Goal: Information Seeking & Learning: Compare options

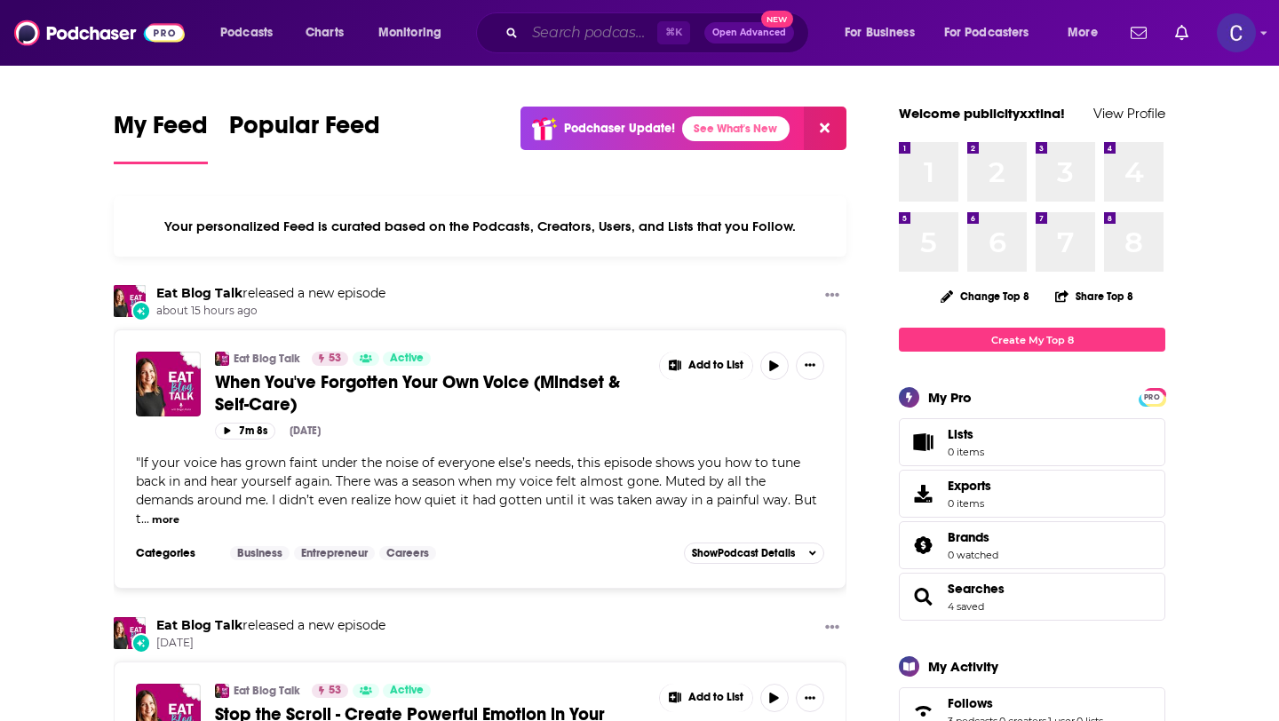
click at [573, 40] on input "Search podcasts, credits, & more..." at bounding box center [591, 33] width 132 height 28
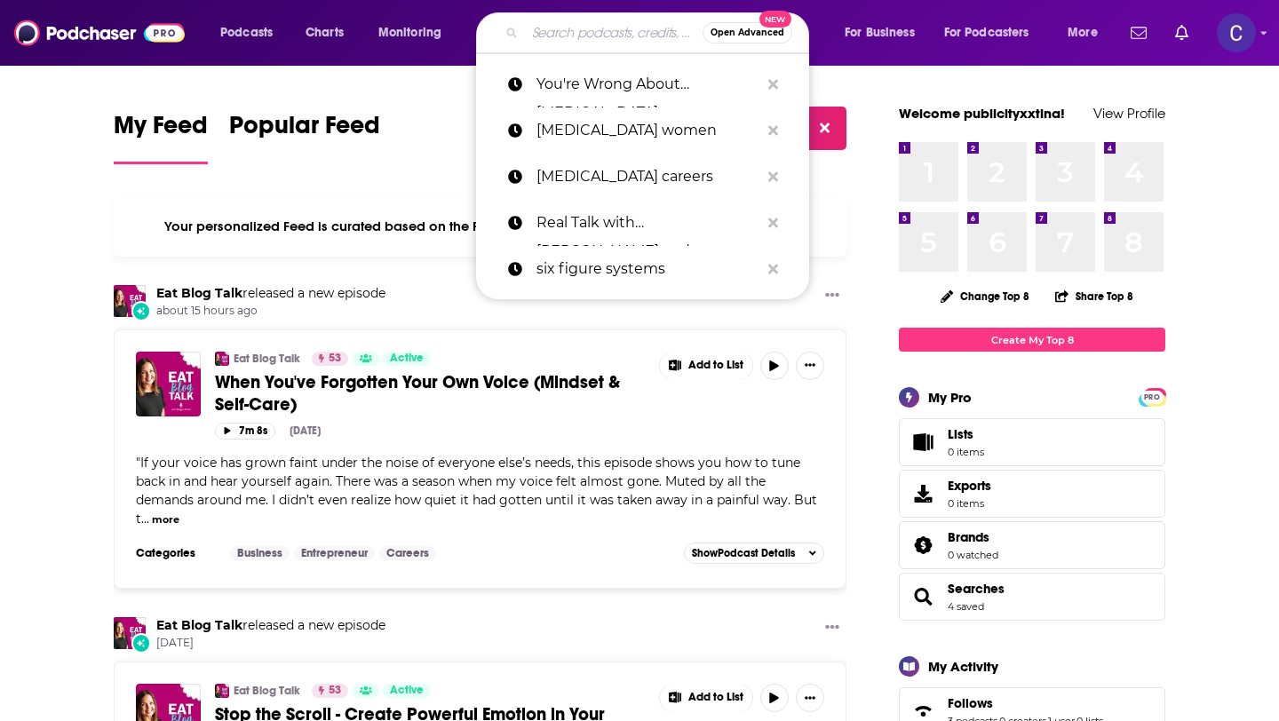
paste input "Tracy Beavers"
type input "Tracy Beavers"
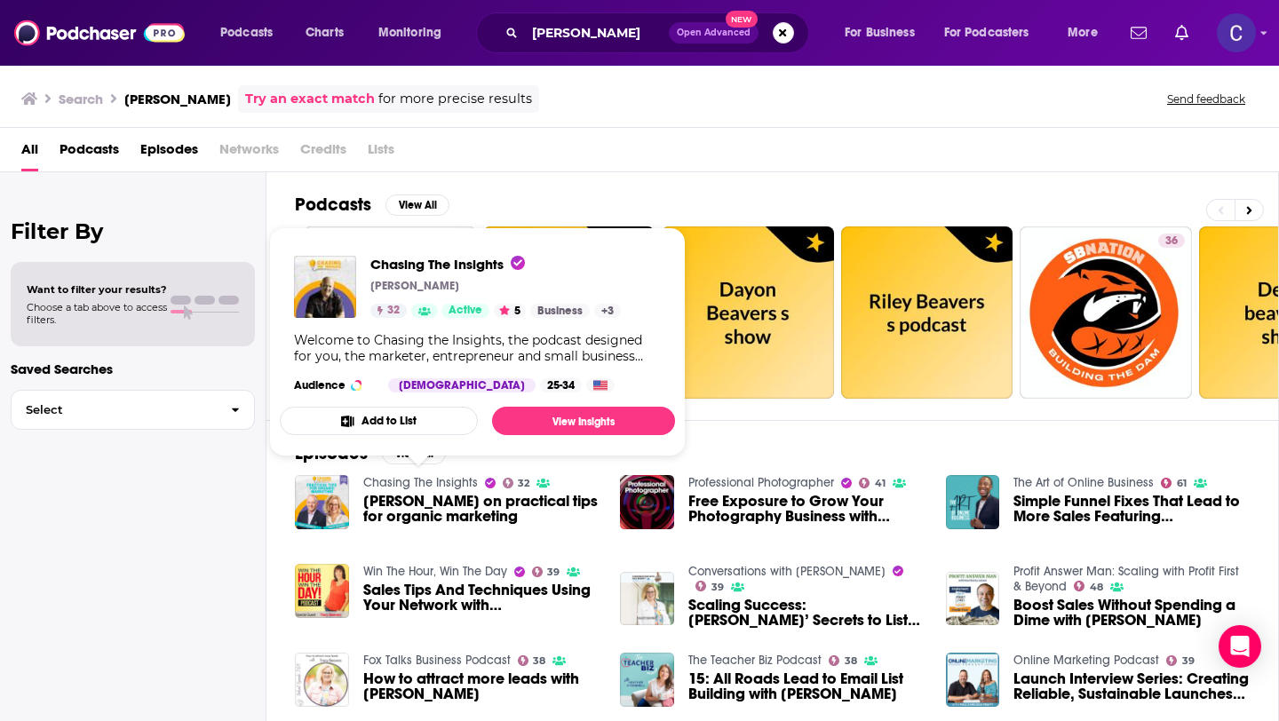
click at [438, 485] on link "Chasing The Insights" at bounding box center [420, 482] width 115 height 15
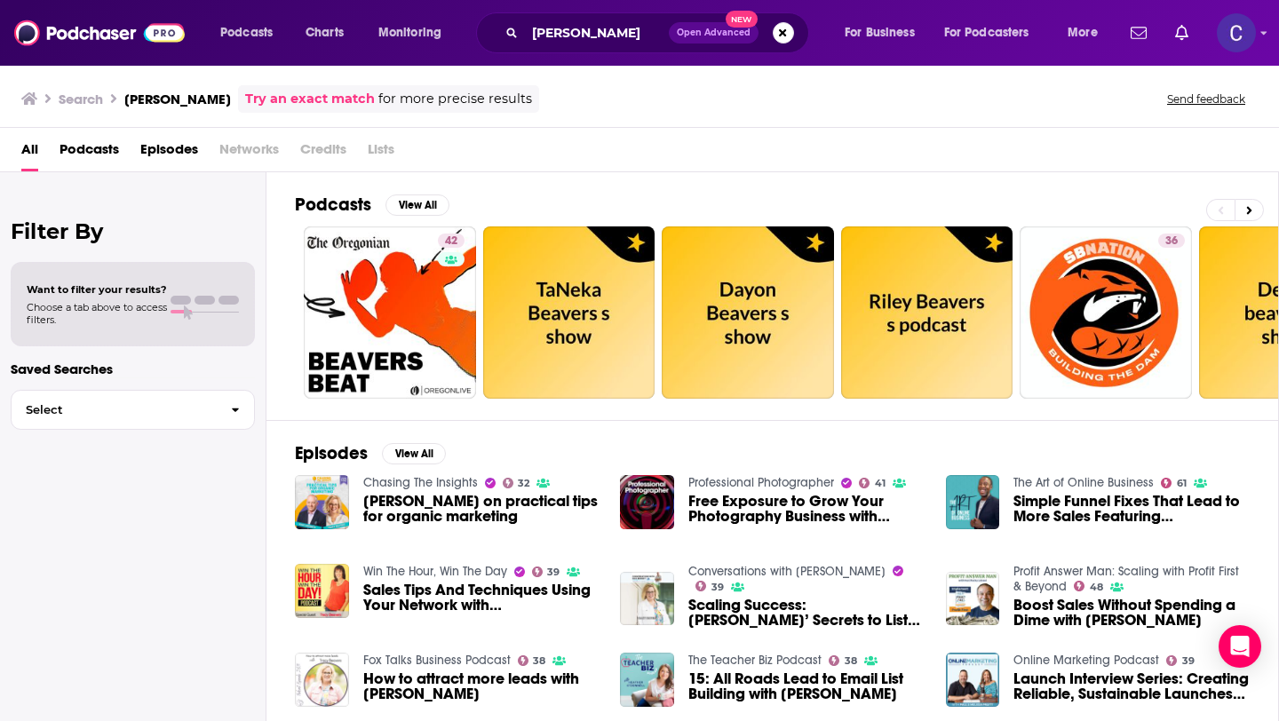
scroll to position [20, 0]
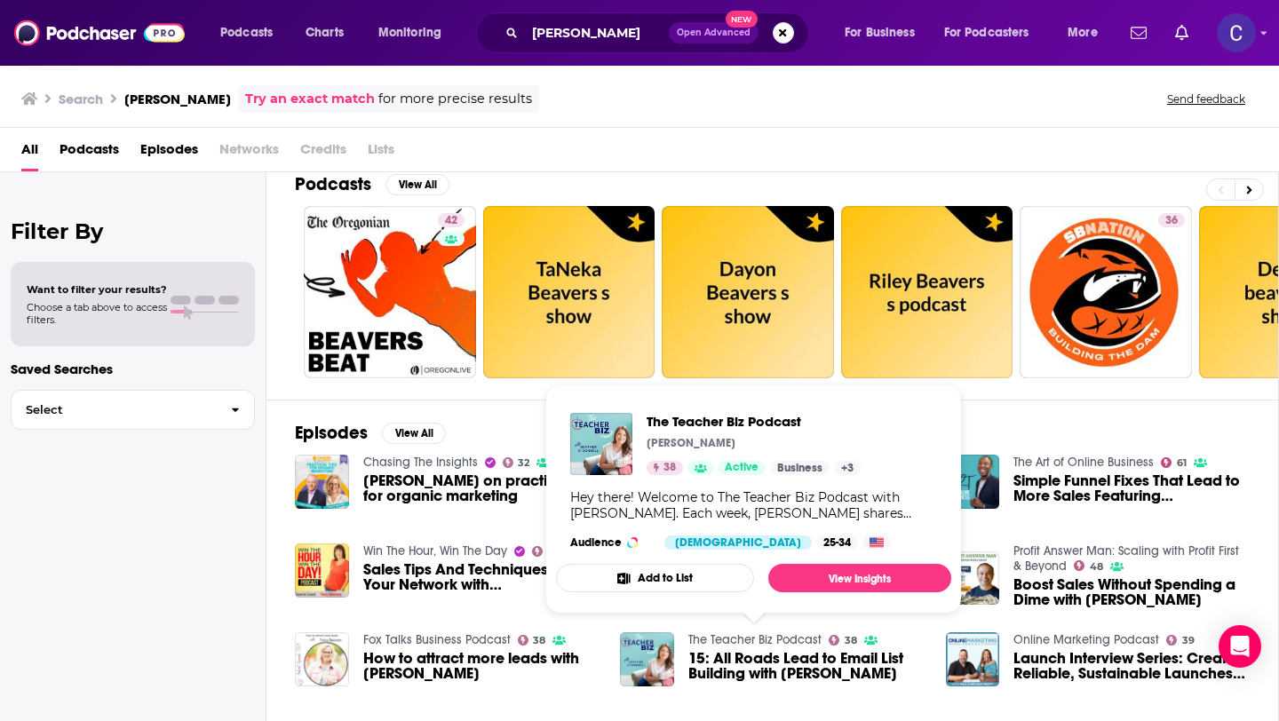
click at [768, 639] on link "The Teacher Biz Podcast" at bounding box center [754, 639] width 133 height 15
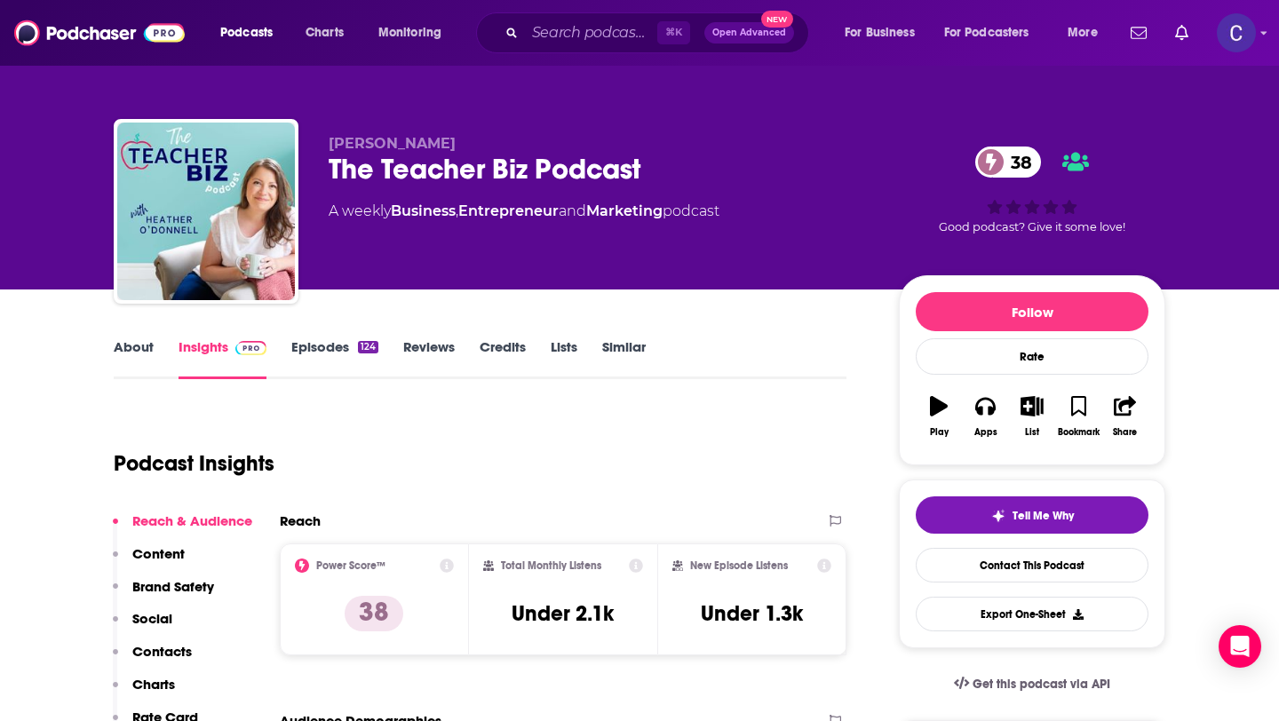
click at [139, 360] on link "About" at bounding box center [134, 358] width 40 height 41
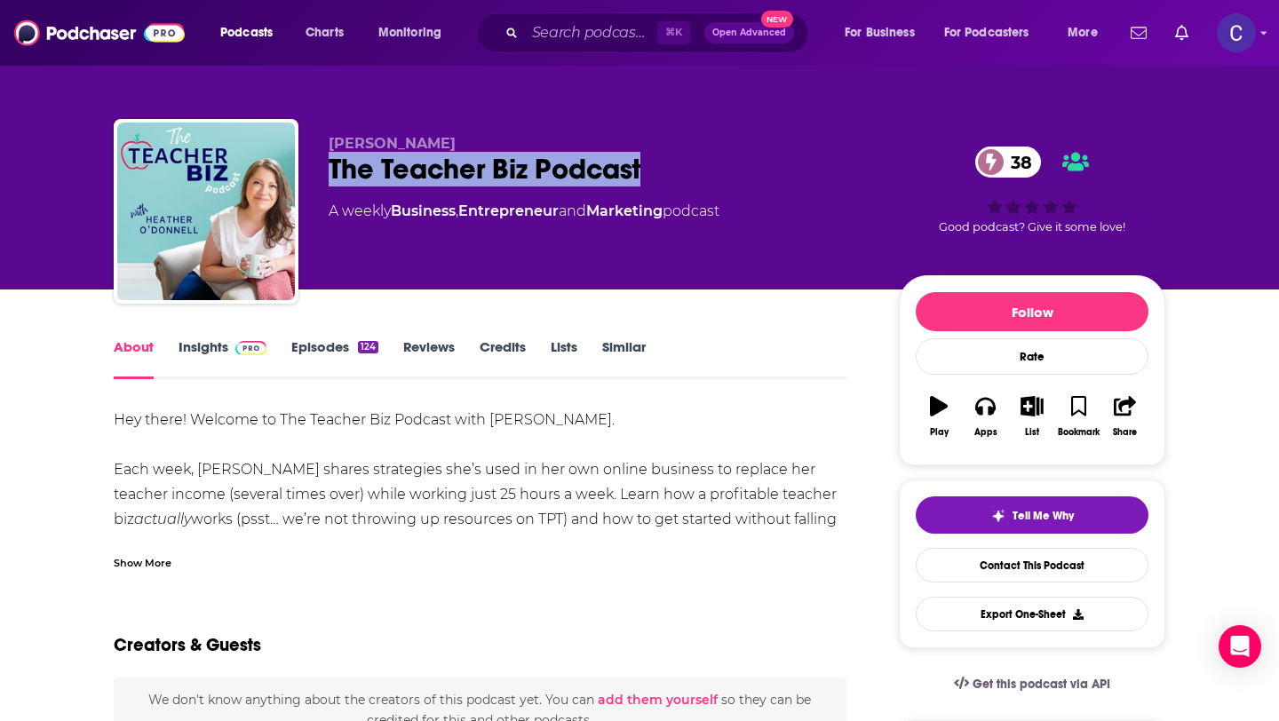
drag, startPoint x: 674, startPoint y: 176, endPoint x: 315, endPoint y: 167, distance: 358.8
click at [315, 167] on div "Heather O’Donnell The Teacher Biz Podcast 38 A weekly Business , Entrepreneur a…" at bounding box center [639, 215] width 1051 height 192
copy h1 "The Teacher Biz Podcast"
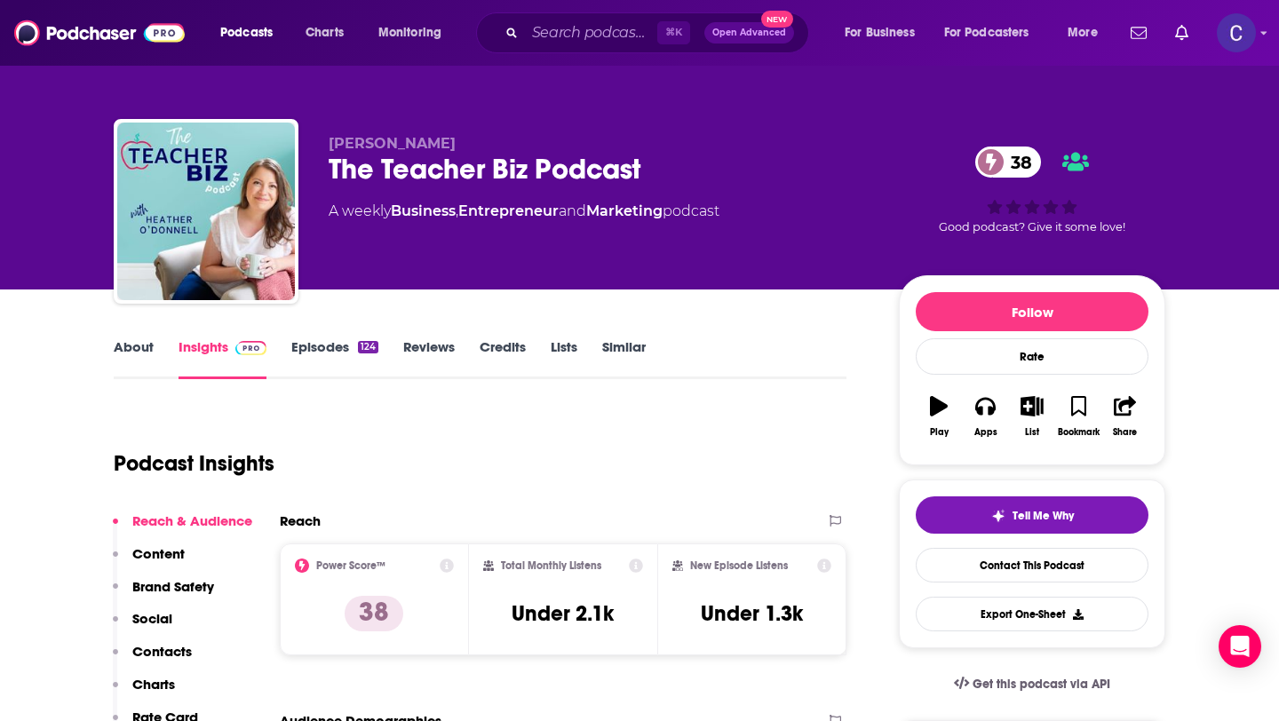
click at [626, 343] on link "Similar" at bounding box center [624, 358] width 44 height 41
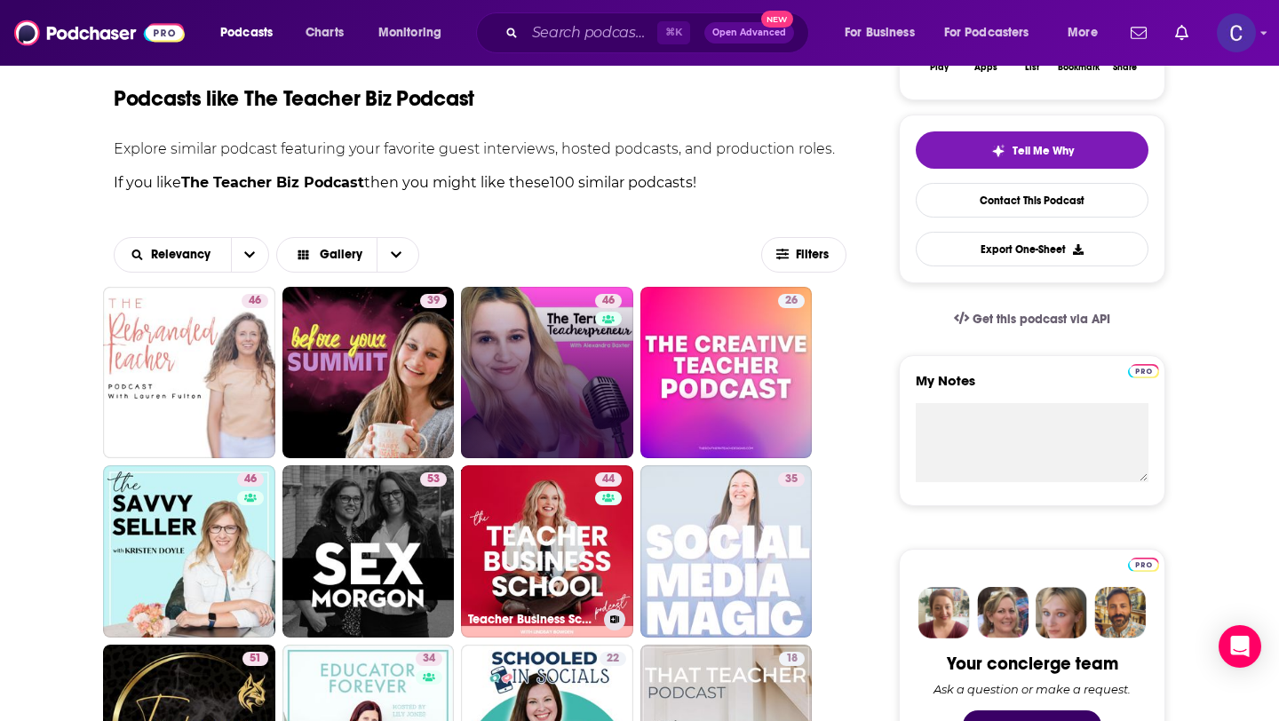
scroll to position [394, 0]
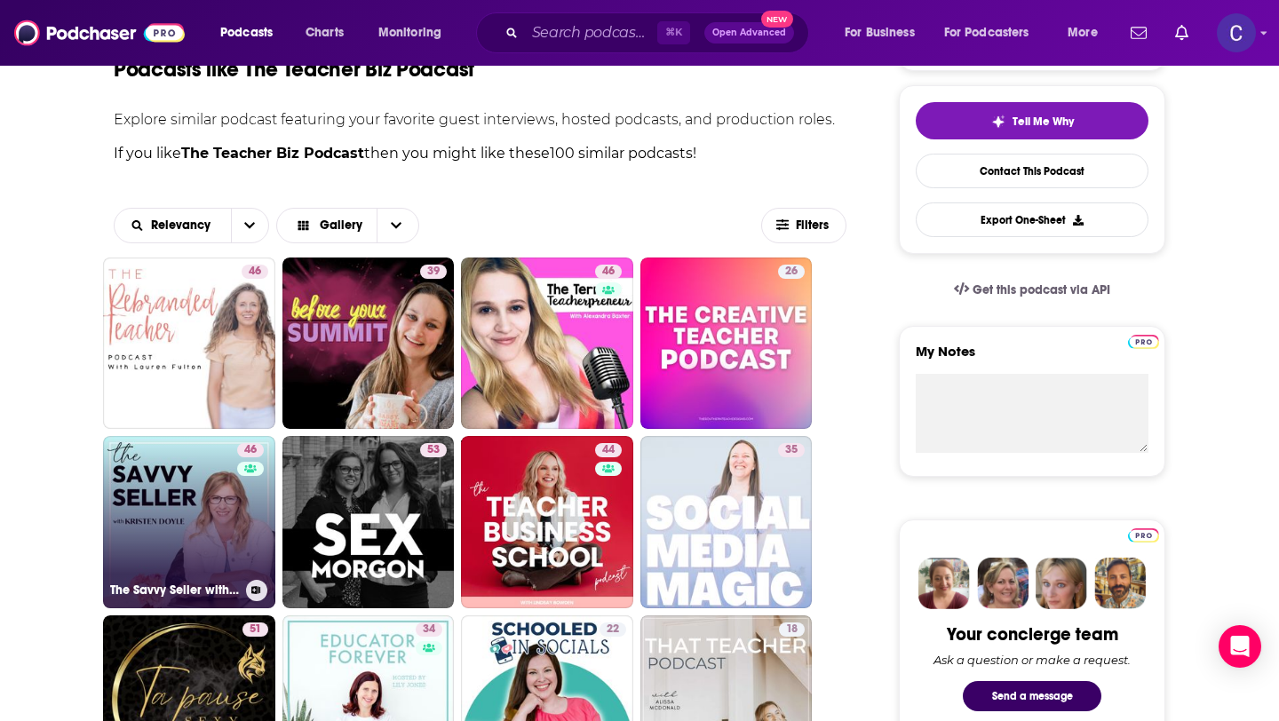
click at [234, 537] on link "46 The Savvy Seller with Kristen Doyle" at bounding box center [189, 522] width 172 height 172
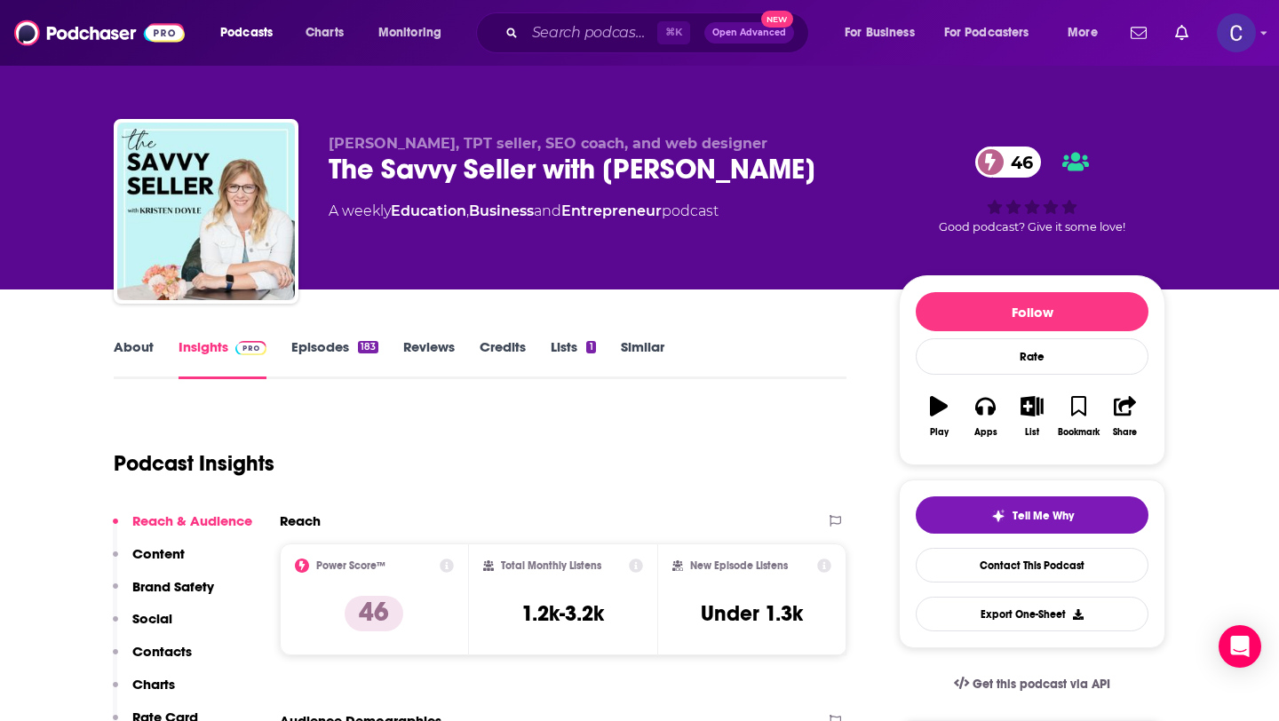
click at [406, 169] on div "The Savvy Seller with Kristen Doyle 46" at bounding box center [600, 169] width 542 height 35
click at [506, 180] on div "The Savvy Seller with Kristen Doyle 46" at bounding box center [600, 169] width 542 height 35
drag, startPoint x: 603, startPoint y: 165, endPoint x: 852, endPoint y: 181, distance: 250.0
click at [852, 181] on div "The Savvy Seller with Kristen Doyle 46" at bounding box center [600, 169] width 542 height 35
copy h2 "Kristen Doyle"
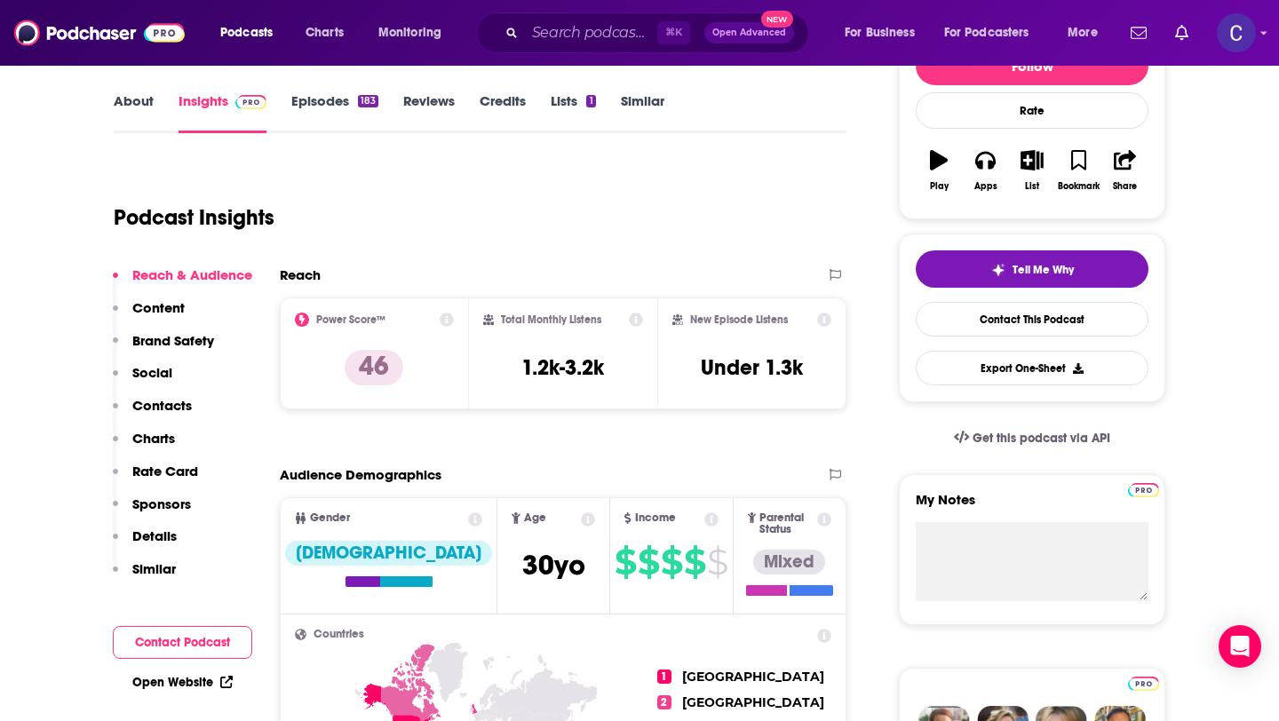
scroll to position [274, 0]
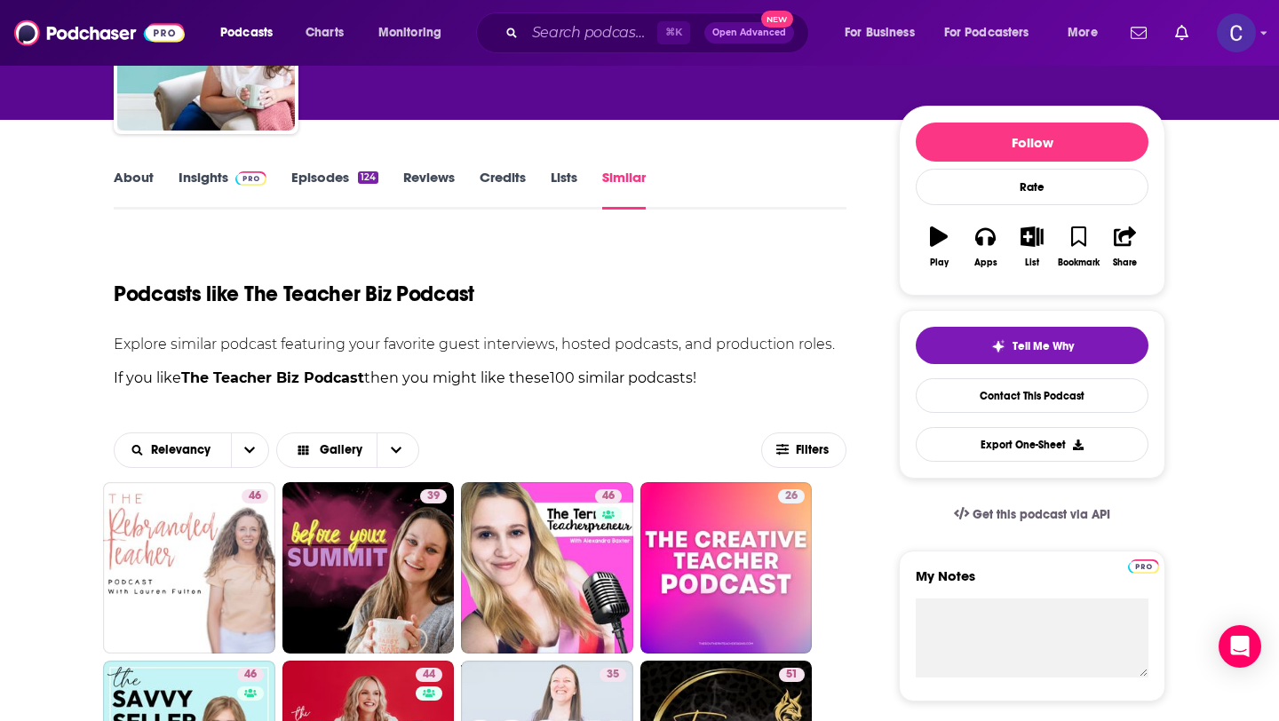
scroll to position [38, 0]
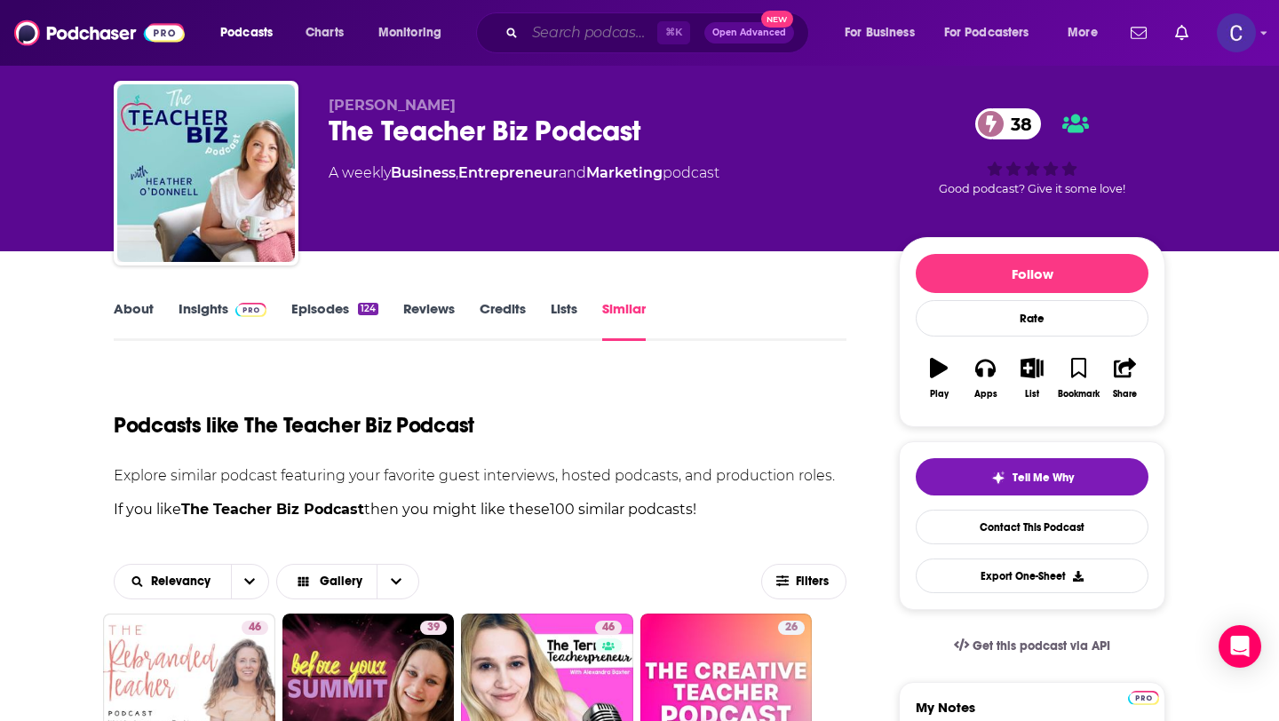
click at [617, 38] on input "Search podcasts, credits, & more..." at bounding box center [591, 33] width 132 height 28
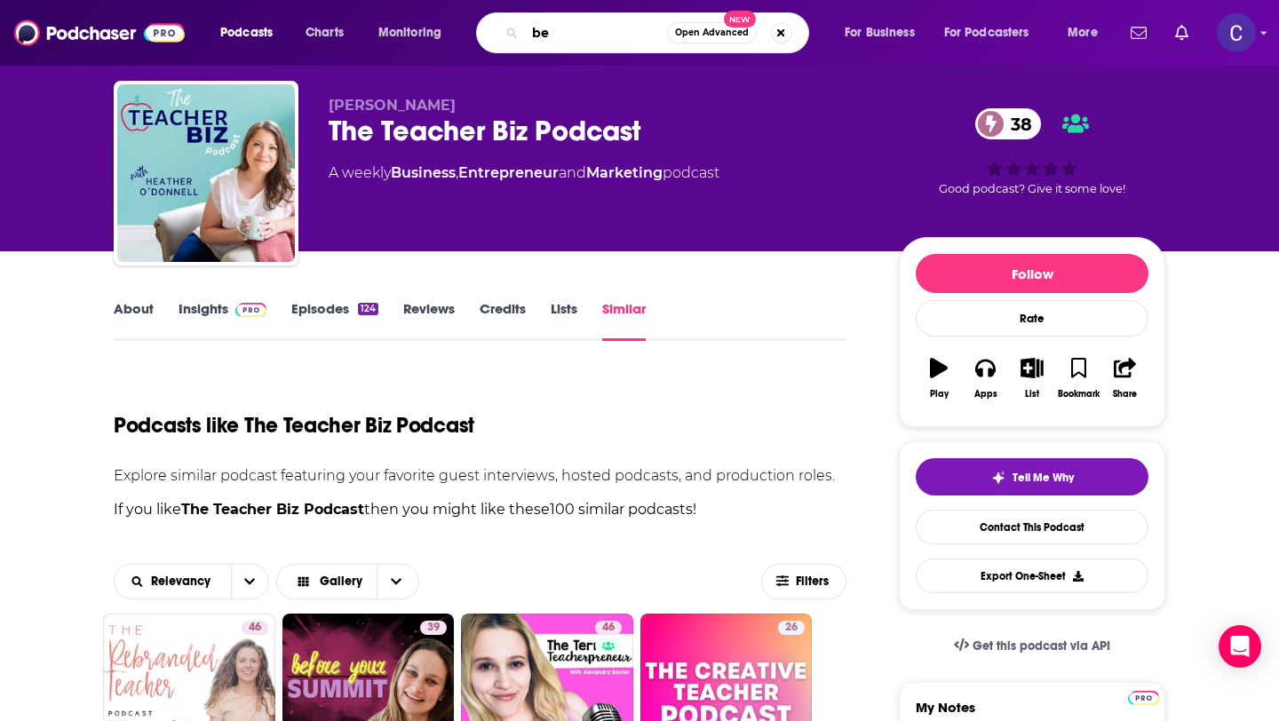
type input "b"
type input "salon owners"
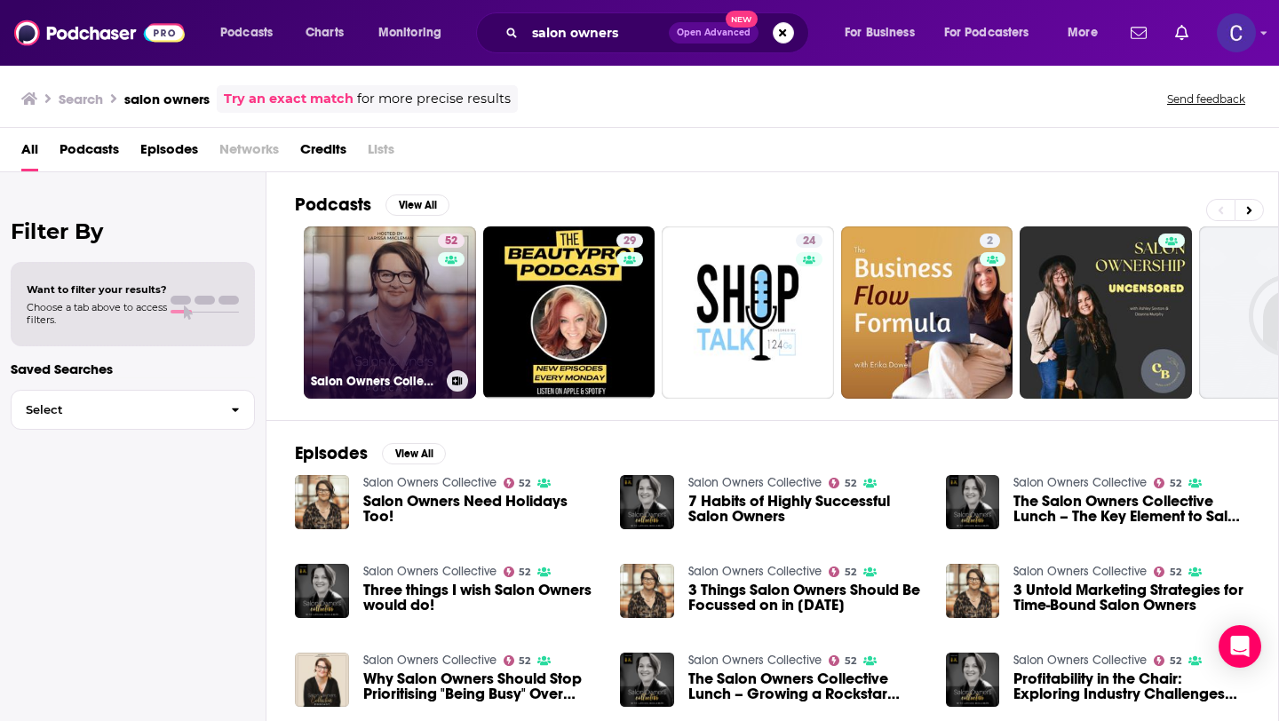
click at [449, 343] on div "52" at bounding box center [453, 302] width 31 height 137
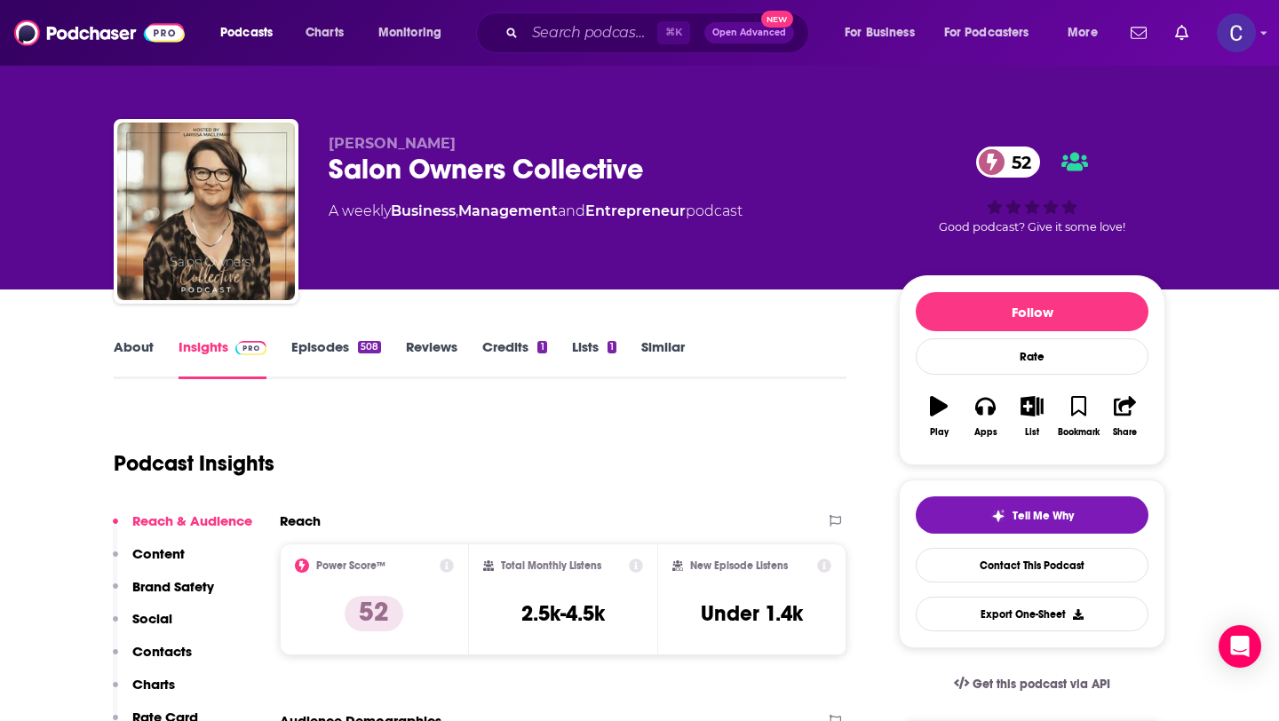
click at [320, 147] on div "Larissa Macleman Salon Owners Collective 52 A weekly Business , Management and …" at bounding box center [639, 215] width 1051 height 192
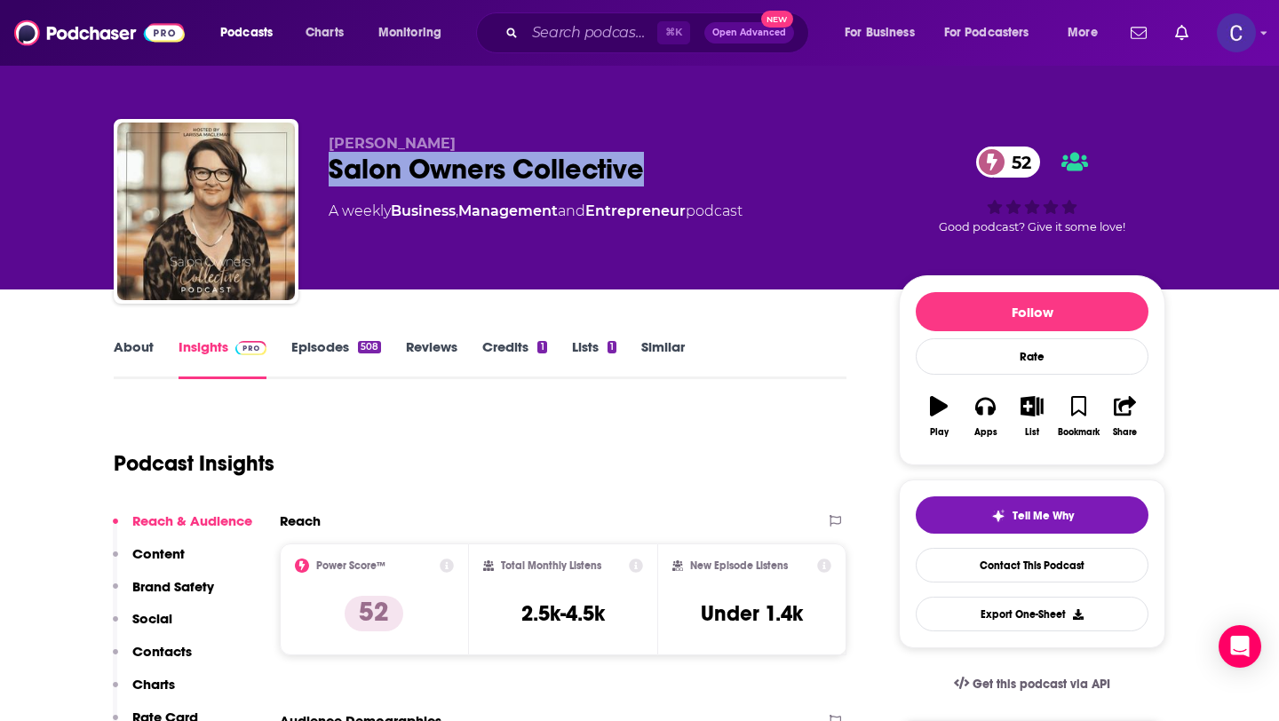
drag, startPoint x: 630, startPoint y: 169, endPoint x: 647, endPoint y: 171, distance: 18.0
click at [647, 171] on div "Larissa Macleman Salon Owners Collective 52 A weekly Business , Management and …" at bounding box center [639, 215] width 1051 height 192
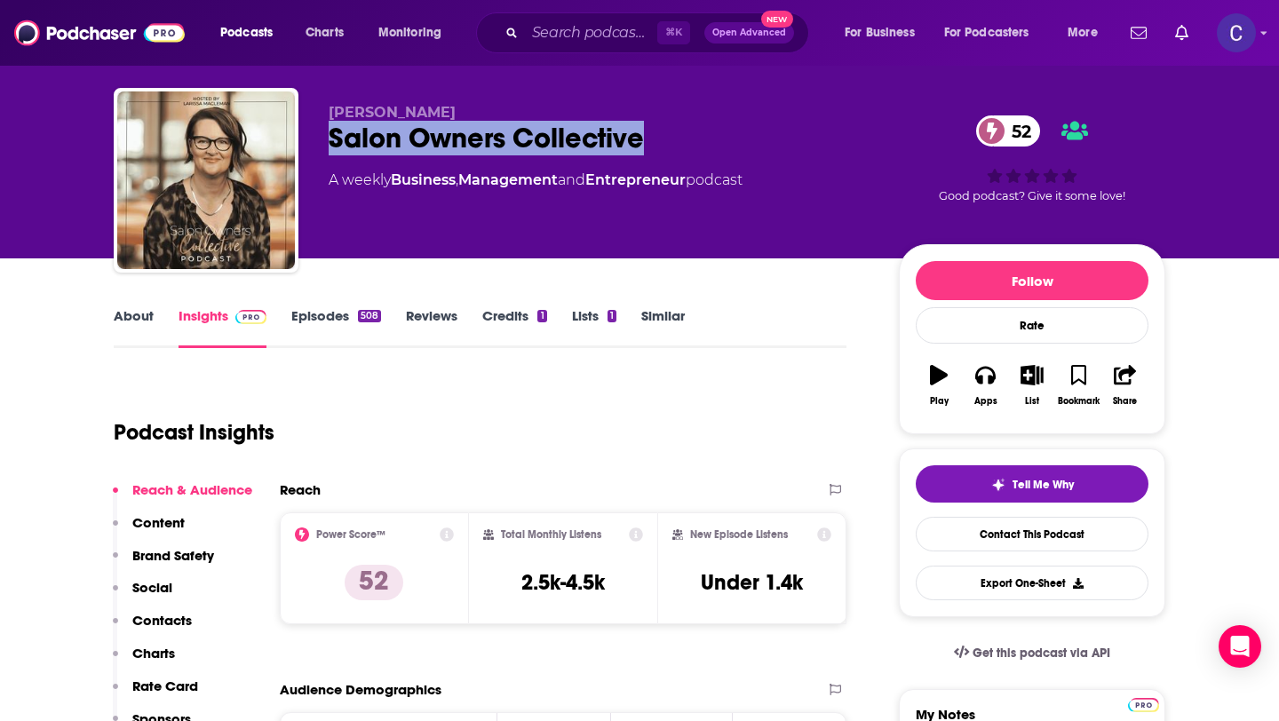
scroll to position [2, 0]
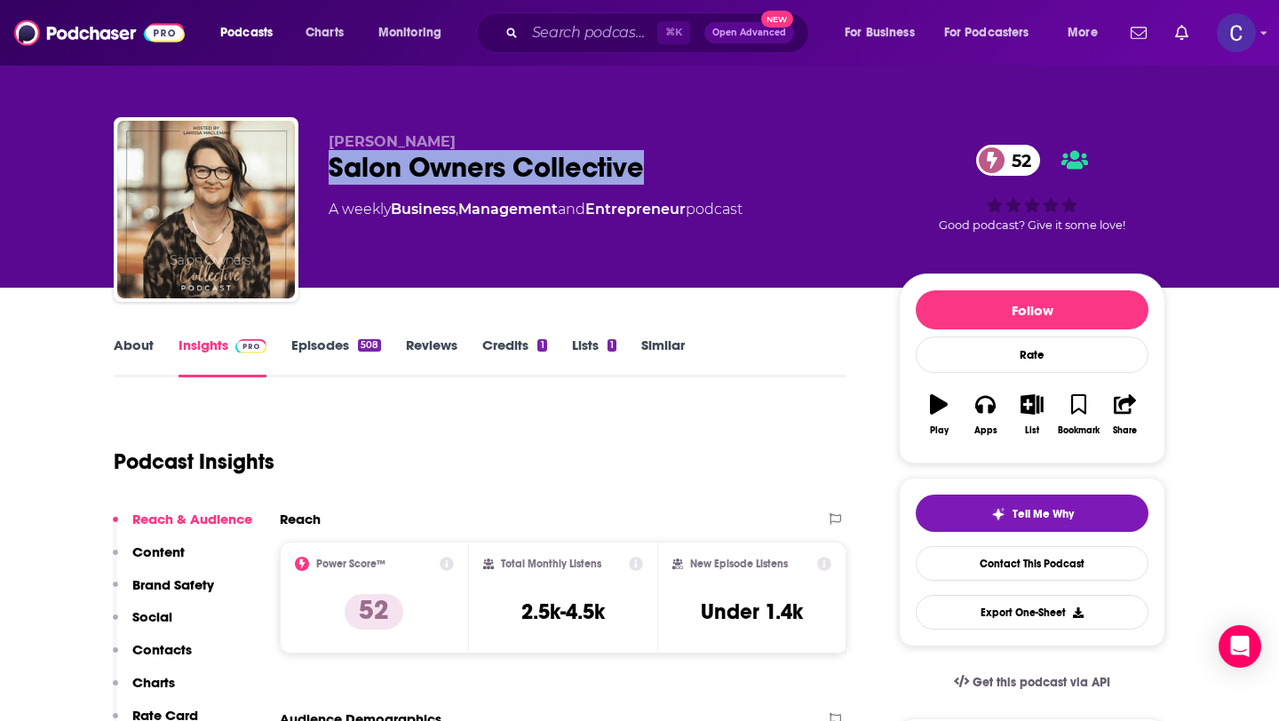
click at [671, 347] on link "Similar" at bounding box center [663, 357] width 44 height 41
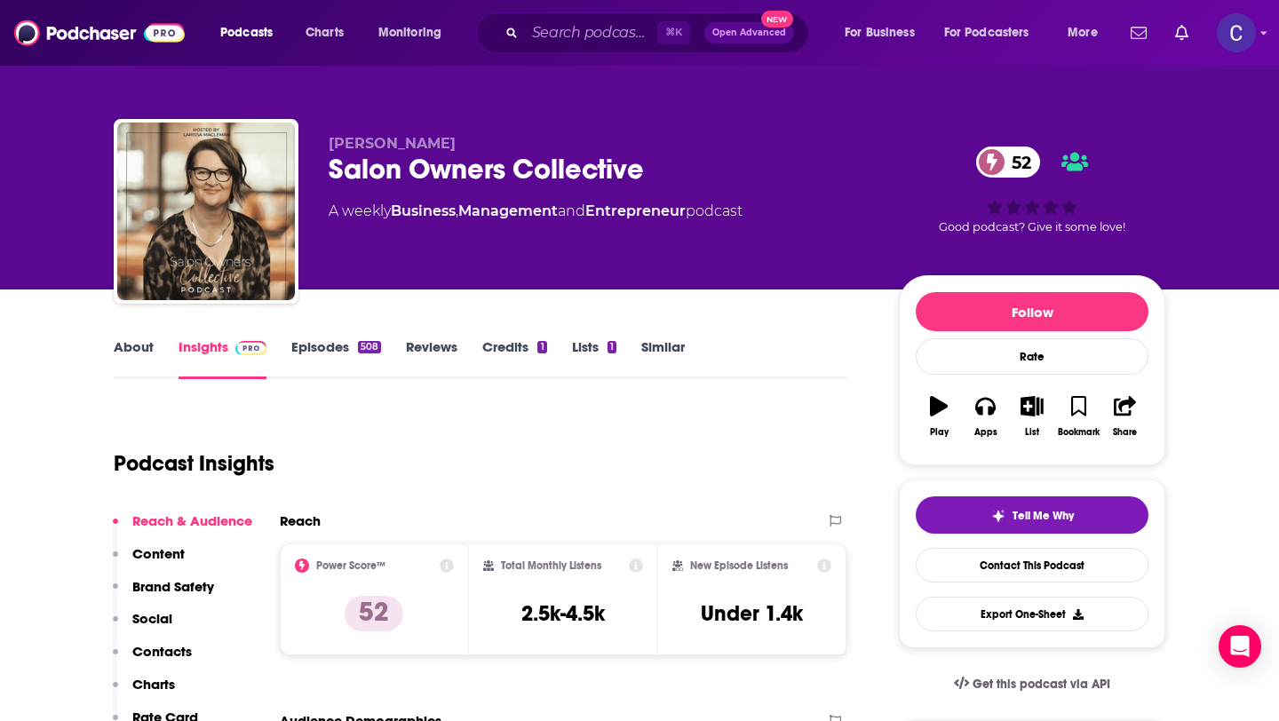
scroll to position [44, 0]
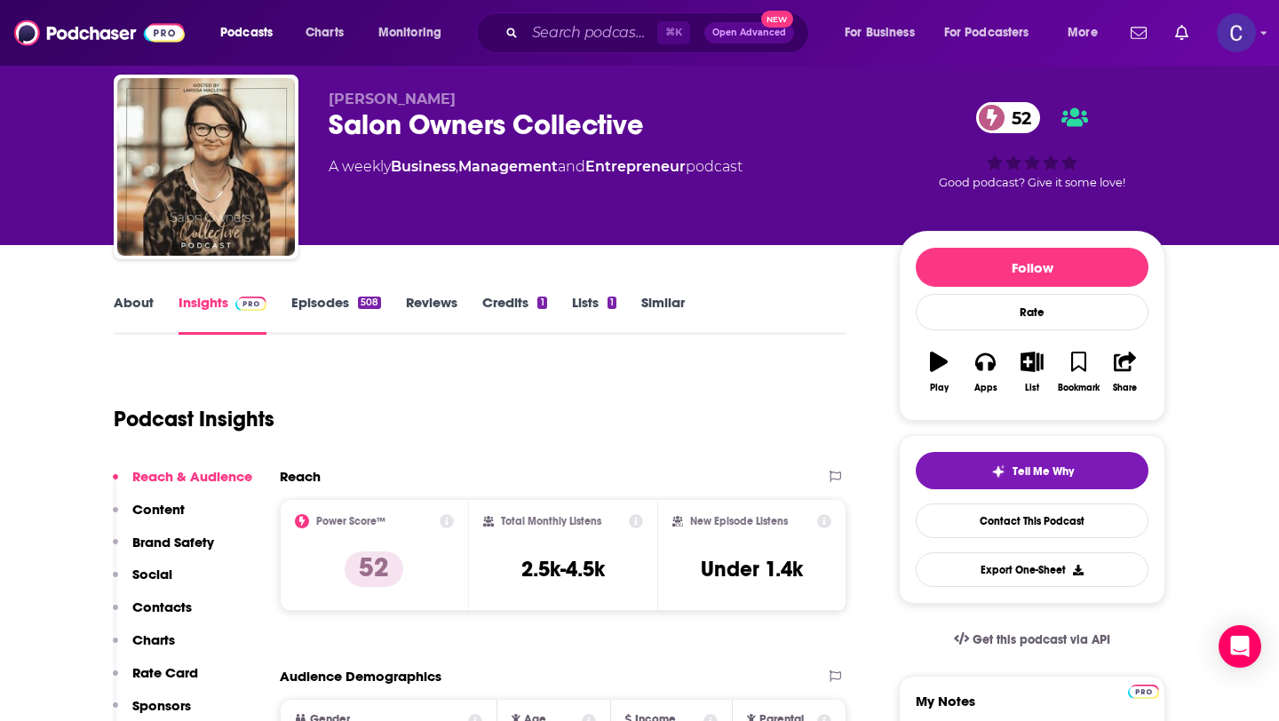
click at [675, 311] on link "Similar" at bounding box center [663, 314] width 44 height 41
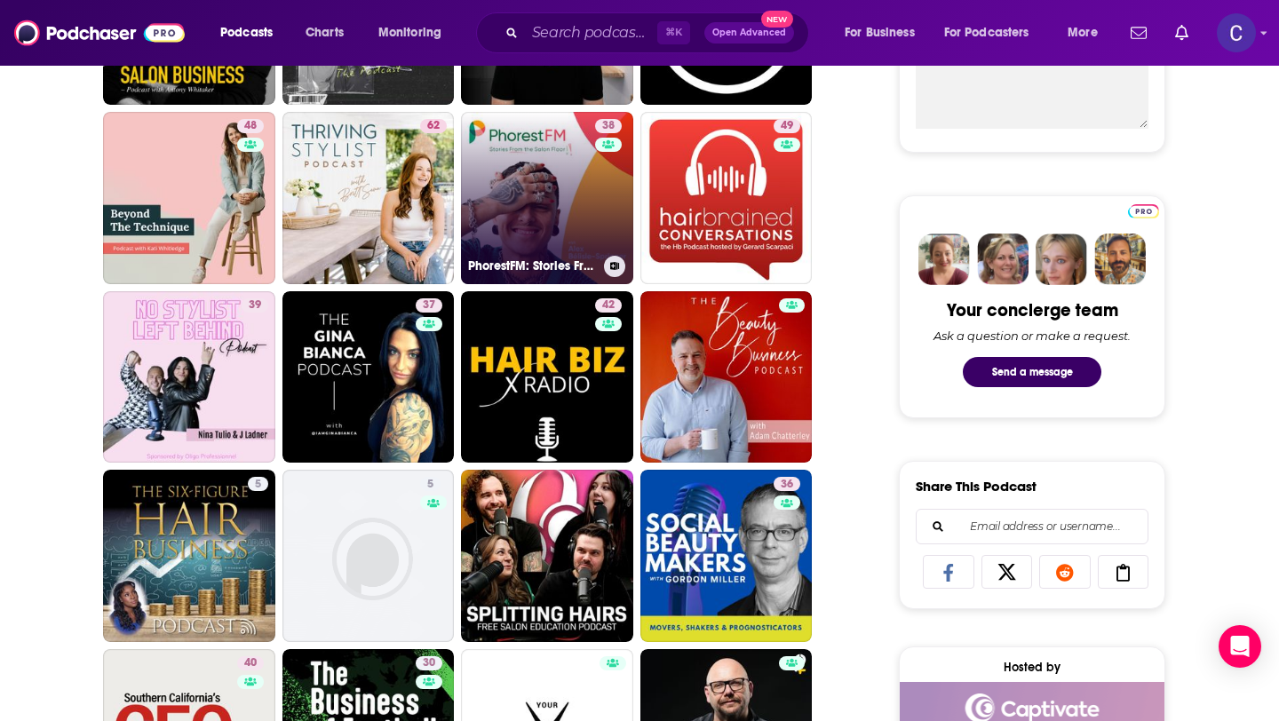
scroll to position [504, 0]
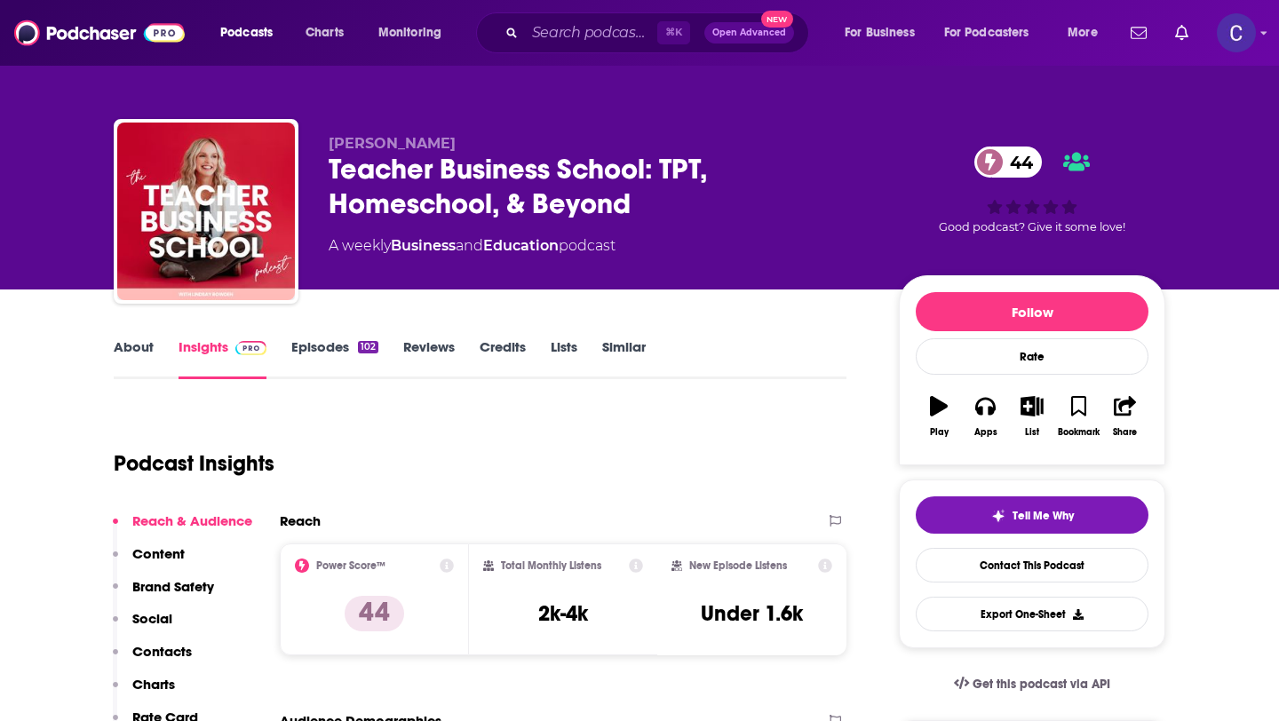
drag, startPoint x: 329, startPoint y: 139, endPoint x: 467, endPoint y: 139, distance: 137.6
click at [467, 139] on p "Lindsay Bowden" at bounding box center [600, 143] width 542 height 17
copy span "Lindsay Bowden"
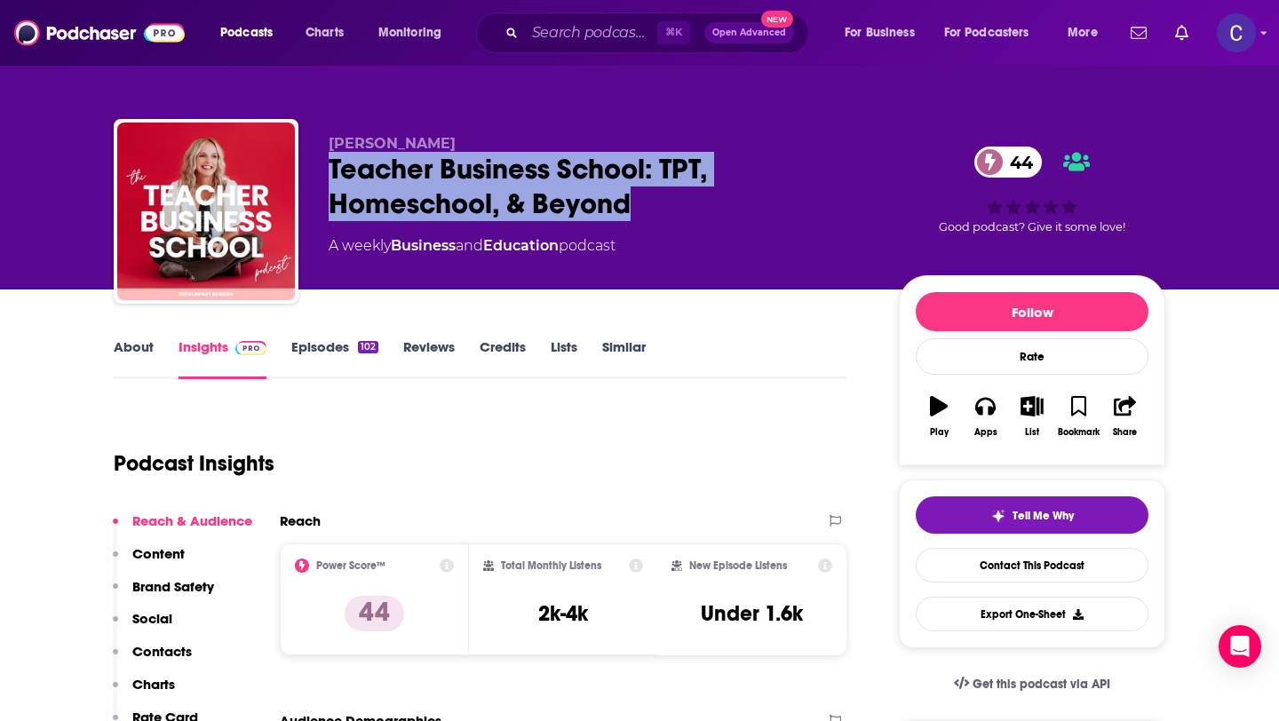
drag, startPoint x: 669, startPoint y: 216, endPoint x: 331, endPoint y: 178, distance: 339.5
click at [331, 178] on div "Teacher Business School: TPT, Homeschool, & Beyond 44" at bounding box center [600, 186] width 542 height 69
drag, startPoint x: 469, startPoint y: 143, endPoint x: 275, endPoint y: 135, distance: 193.7
click at [275, 135] on div "Lindsay Bowden Teacher Business School: TPT, Homeschool, & Beyond 44 A weekly B…" at bounding box center [639, 215] width 1051 height 192
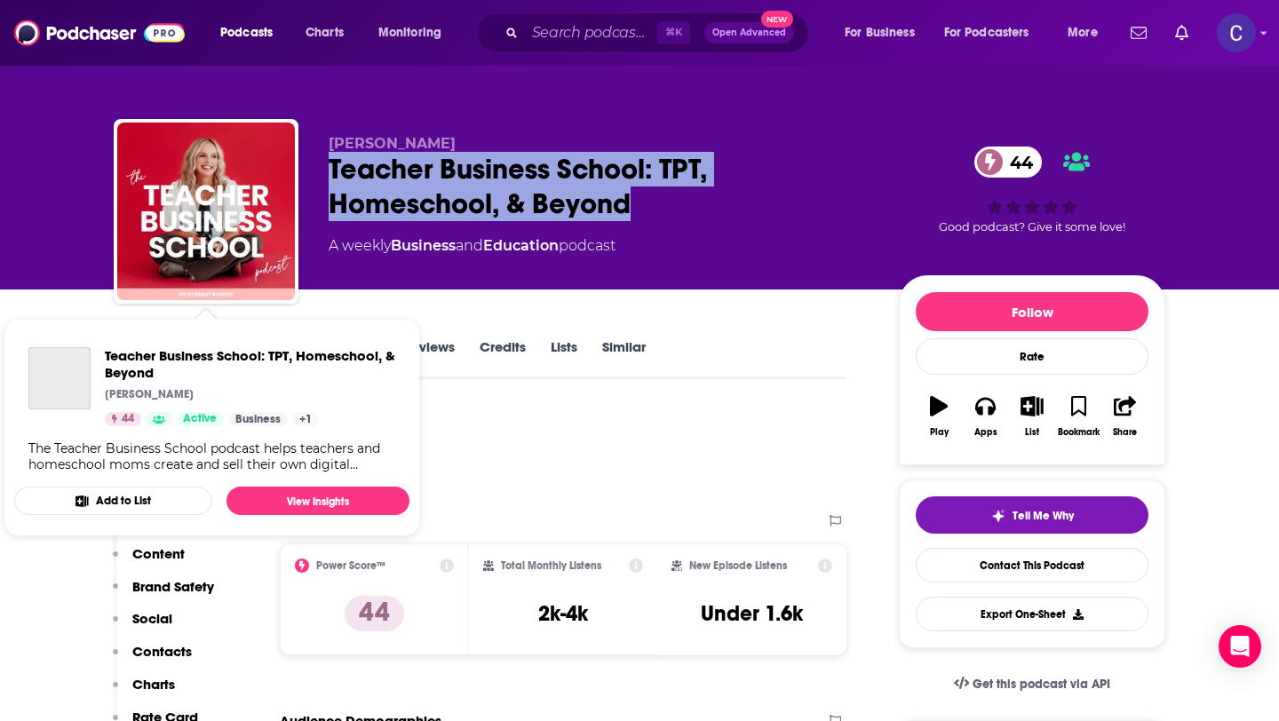
copy div "Lindsay Bowden"
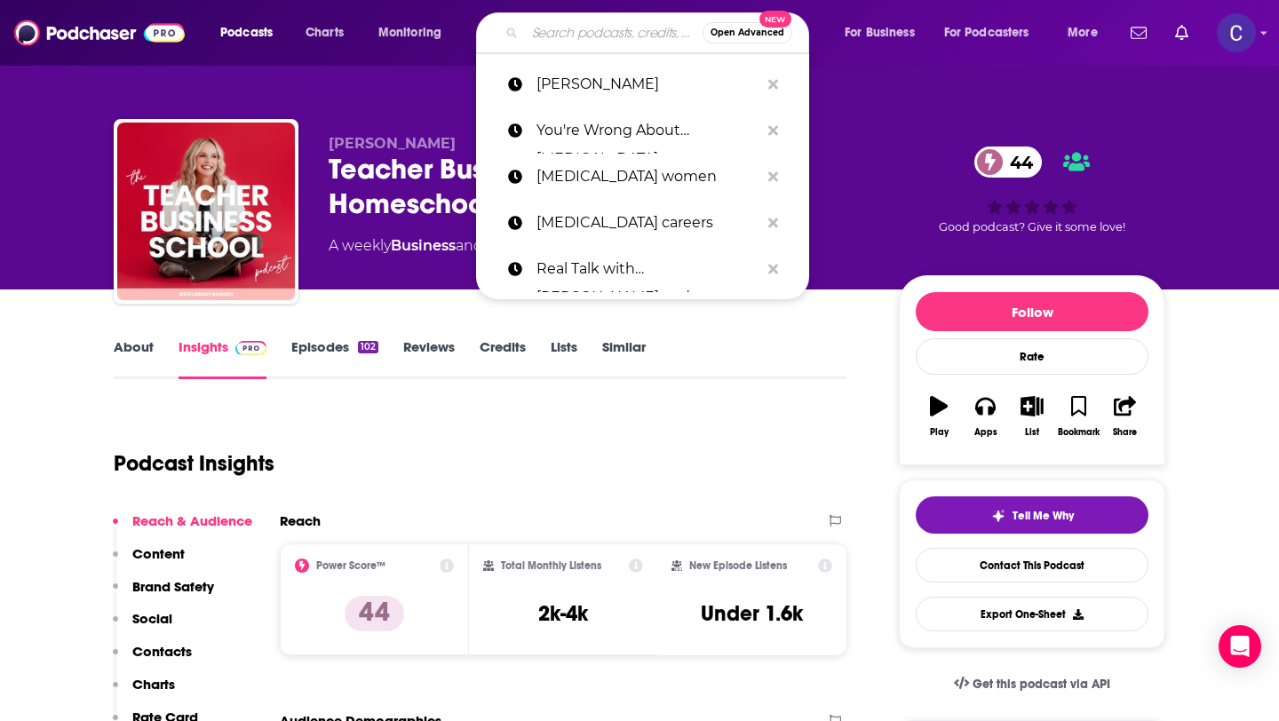
click at [583, 41] on input "Search podcasts, credits, & more..." at bounding box center [614, 33] width 178 height 28
paste input "Lindsay Bowden"
type input "Lindsay Bowden"
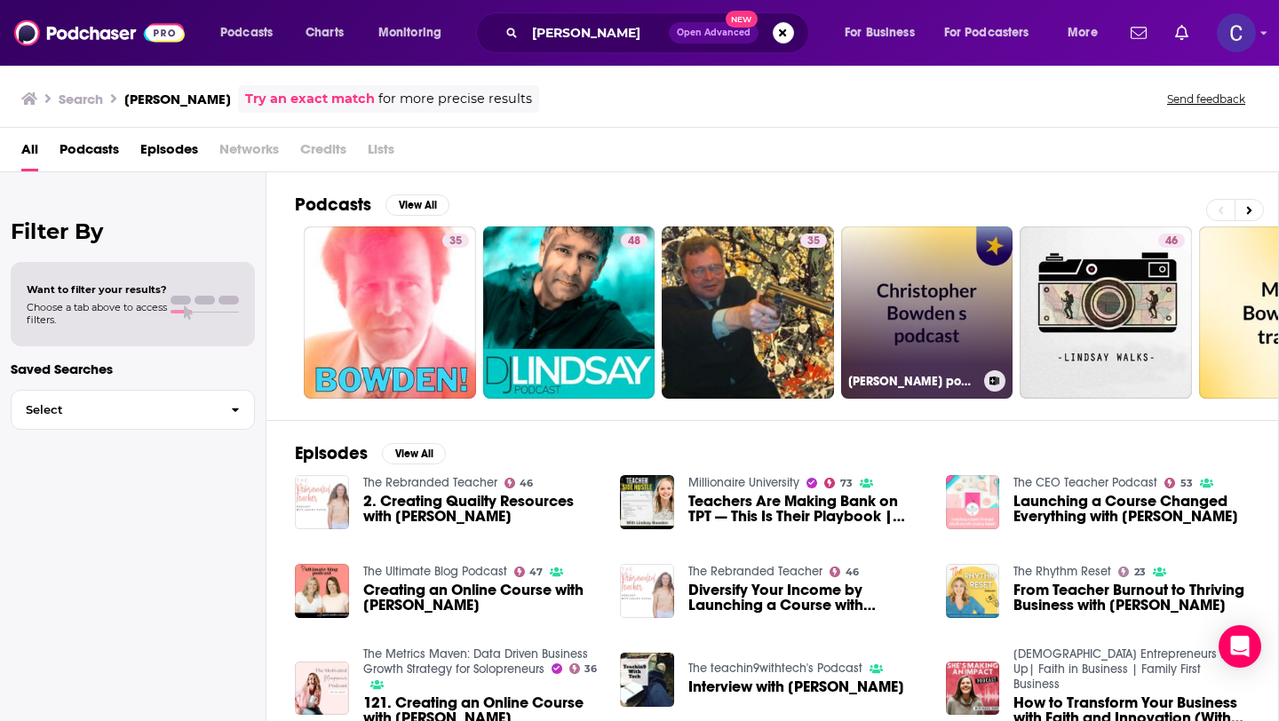
scroll to position [20, 0]
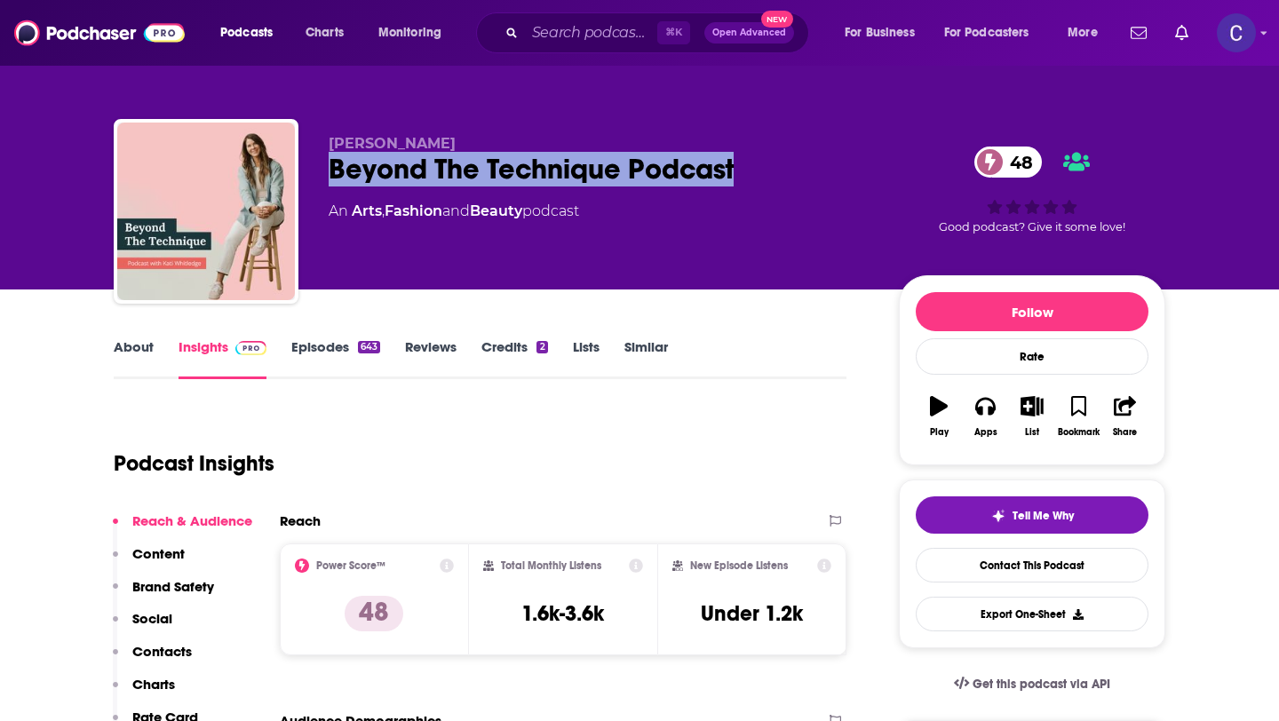
drag, startPoint x: 760, startPoint y: 172, endPoint x: 334, endPoint y: 170, distance: 426.2
click at [334, 170] on div "Beyond The Technique Podcast 48" at bounding box center [600, 169] width 542 height 35
copy h2 "Beyond The Technique Podcast"
drag, startPoint x: 455, startPoint y: 147, endPoint x: 321, endPoint y: 148, distance: 133.2
click at [321, 148] on div "Kati Whitledge Beyond The Technique Podcast 48 An Arts , Fashion and Beauty pod…" at bounding box center [639, 215] width 1051 height 192
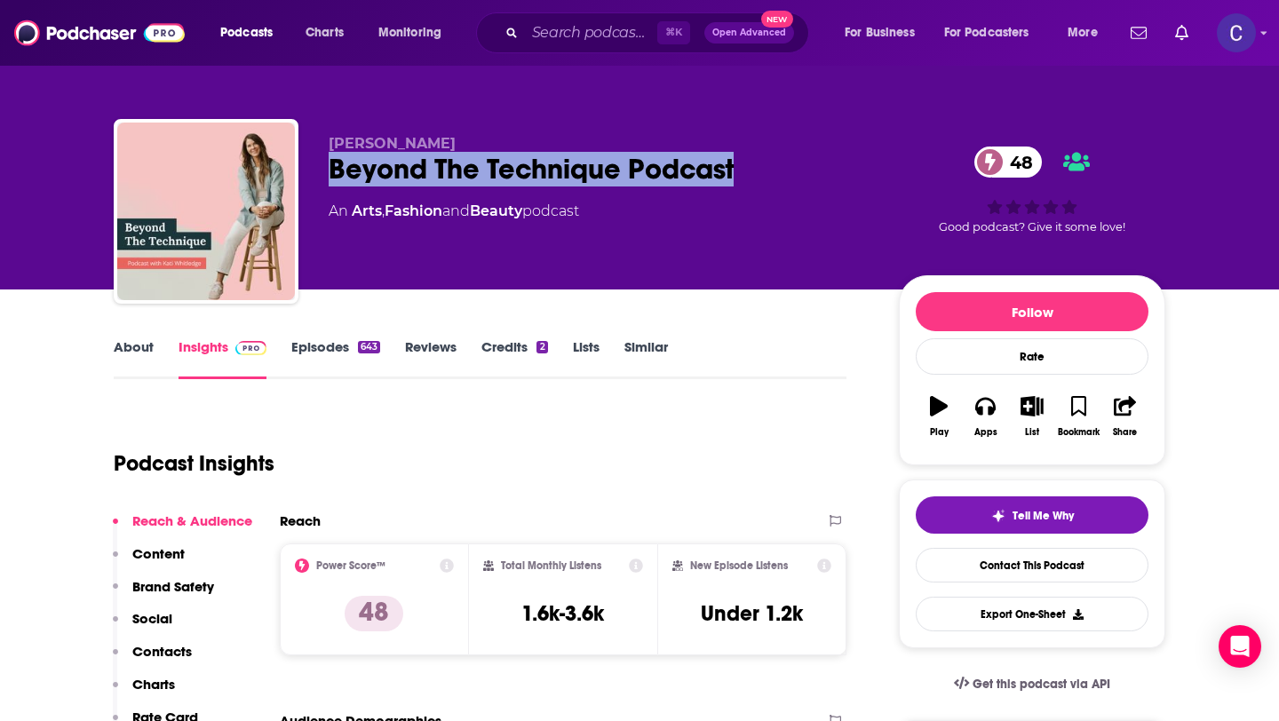
copy span "Kati Whitledge"
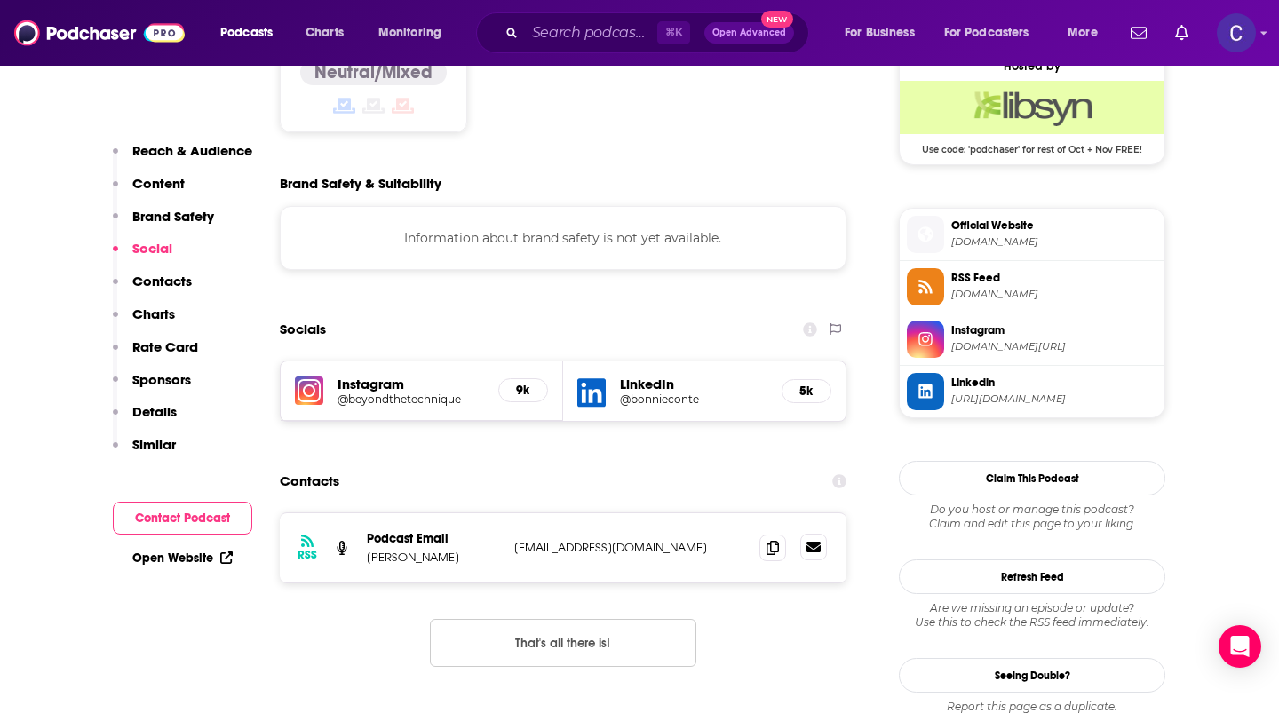
scroll to position [1465, 0]
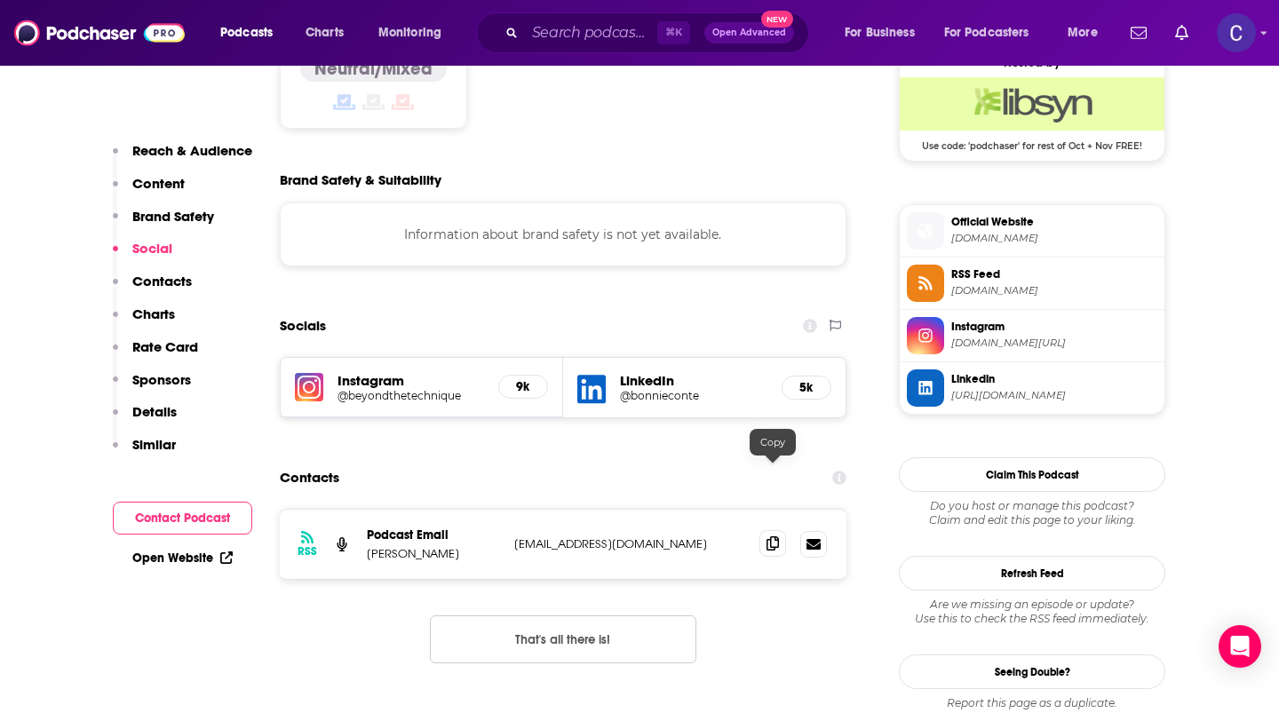
click at [772, 536] on icon at bounding box center [772, 543] width 12 height 14
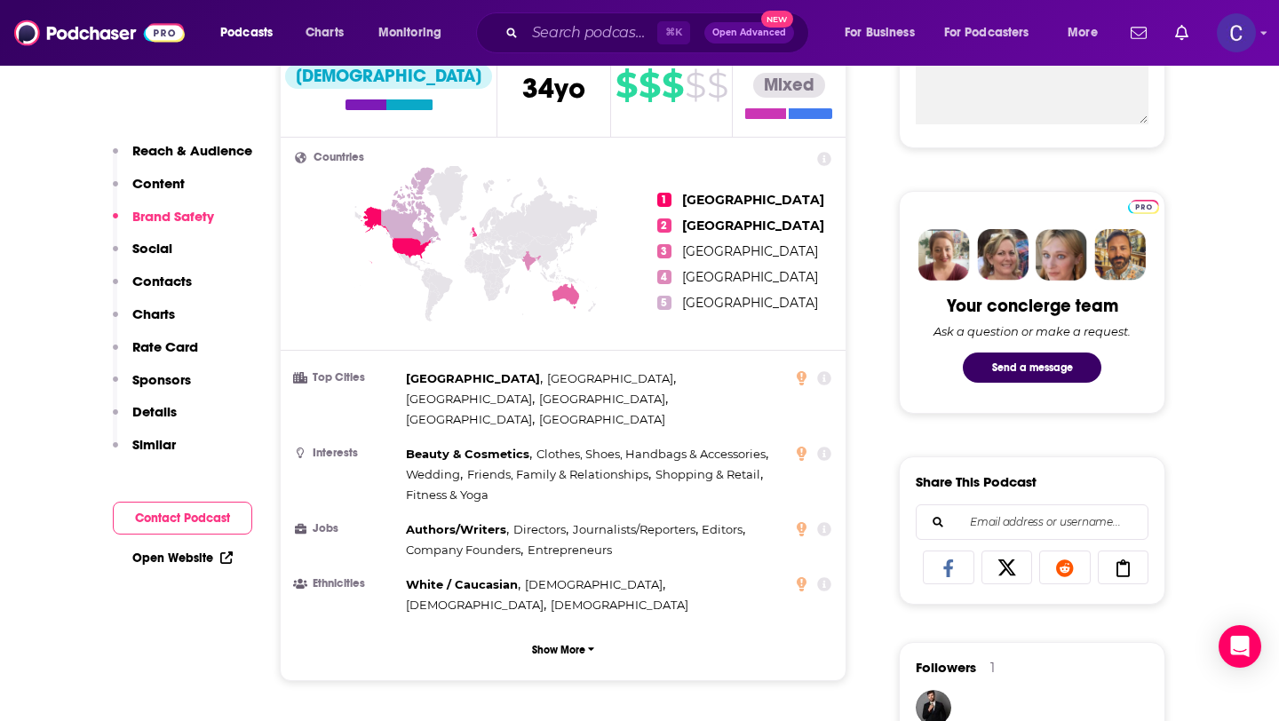
scroll to position [0, 0]
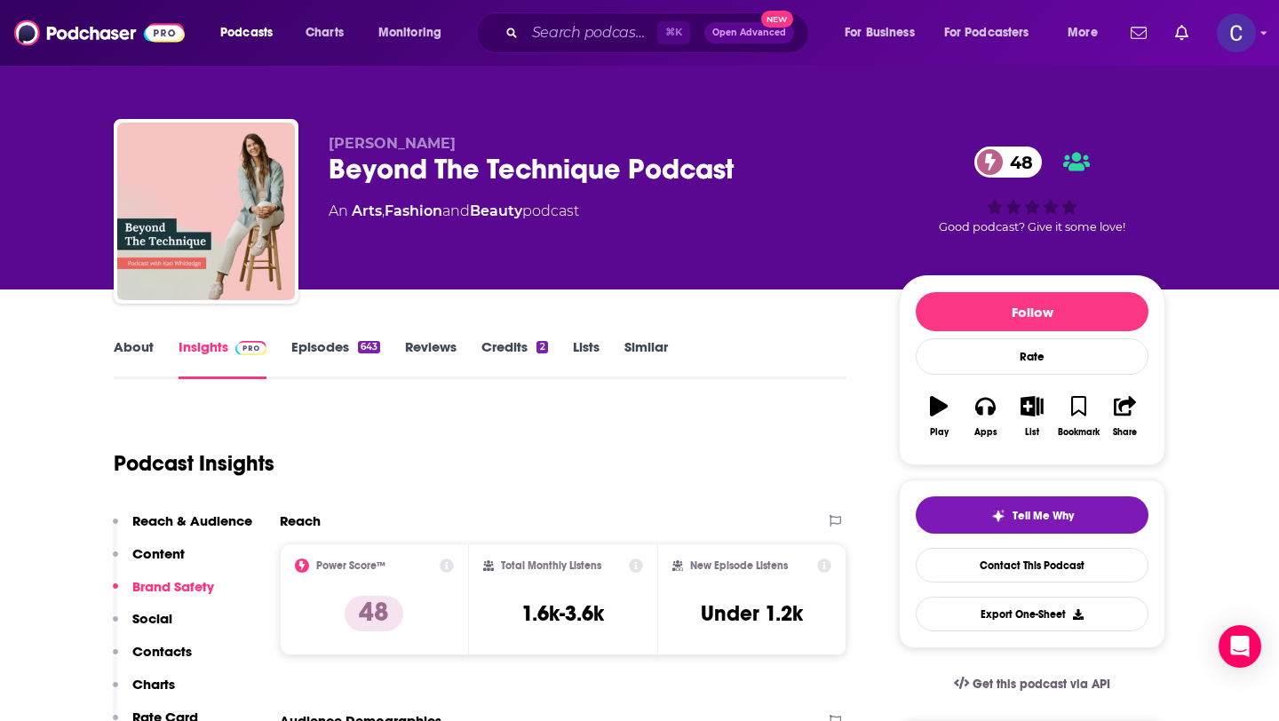
click at [647, 344] on link "Similar" at bounding box center [646, 358] width 44 height 41
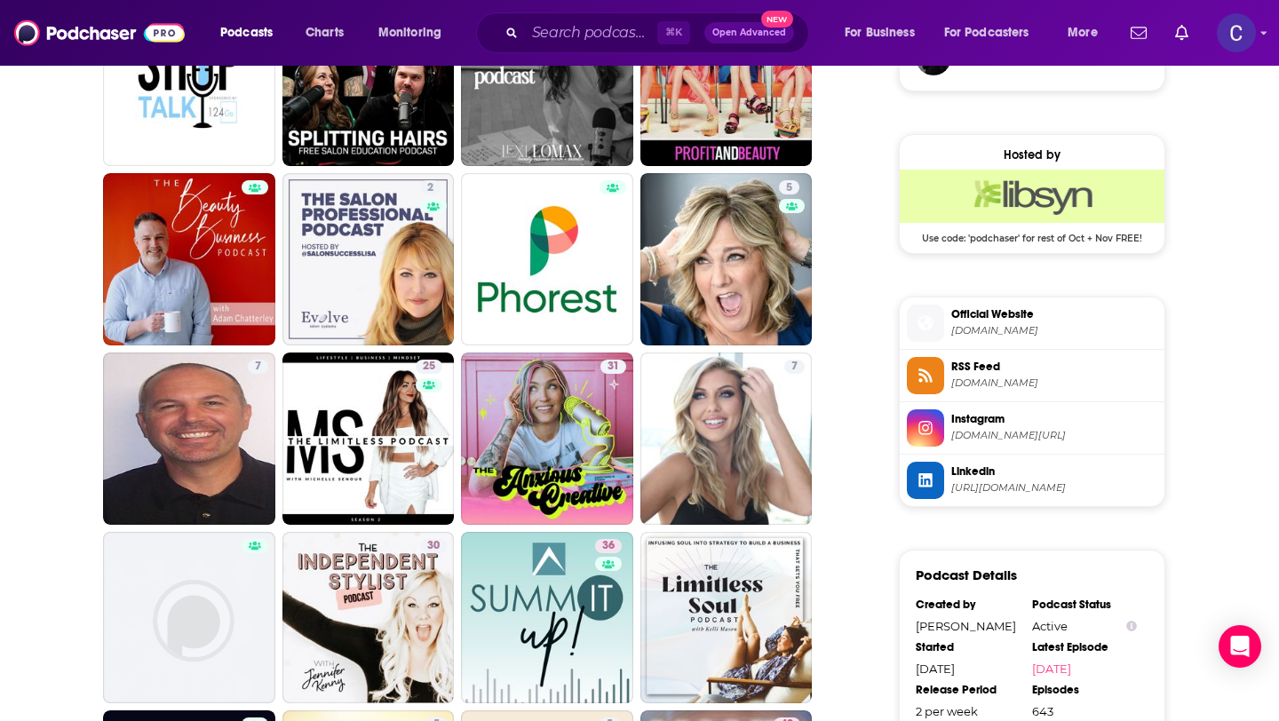
scroll to position [1383, 0]
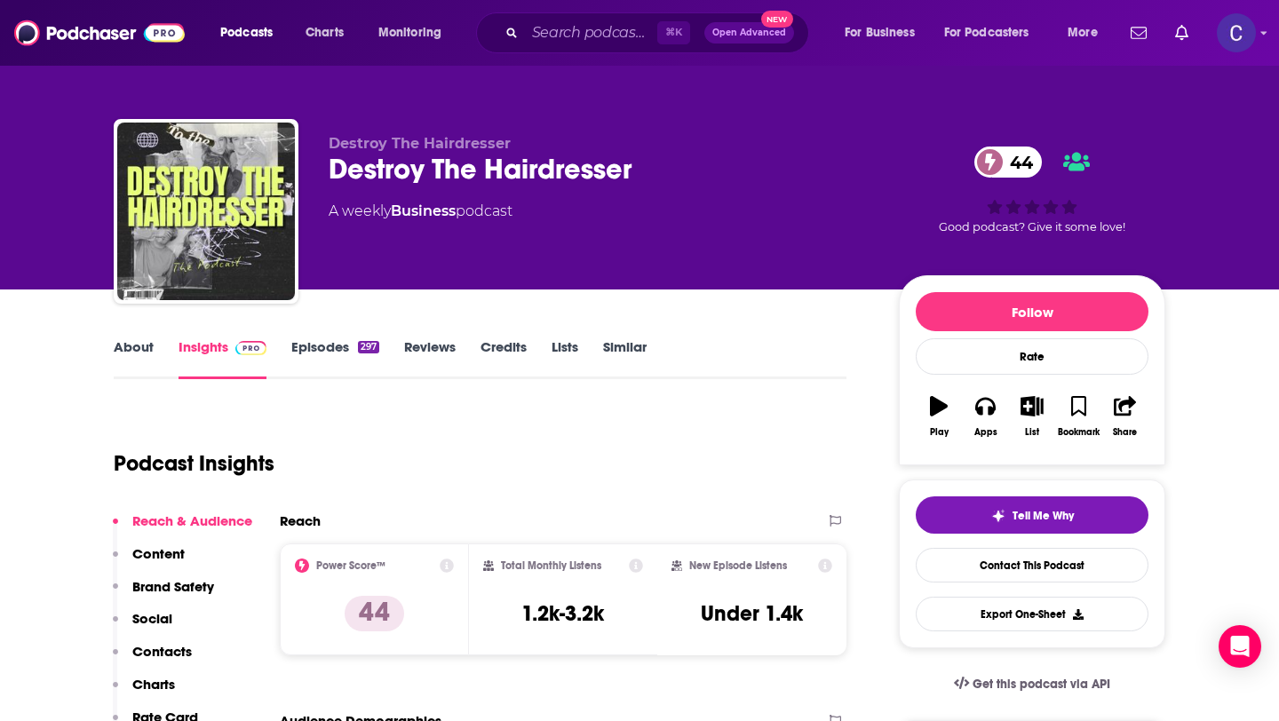
click at [123, 352] on link "About" at bounding box center [134, 358] width 40 height 41
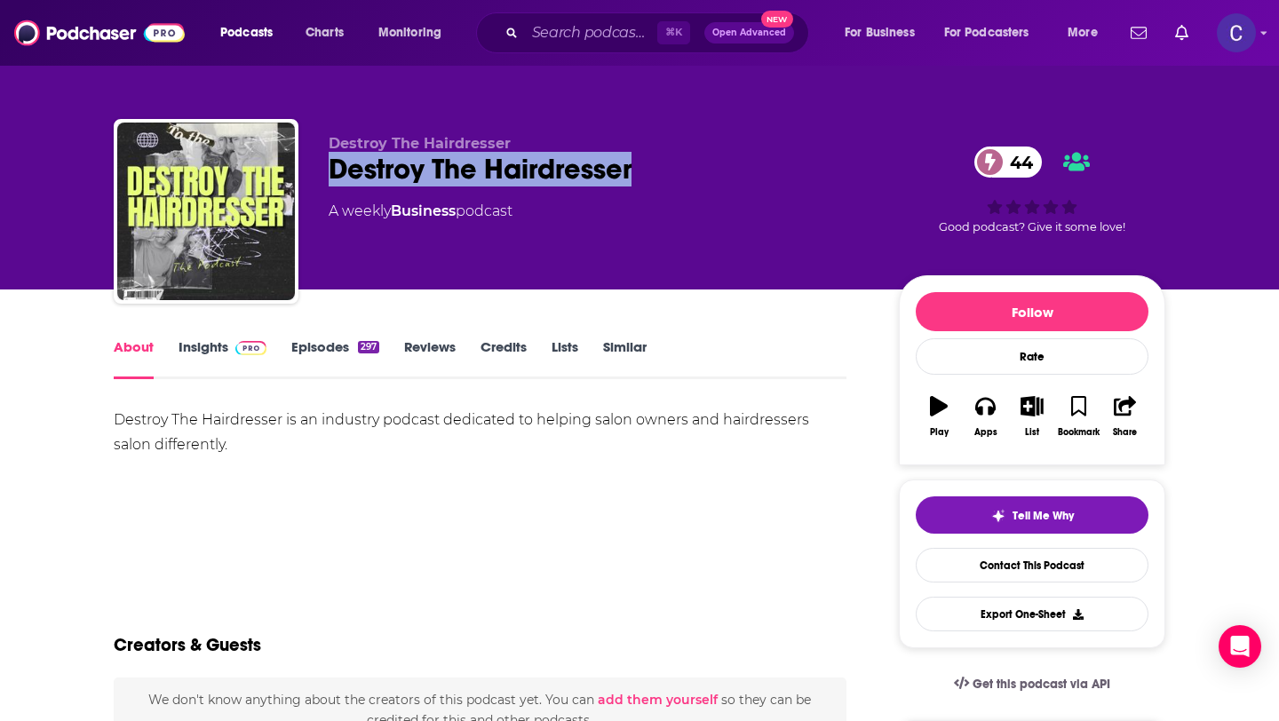
drag, startPoint x: 632, startPoint y: 176, endPoint x: 326, endPoint y: 162, distance: 306.6
click at [326, 162] on div "Destroy The Hairdresser Destroy The Hairdresser 44 A weekly Business podcast 44…" at bounding box center [639, 215] width 1051 height 192
copy h1 "Destroy The Hairdresser"
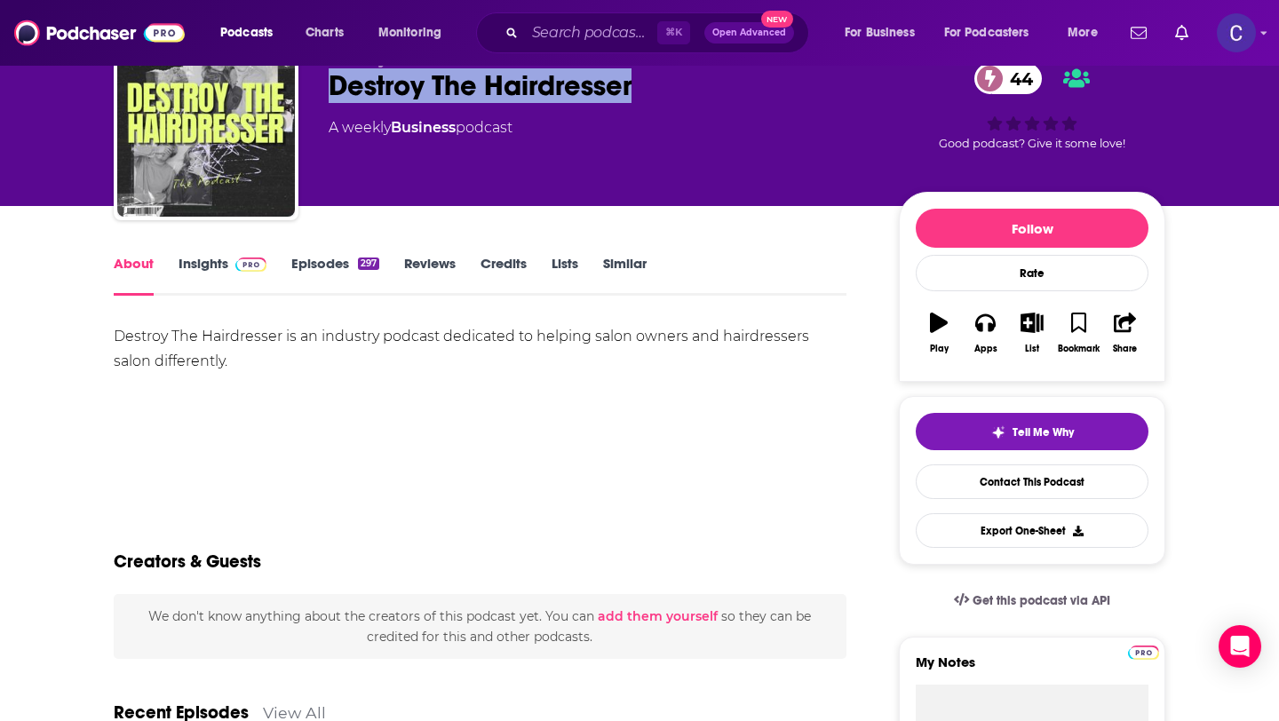
scroll to position [104, 0]
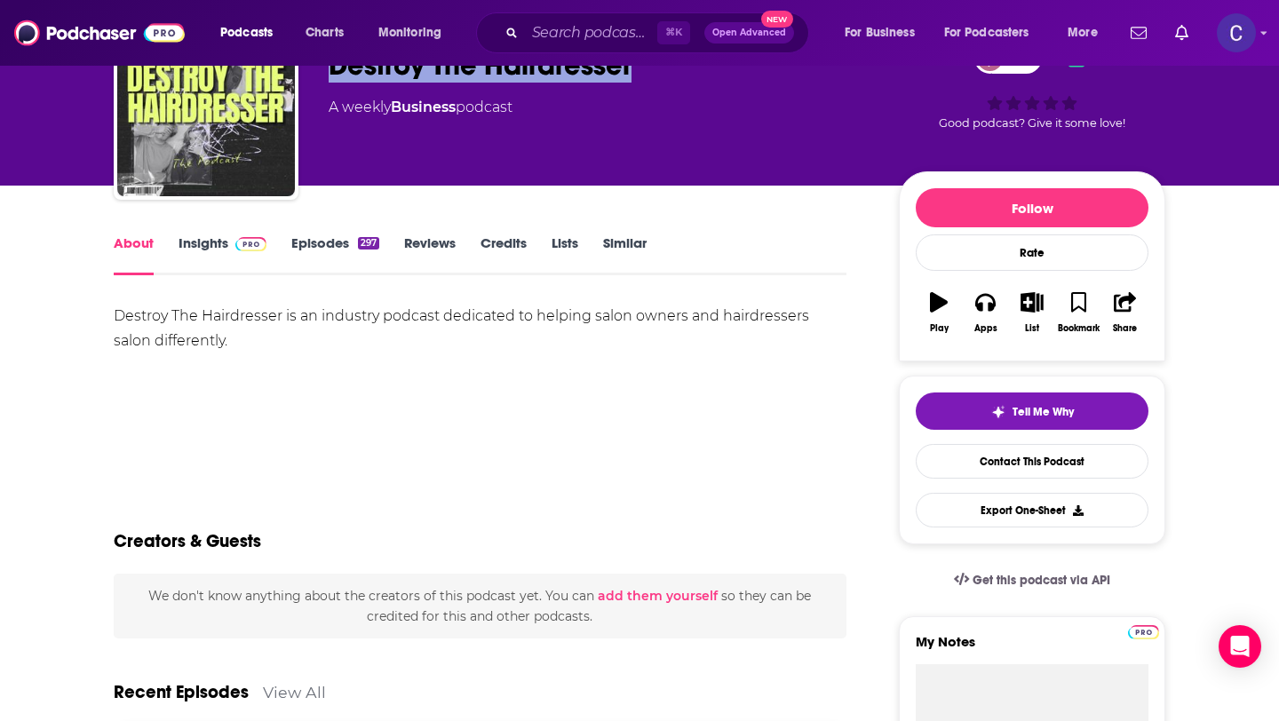
click at [636, 246] on link "Similar" at bounding box center [625, 254] width 44 height 41
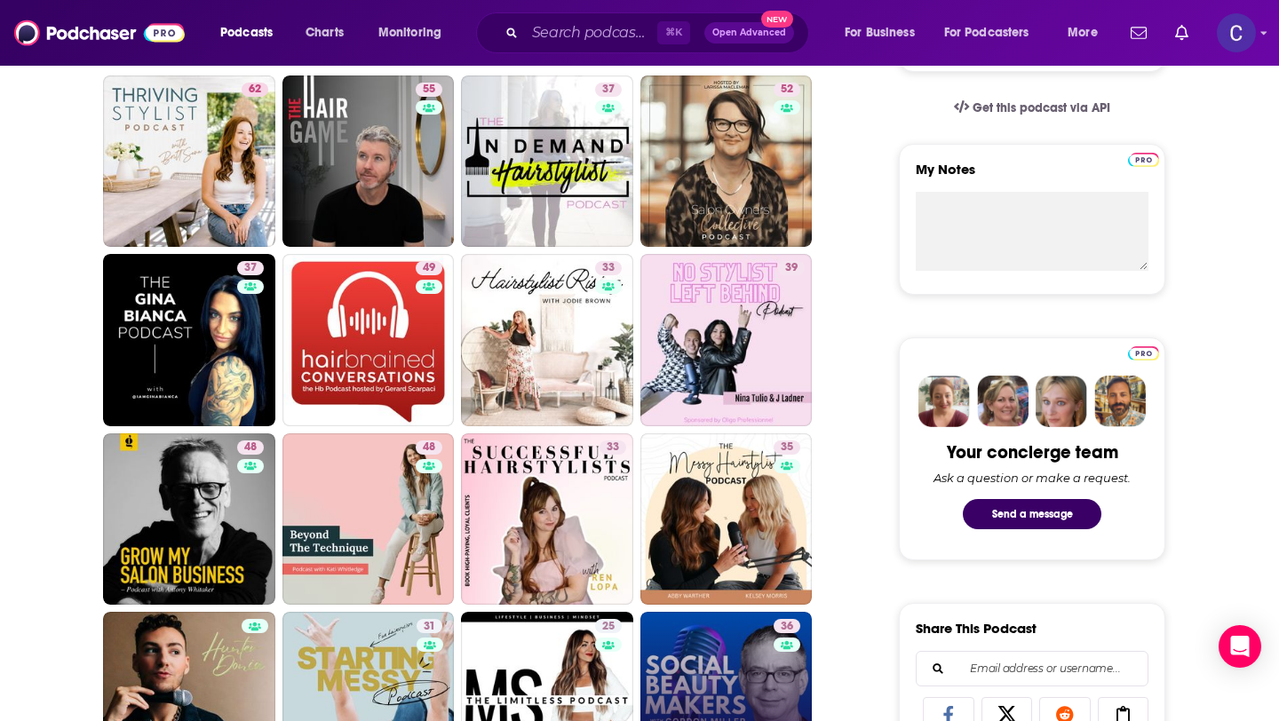
scroll to position [669, 0]
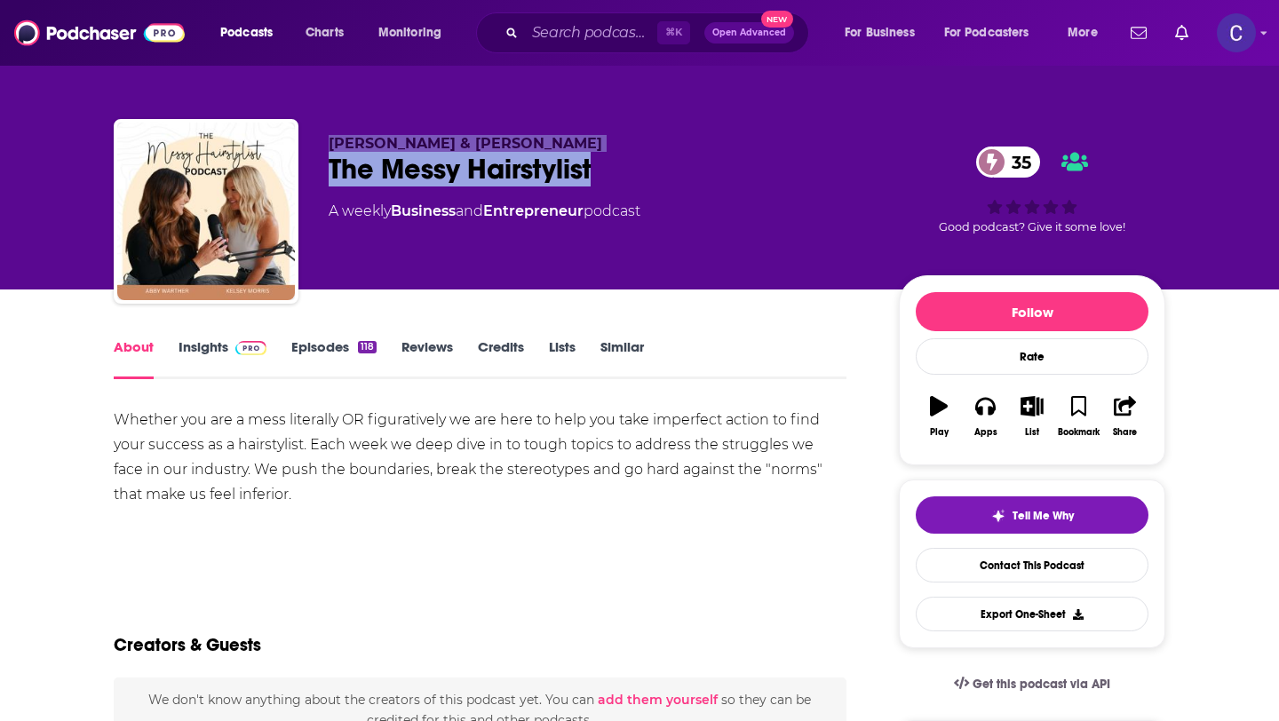
drag, startPoint x: 651, startPoint y: 180, endPoint x: 279, endPoint y: 162, distance: 372.5
click at [279, 162] on div "[PERSON_NAME] & [PERSON_NAME] The Messy Hairstylist 35 A weekly Business and En…" at bounding box center [639, 215] width 1051 height 192
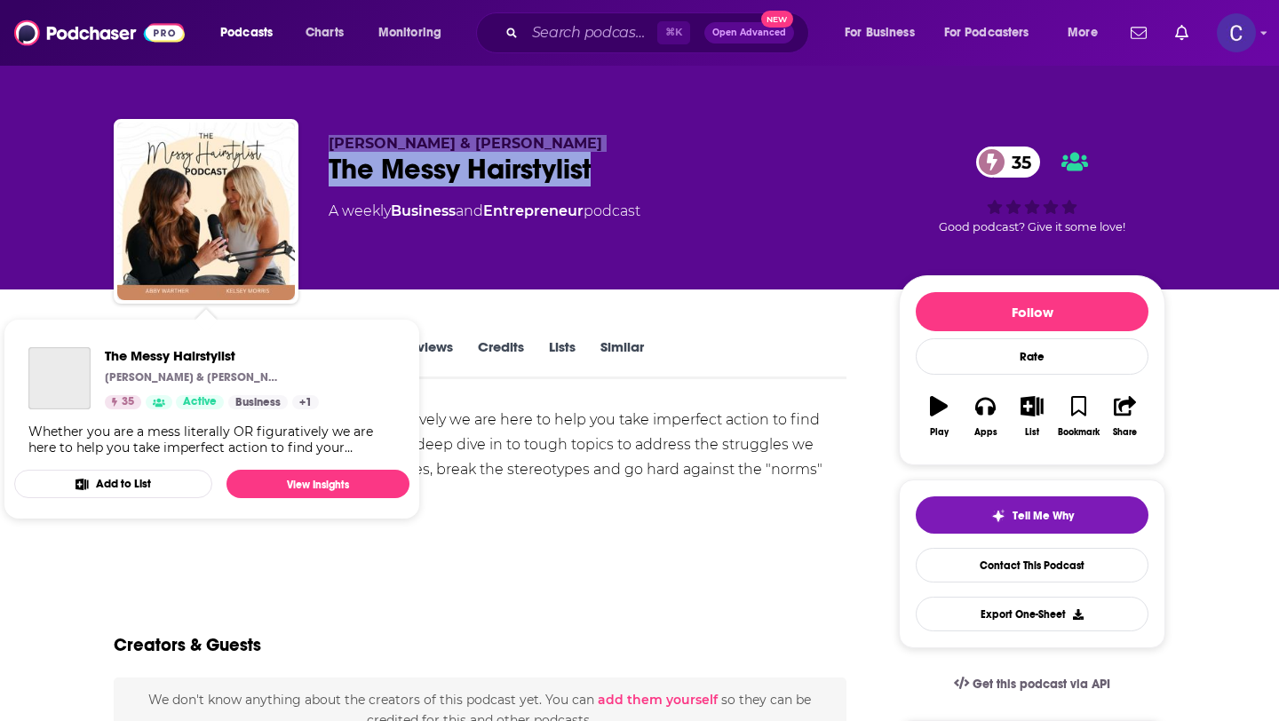
click at [628, 169] on div "The Messy Hairstylist 35" at bounding box center [600, 169] width 542 height 35
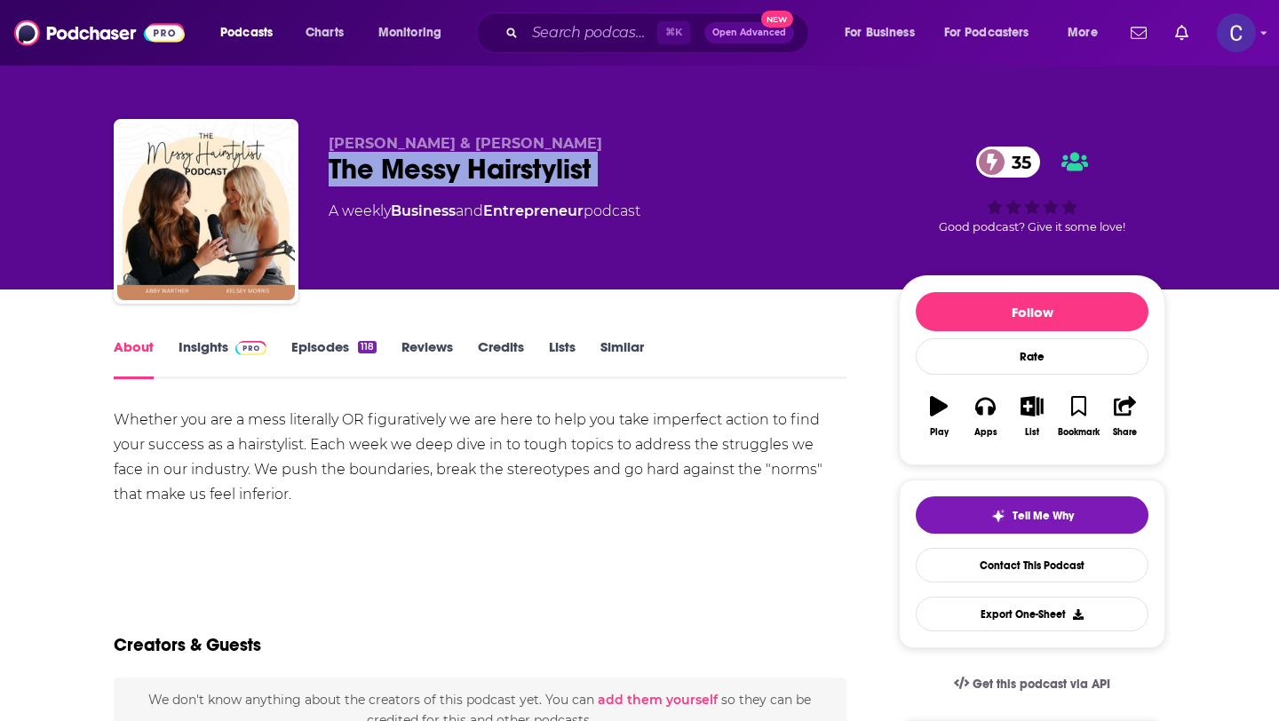
drag, startPoint x: 628, startPoint y: 169, endPoint x: 306, endPoint y: 167, distance: 321.4
click at [306, 167] on div "Kelsey Morris & Abby Warther The Messy Hairstylist 35 A weekly Business and Ent…" at bounding box center [639, 215] width 1051 height 192
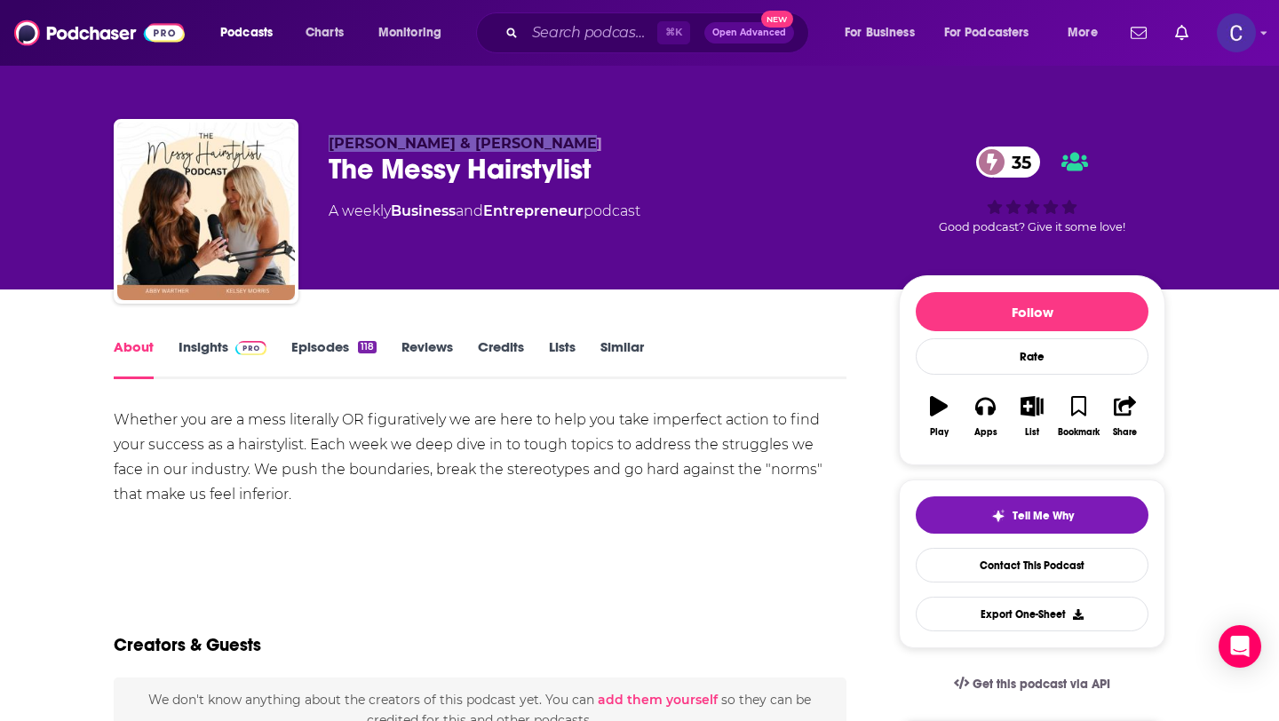
drag, startPoint x: 329, startPoint y: 141, endPoint x: 602, endPoint y: 149, distance: 273.6
click at [602, 149] on p "Kelsey Morris & Abby Warther" at bounding box center [600, 143] width 542 height 17
copy span "Kelsey Morris & Abby Warther"
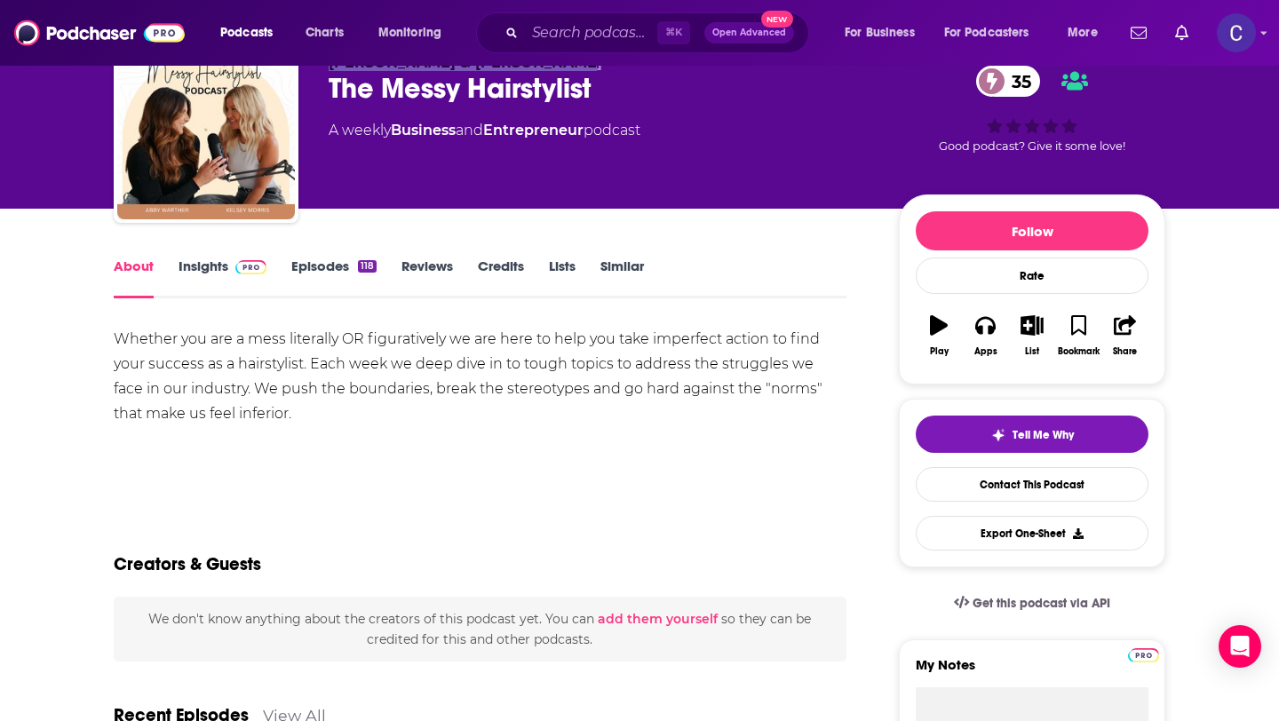
click at [210, 280] on link "Insights" at bounding box center [222, 277] width 88 height 41
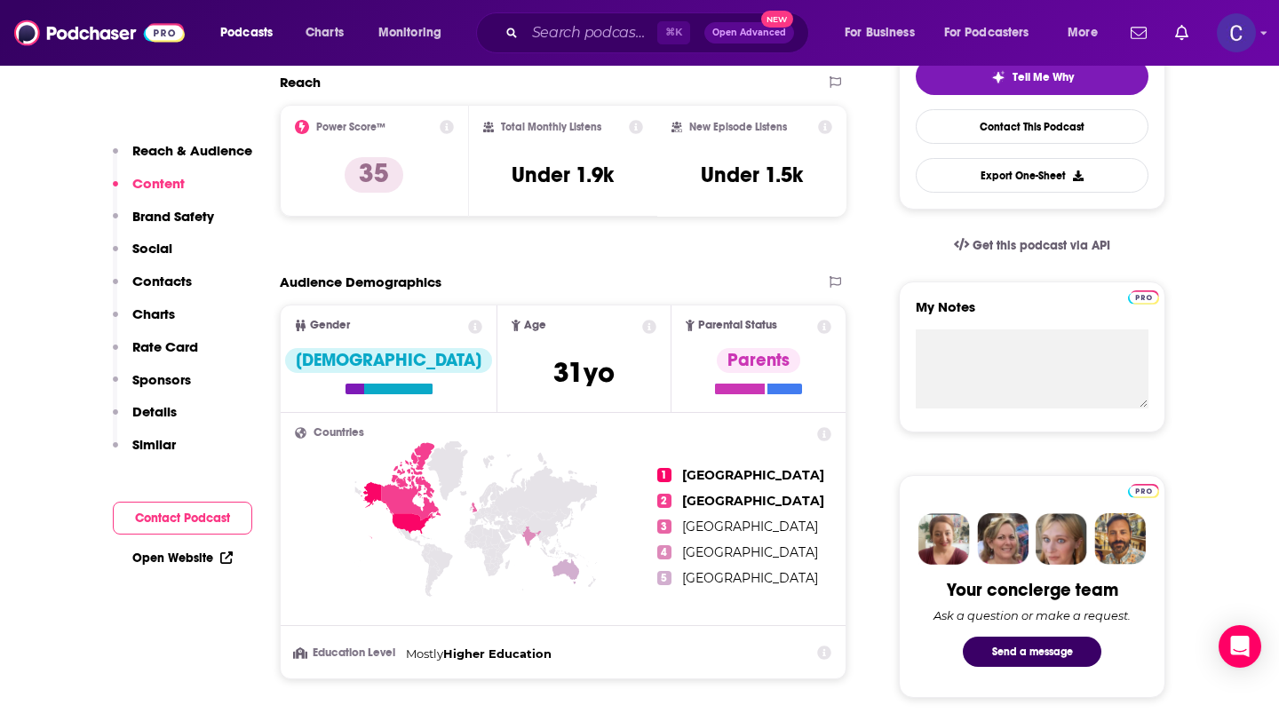
scroll to position [1257, 0]
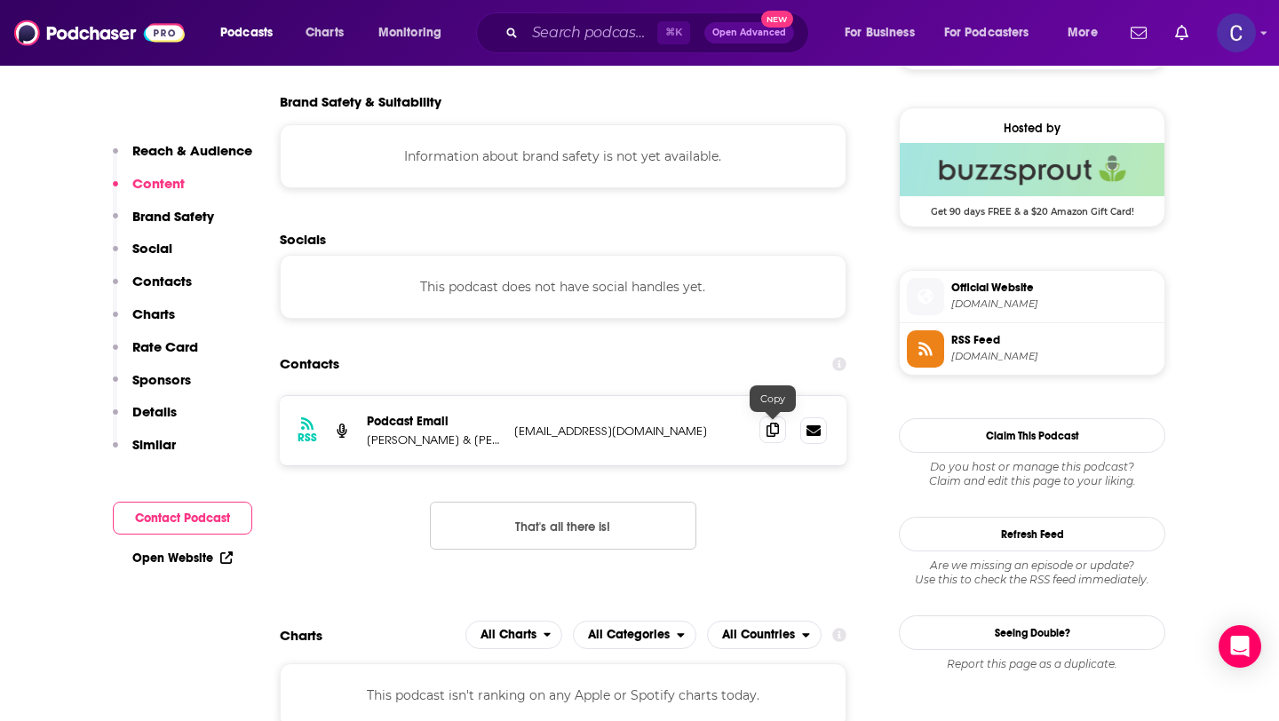
click at [777, 426] on icon at bounding box center [772, 430] width 12 height 14
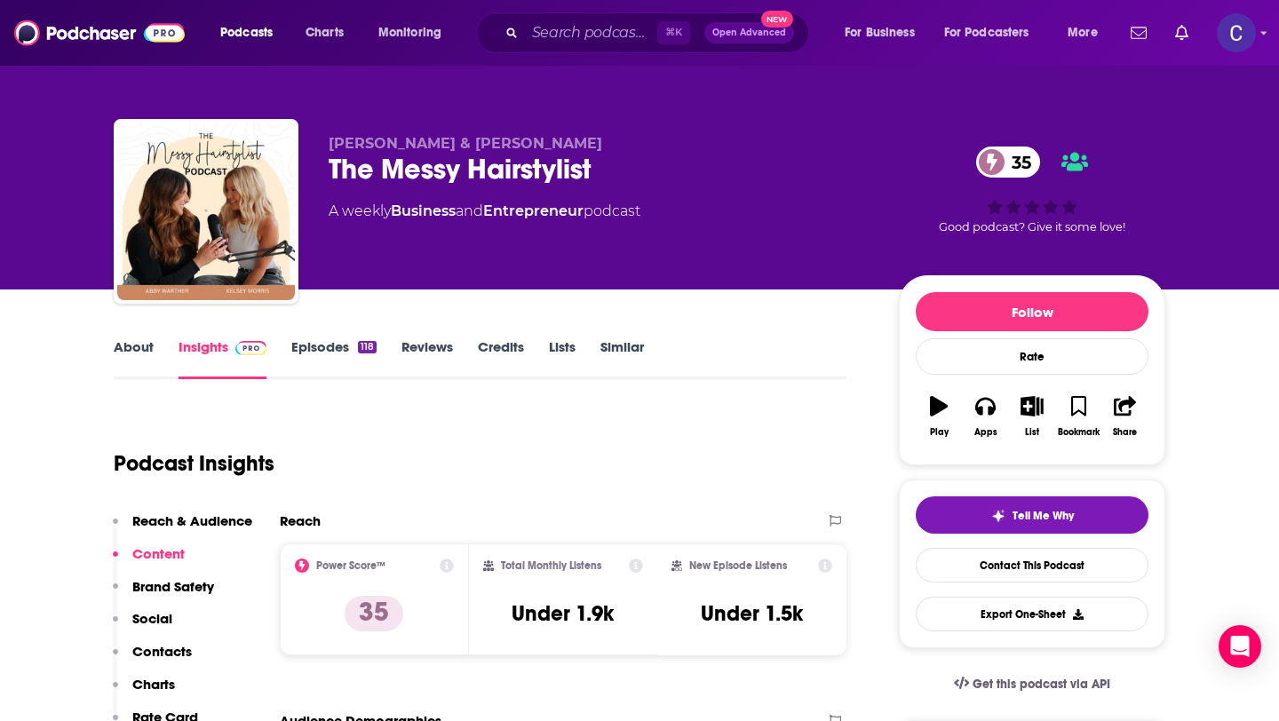
click at [621, 344] on link "Similar" at bounding box center [622, 358] width 44 height 41
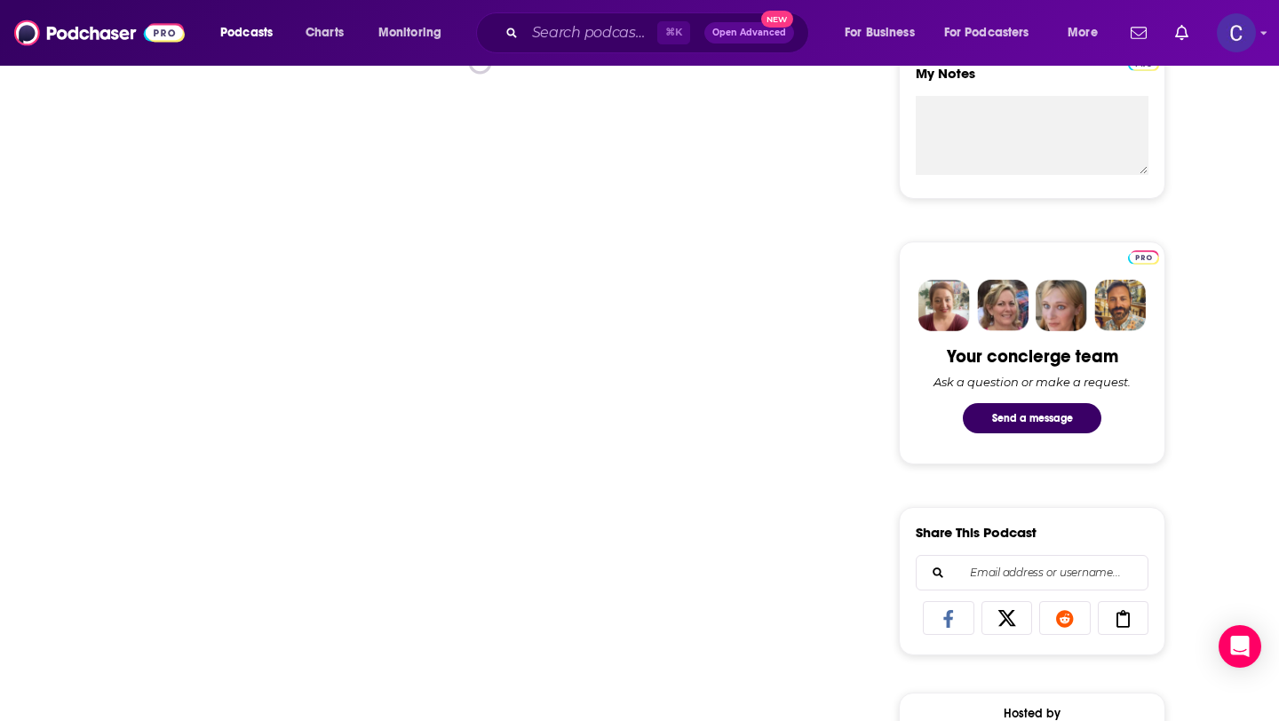
scroll to position [675, 0]
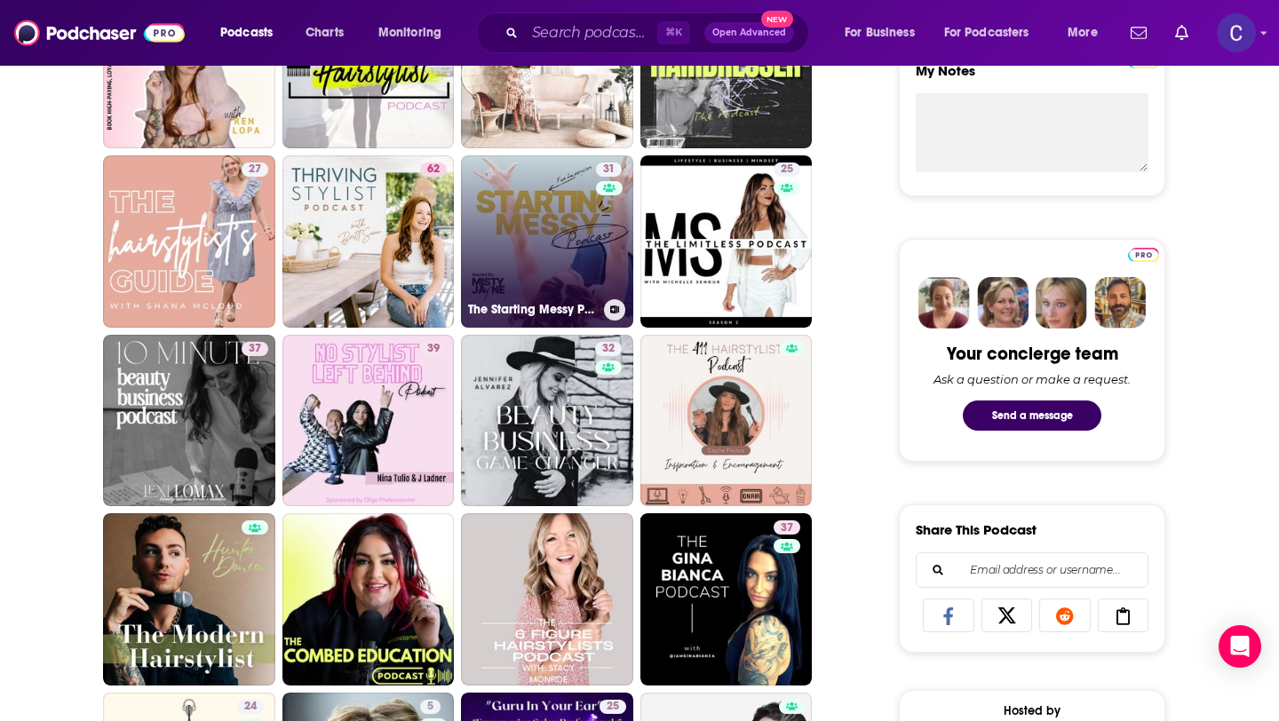
click at [590, 236] on link "31 The Starting Messy Podcast" at bounding box center [547, 241] width 172 height 172
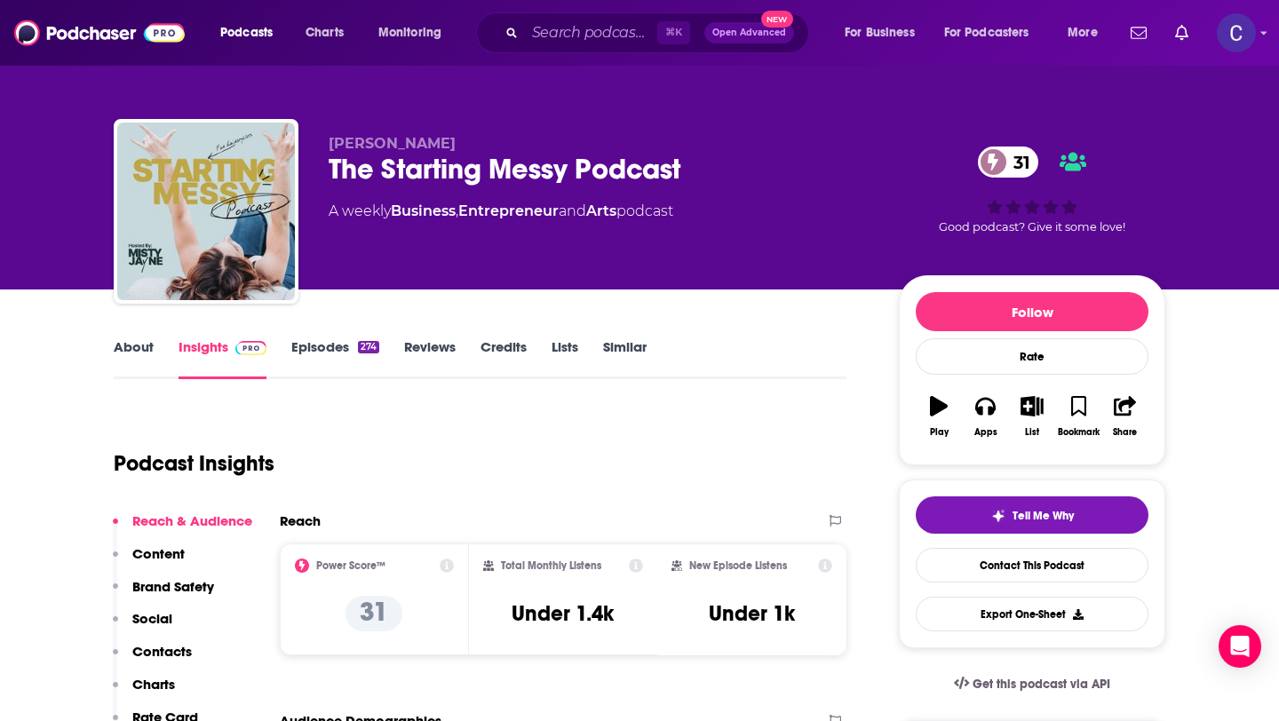
click at [136, 346] on link "About" at bounding box center [134, 358] width 40 height 41
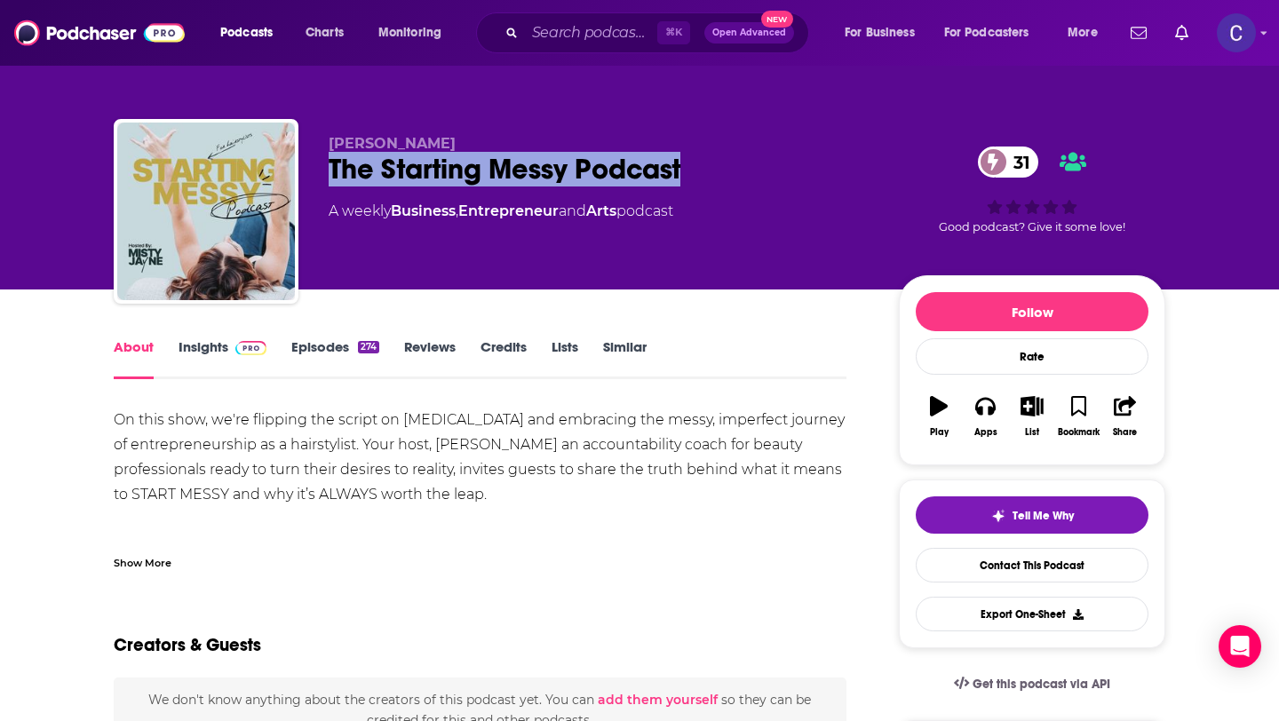
drag, startPoint x: 686, startPoint y: 182, endPoint x: 330, endPoint y: 178, distance: 356.1
click at [330, 178] on div "The Starting Messy Podcast 31" at bounding box center [600, 169] width 542 height 35
copy h1 "The Starting Messy Podcast"
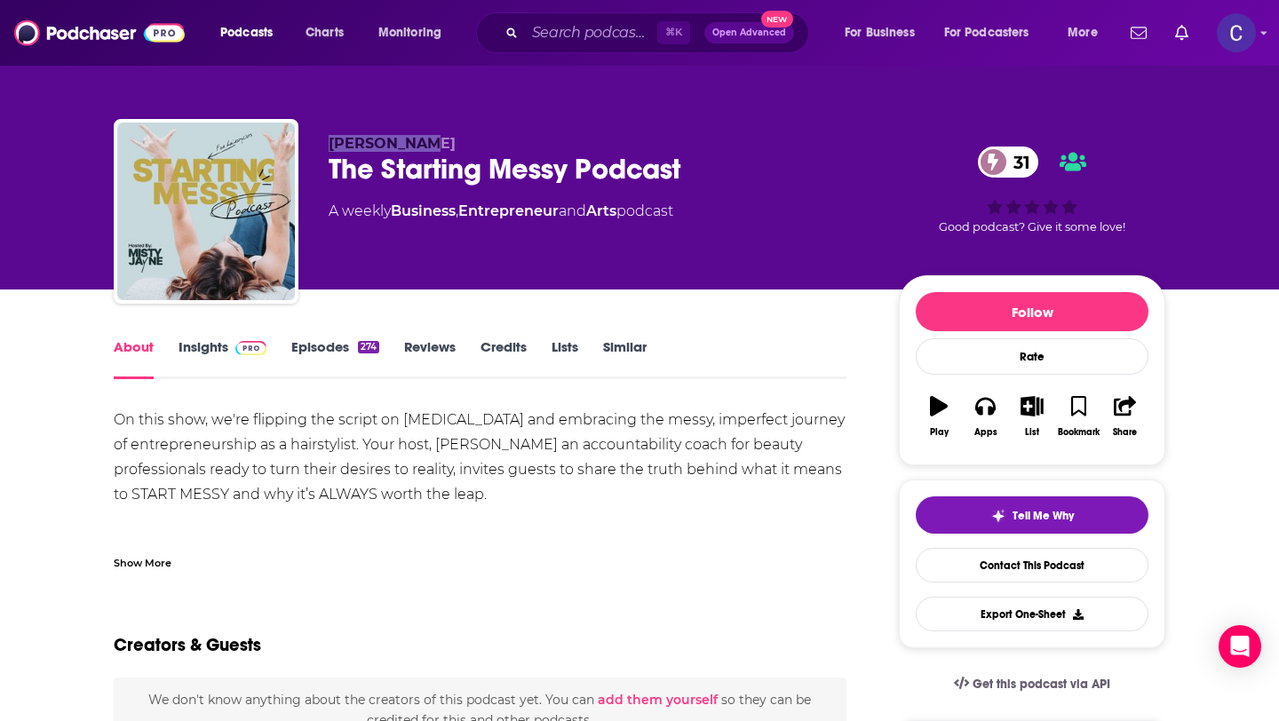
drag, startPoint x: 328, startPoint y: 141, endPoint x: 450, endPoint y: 141, distance: 122.5
click at [450, 141] on p "Misty Jayne" at bounding box center [600, 143] width 542 height 17
copy span "Misty Jayne"
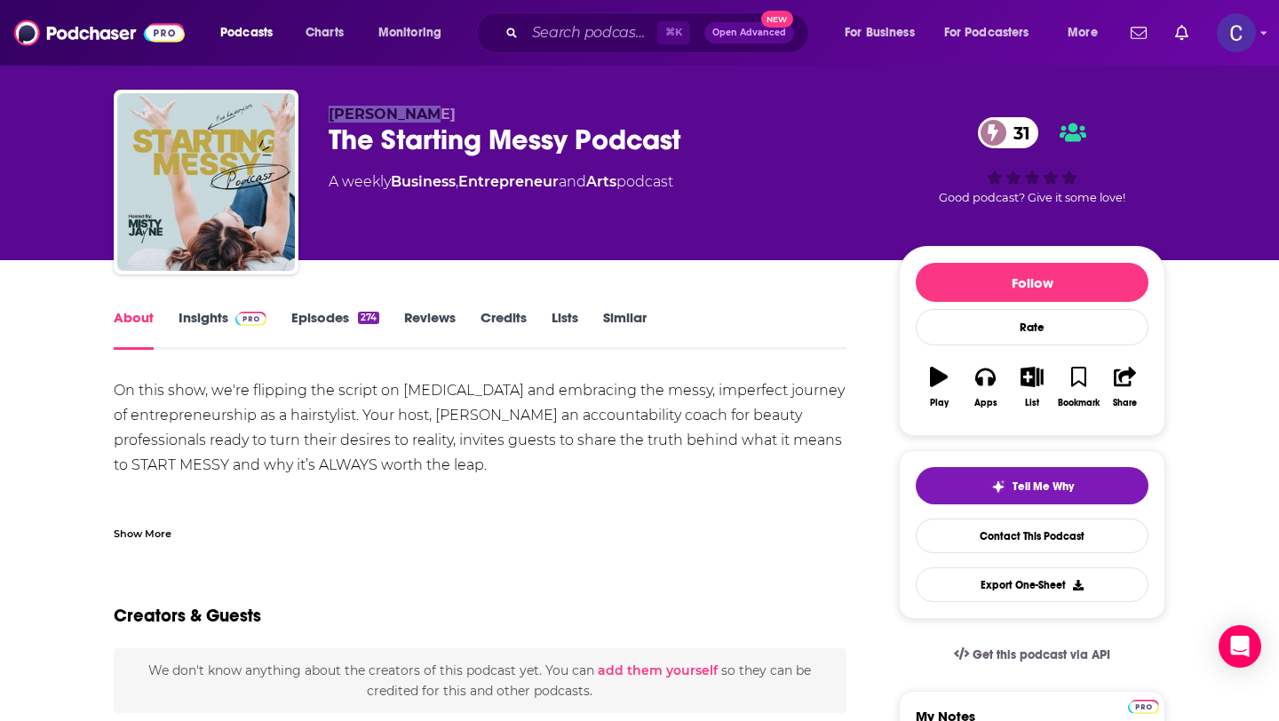
scroll to position [50, 0]
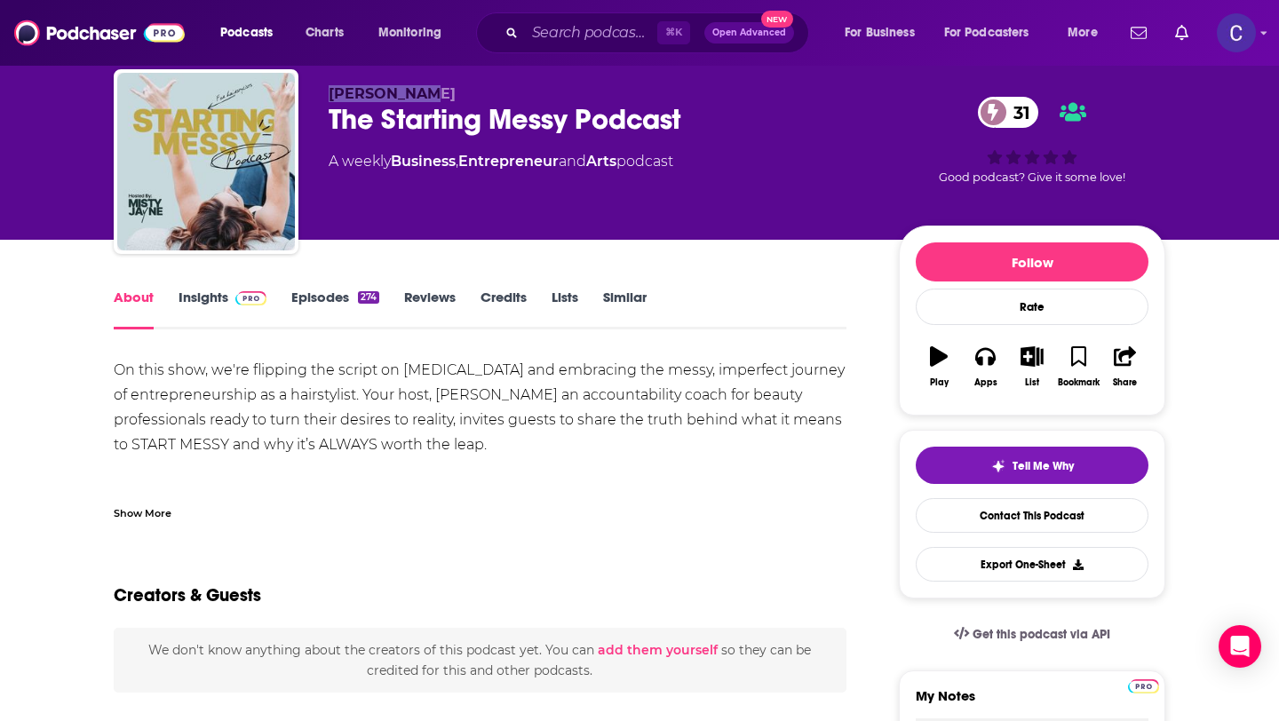
click at [194, 294] on link "Insights" at bounding box center [222, 309] width 88 height 41
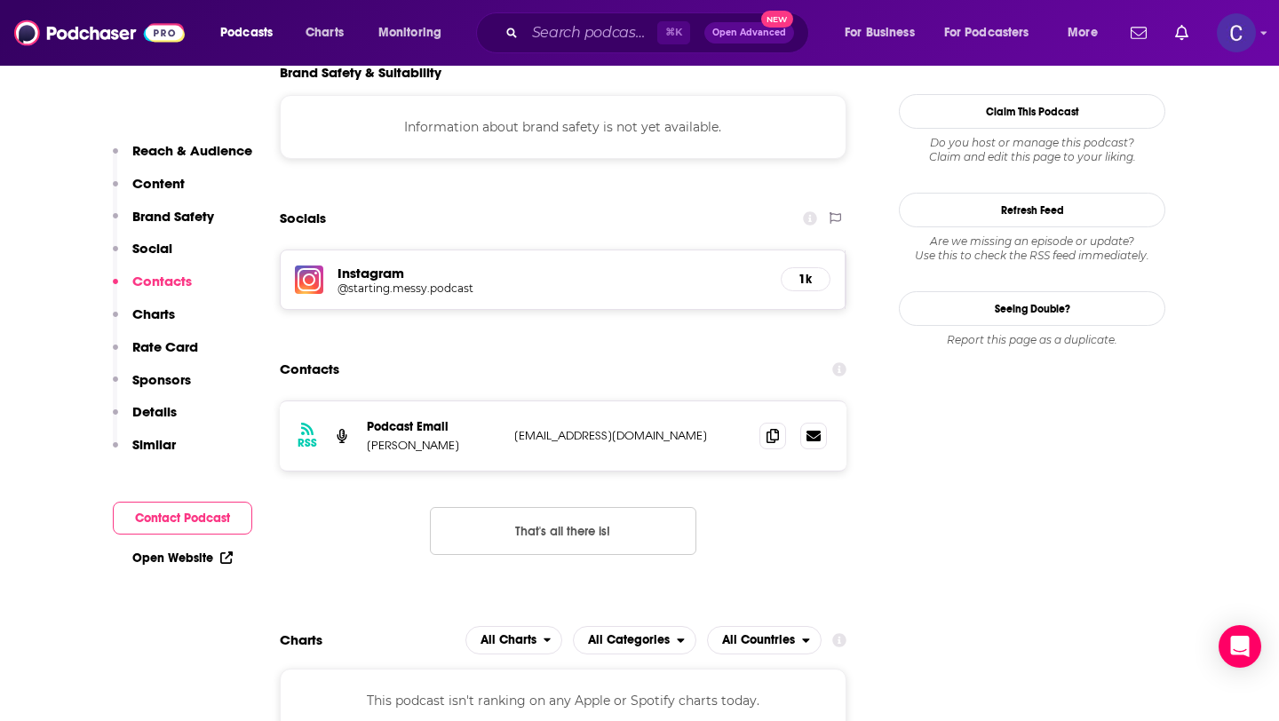
scroll to position [1635, 0]
click at [769, 426] on icon at bounding box center [772, 433] width 12 height 14
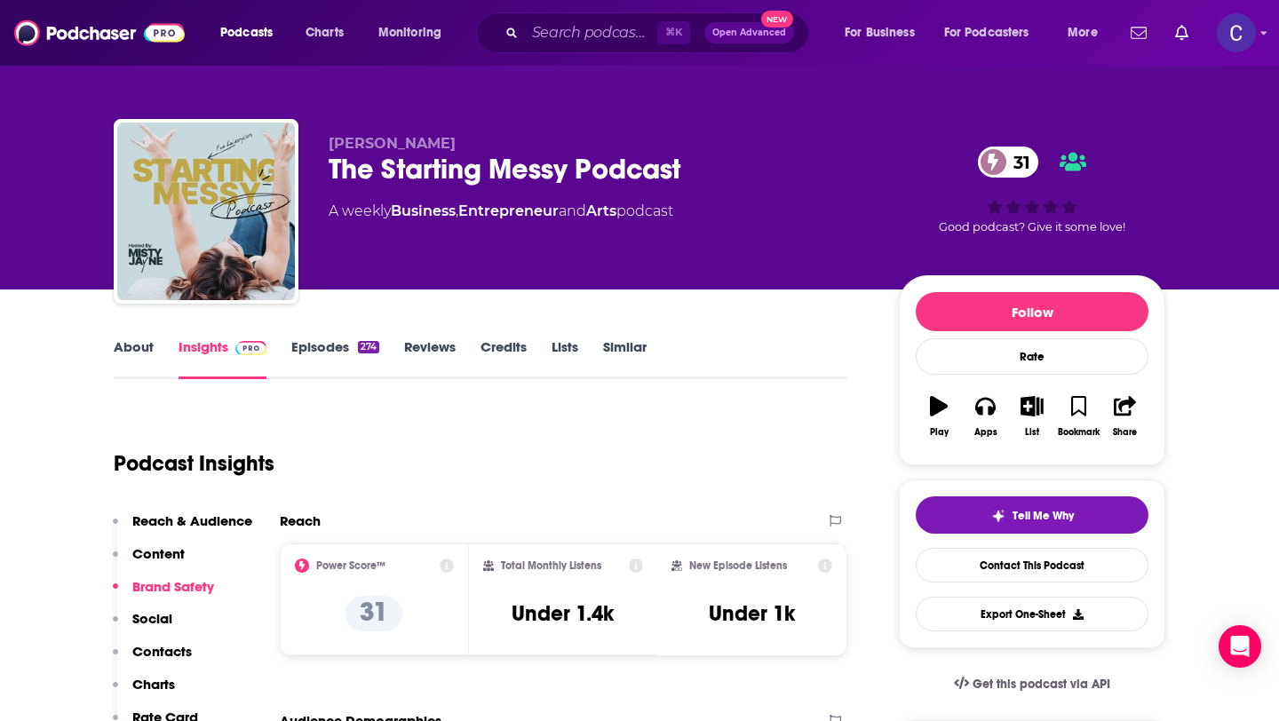
click at [614, 345] on link "Similar" at bounding box center [625, 358] width 44 height 41
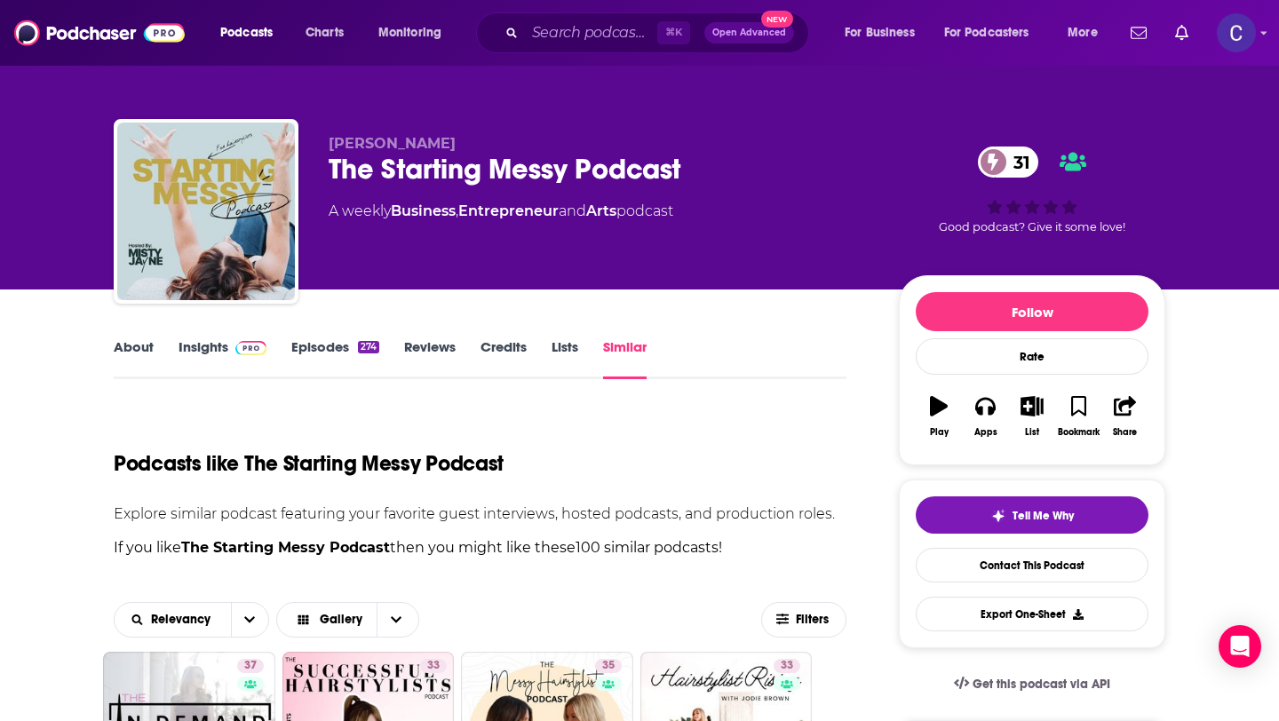
scroll to position [124, 0]
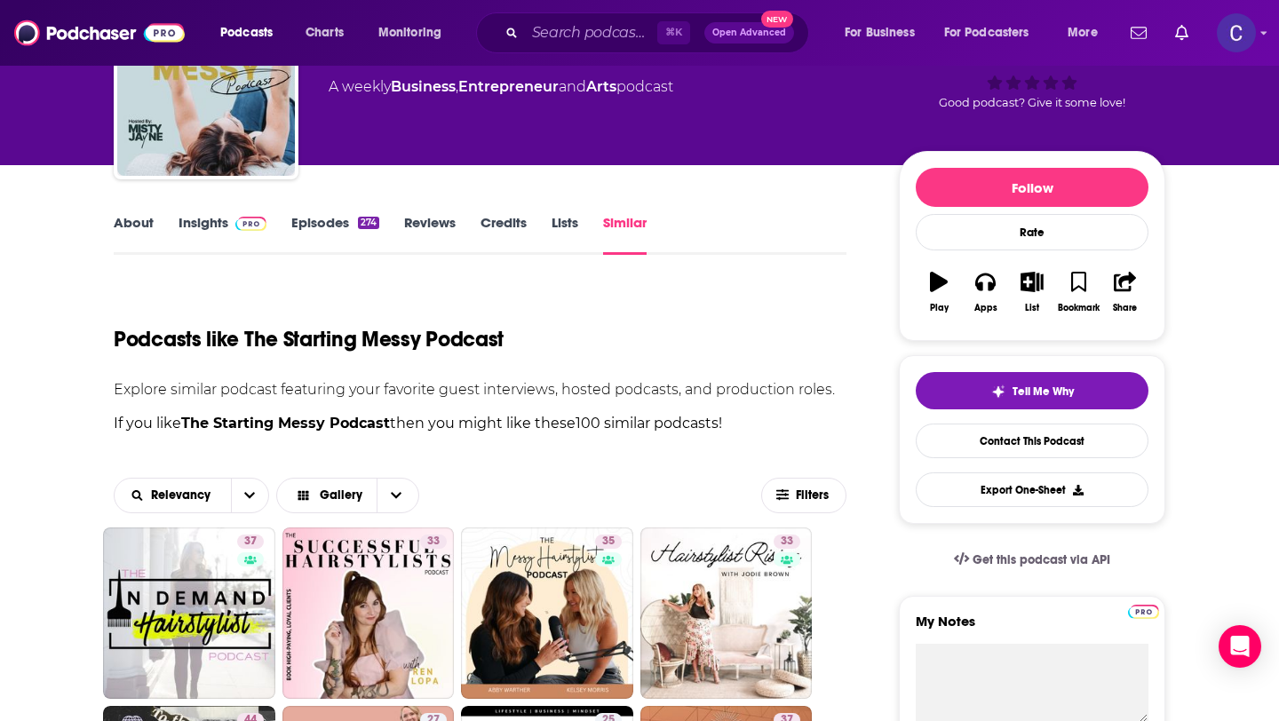
click at [223, 244] on link "Insights" at bounding box center [222, 234] width 88 height 41
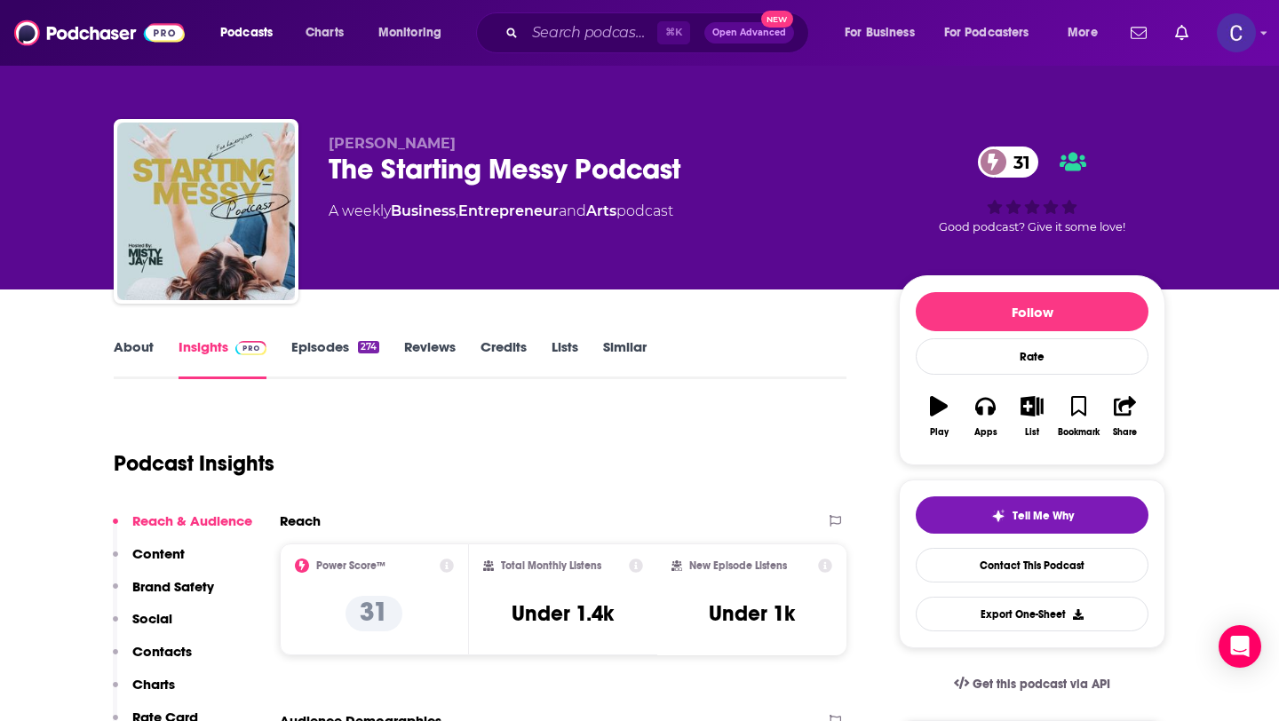
click at [625, 352] on link "Similar" at bounding box center [625, 358] width 44 height 41
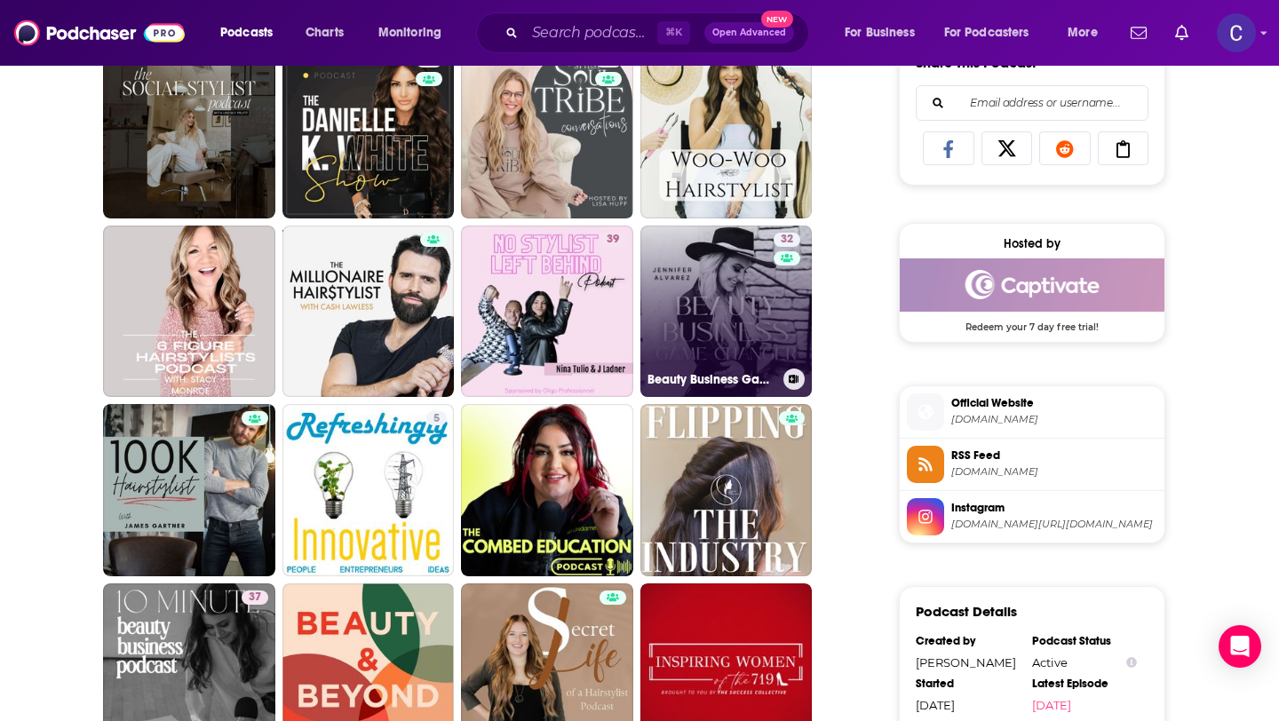
scroll to position [1155, 0]
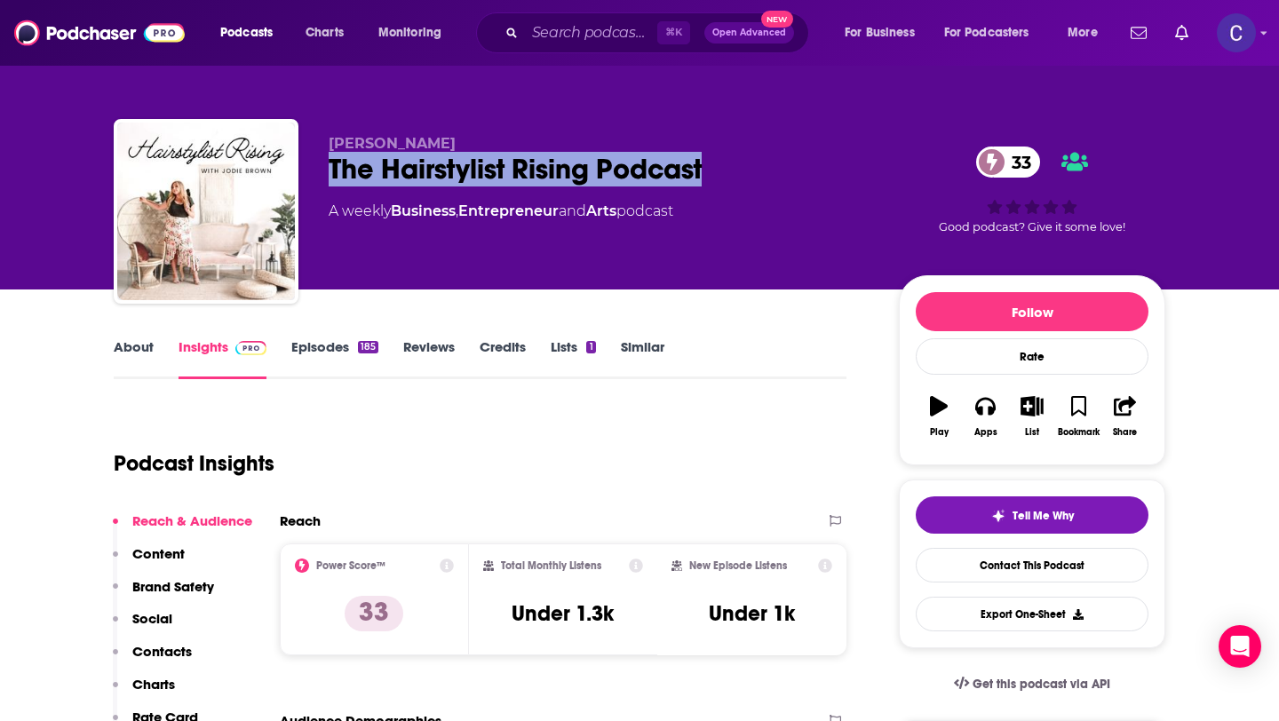
drag, startPoint x: 451, startPoint y: 166, endPoint x: 718, endPoint y: 166, distance: 267.3
click at [718, 166] on div "The Hairstylist Rising Podcast 33" at bounding box center [600, 169] width 542 height 35
copy h2 "The Hairstylist Rising Podcast"
click at [655, 347] on link "Similar" at bounding box center [643, 358] width 44 height 41
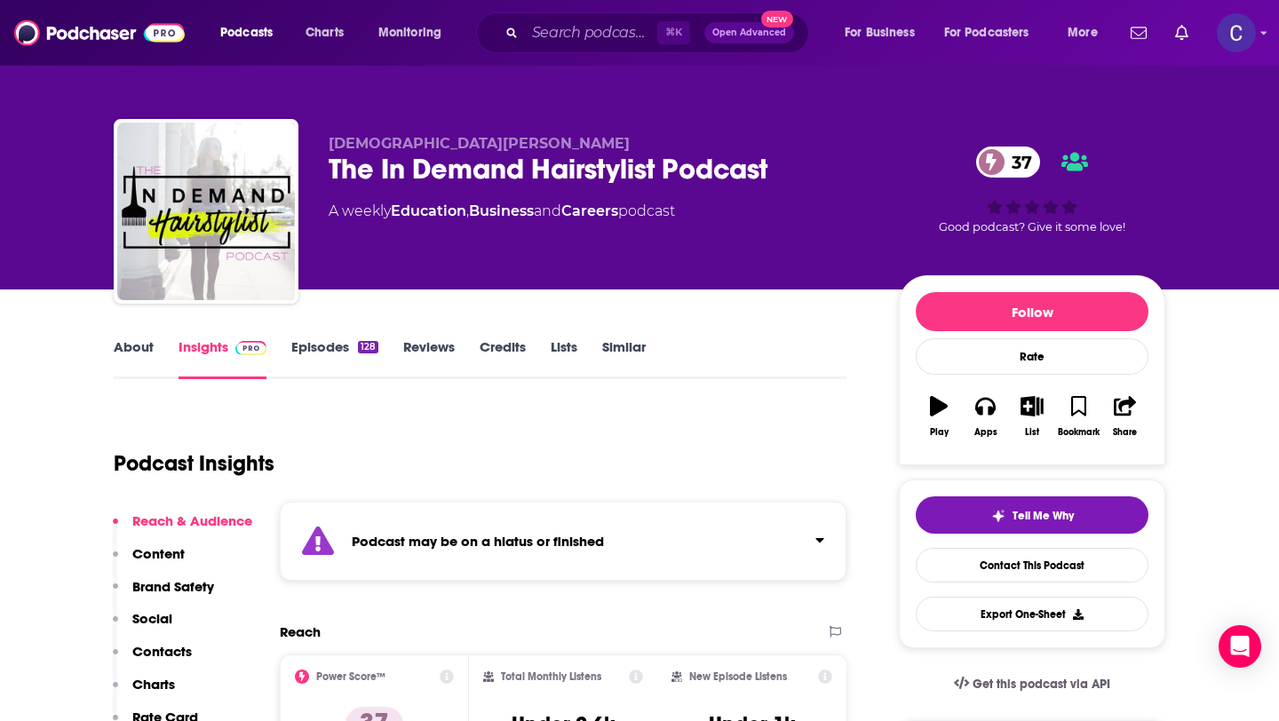
click at [617, 352] on link "Similar" at bounding box center [624, 358] width 44 height 41
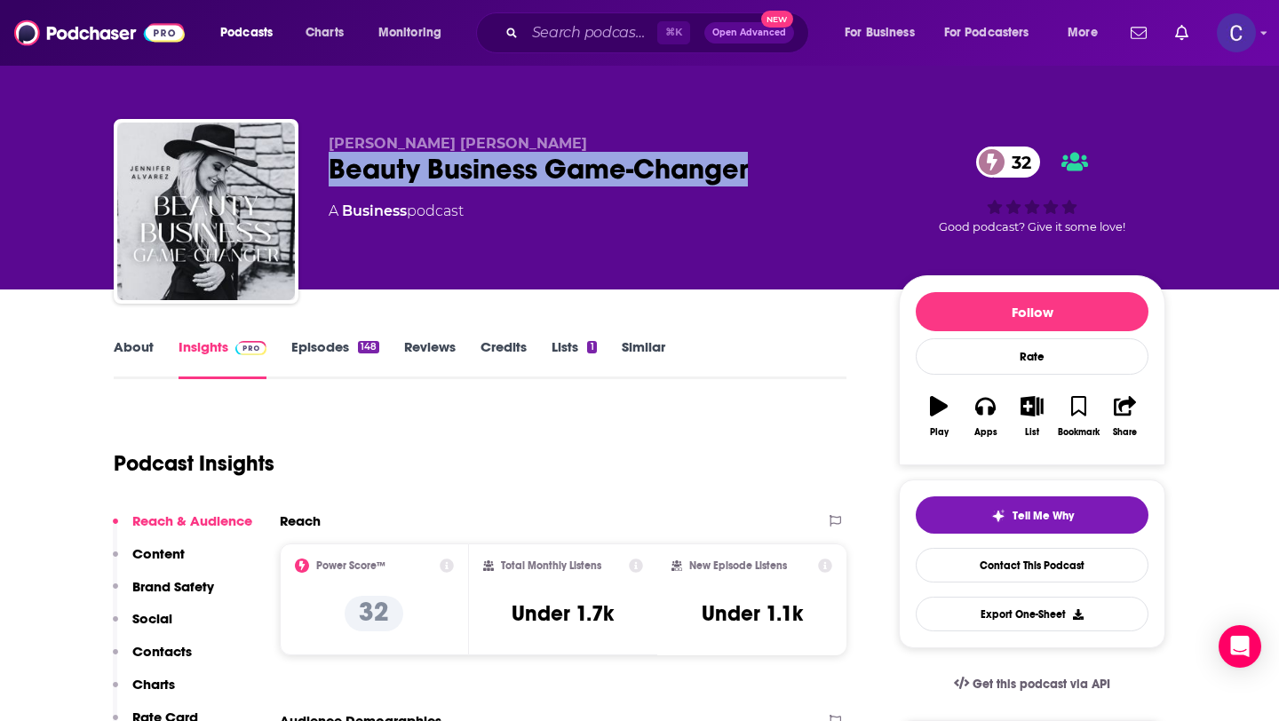
drag, startPoint x: 780, startPoint y: 167, endPoint x: 329, endPoint y: 167, distance: 451.0
click at [329, 167] on div "Beauty Business Game-Changer 32" at bounding box center [600, 169] width 542 height 35
copy h2 "Beauty Business Game-Changer"
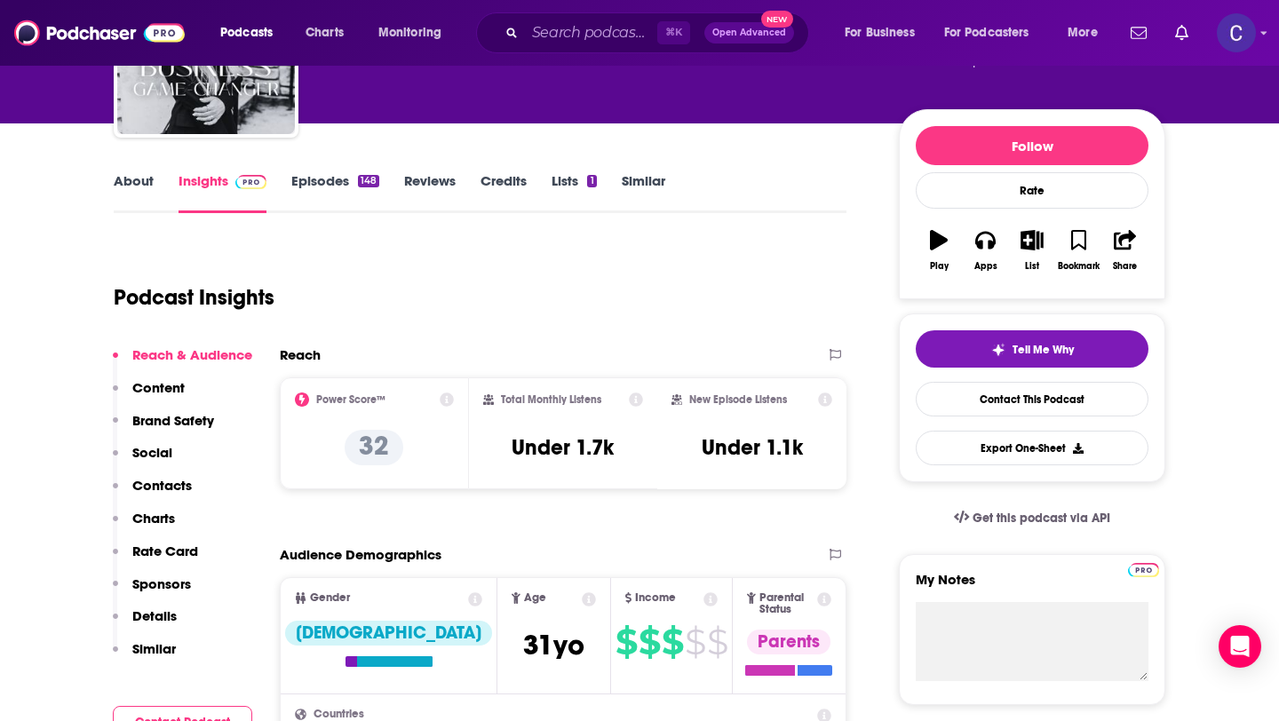
scroll to position [201, 0]
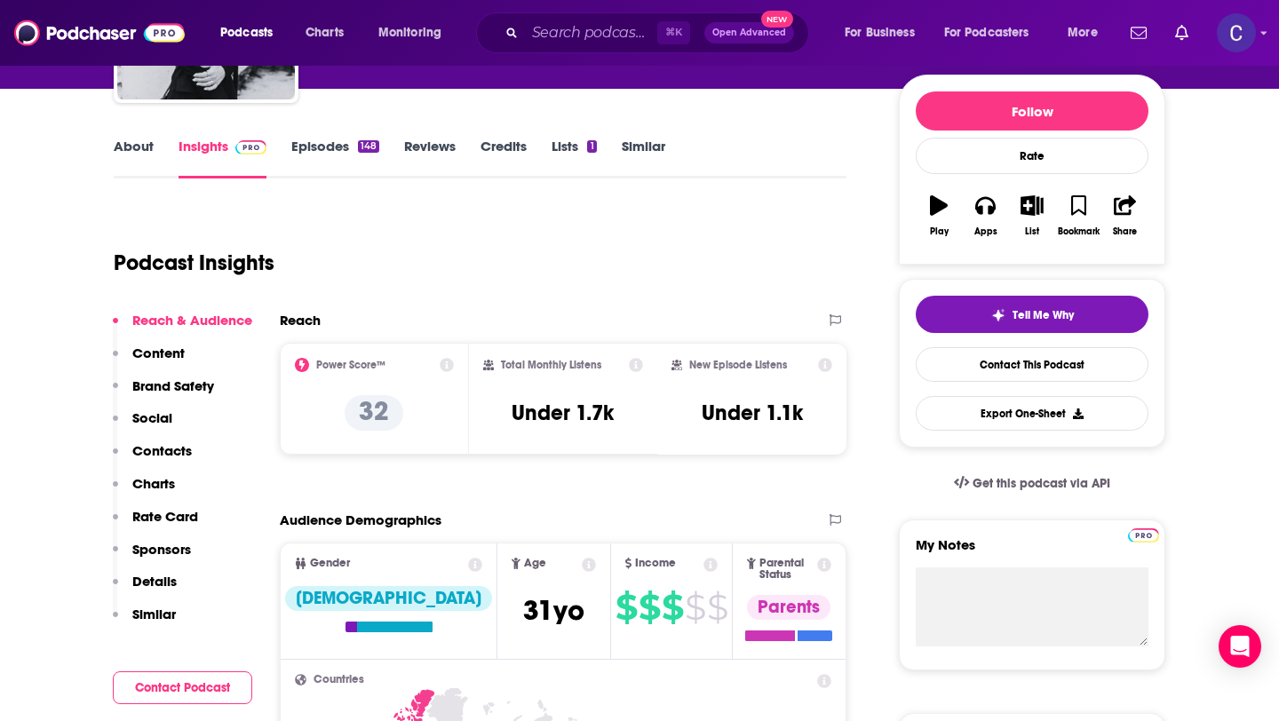
click at [655, 139] on link "Similar" at bounding box center [644, 158] width 44 height 41
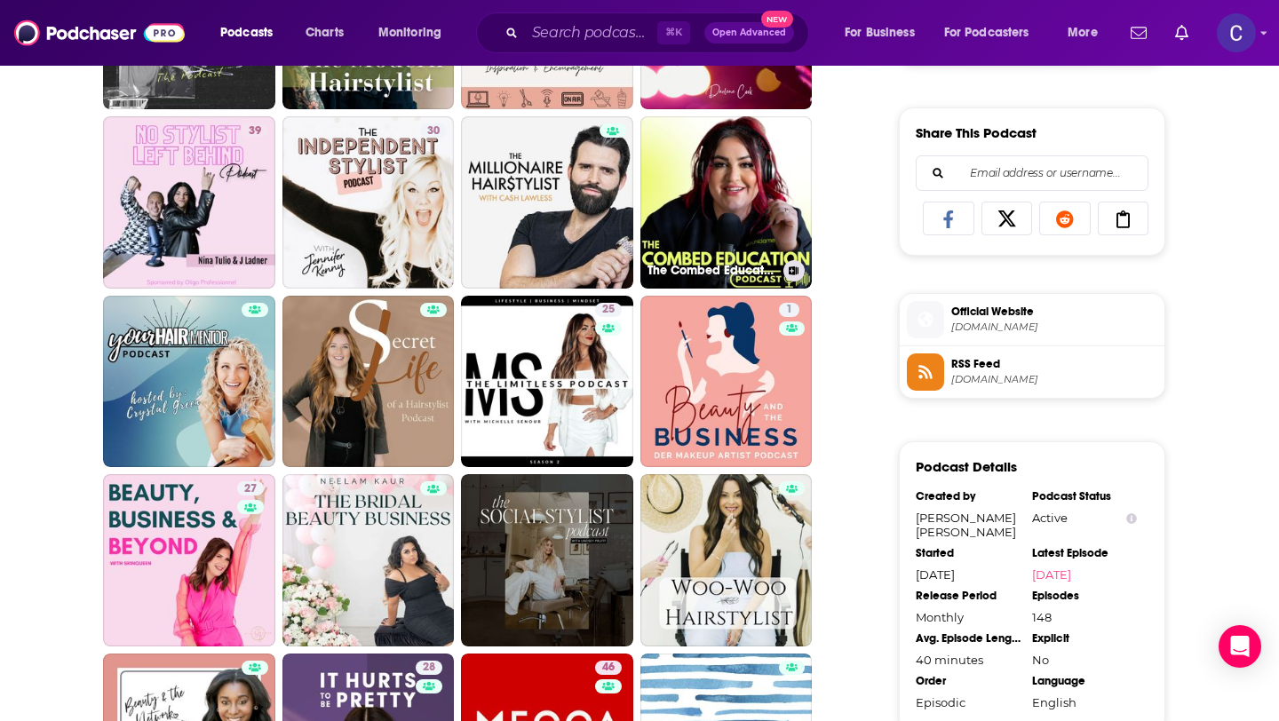
scroll to position [1073, 0]
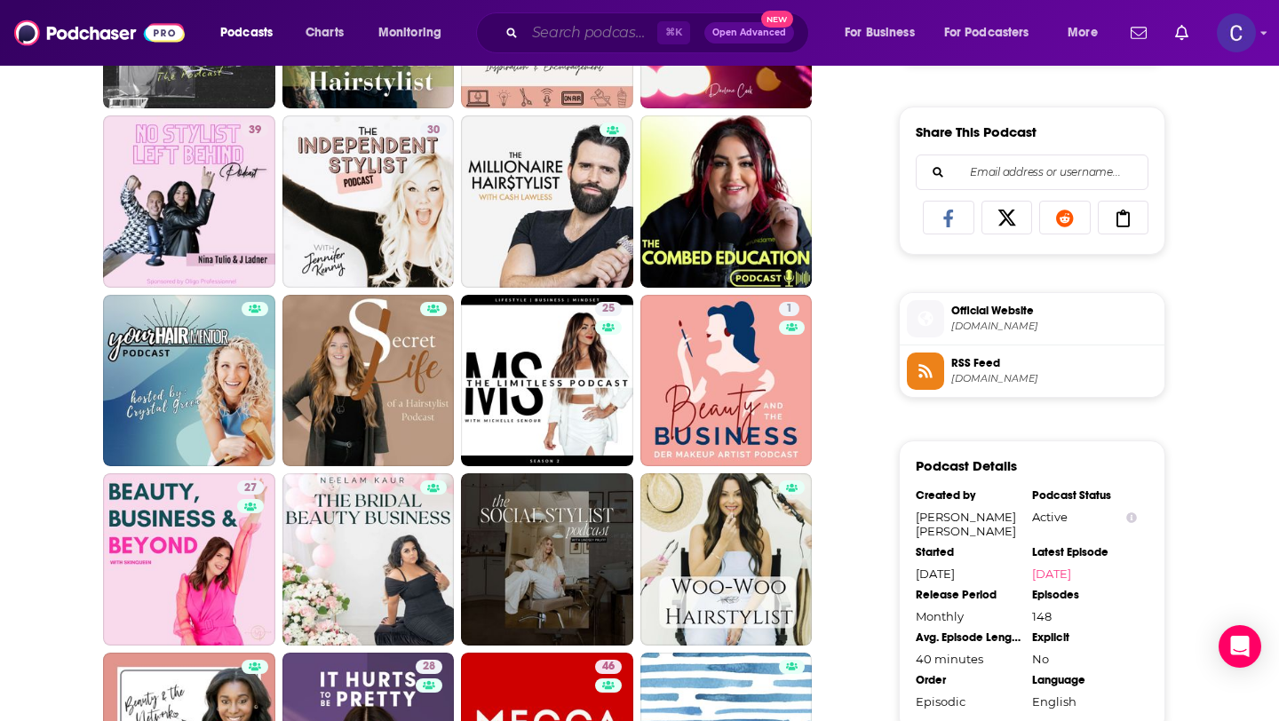
click at [587, 34] on input "Search podcasts, credits, & more..." at bounding box center [591, 33] width 132 height 28
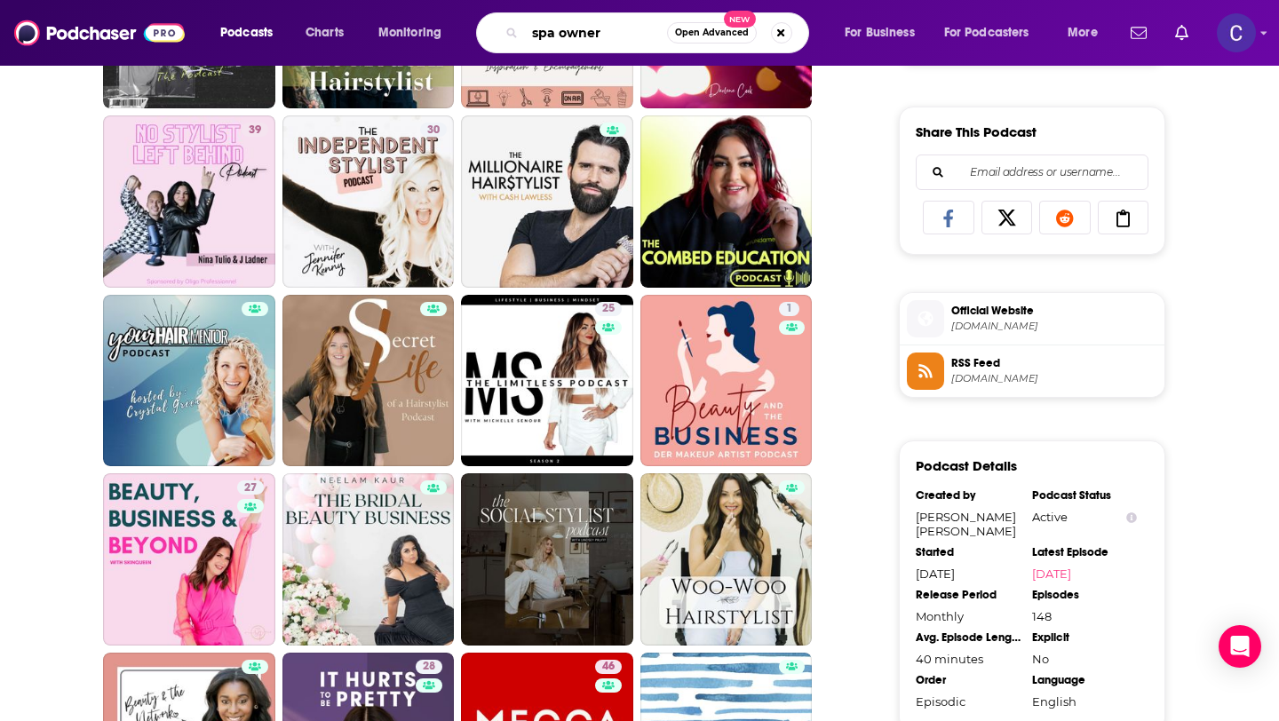
type input "spa owners"
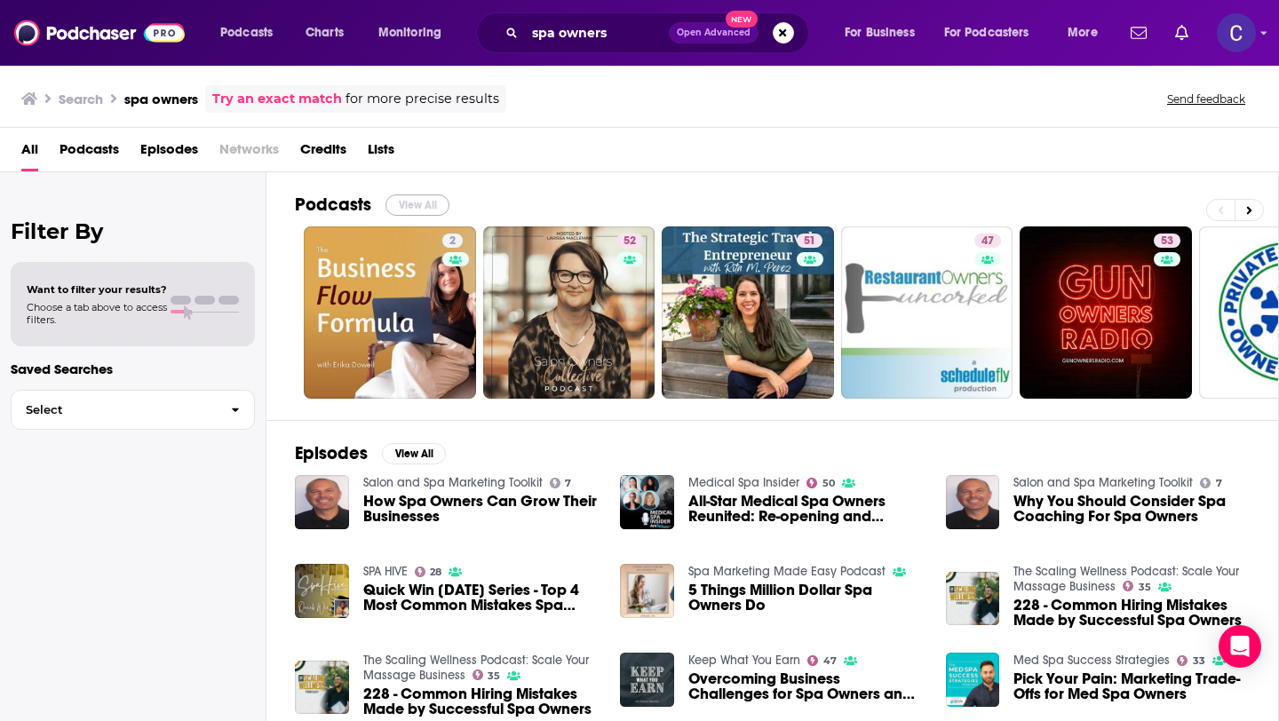
click at [425, 210] on button "View All" at bounding box center [417, 204] width 64 height 21
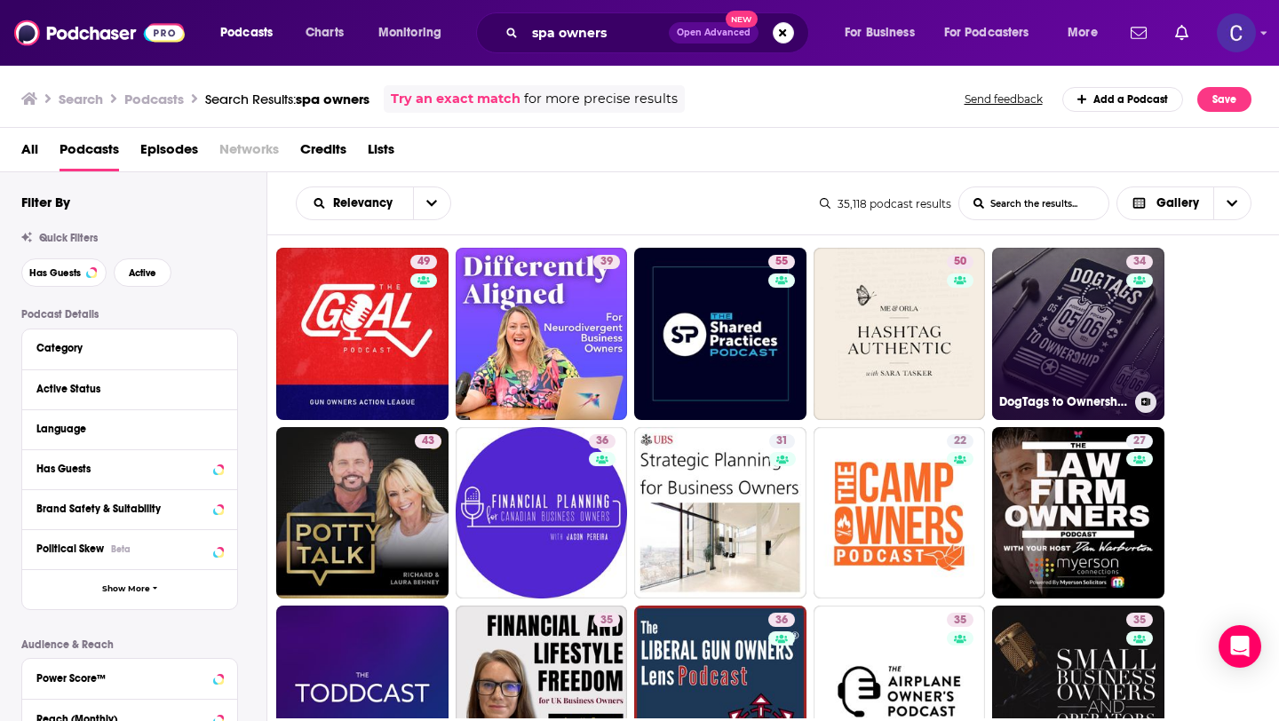
scroll to position [551, 0]
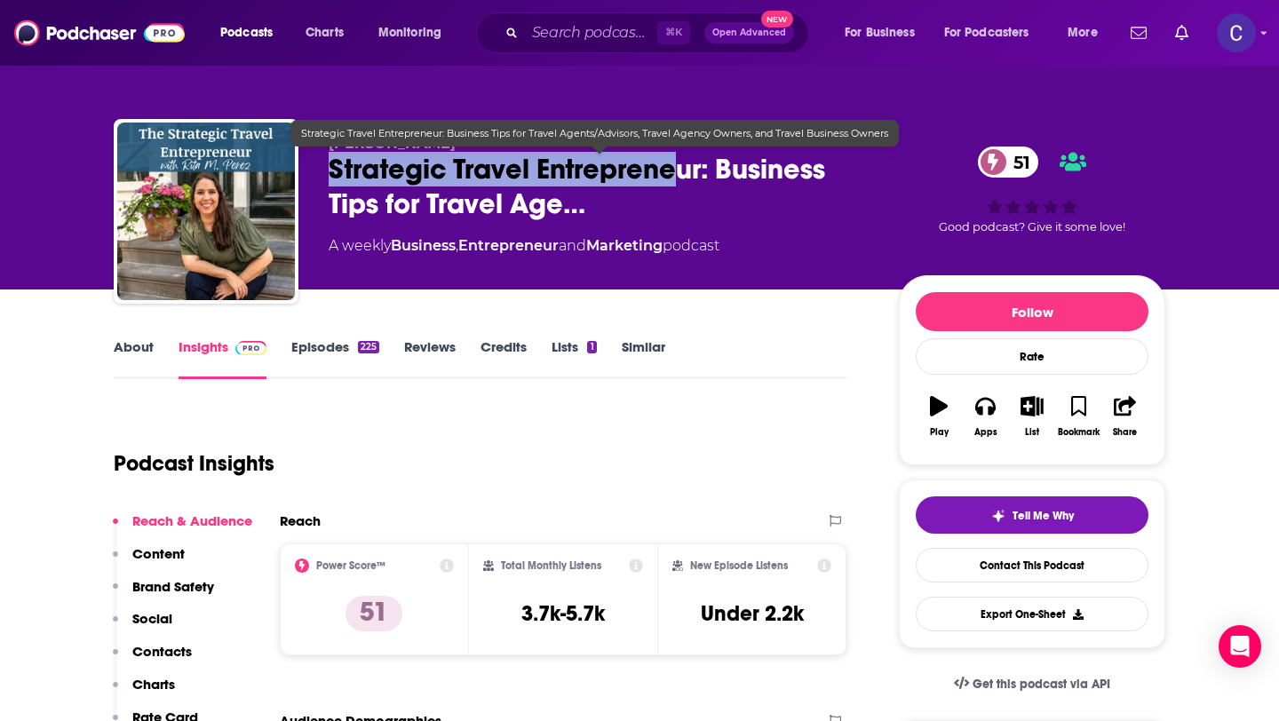
drag, startPoint x: 329, startPoint y: 166, endPoint x: 693, endPoint y: 165, distance: 363.1
click at [693, 165] on span "Strategic Travel Entrepreneur: Business Tips for Travel Age…" at bounding box center [600, 186] width 542 height 69
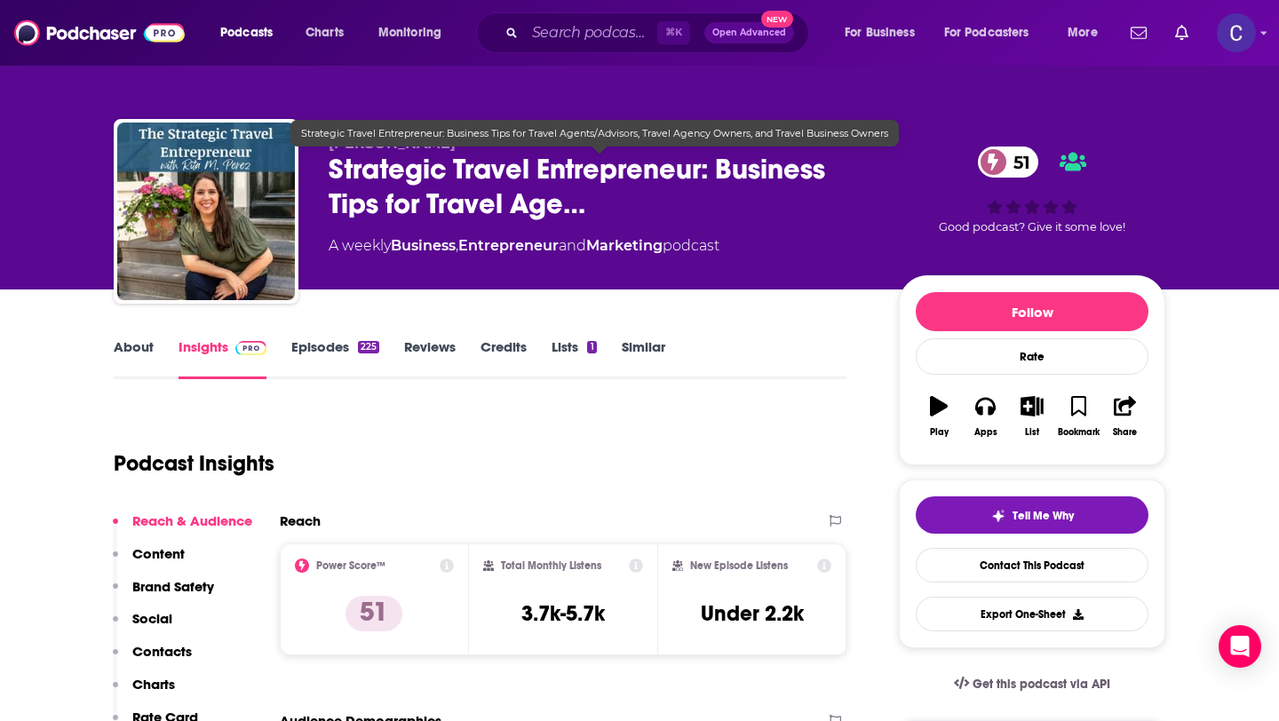
click at [699, 166] on span "Strategic Travel Entrepreneur: Business Tips for Travel Age…" at bounding box center [600, 186] width 542 height 69
drag, startPoint x: 325, startPoint y: 145, endPoint x: 493, endPoint y: 154, distance: 168.1
click at [493, 154] on div "Rita M. Perez Strategic Travel Entrepreneur: Business Tips for Travel Age… 51 A…" at bounding box center [639, 215] width 1051 height 192
click at [493, 154] on span "Strategic Travel Entrepreneur: Business Tips for Travel Age…" at bounding box center [600, 186] width 542 height 69
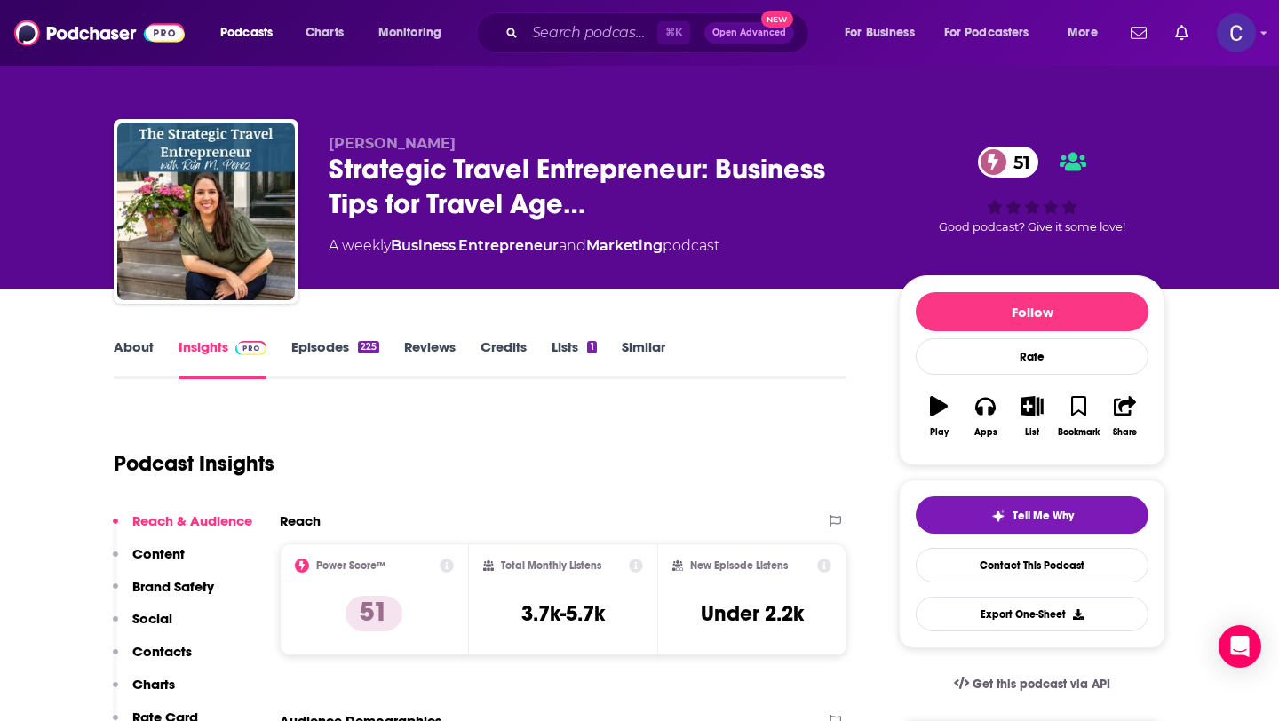
click at [387, 101] on div "Rita M. Perez Strategic Travel Entrepreneur: Business Tips for Travel Age… 51 A…" at bounding box center [639, 194] width 1078 height 192
drag, startPoint x: 326, startPoint y: 139, endPoint x: 487, endPoint y: 142, distance: 160.7
click at [487, 142] on div "Rita M. Perez Strategic Travel Entrepreneur: Business Tips for Travel Age… 51 A…" at bounding box center [639, 215] width 1051 height 192
copy span "Rita M. Perez"
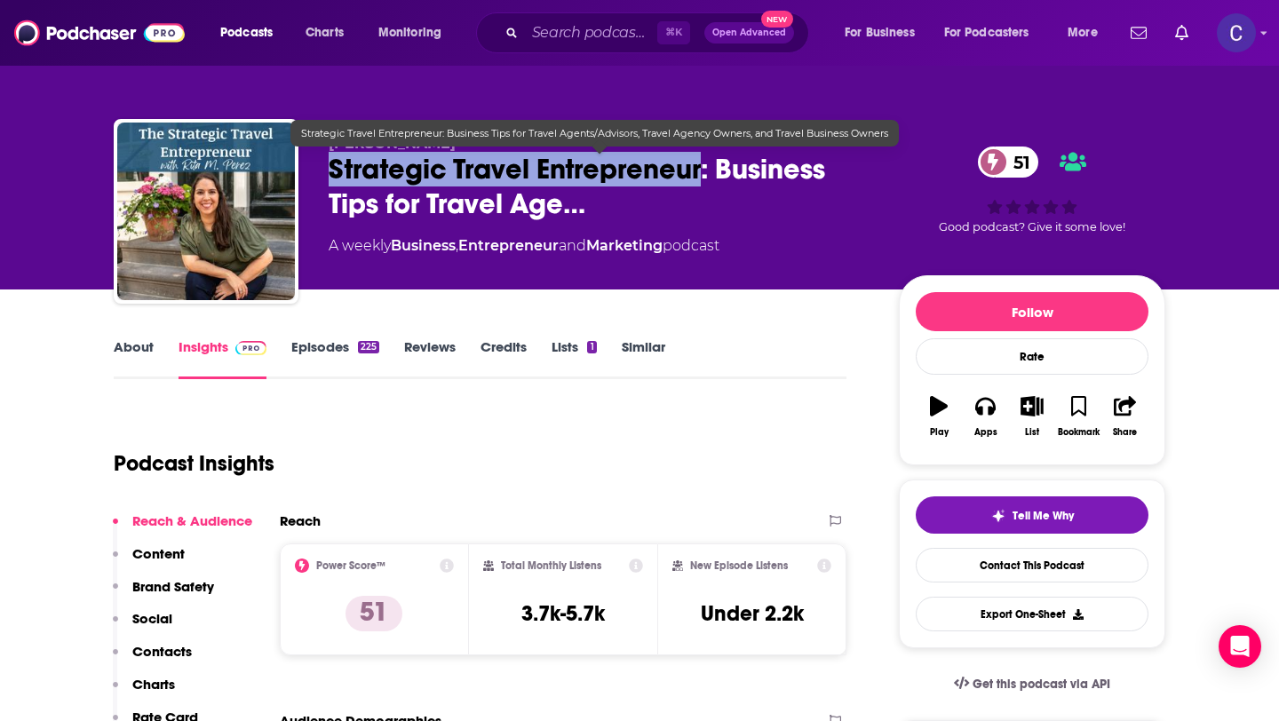
drag, startPoint x: 329, startPoint y: 172, endPoint x: 703, endPoint y: 173, distance: 374.7
click at [703, 173] on span "Strategic Travel Entrepreneur: Business Tips for Travel Age…" at bounding box center [600, 186] width 542 height 69
copy h2 "Strategic Travel Entrepreneur"
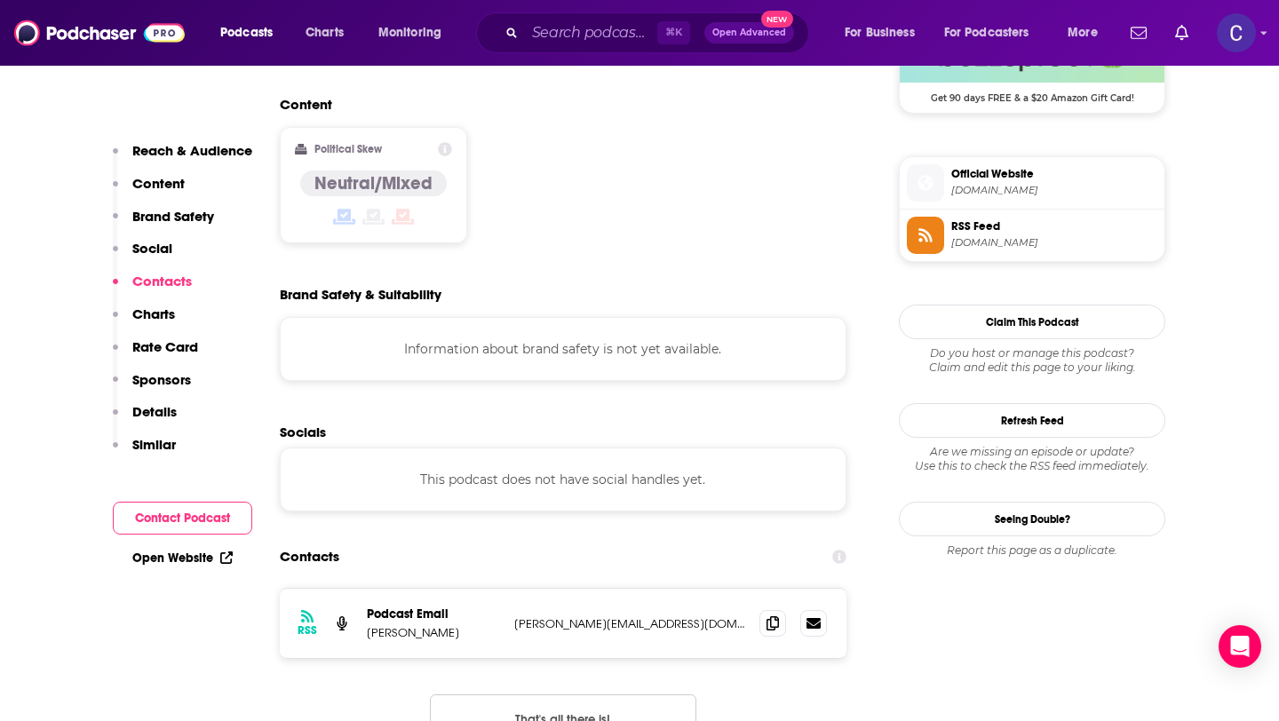
scroll to position [1590, 0]
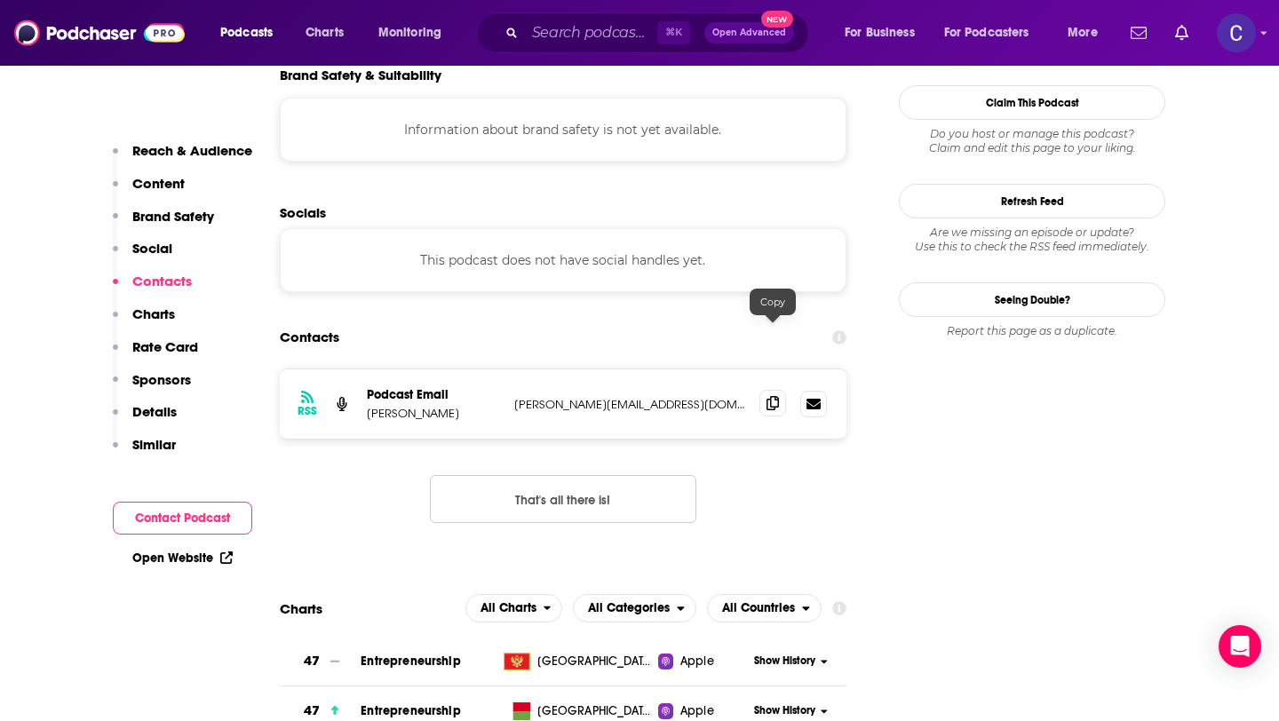
click at [773, 396] on icon at bounding box center [772, 403] width 12 height 14
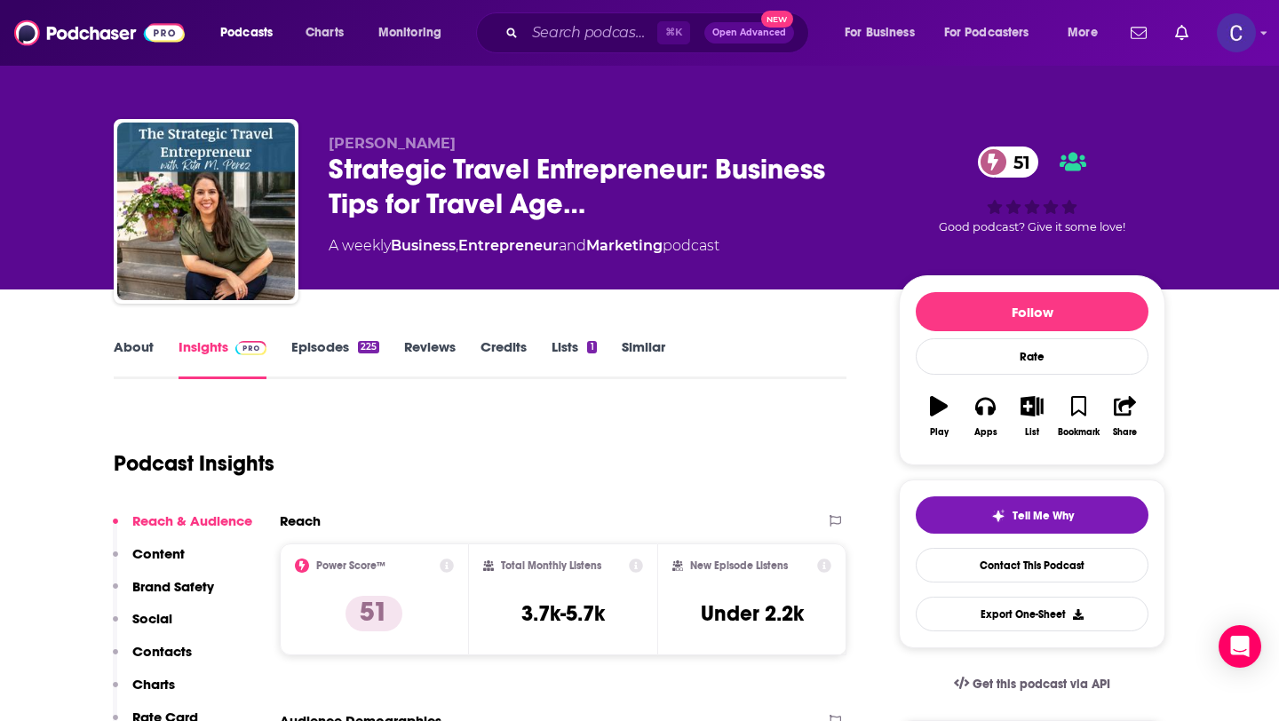
click at [651, 354] on link "Similar" at bounding box center [644, 358] width 44 height 41
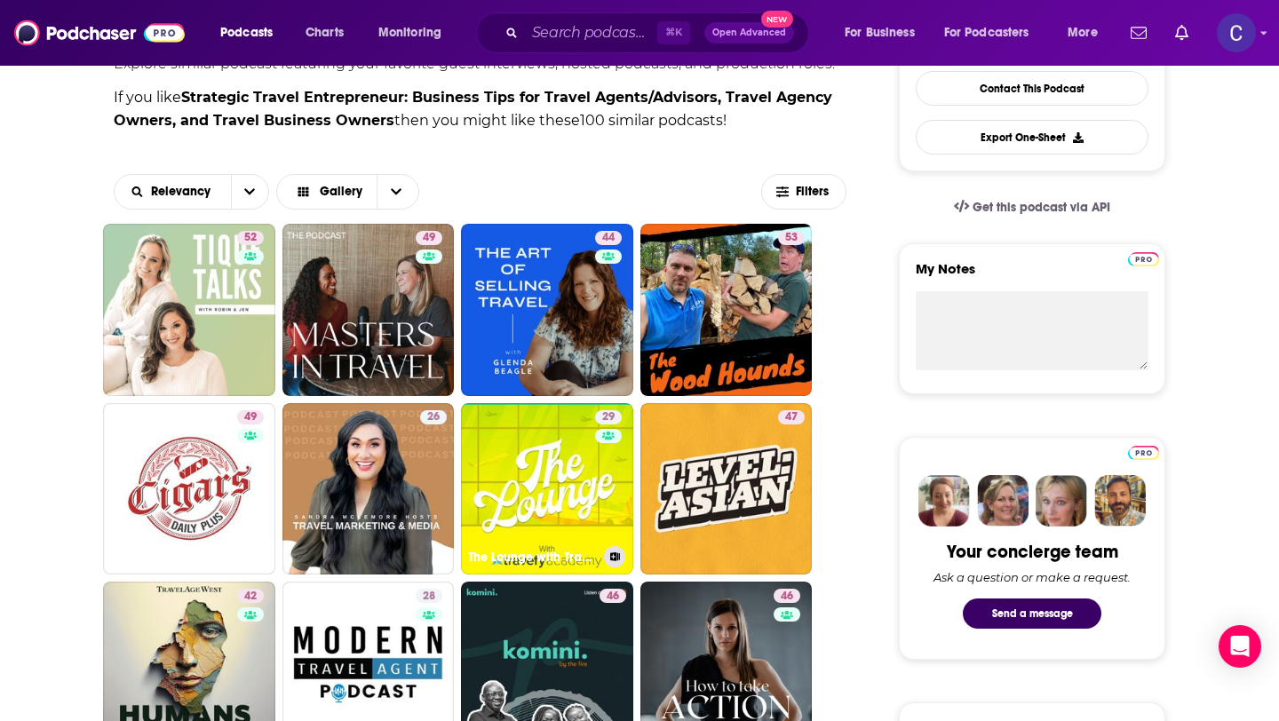
scroll to position [478, 0]
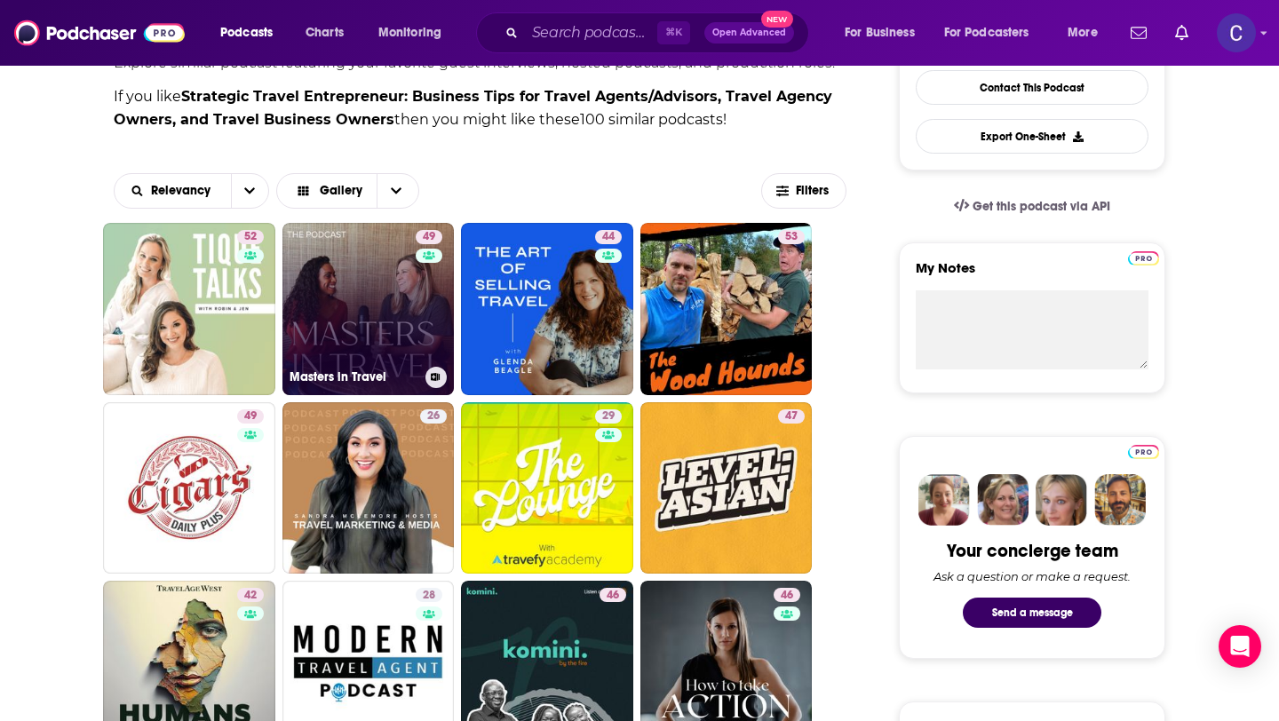
click at [388, 317] on link "49 Masters in Travel" at bounding box center [368, 309] width 172 height 172
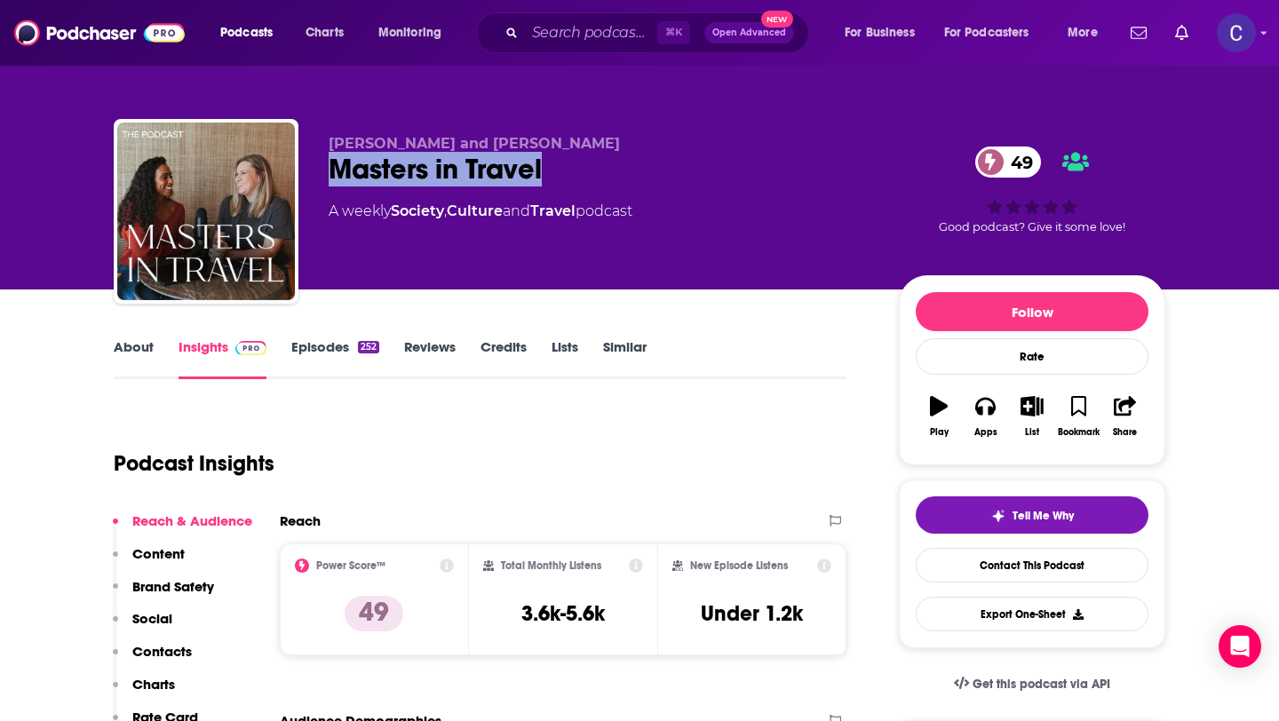
drag, startPoint x: 556, startPoint y: 166, endPoint x: 592, endPoint y: 147, distance: 41.3
click at [558, 166] on div "Whitney Shindelar and Brianna Glenn Masters in Travel 49 A weekly Society , Cul…" at bounding box center [639, 215] width 1051 height 192
drag, startPoint x: 344, startPoint y: 146, endPoint x: 631, endPoint y: 144, distance: 287.7
click at [631, 144] on div "Whitney Shindelar and Brianna Glenn Masters in Travel 49 A weekly Society , Cul…" at bounding box center [639, 215] width 1051 height 192
copy span "Whitney Shindelar and Brianna Glenn"
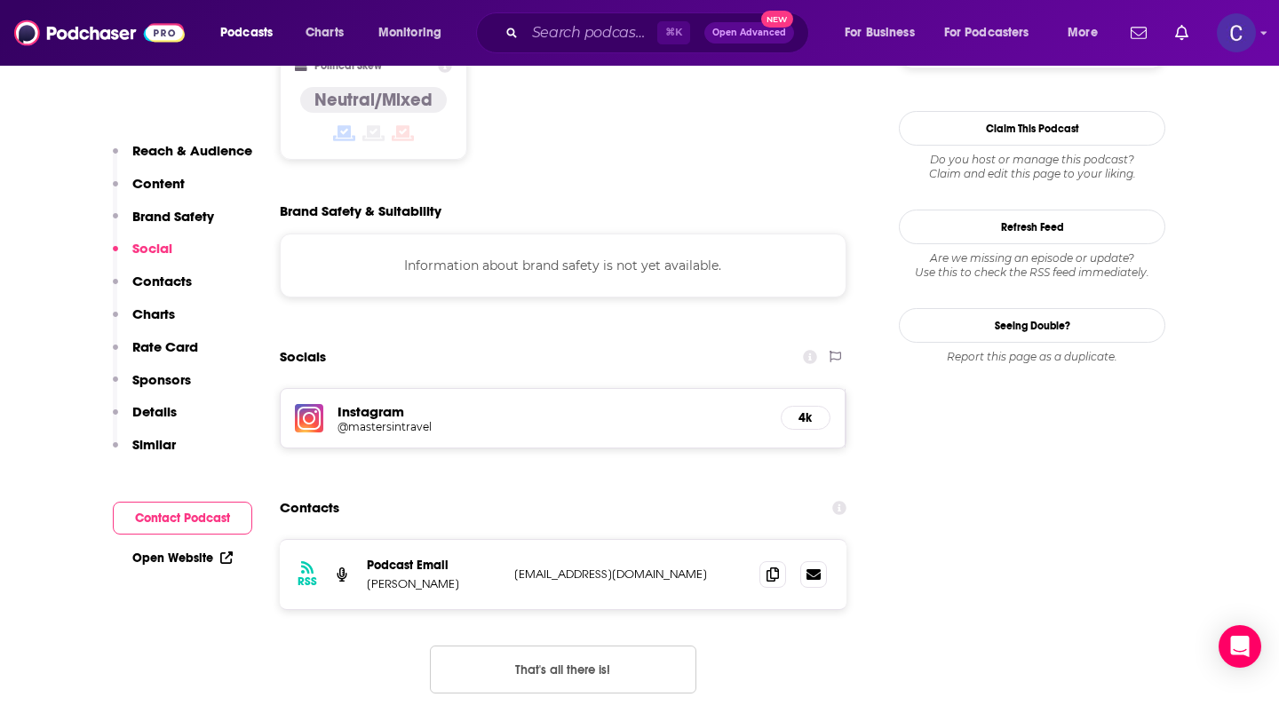
scroll to position [1456, 0]
click at [777, 565] on icon at bounding box center [772, 572] width 12 height 14
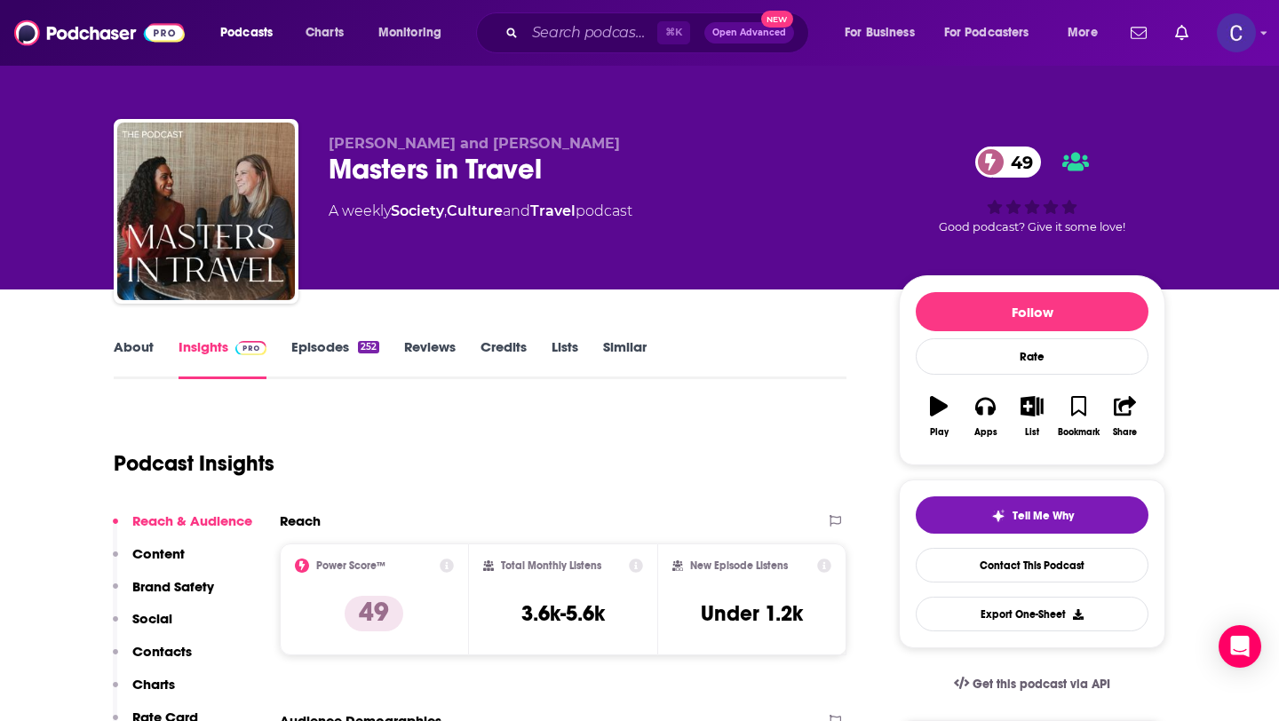
click at [606, 352] on link "Similar" at bounding box center [625, 358] width 44 height 41
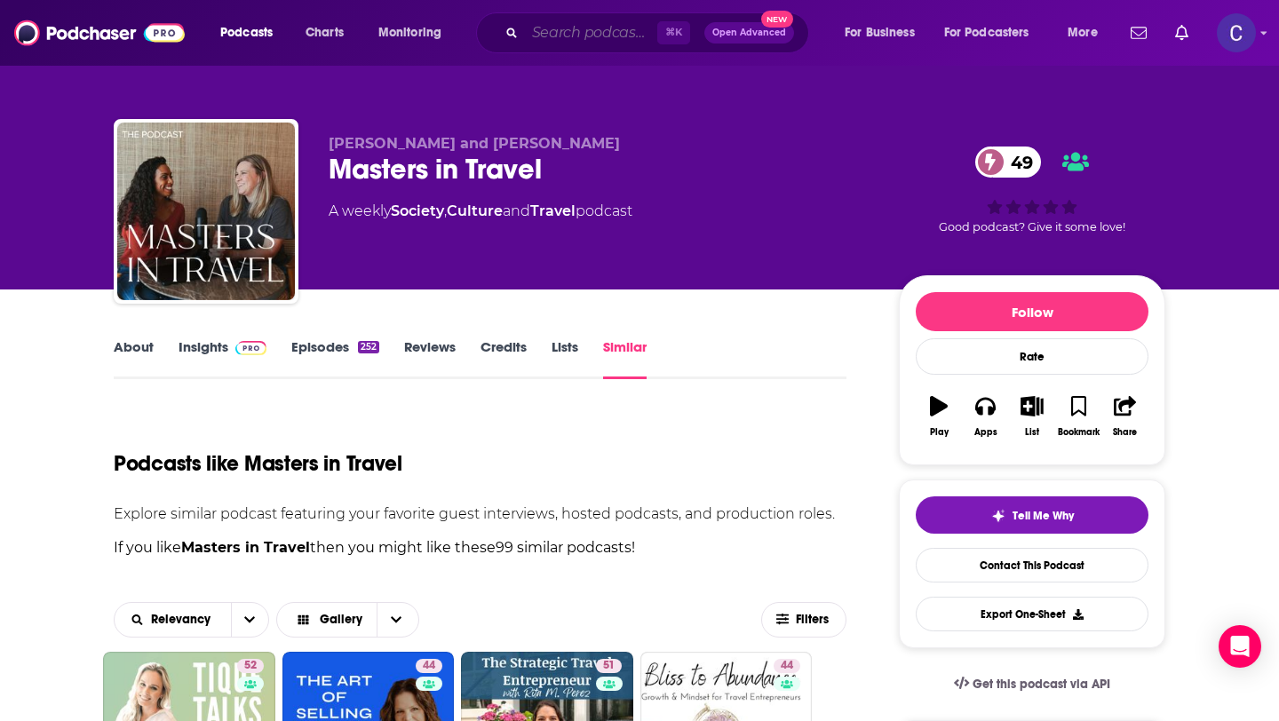
click at [582, 30] on input "Search podcasts, credits, & more..." at bounding box center [591, 33] width 132 height 28
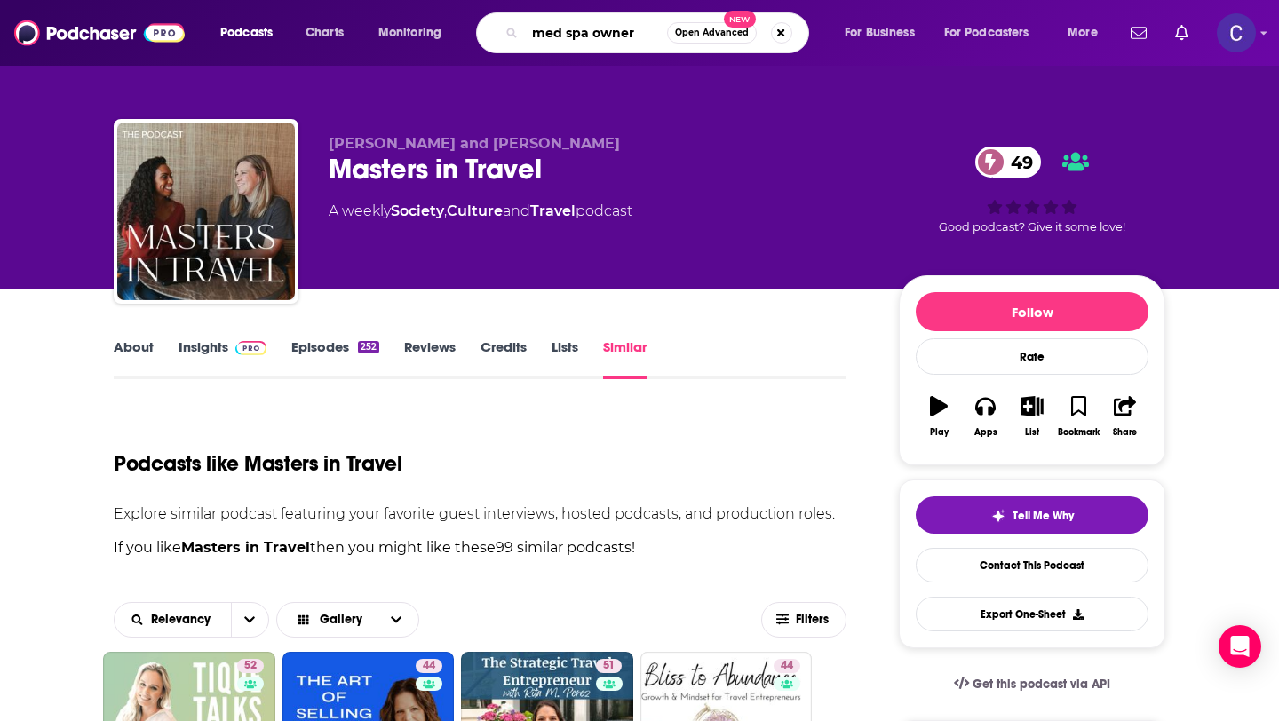
type input "med spa owners"
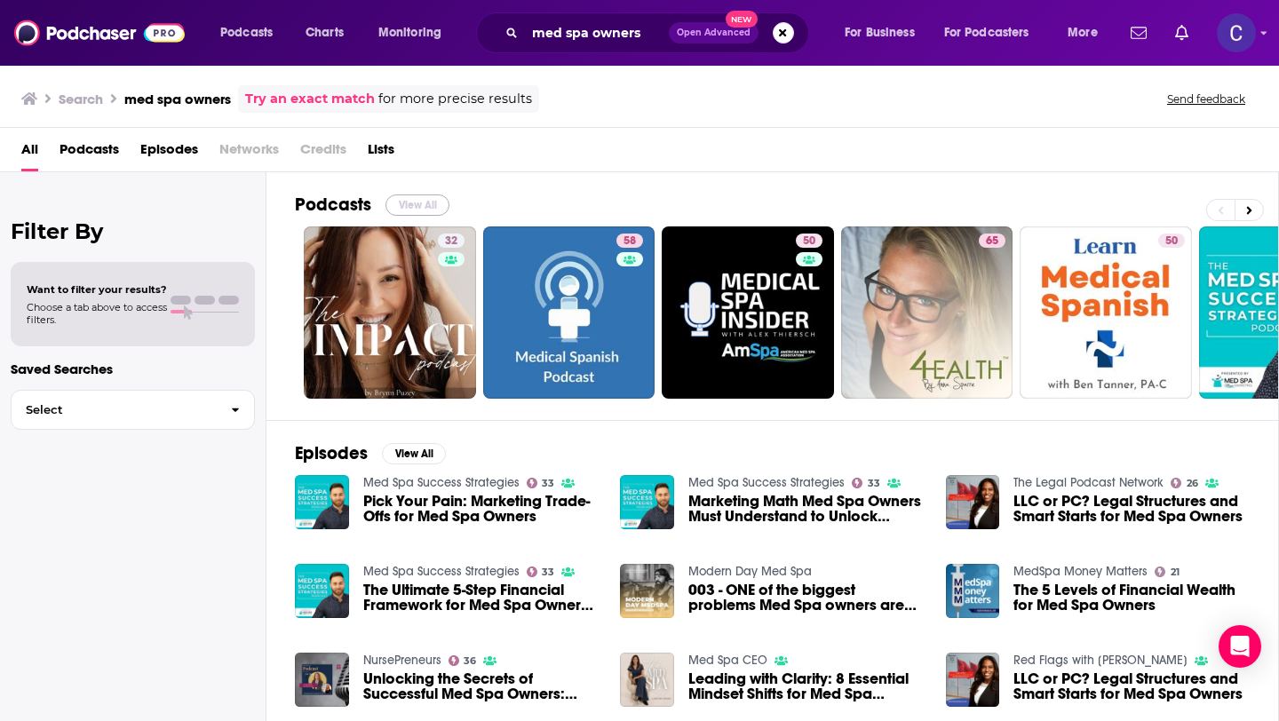
click at [419, 203] on button "View All" at bounding box center [417, 204] width 64 height 21
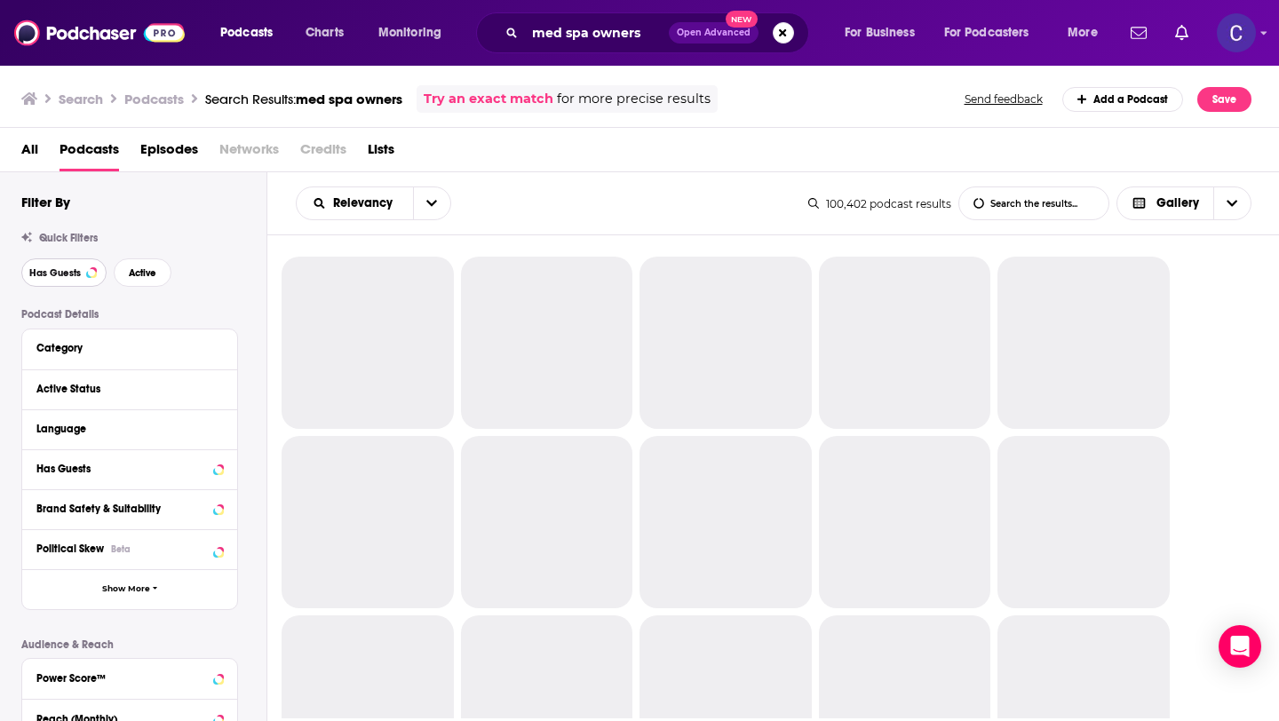
click at [77, 279] on button "Has Guests" at bounding box center [63, 272] width 85 height 28
click at [153, 279] on button "Active" at bounding box center [143, 272] width 58 height 28
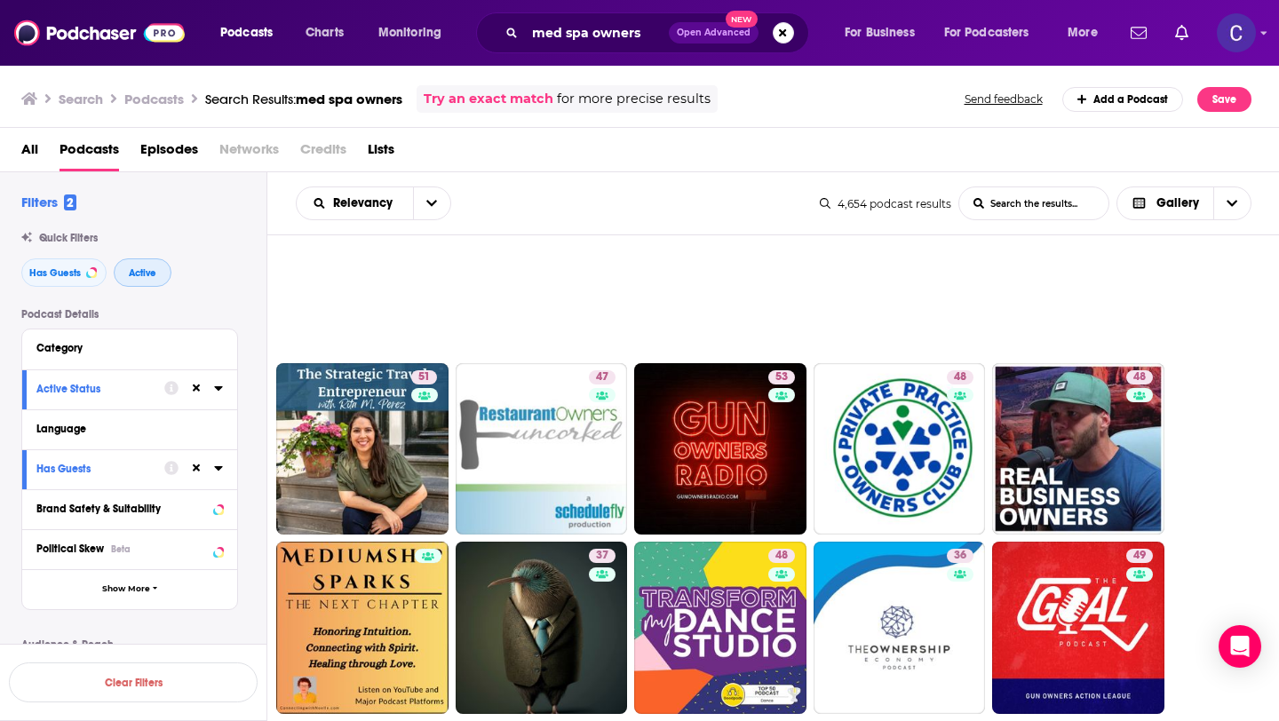
scroll to position [543, 0]
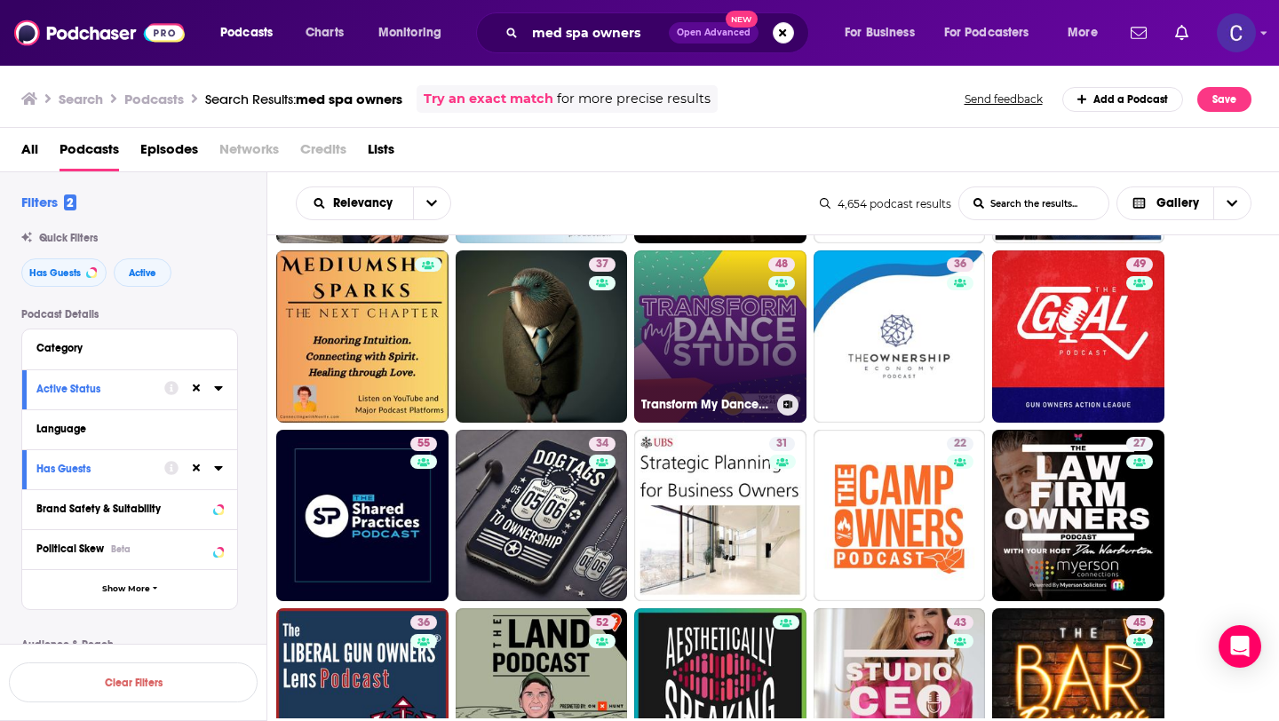
click at [751, 369] on link "48 Transform My Dance Studio – The Podcast For Dance Studio Owners" at bounding box center [720, 336] width 172 height 172
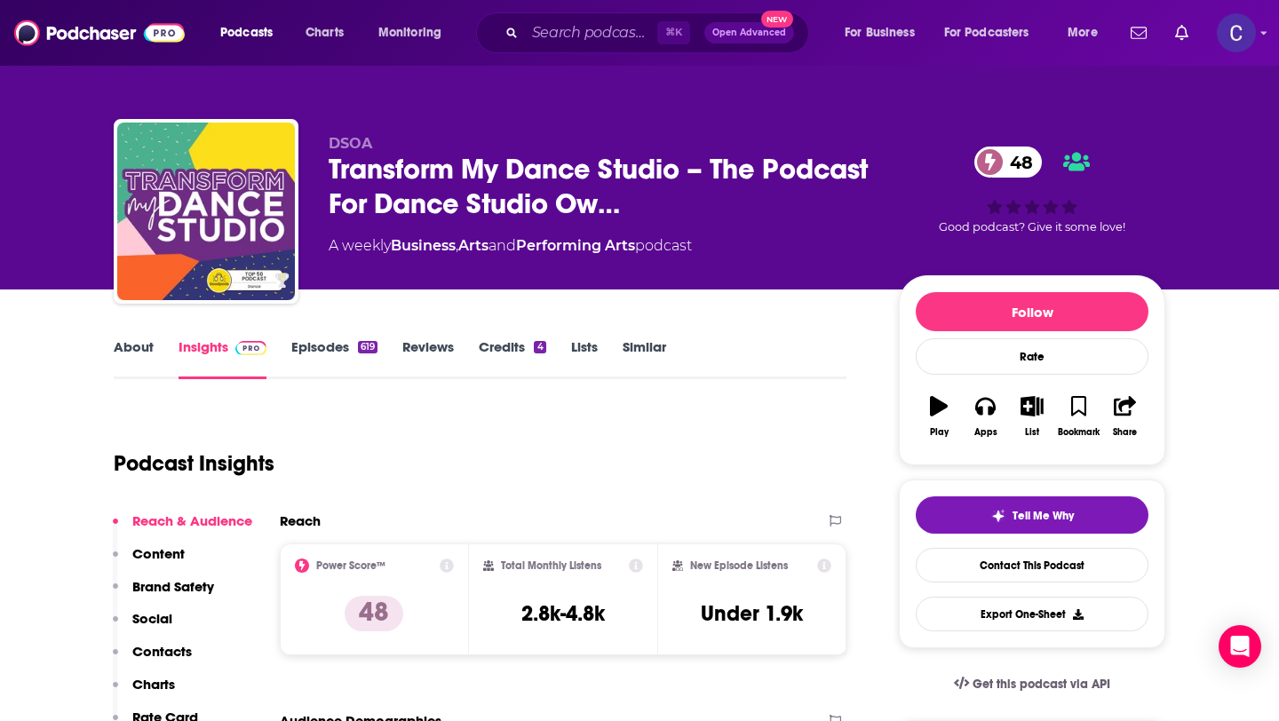
click at [139, 352] on link "About" at bounding box center [134, 358] width 40 height 41
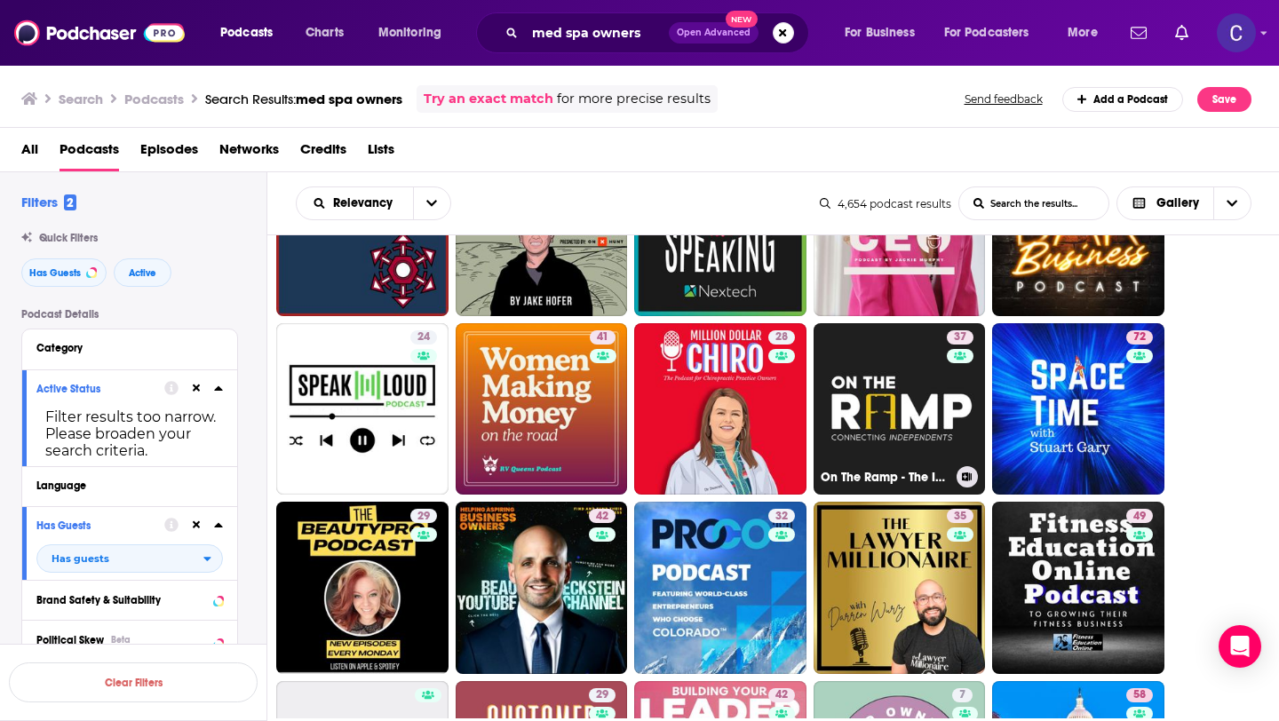
scroll to position [1007, 0]
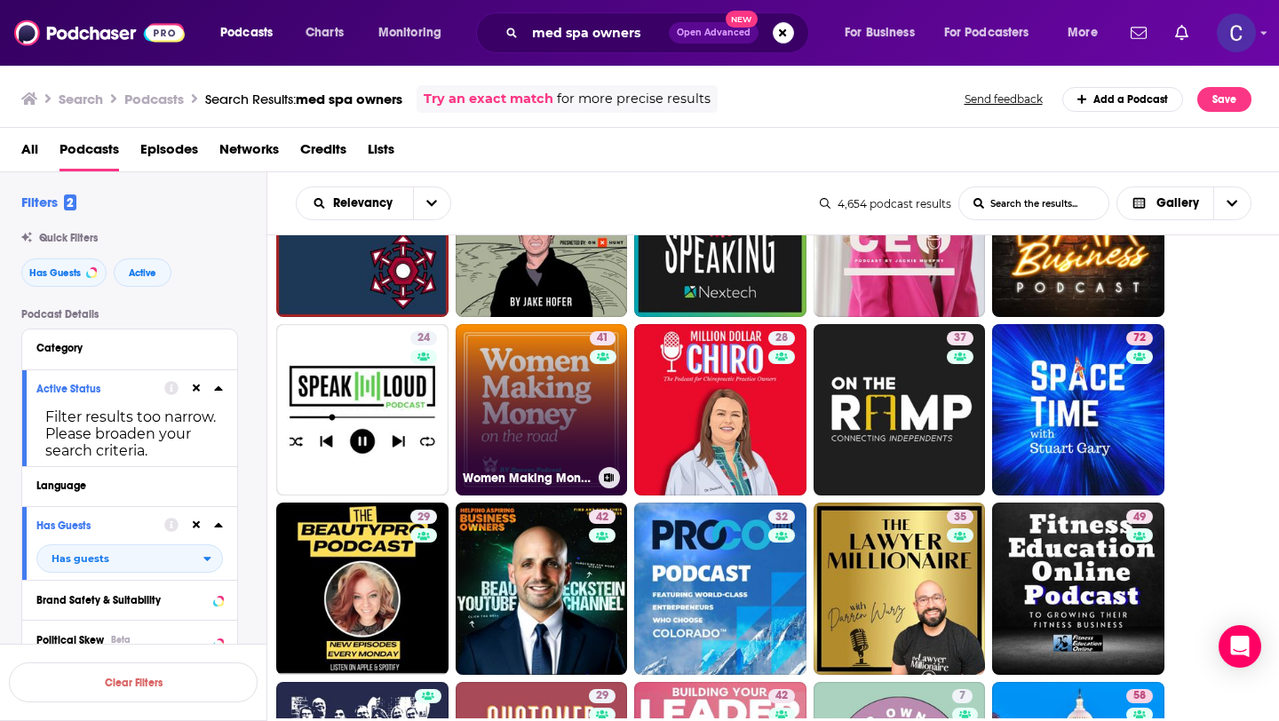
click at [540, 440] on link "41 Women Making Money on the Road | RV Travel, Business Ownership, Branding" at bounding box center [541, 410] width 172 height 172
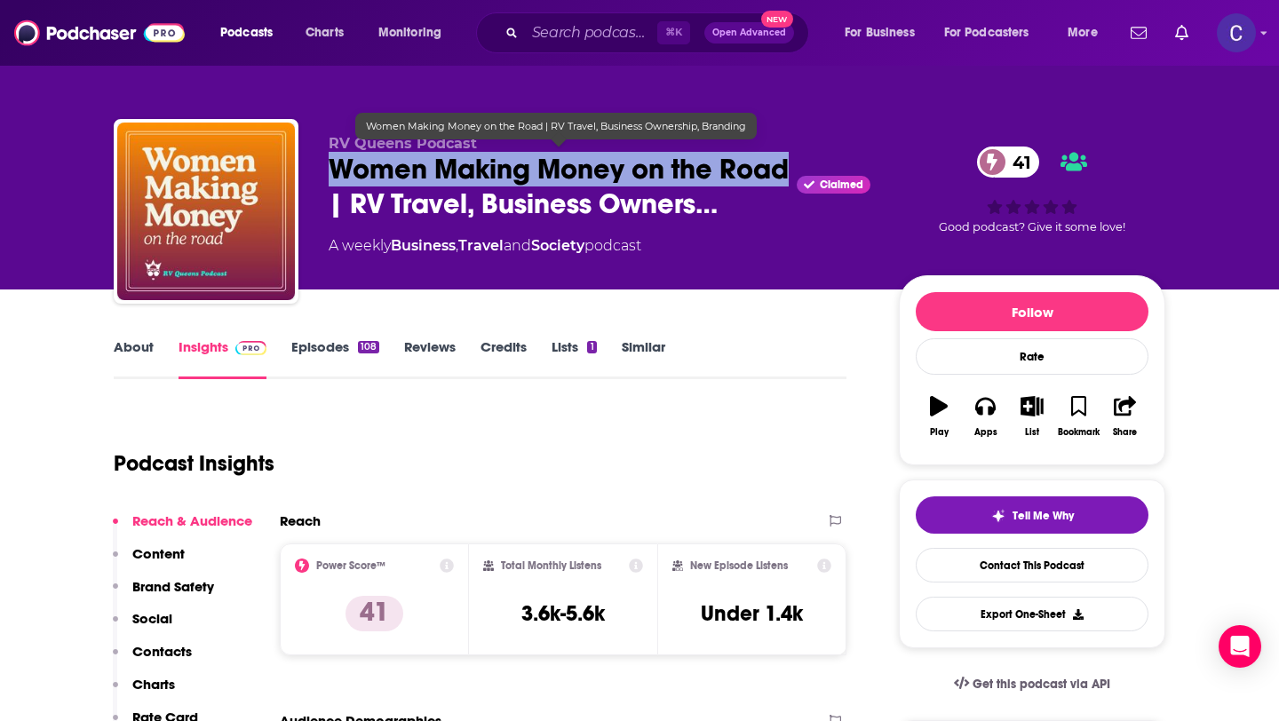
drag, startPoint x: 399, startPoint y: 197, endPoint x: 310, endPoint y: 158, distance: 97.0
click at [310, 158] on div "RV Queens Podcast Women Making Money on the Road | RV Travel, Business Owners… …" at bounding box center [639, 215] width 1051 height 192
copy h2 "Women Making Money on the Road"
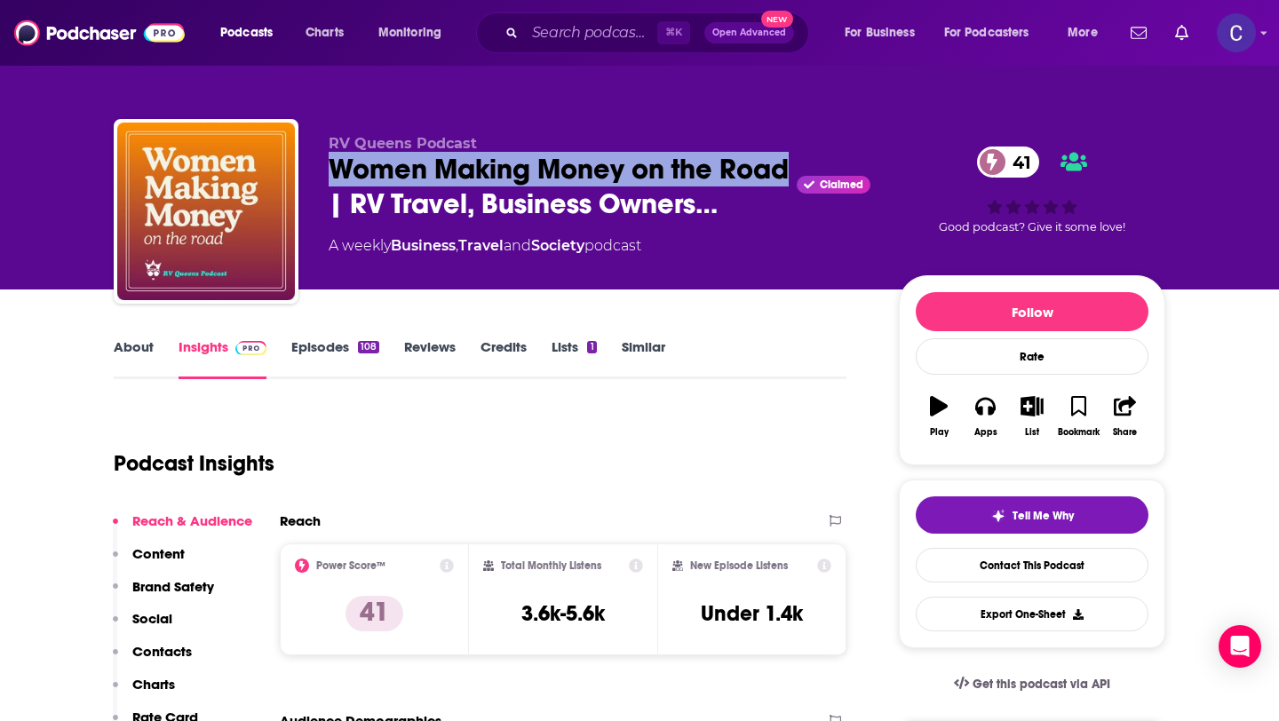
click at [126, 349] on link "About" at bounding box center [134, 358] width 40 height 41
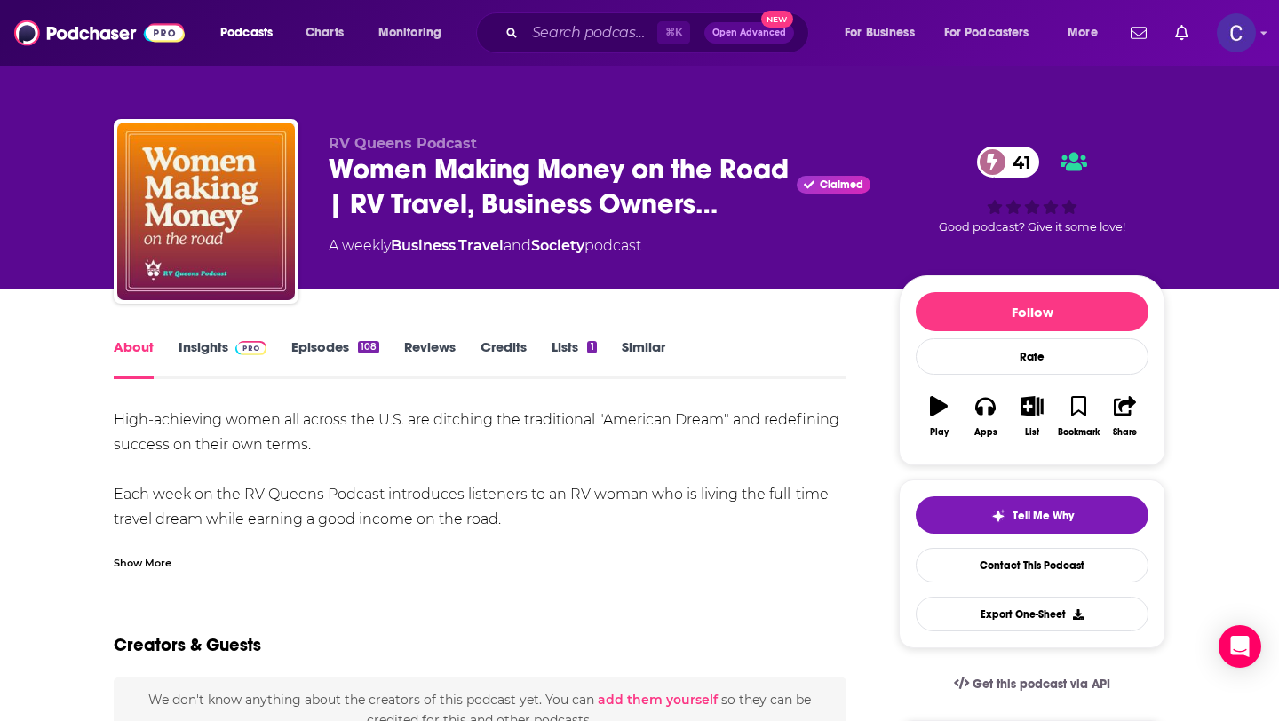
click at [171, 560] on div "Show More" at bounding box center [480, 556] width 733 height 30
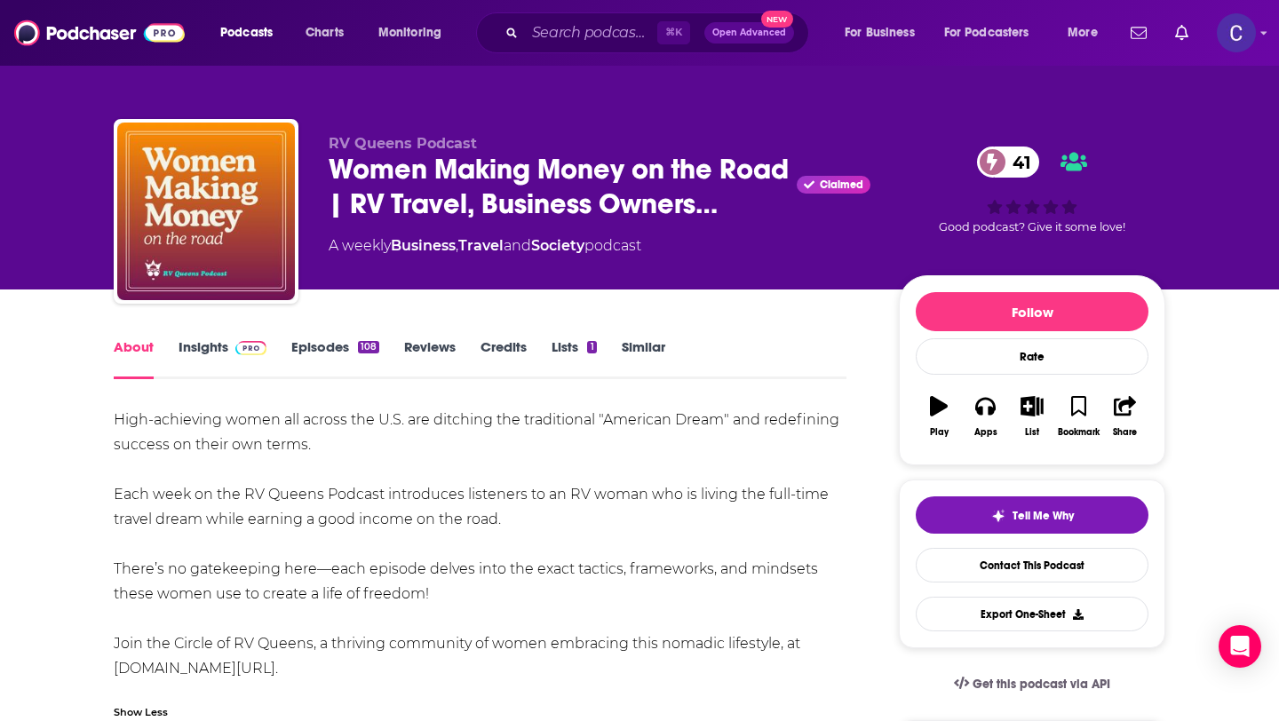
scroll to position [43, 0]
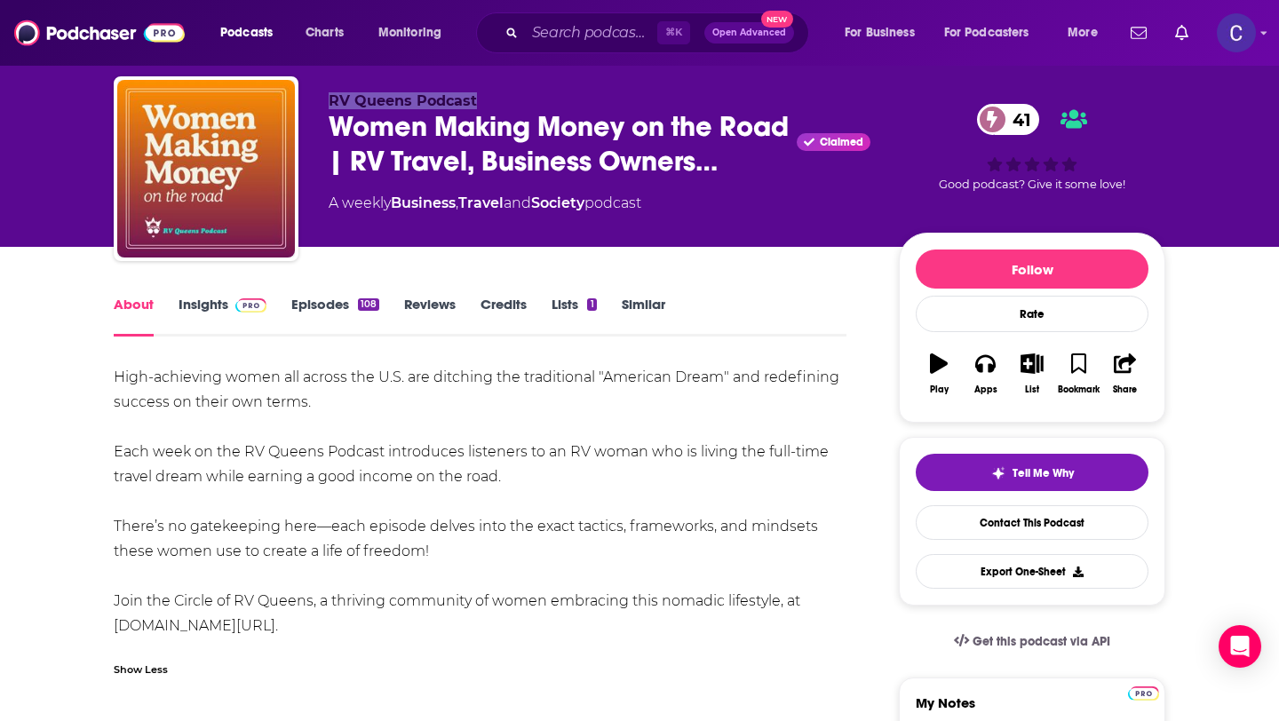
drag, startPoint x: 330, startPoint y: 91, endPoint x: 501, endPoint y: 91, distance: 170.5
click at [501, 92] on p "RV Queens Podcast" at bounding box center [600, 100] width 542 height 17
copy span "RV Queens Podcast"
click at [217, 307] on link "Insights" at bounding box center [222, 316] width 88 height 41
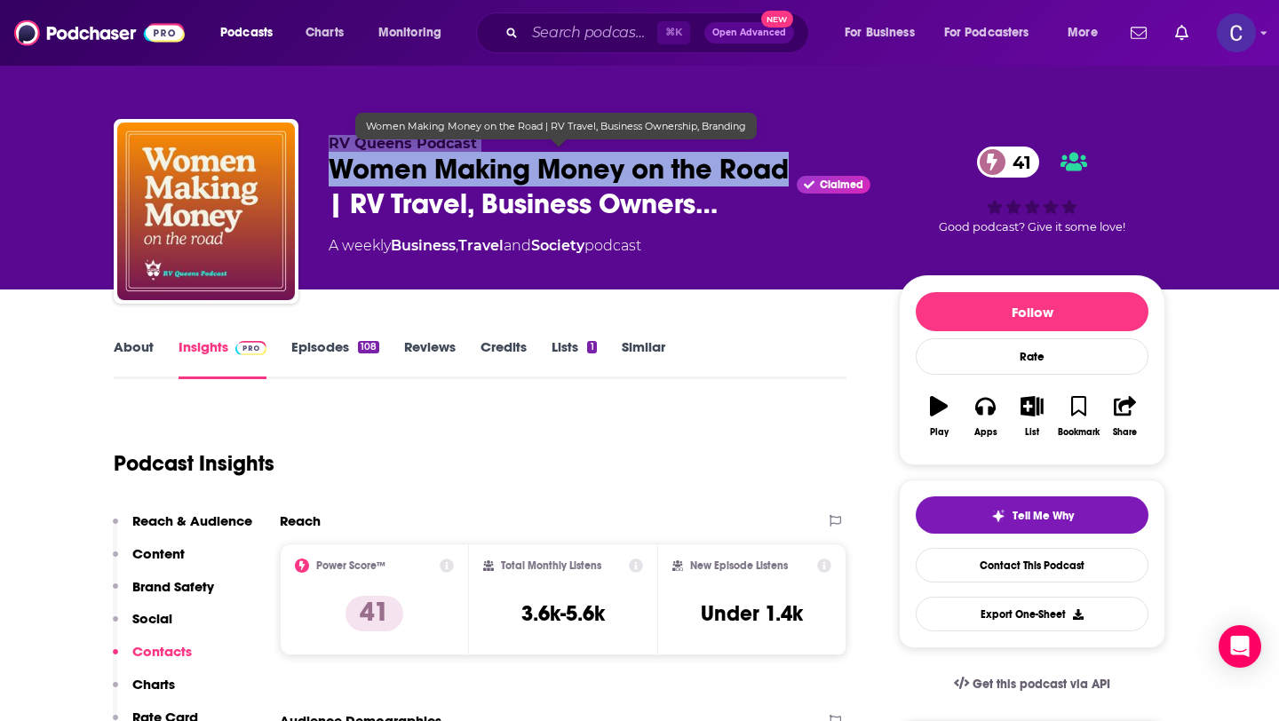
drag, startPoint x: 329, startPoint y: 132, endPoint x: 393, endPoint y: 194, distance: 88.5
click at [393, 194] on div "RV Queens Podcast Women Making Money on the Road | RV Travel, Business Owners… …" at bounding box center [600, 206] width 542 height 142
copy div "RV Queens Podcast Women Making Money on the Road"
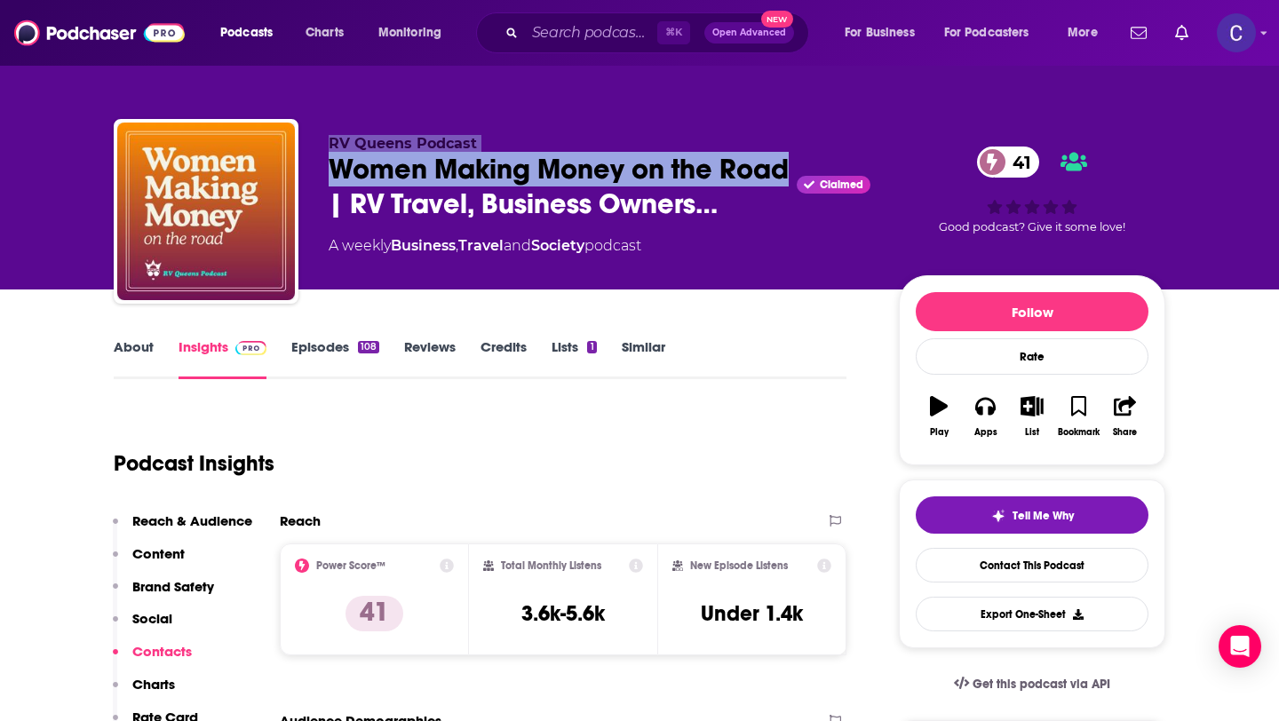
click at [639, 343] on link "Similar" at bounding box center [644, 358] width 44 height 41
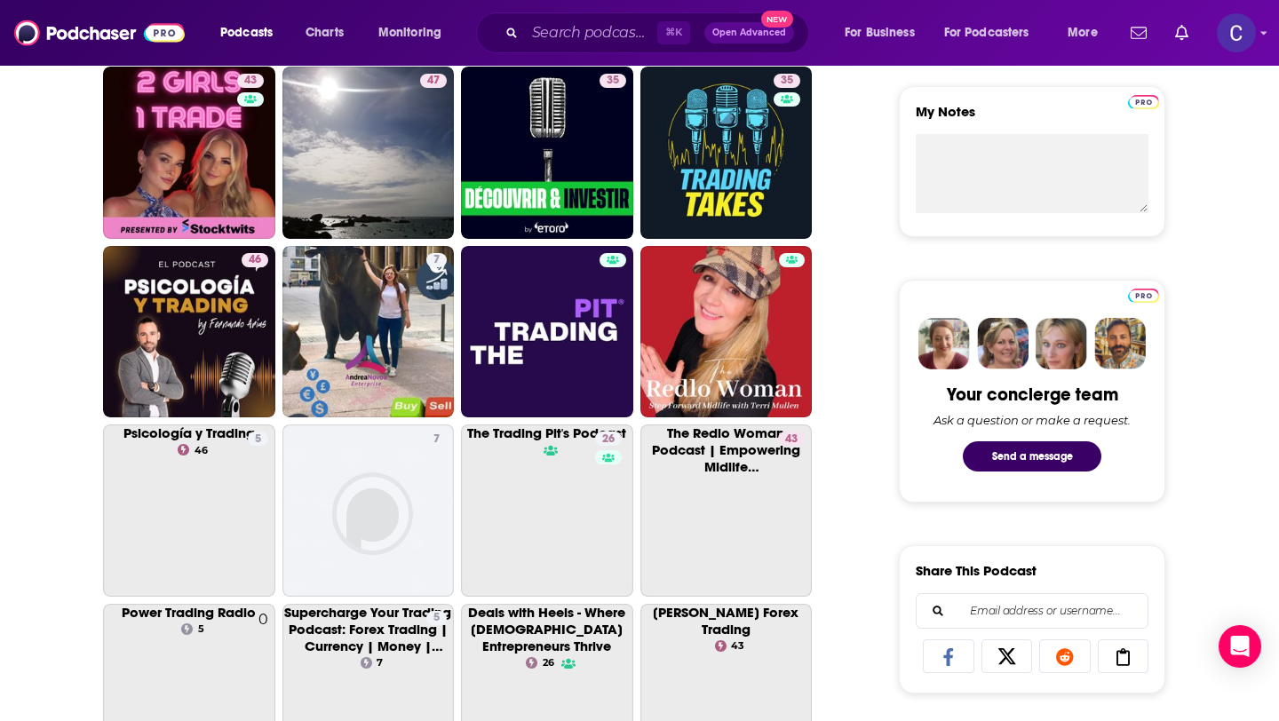
scroll to position [632, 0]
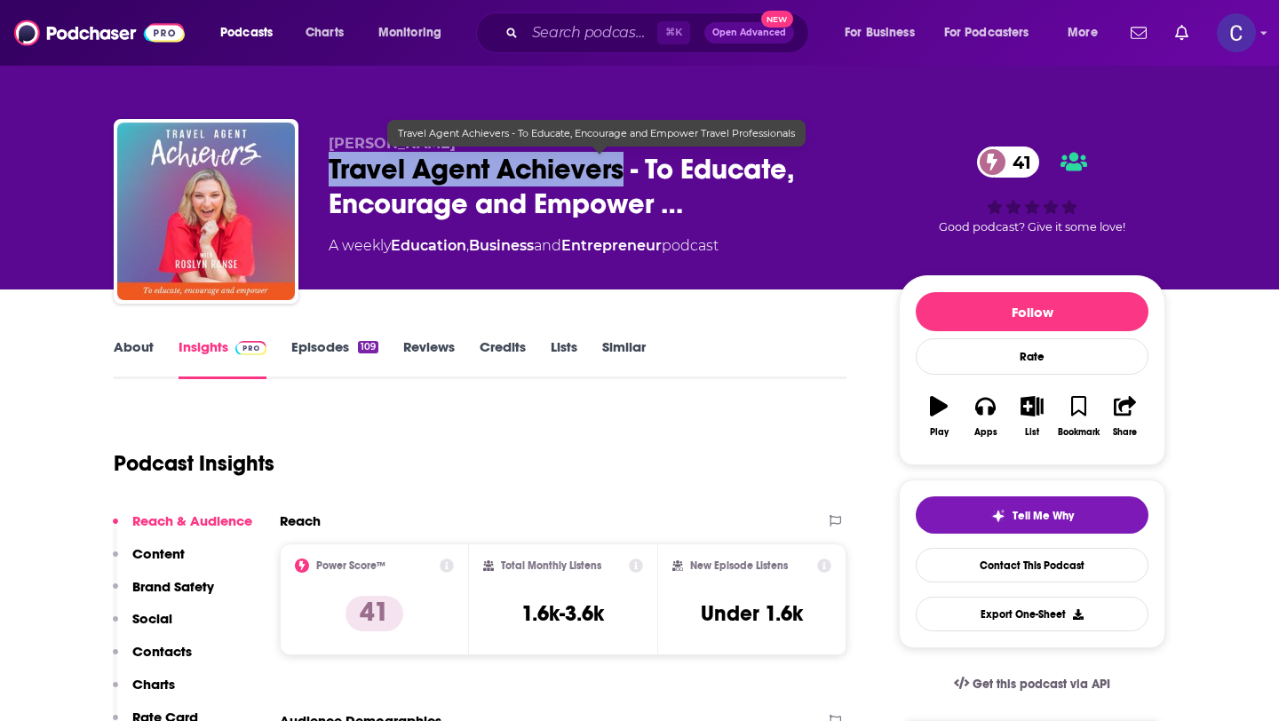
drag, startPoint x: 624, startPoint y: 175, endPoint x: 332, endPoint y: 178, distance: 292.1
click at [332, 178] on span "Travel Agent Achievers - To Educate, Encourage and Empower …" at bounding box center [600, 186] width 542 height 69
copy h2 "Travel Agent Achievers"
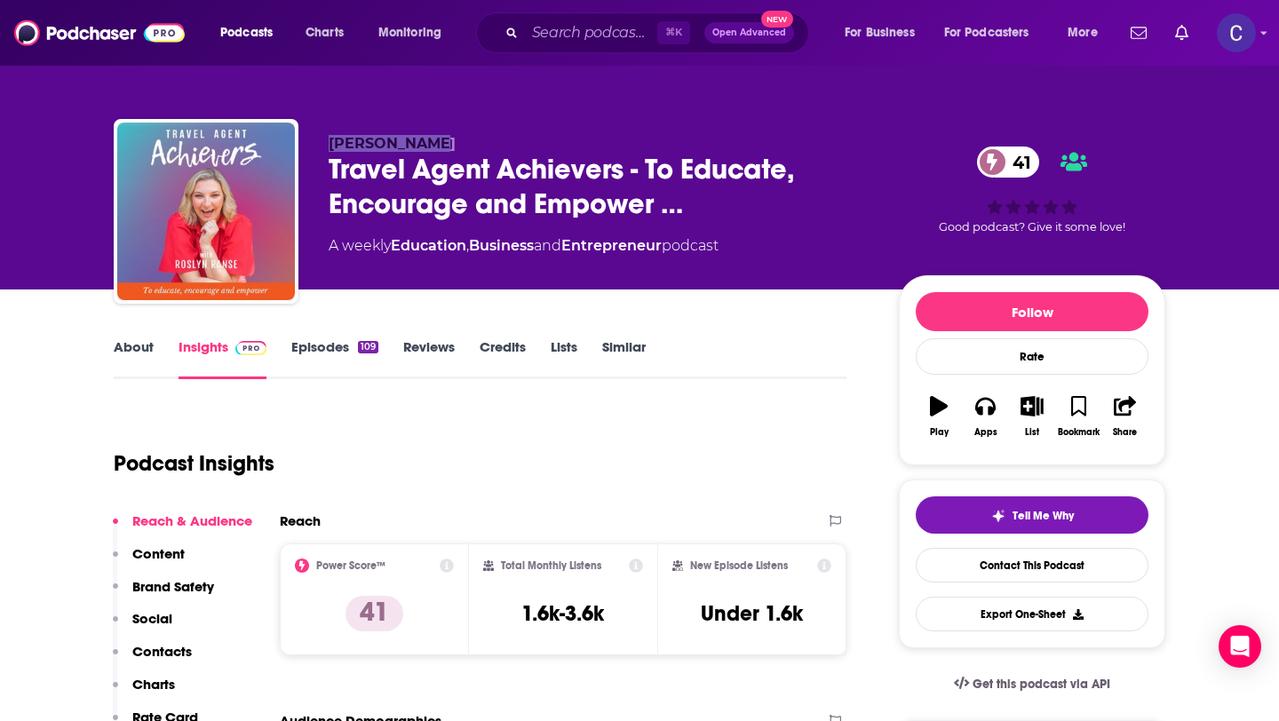
drag, startPoint x: 329, startPoint y: 144, endPoint x: 466, endPoint y: 144, distance: 137.6
click at [466, 144] on p "[PERSON_NAME]" at bounding box center [600, 143] width 542 height 17
copy span "[PERSON_NAME]"
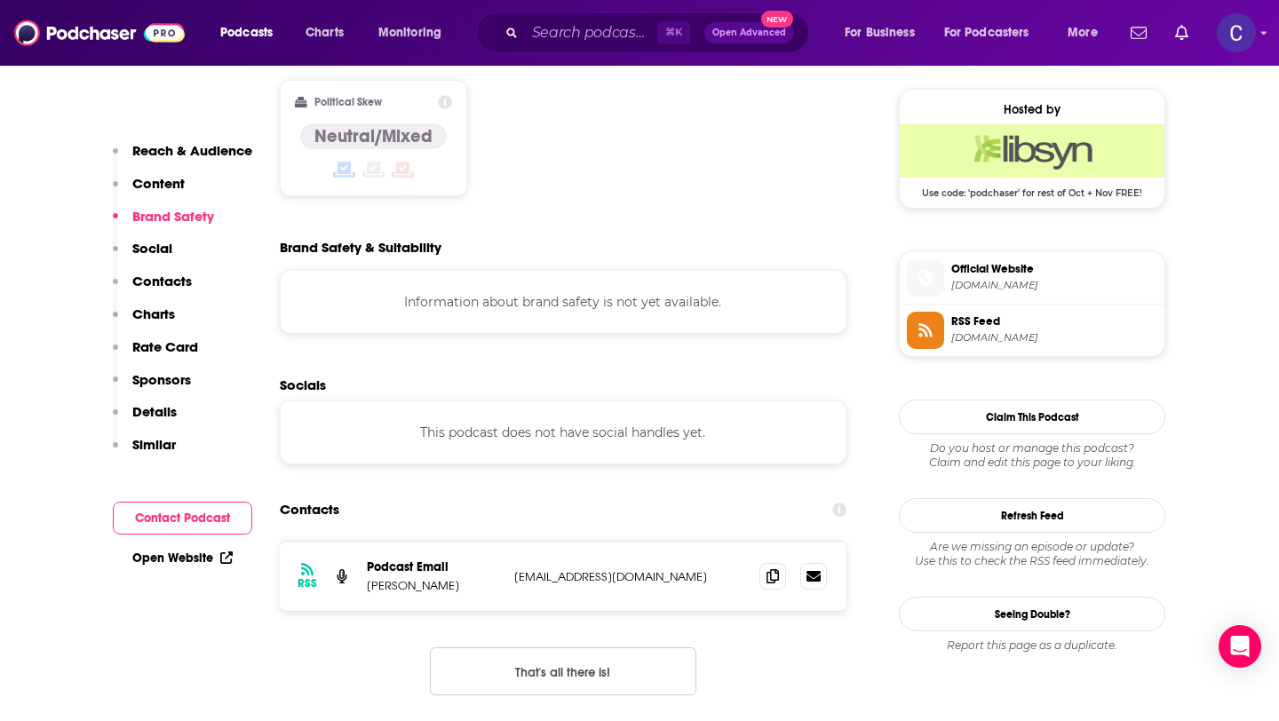
scroll to position [1450, 0]
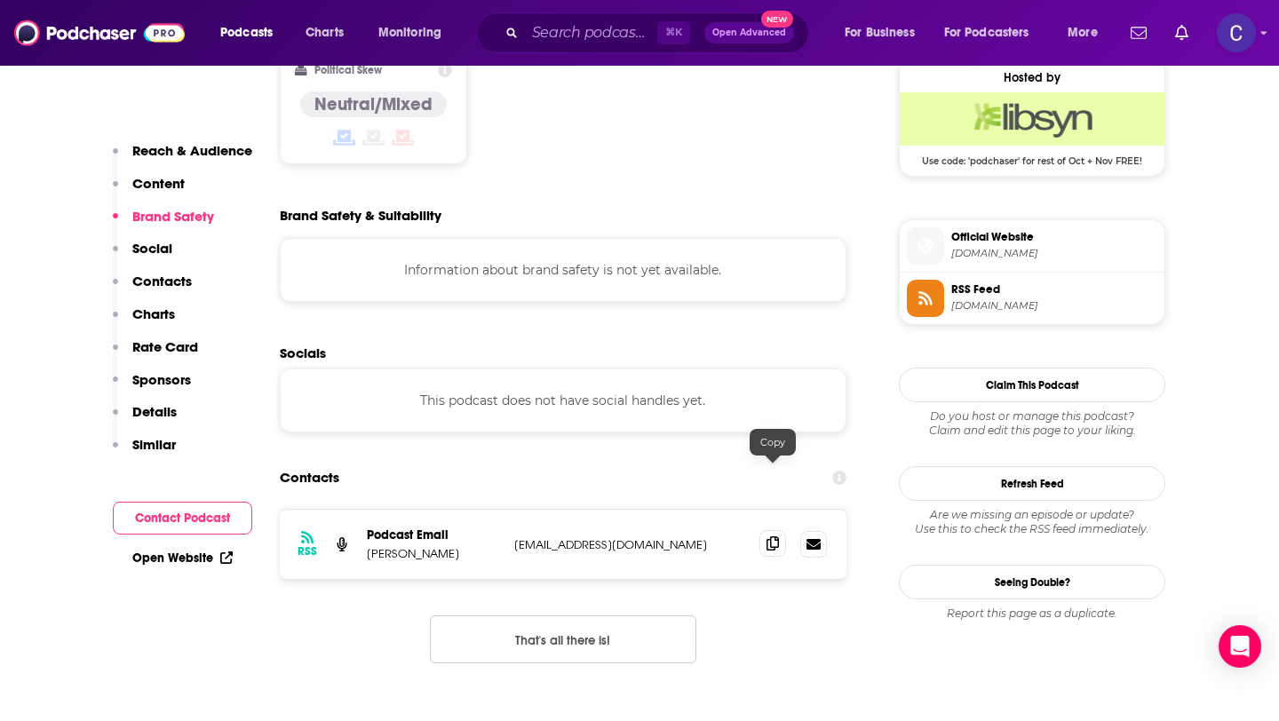
click at [767, 536] on icon at bounding box center [772, 543] width 12 height 14
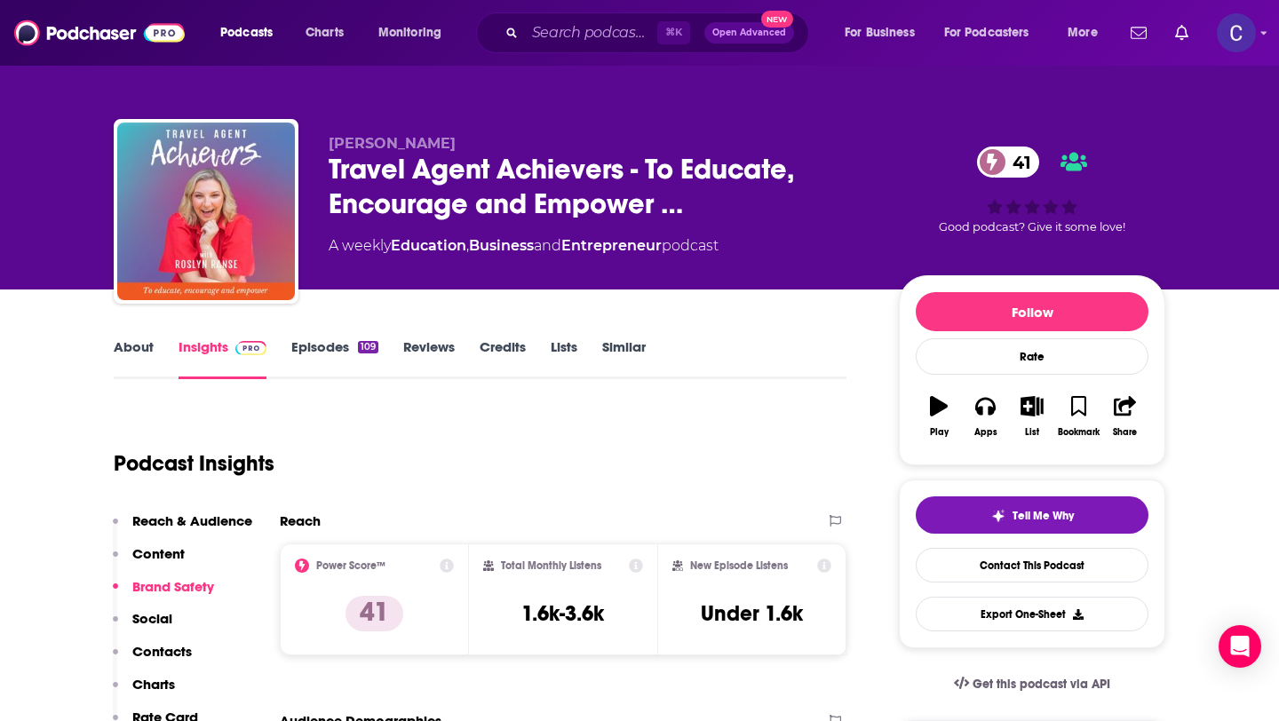
click at [636, 352] on link "Similar" at bounding box center [624, 358] width 44 height 41
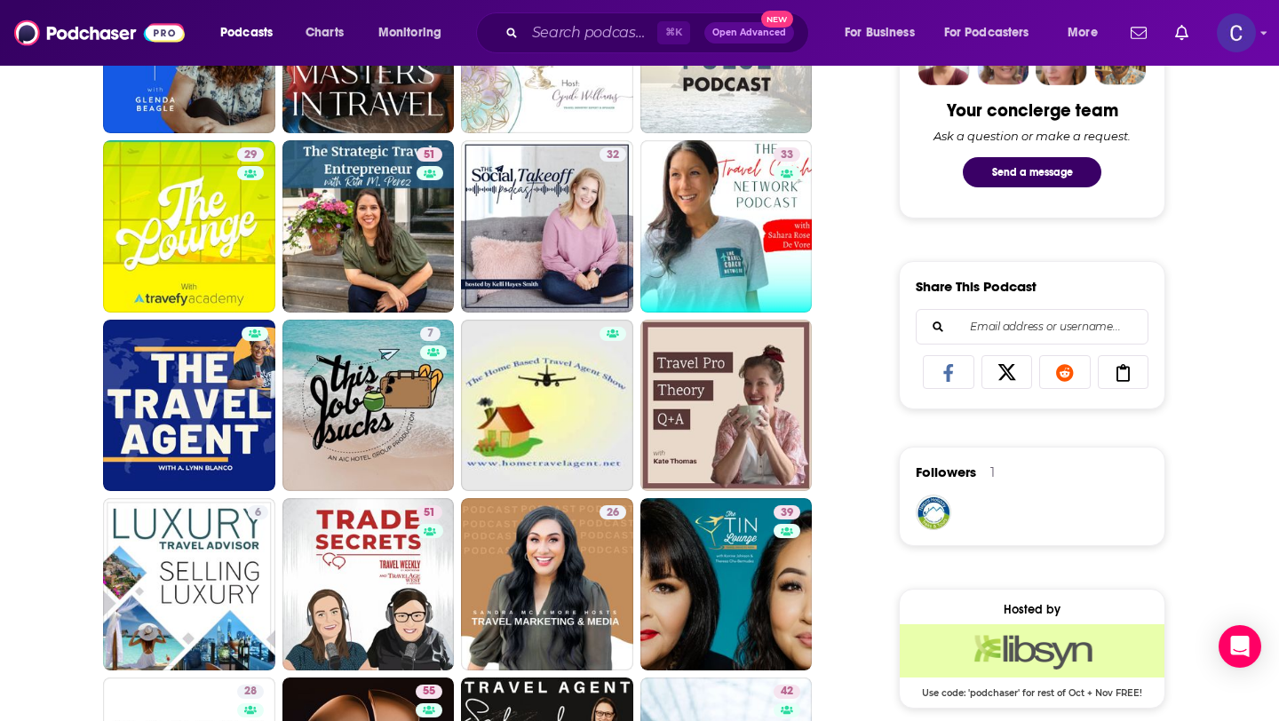
scroll to position [928, 0]
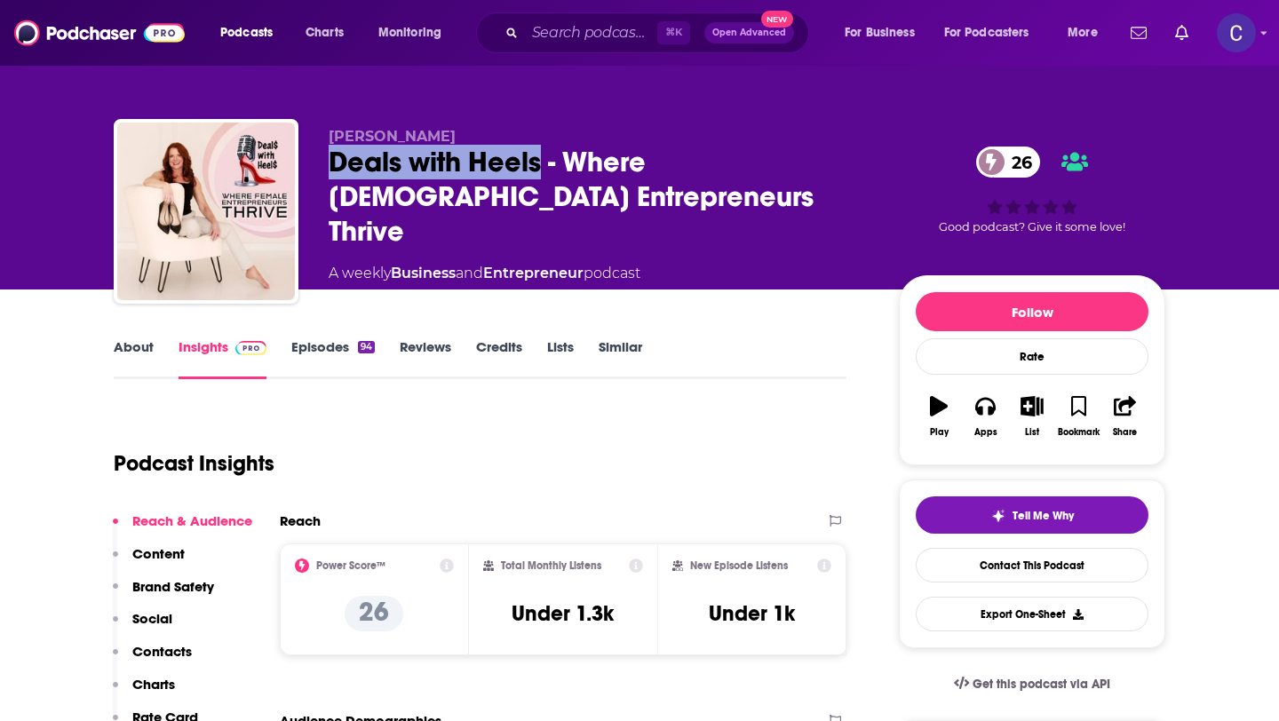
drag, startPoint x: 326, startPoint y: 167, endPoint x: 538, endPoint y: 174, distance: 212.3
click at [538, 174] on div "Debra Bowers Deals with Heels - Where Female Entrepreneurs Thrive 26 A weekly B…" at bounding box center [639, 215] width 1051 height 192
copy h2 "Deals with Heels"
click at [618, 343] on link "Similar" at bounding box center [620, 358] width 44 height 41
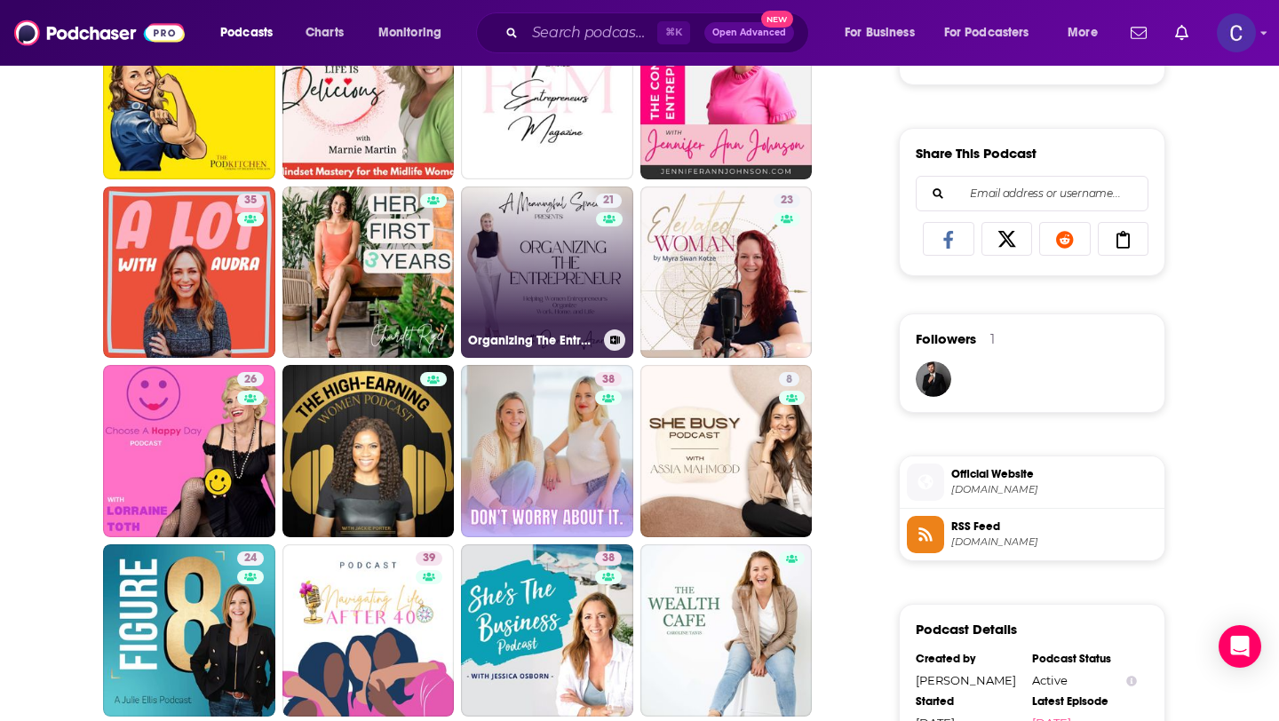
scroll to position [1050, 0]
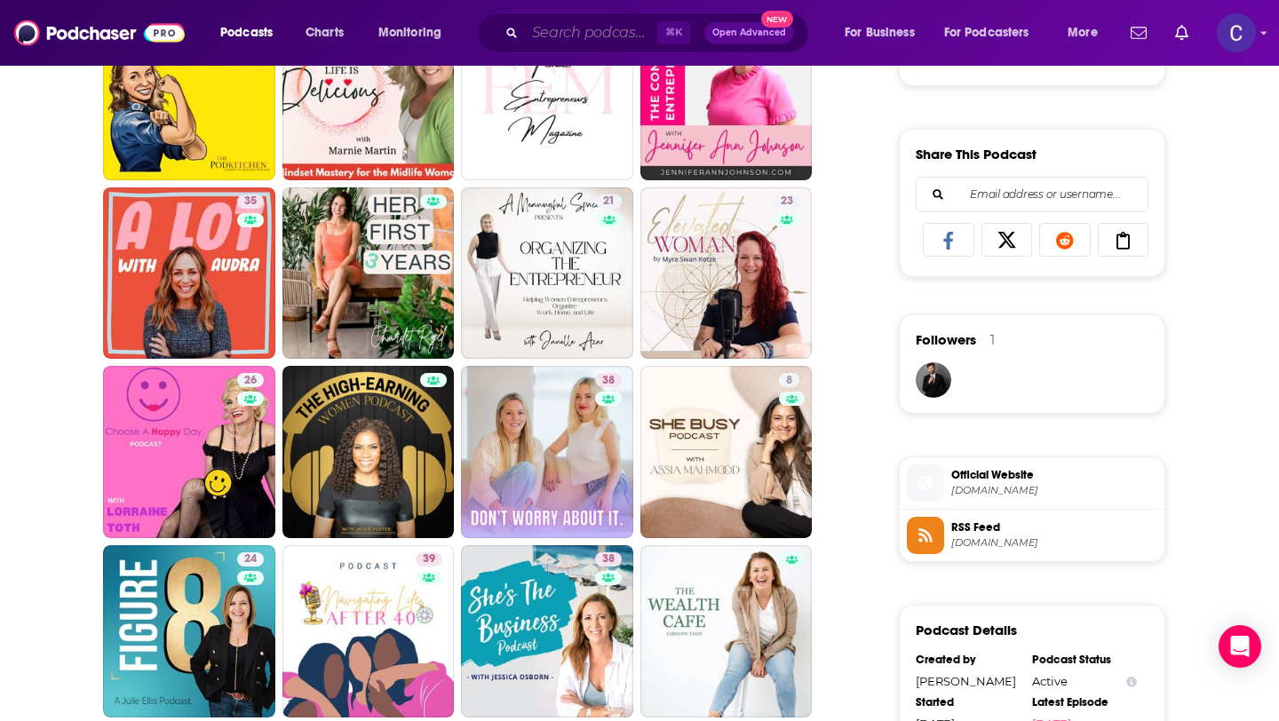
click at [581, 28] on input "Search podcasts, credits, & more..." at bounding box center [591, 33] width 132 height 28
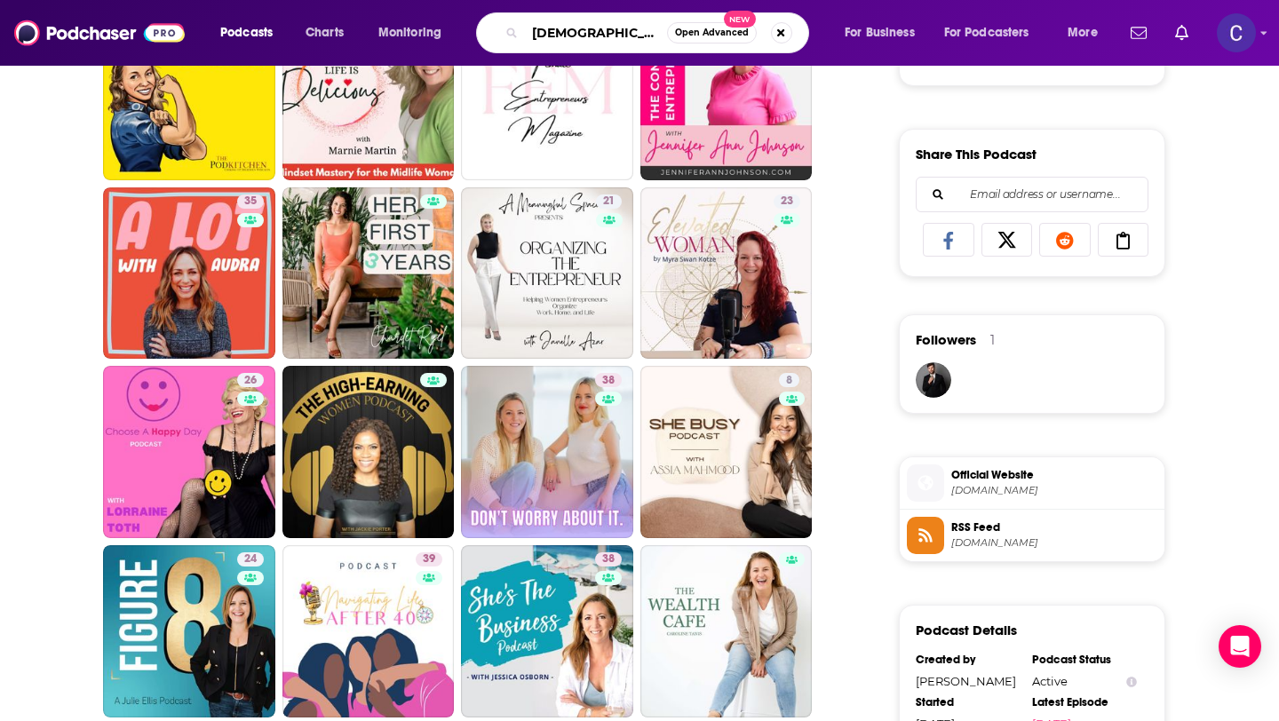
paste input "graphic designers"
type input "female graphic designers"
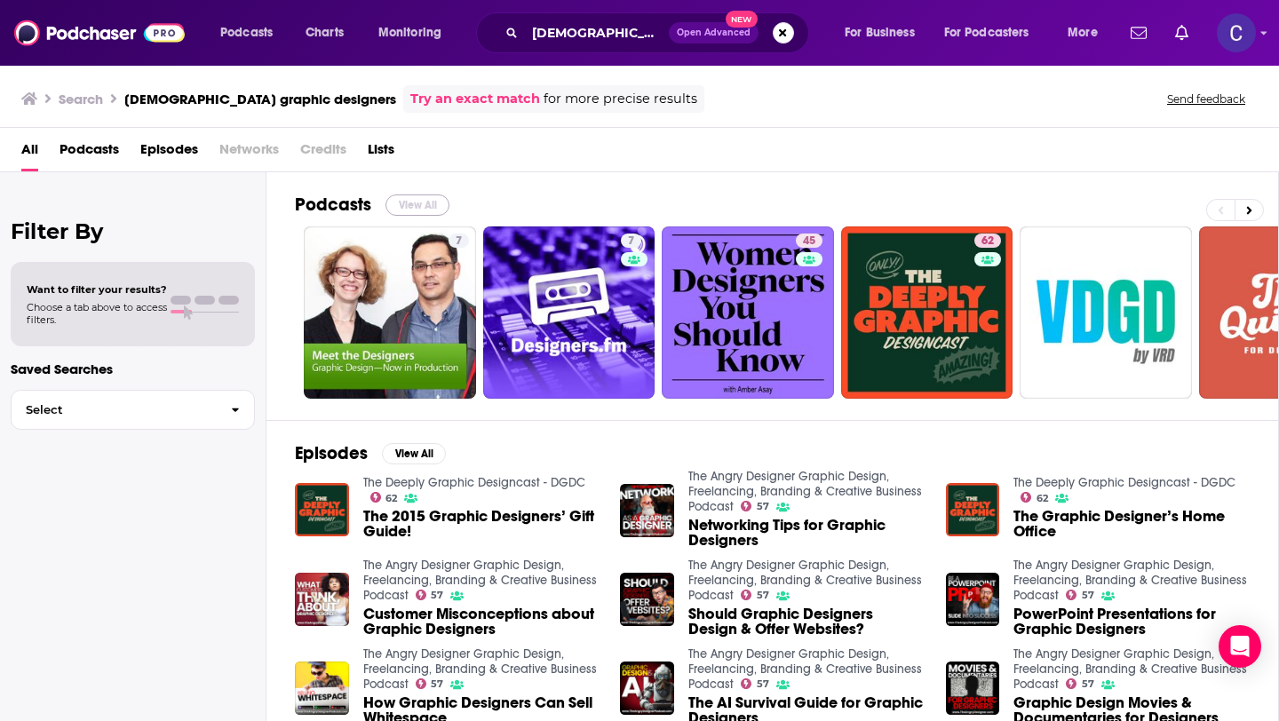
click at [412, 205] on button "View All" at bounding box center [417, 204] width 64 height 21
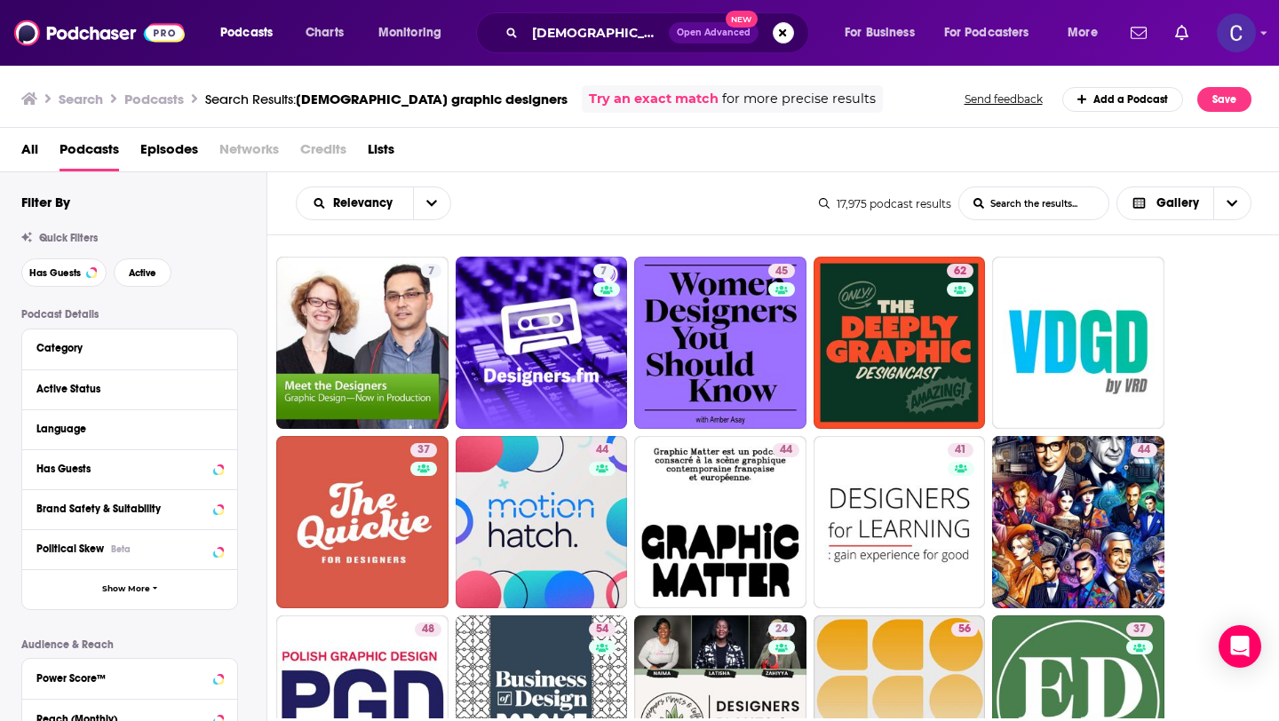
scroll to position [205, 0]
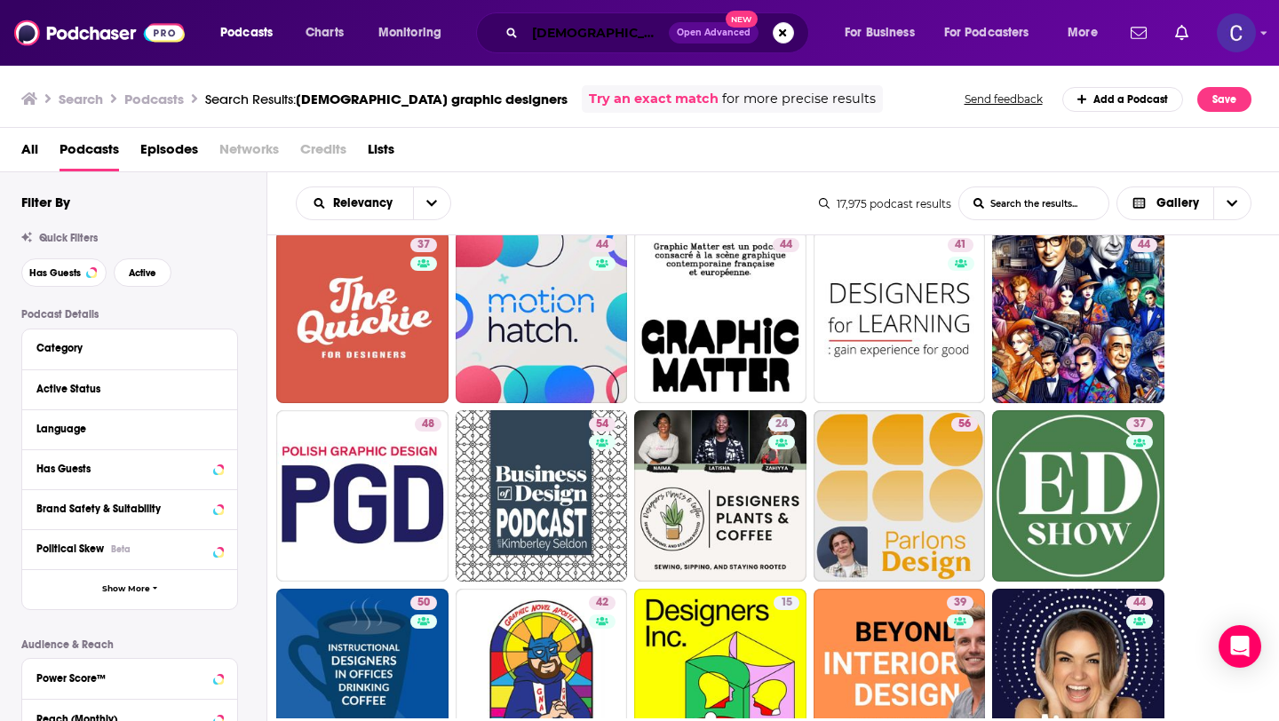
click at [633, 29] on input "female graphic designers" at bounding box center [597, 33] width 144 height 28
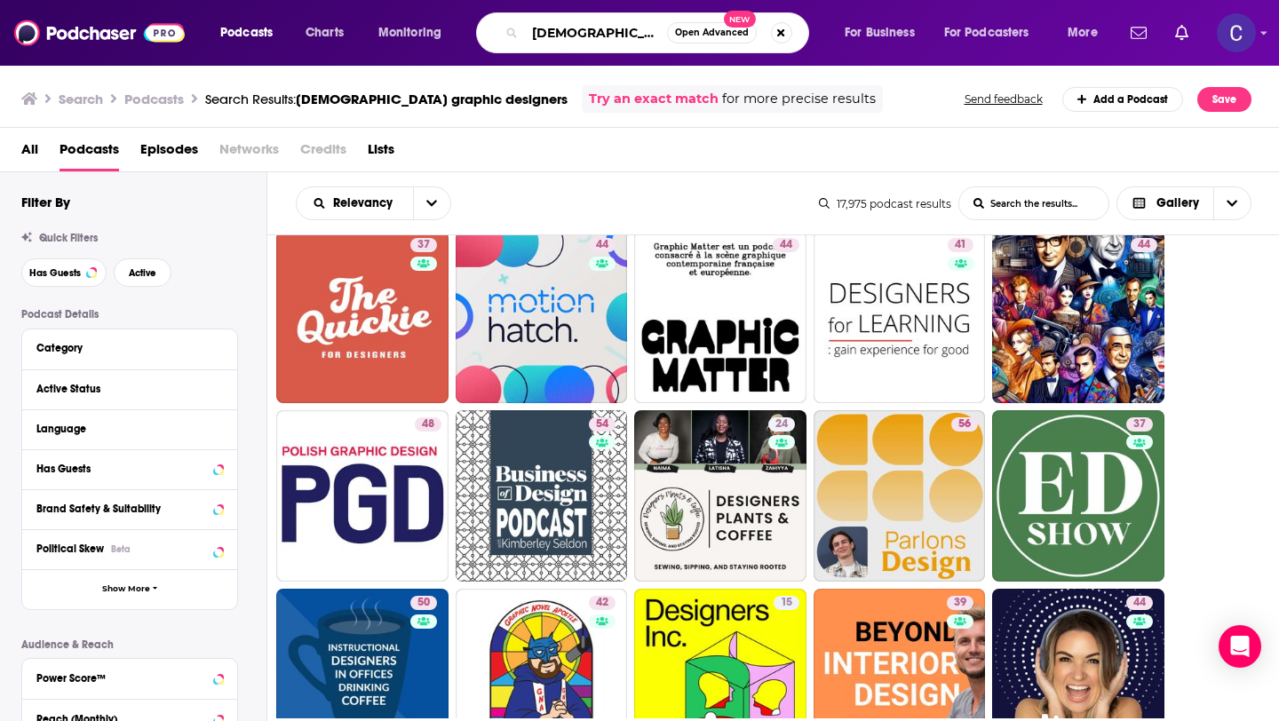
drag, startPoint x: 630, startPoint y: 32, endPoint x: 436, endPoint y: 31, distance: 194.4
click at [436, 31] on div "Podcasts Charts Monitoring female graphic designers Open Advanced New For Busin…" at bounding box center [661, 32] width 907 height 41
paste input "brand designers"
click at [608, 35] on input "brand designers designers" at bounding box center [596, 33] width 142 height 28
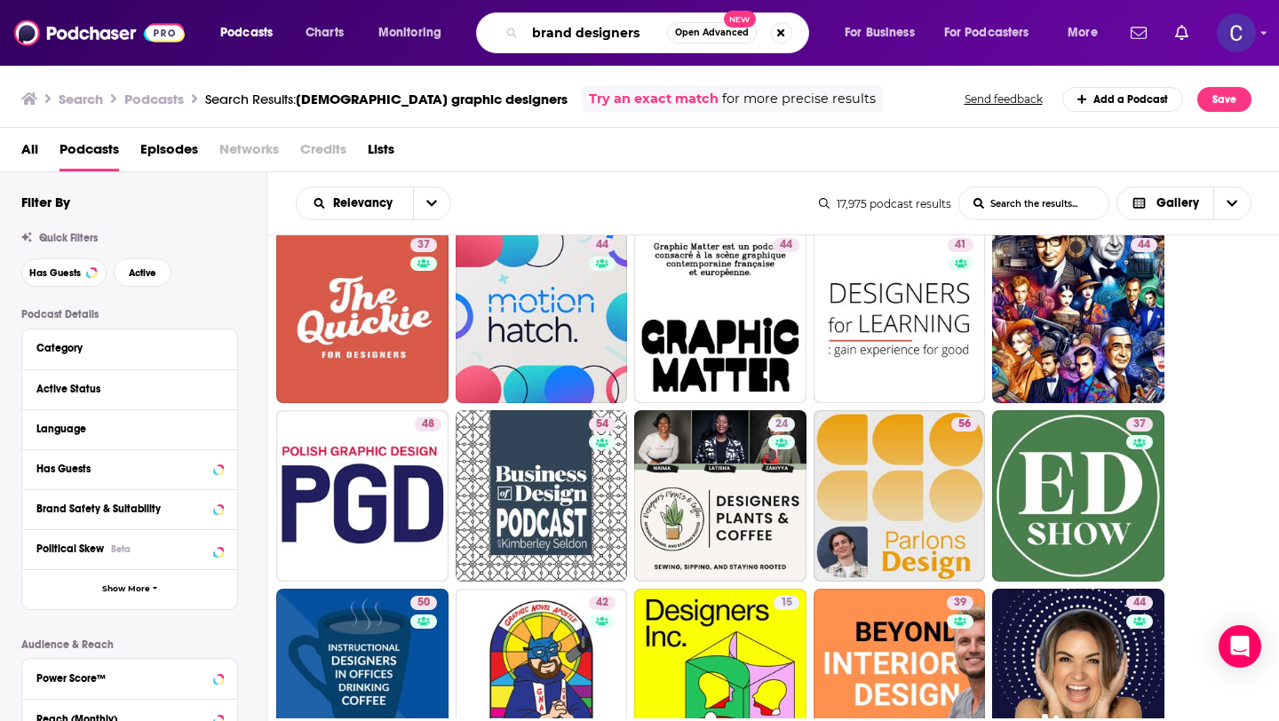
type input "brand designers"
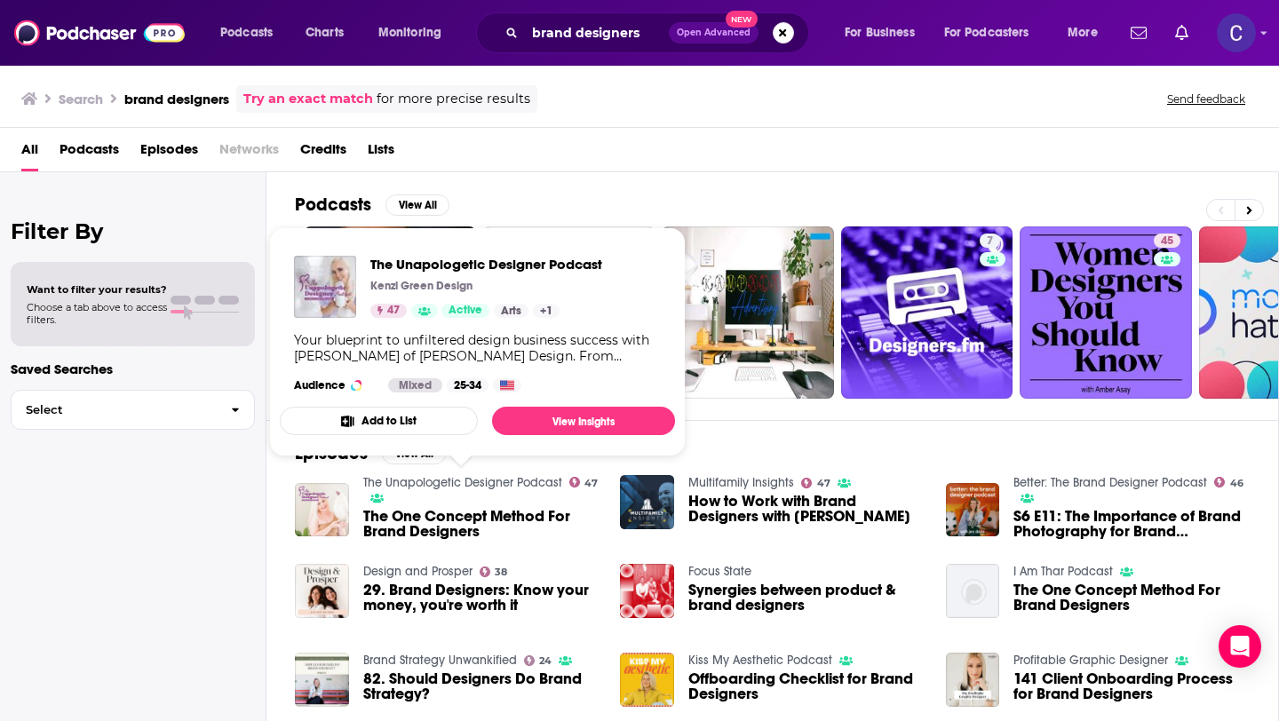
click at [410, 487] on link "The Unapologetic Designer Podcast" at bounding box center [462, 482] width 199 height 15
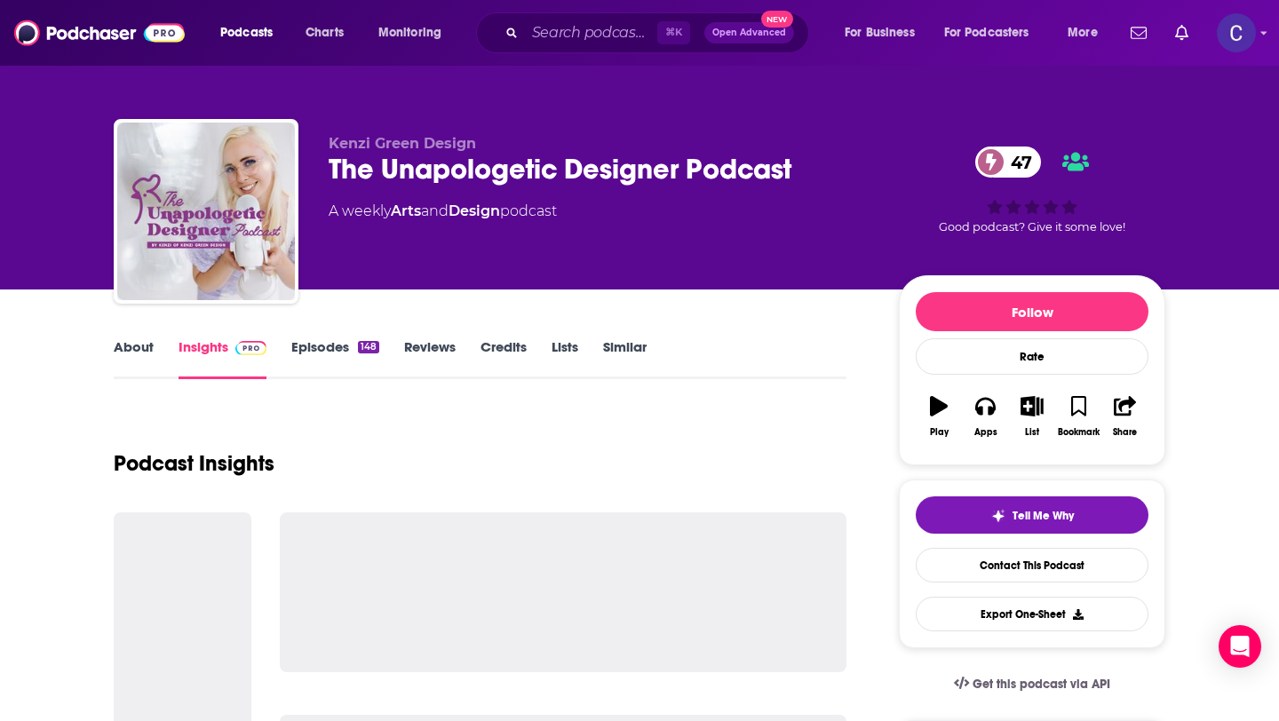
click at [626, 346] on link "Similar" at bounding box center [625, 358] width 44 height 41
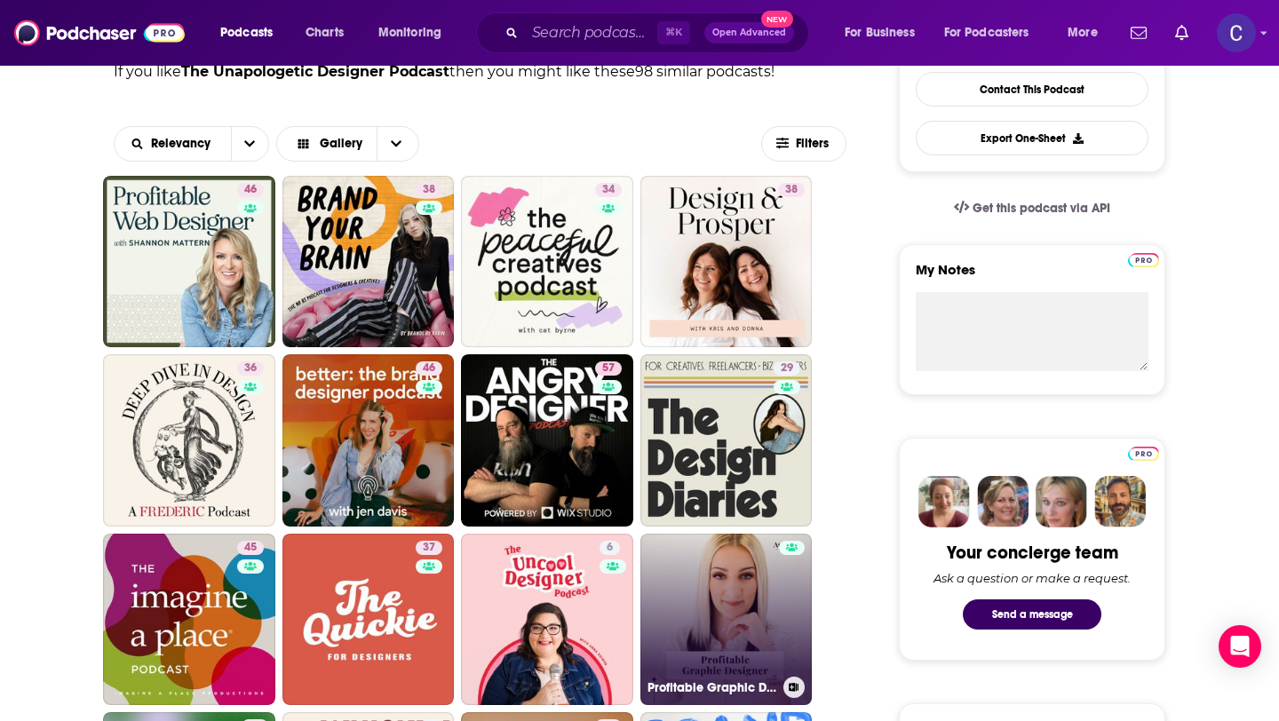
scroll to position [487, 0]
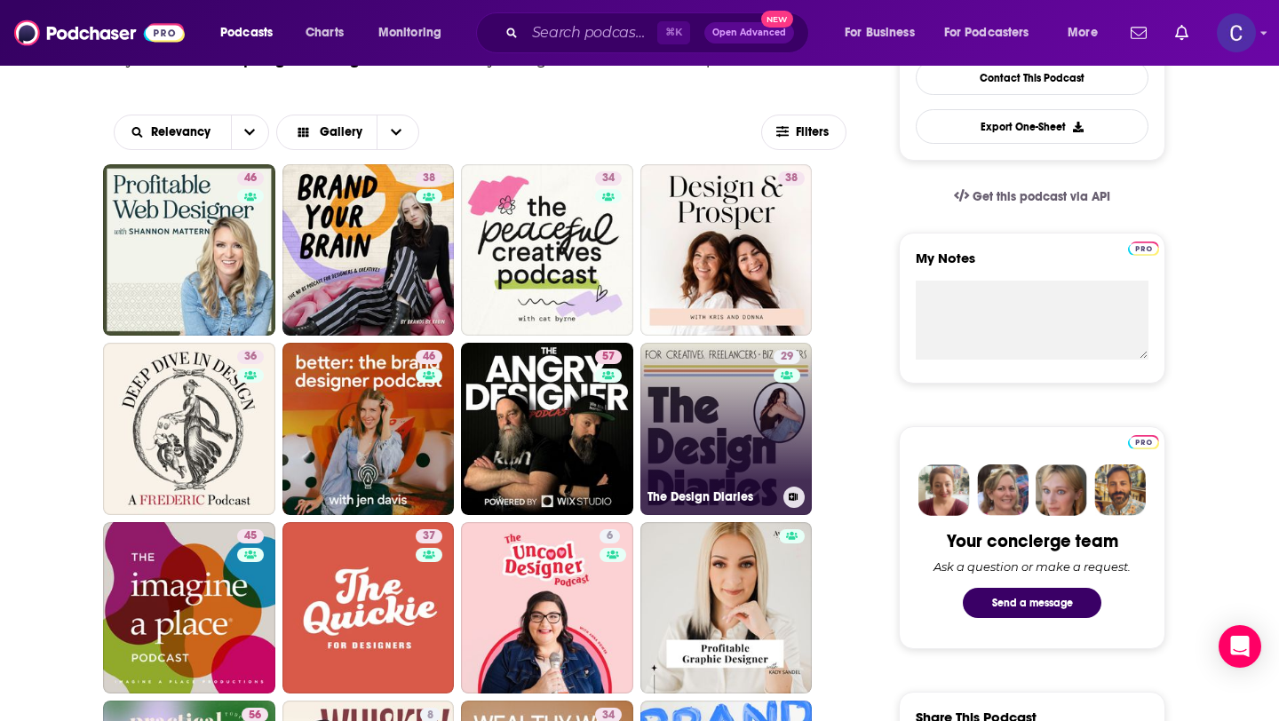
click at [750, 455] on link "29 The Design Diaries" at bounding box center [726, 429] width 172 height 172
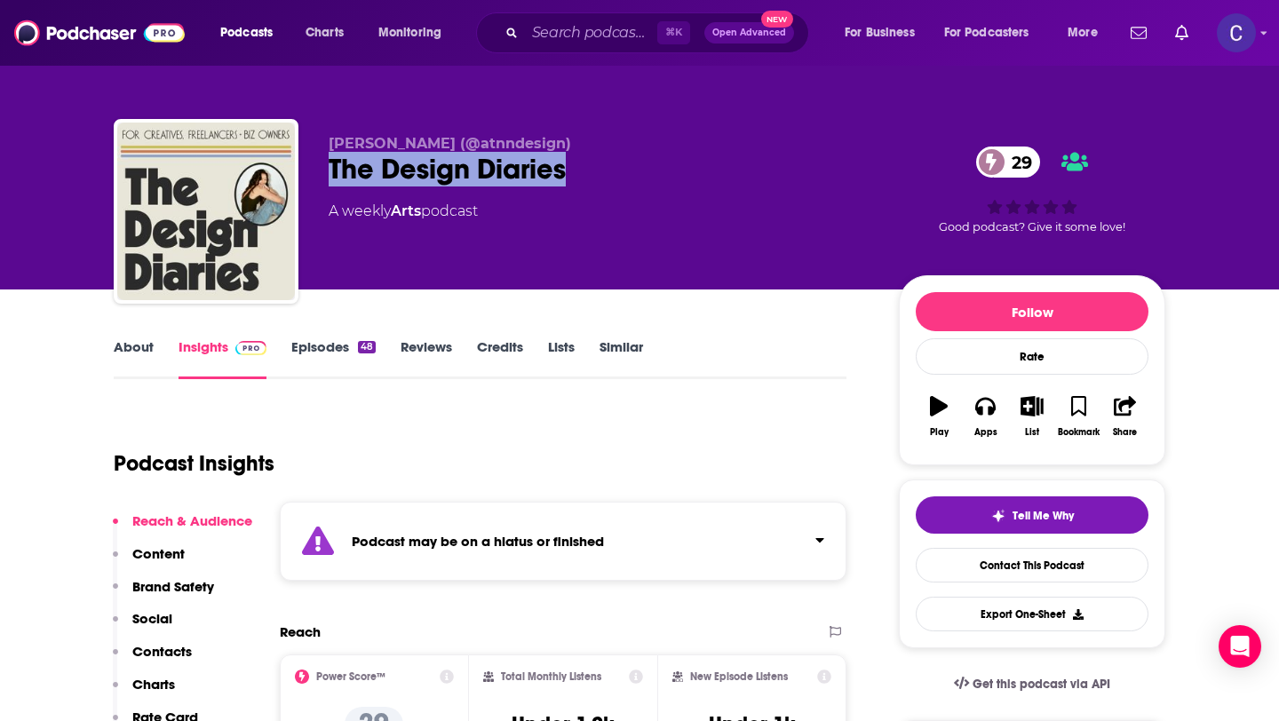
drag, startPoint x: 574, startPoint y: 172, endPoint x: 333, endPoint y: 178, distance: 241.6
click at [333, 178] on div "The Design Diaries 29" at bounding box center [600, 169] width 542 height 35
click at [624, 343] on link "Similar" at bounding box center [621, 358] width 44 height 41
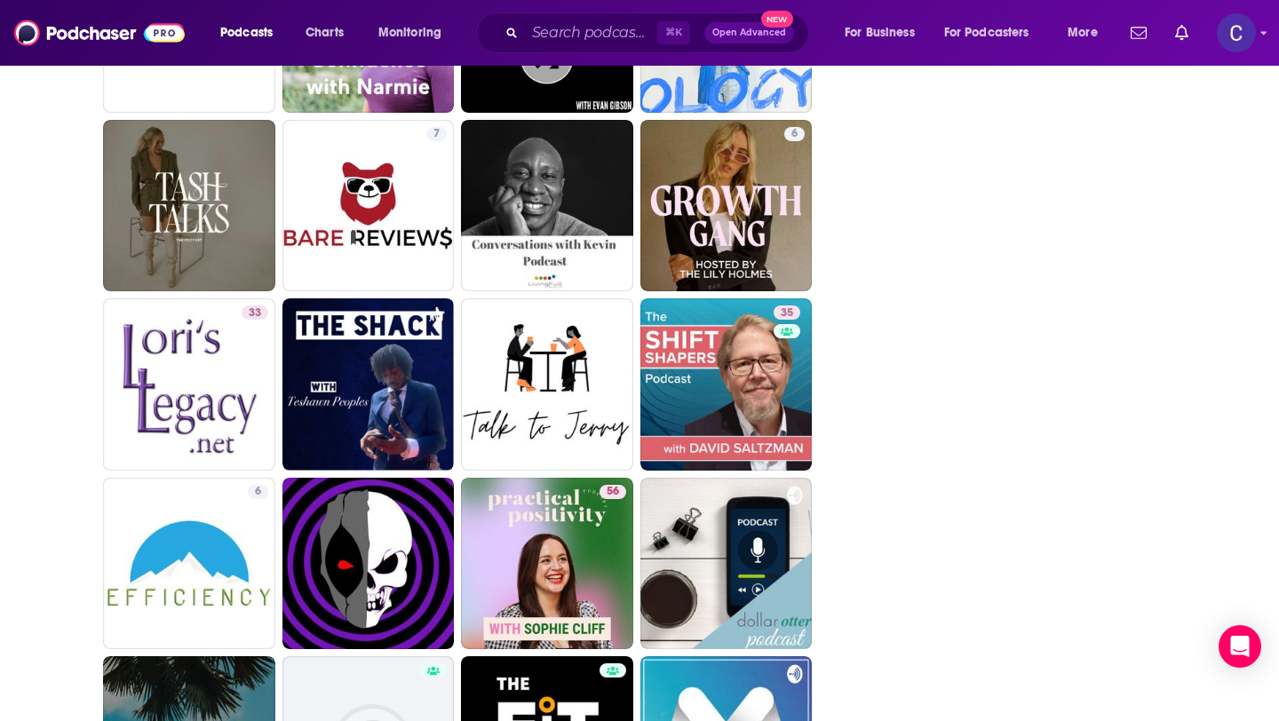
scroll to position [2524, 0]
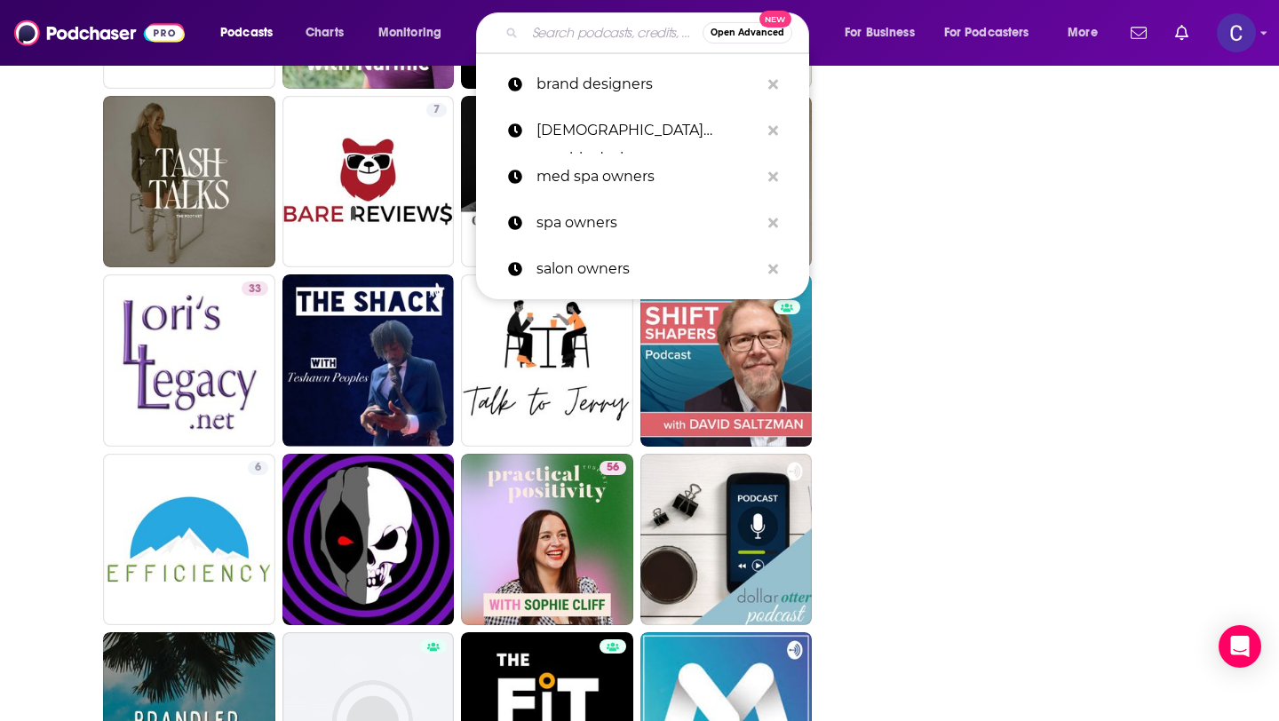
click at [583, 40] on input "Search podcasts, credits, & more..." at bounding box center [614, 33] width 178 height 28
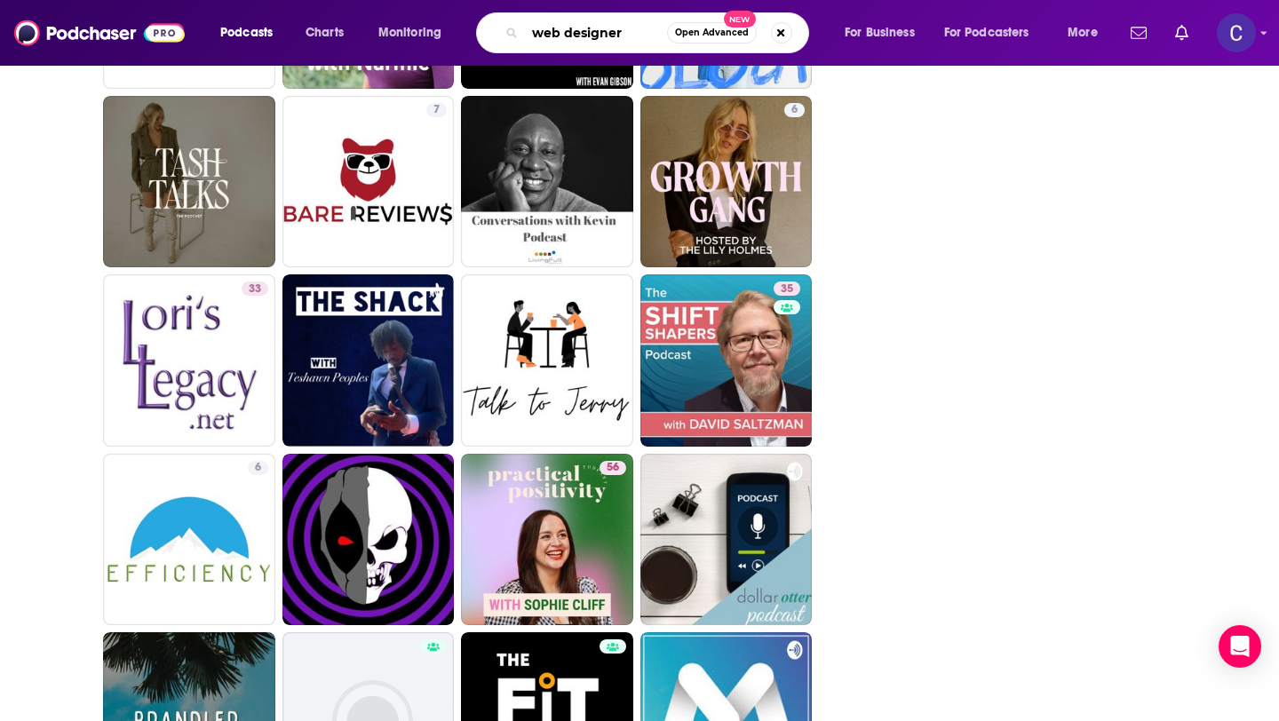
type input "web designers"
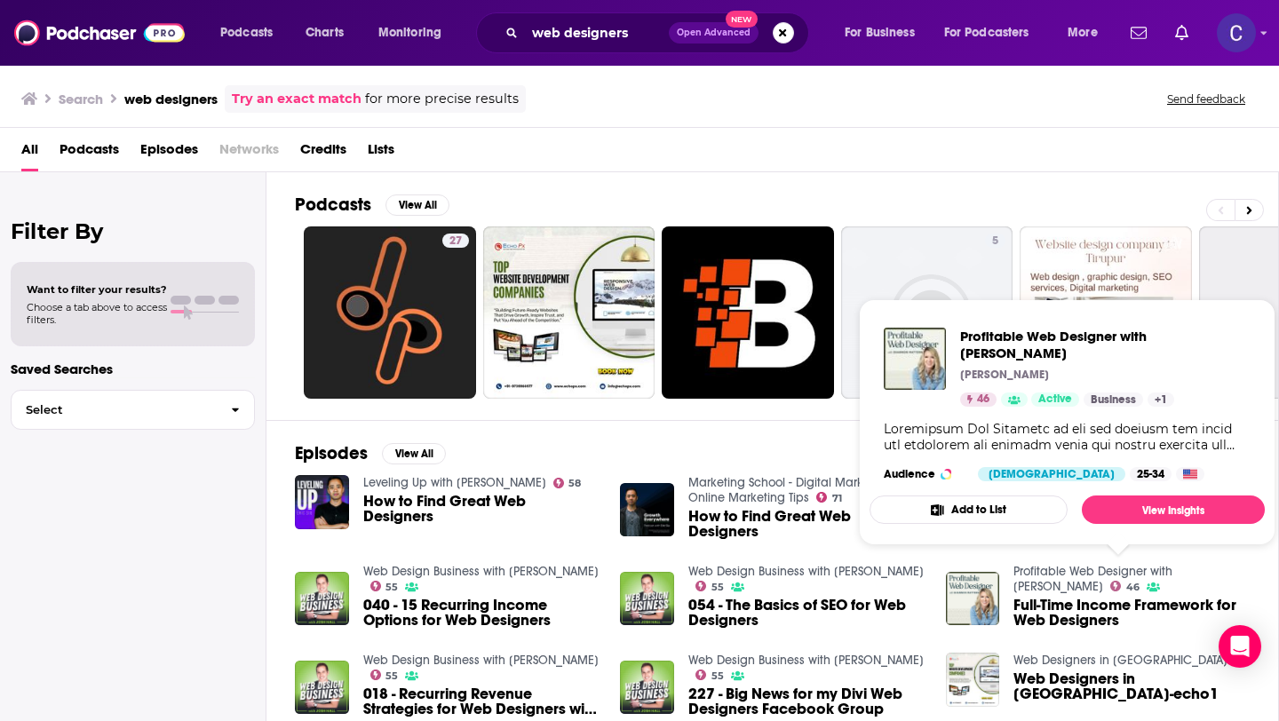
click at [1040, 573] on link "Profitable Web Designer with Shannon Mattern" at bounding box center [1092, 579] width 159 height 30
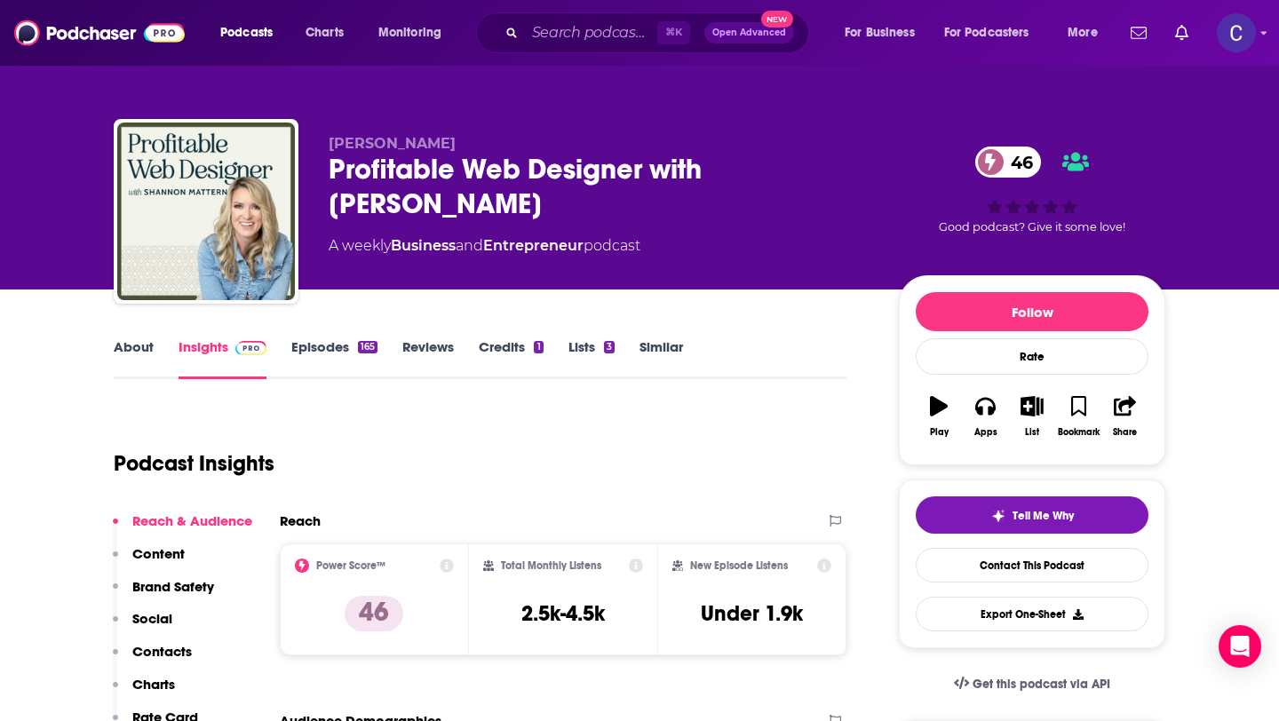
click at [669, 347] on link "Similar" at bounding box center [661, 358] width 44 height 41
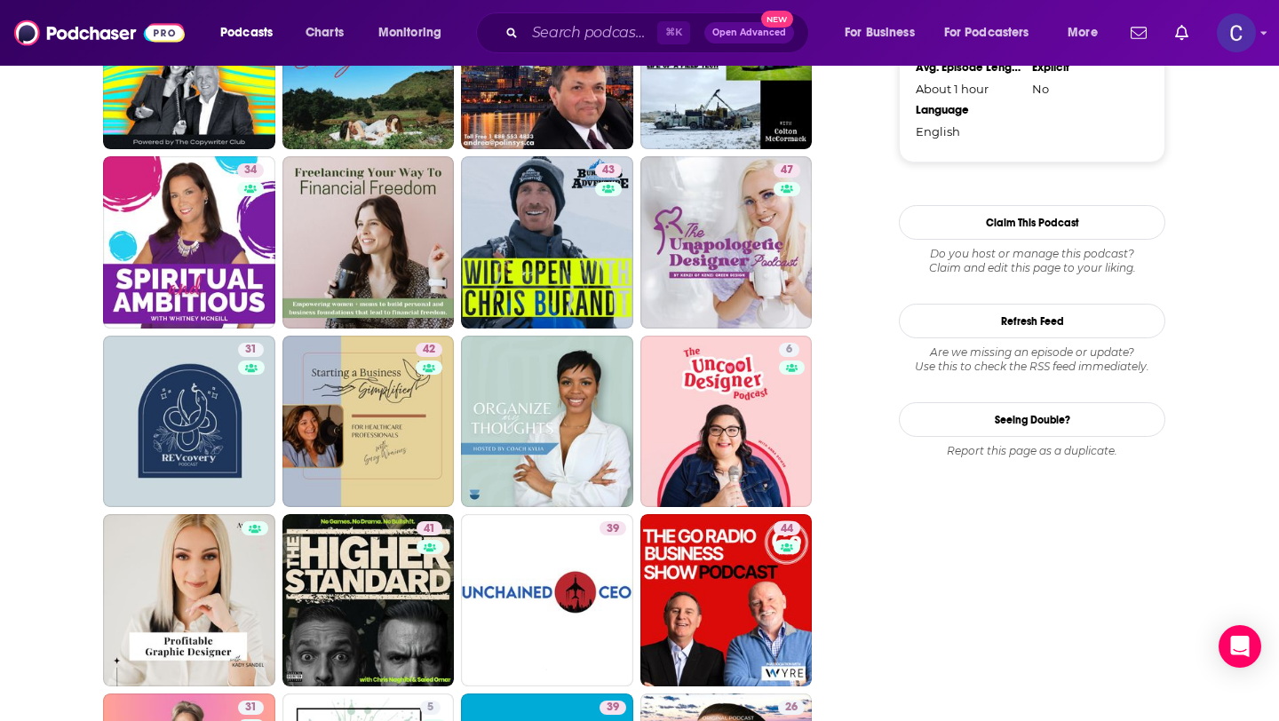
scroll to position [1770, 0]
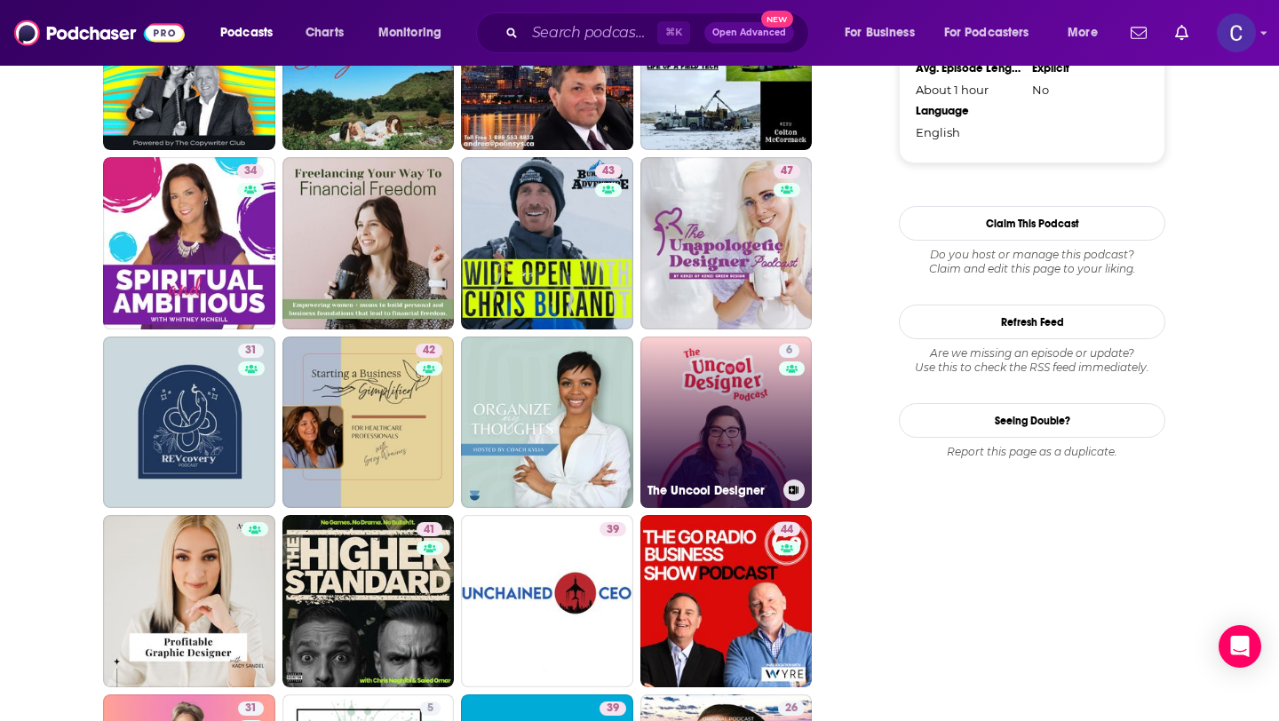
click at [733, 440] on link "6 The Uncool Designer" at bounding box center [726, 423] width 172 height 172
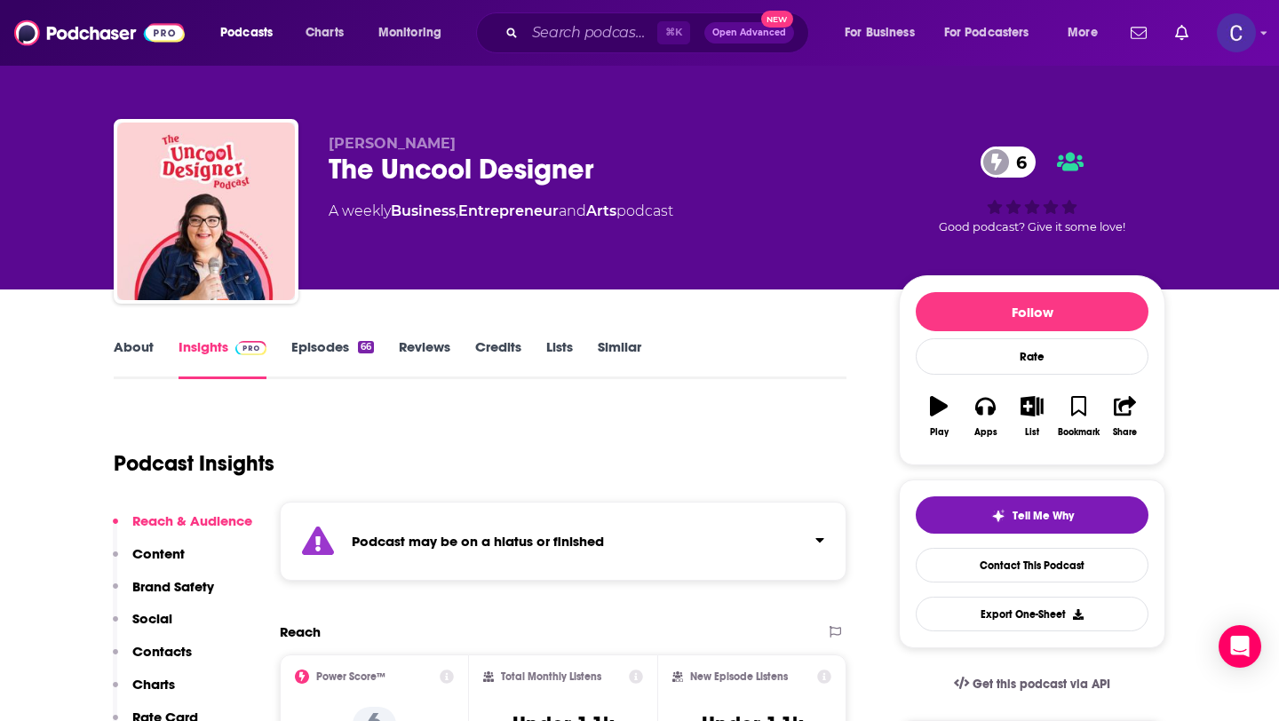
click at [622, 349] on link "Similar" at bounding box center [620, 358] width 44 height 41
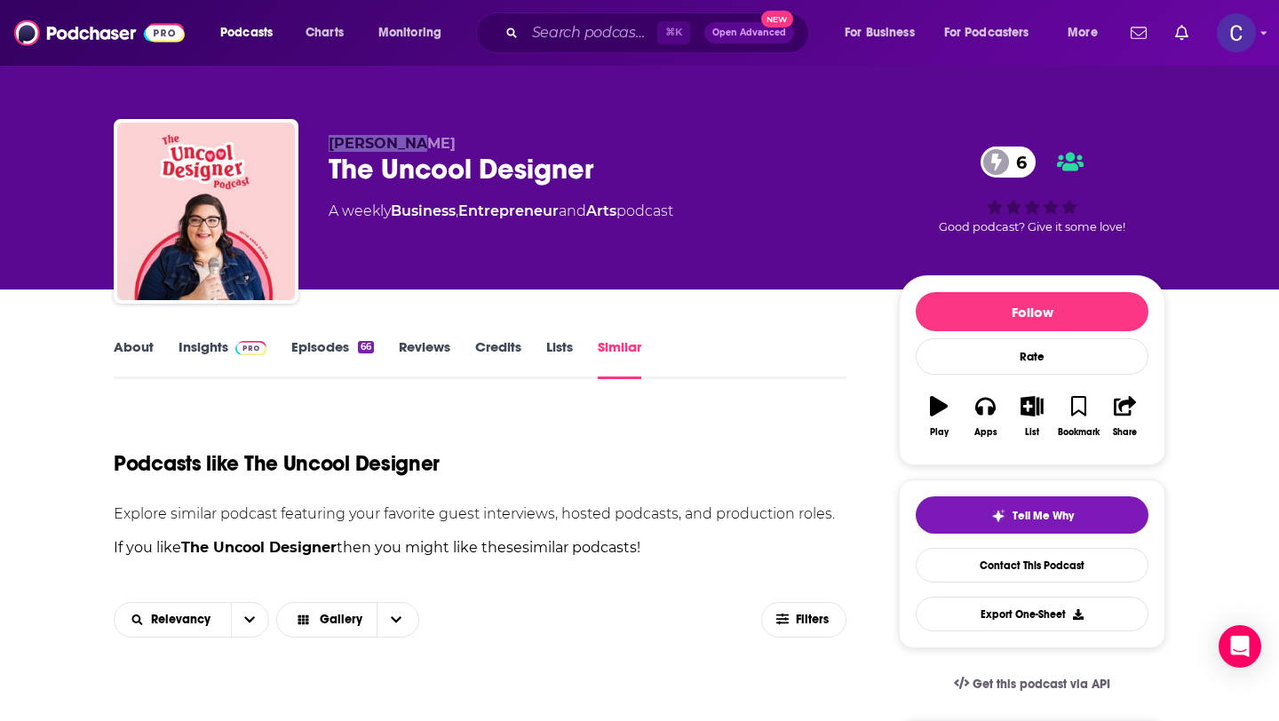
drag, startPoint x: 330, startPoint y: 141, endPoint x: 421, endPoint y: 141, distance: 90.6
click at [421, 141] on p "Anna Dower" at bounding box center [600, 143] width 542 height 17
copy span "Anna Dower"
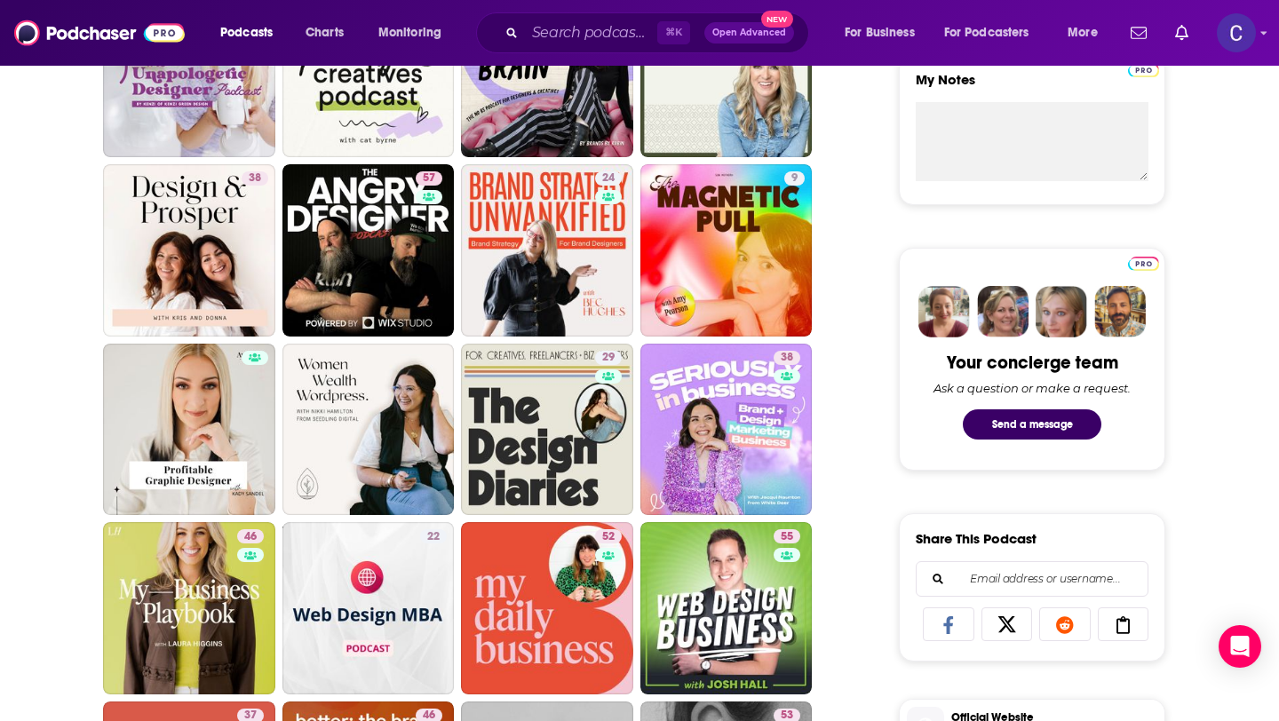
scroll to position [667, 0]
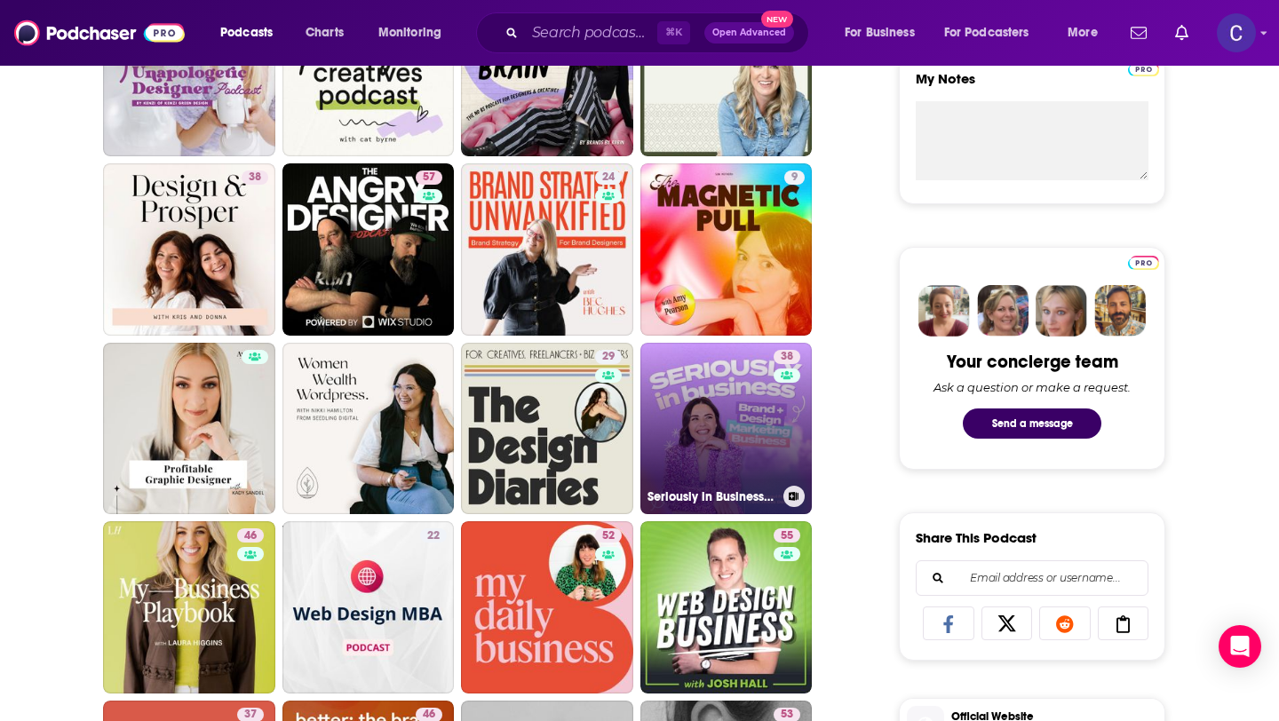
click at [750, 437] on link "38 Seriously in Business: Brand + Design, Marketing and Business" at bounding box center [726, 429] width 172 height 172
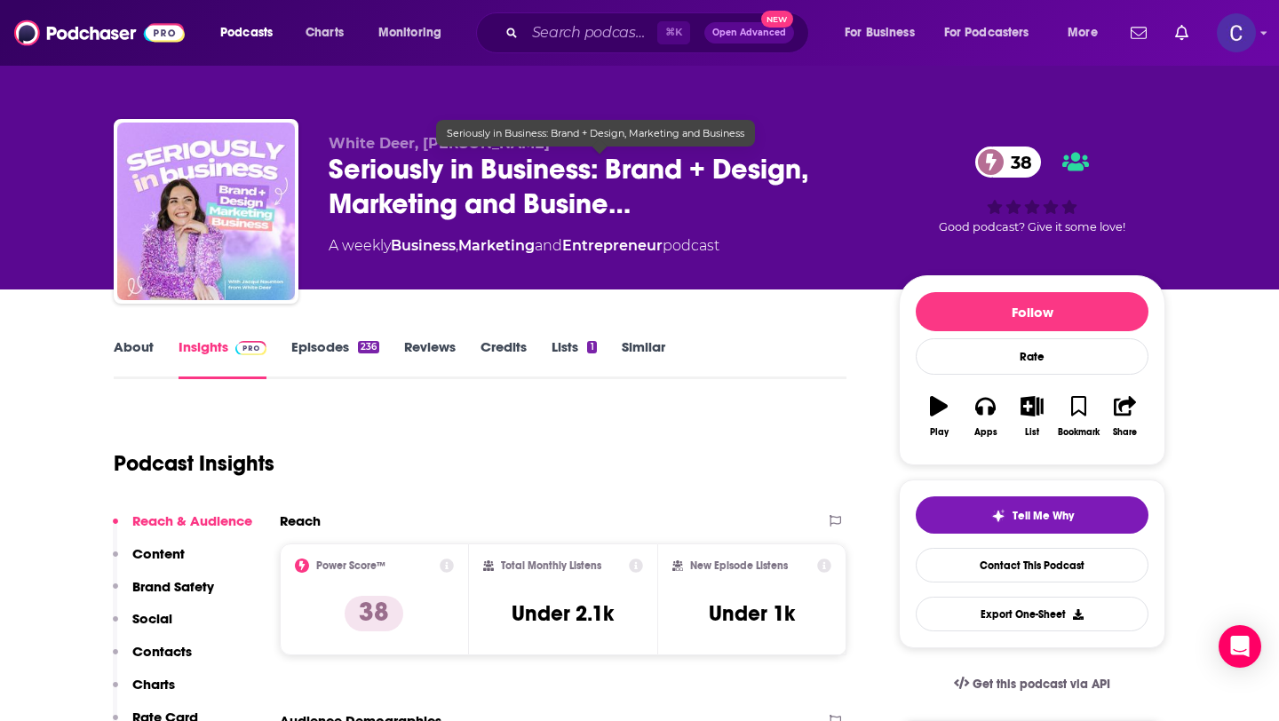
drag, startPoint x: 542, startPoint y: 167, endPoint x: 591, endPoint y: 174, distance: 50.2
click at [591, 174] on div "White Deer, Jacqui Naunton Seriously in Business: Brand + Design, Marketing and…" at bounding box center [639, 215] width 1051 height 192
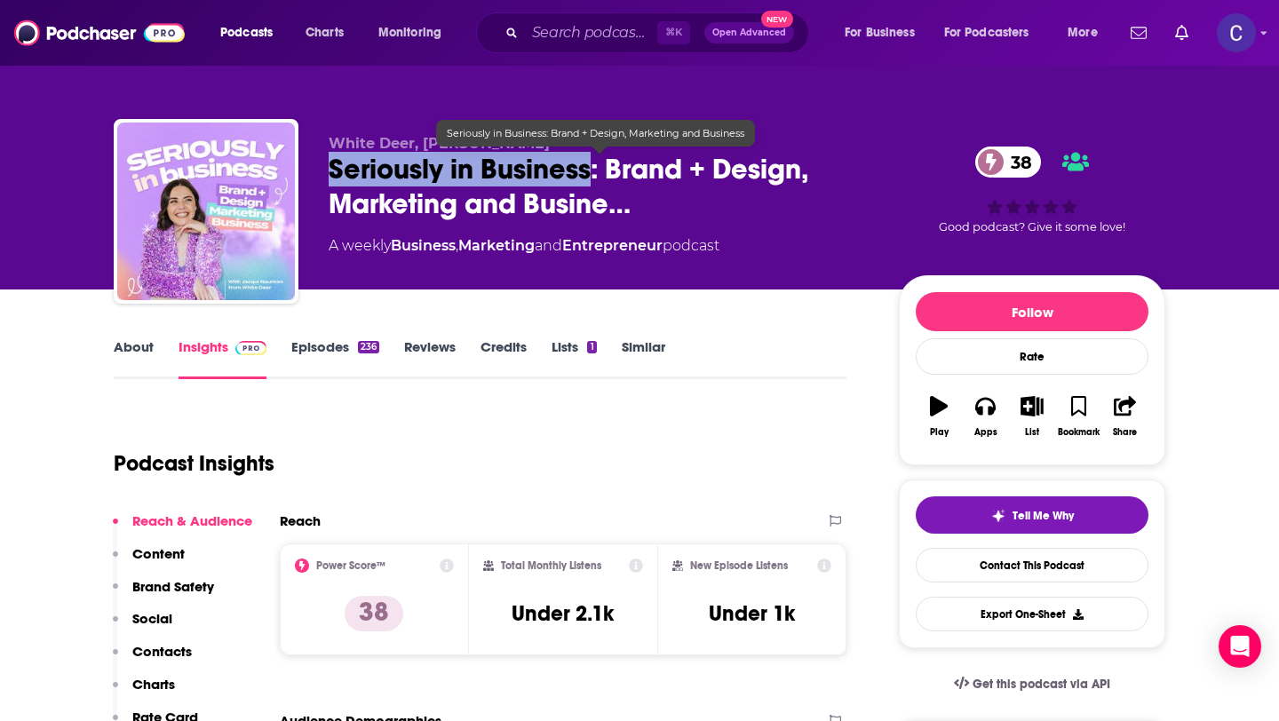
copy h2 "Seriously in Business"
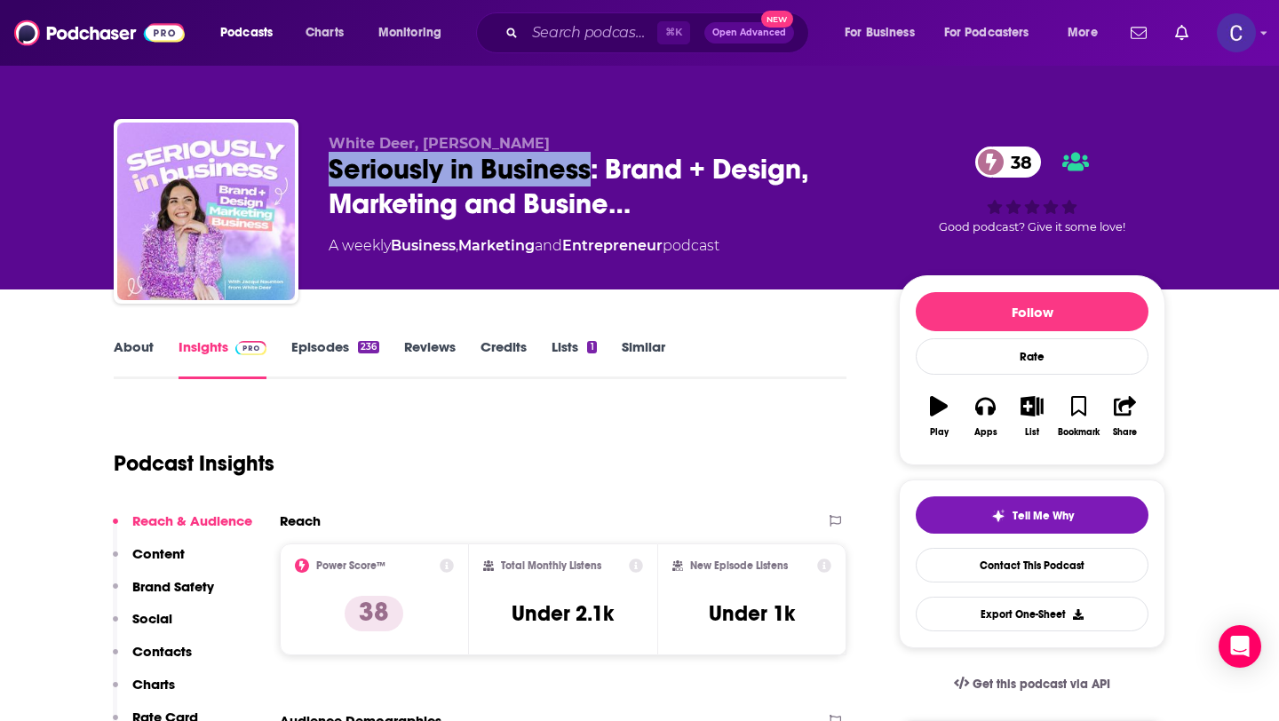
click at [640, 352] on link "Similar" at bounding box center [644, 358] width 44 height 41
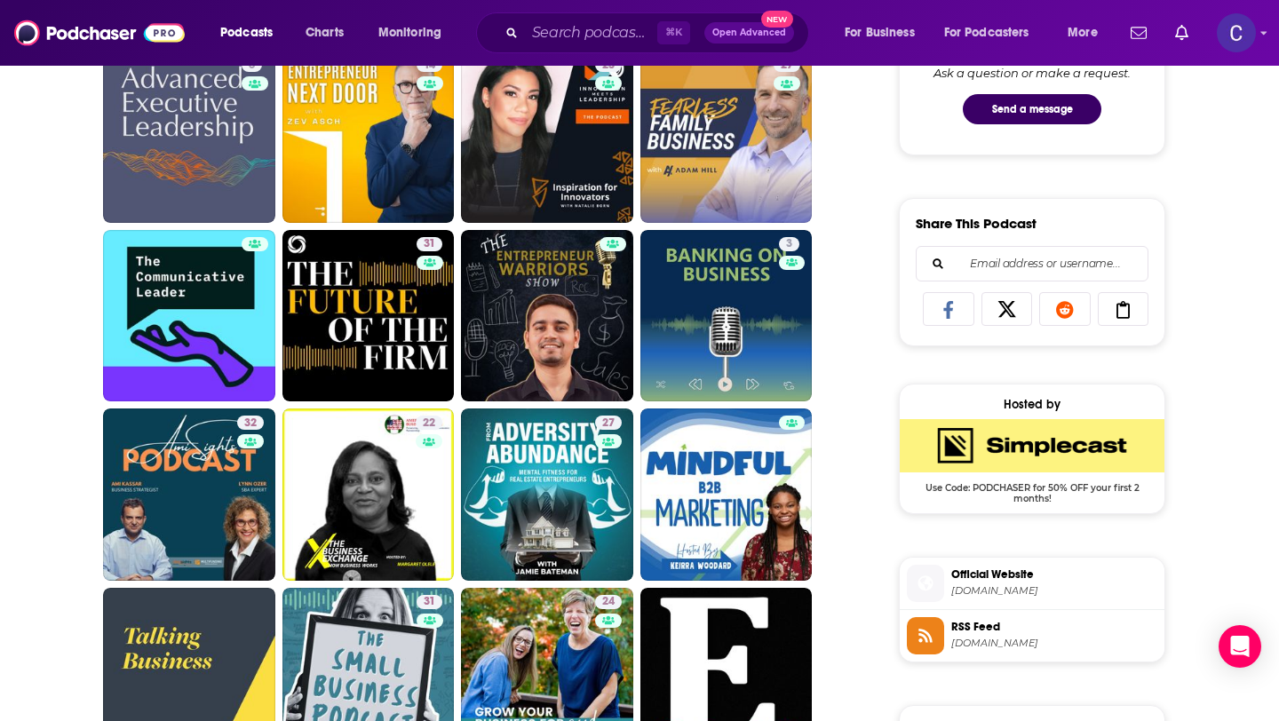
scroll to position [1013, 0]
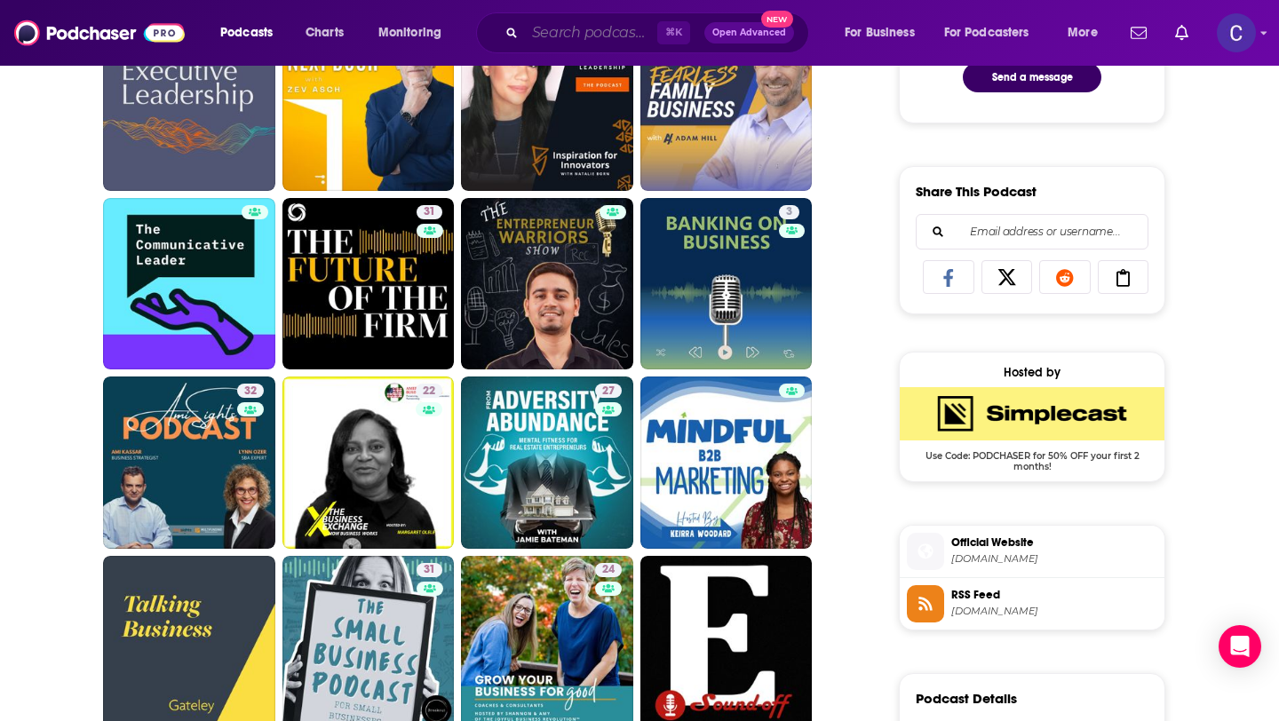
click at [622, 38] on input "Search podcasts, credits, & more..." at bounding box center [591, 33] width 132 height 28
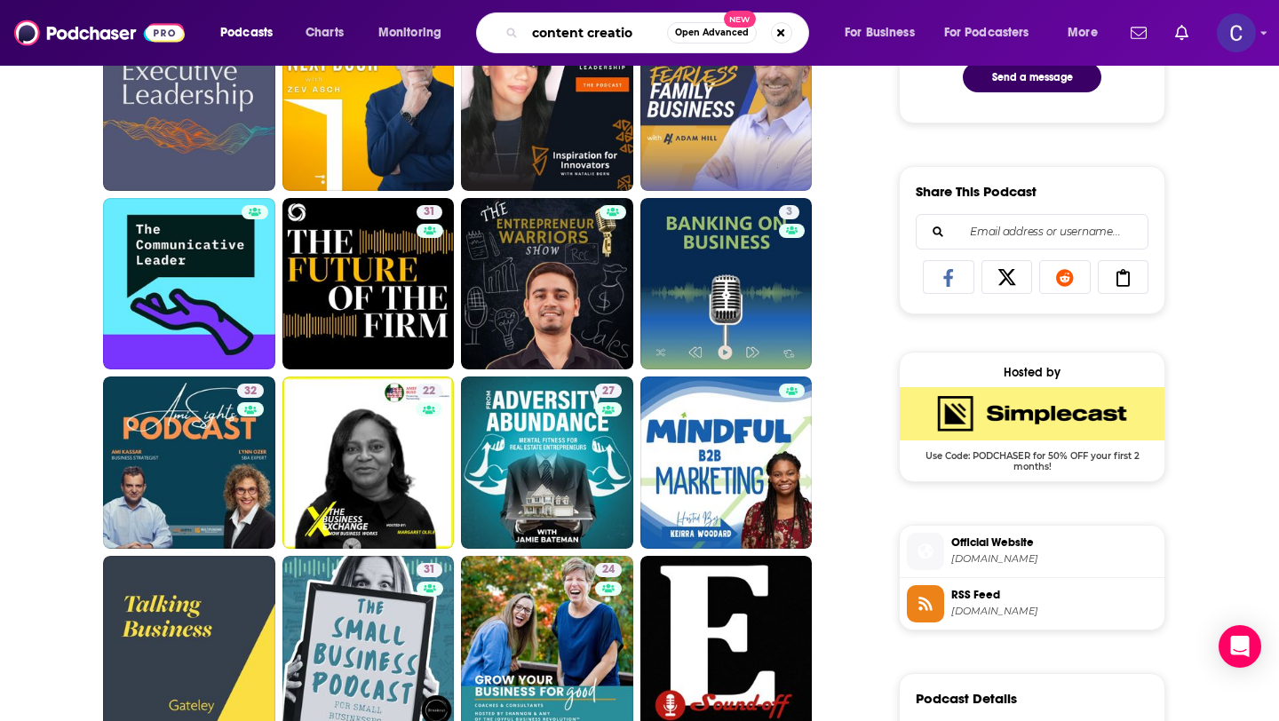
type input "content creation"
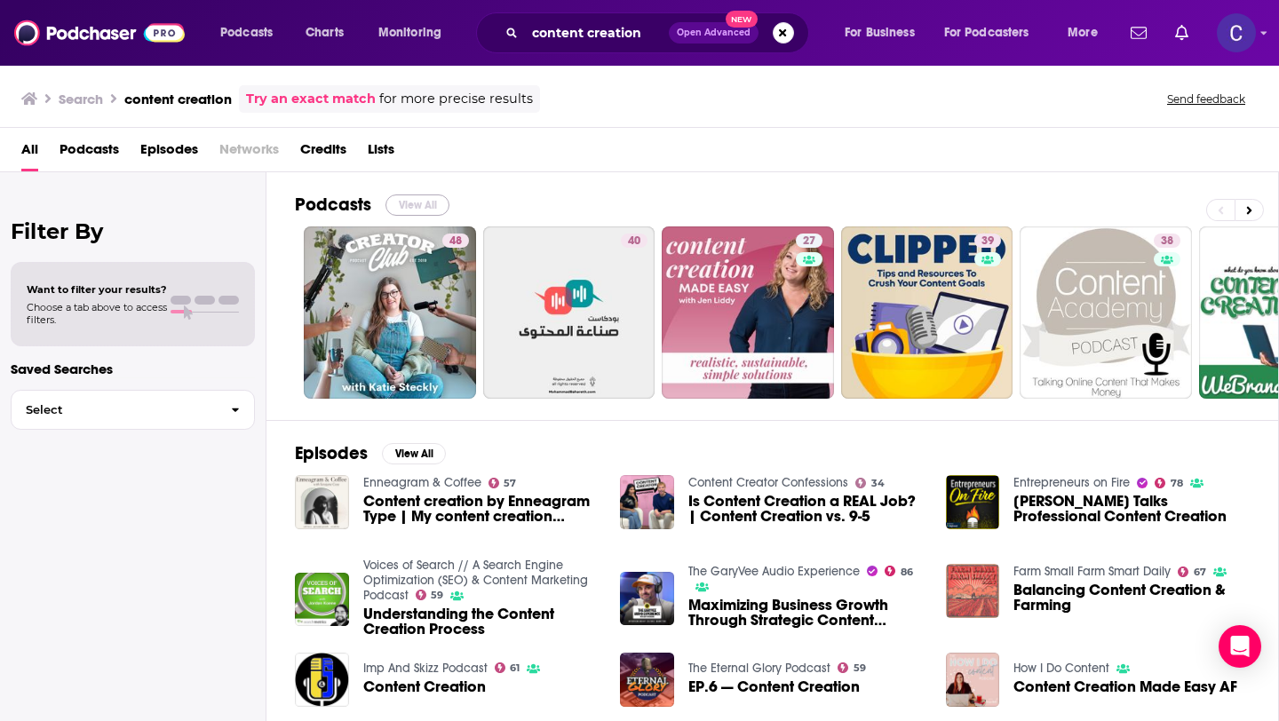
click at [414, 210] on button "View All" at bounding box center [417, 204] width 64 height 21
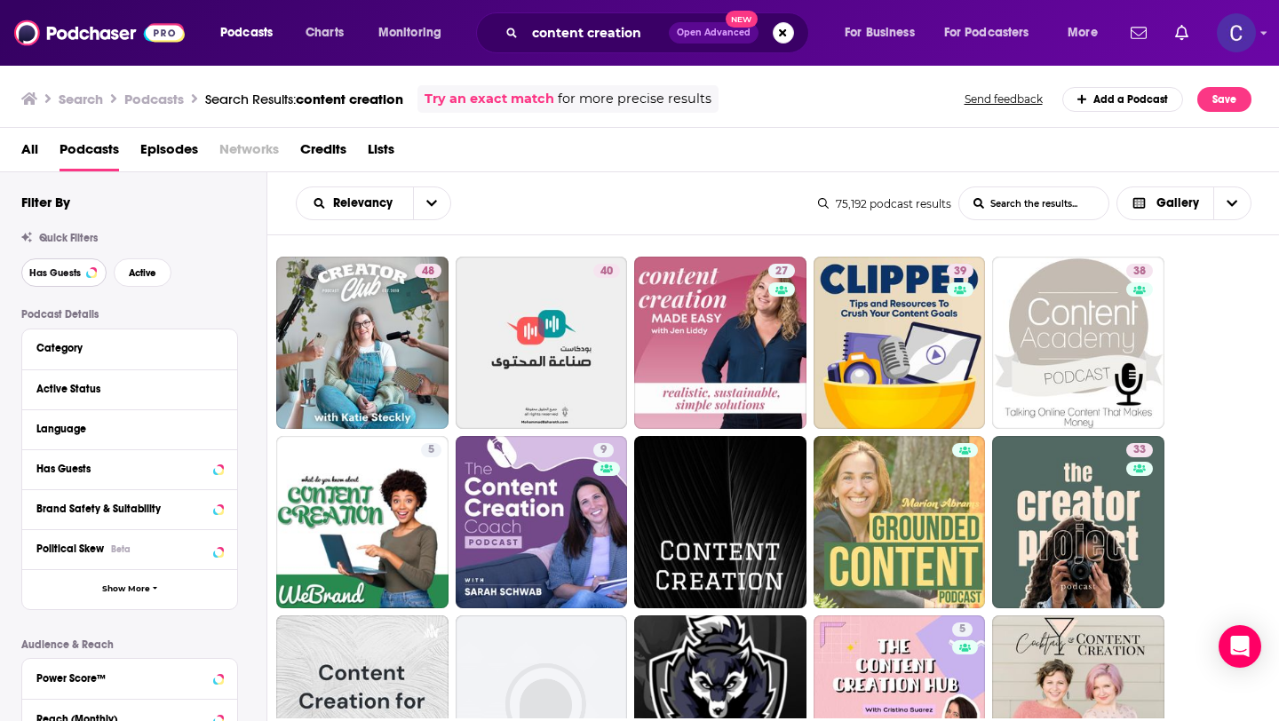
click at [82, 278] on button "Has Guests" at bounding box center [63, 272] width 85 height 28
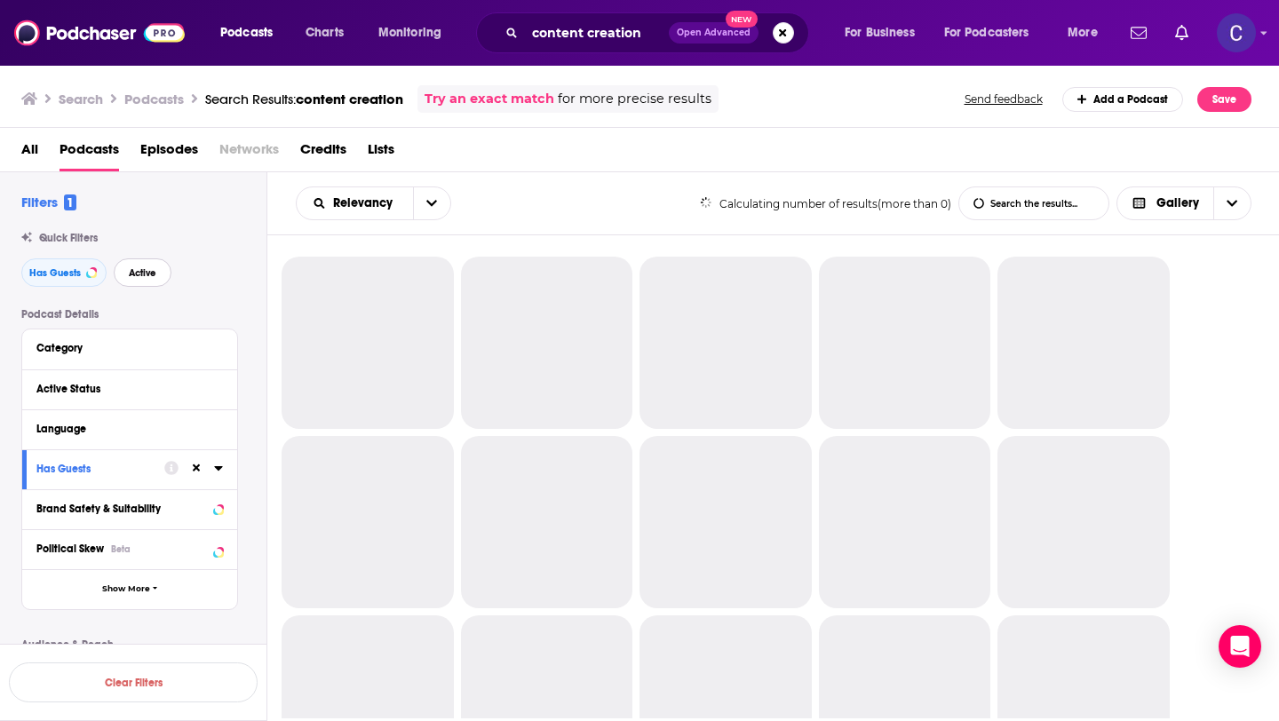
click at [136, 278] on span "Active" at bounding box center [143, 273] width 28 height 10
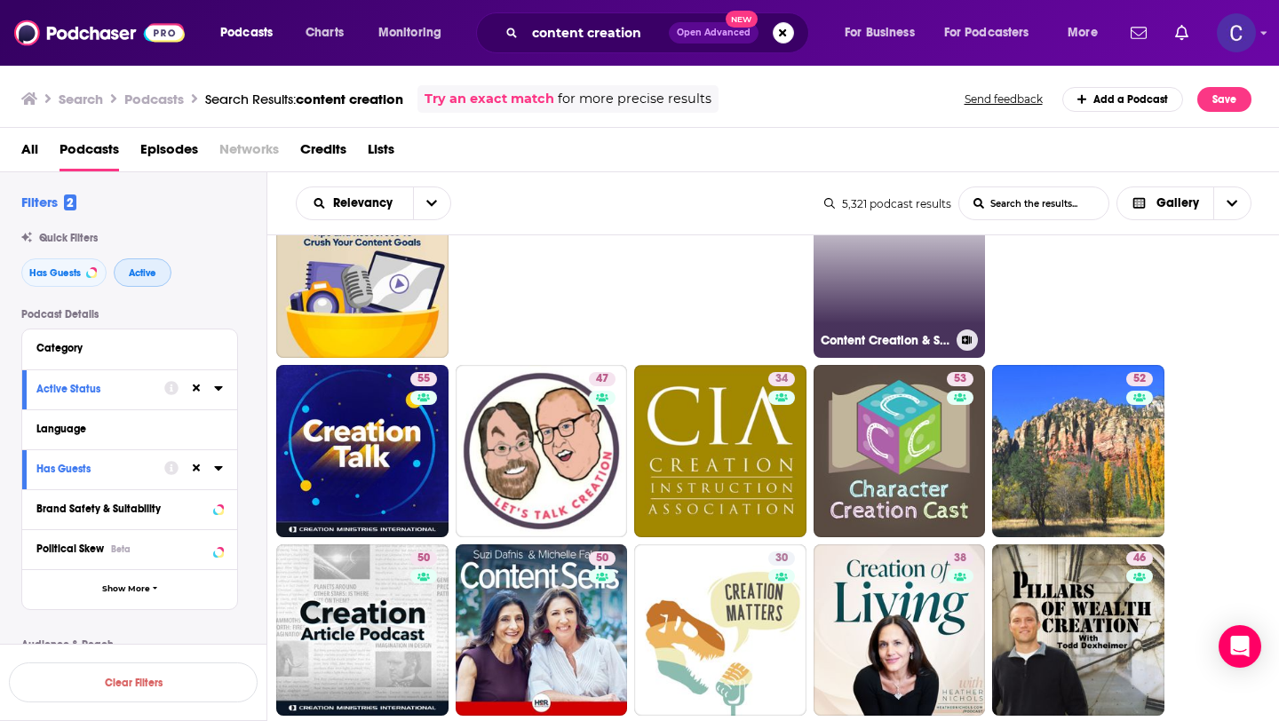
scroll to position [75, 0]
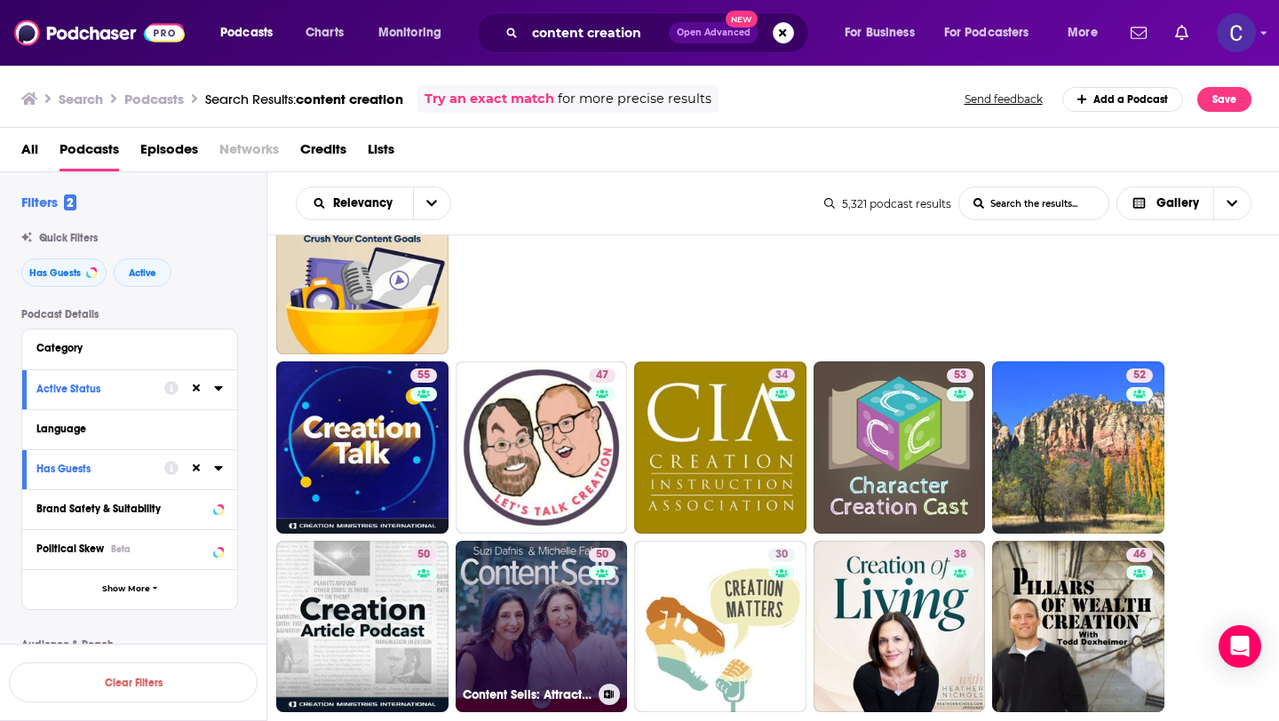
click at [551, 638] on link "50 Content Sells: Attract, Convert & Keep Your Ideal Clients with Content Marke…" at bounding box center [541, 627] width 172 height 172
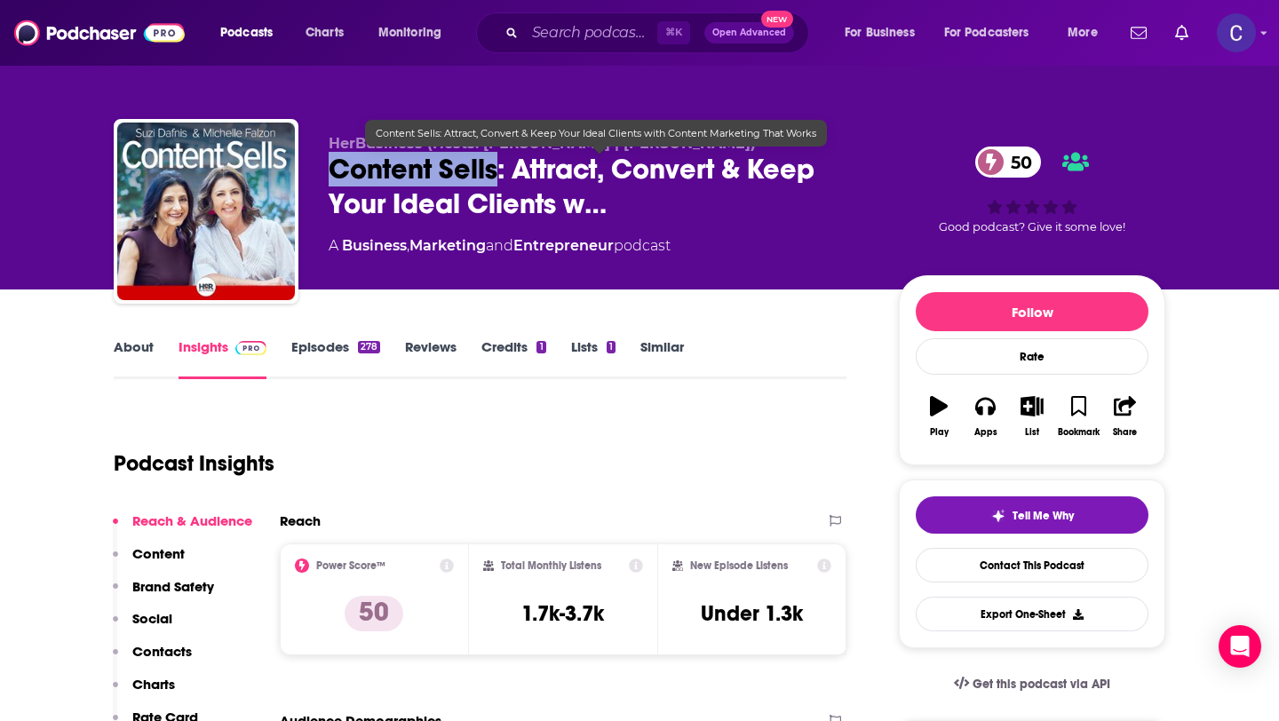
click at [495, 170] on span "Content Sells: Attract, Convert & Keep Your Ideal Clients w…" at bounding box center [600, 186] width 542 height 69
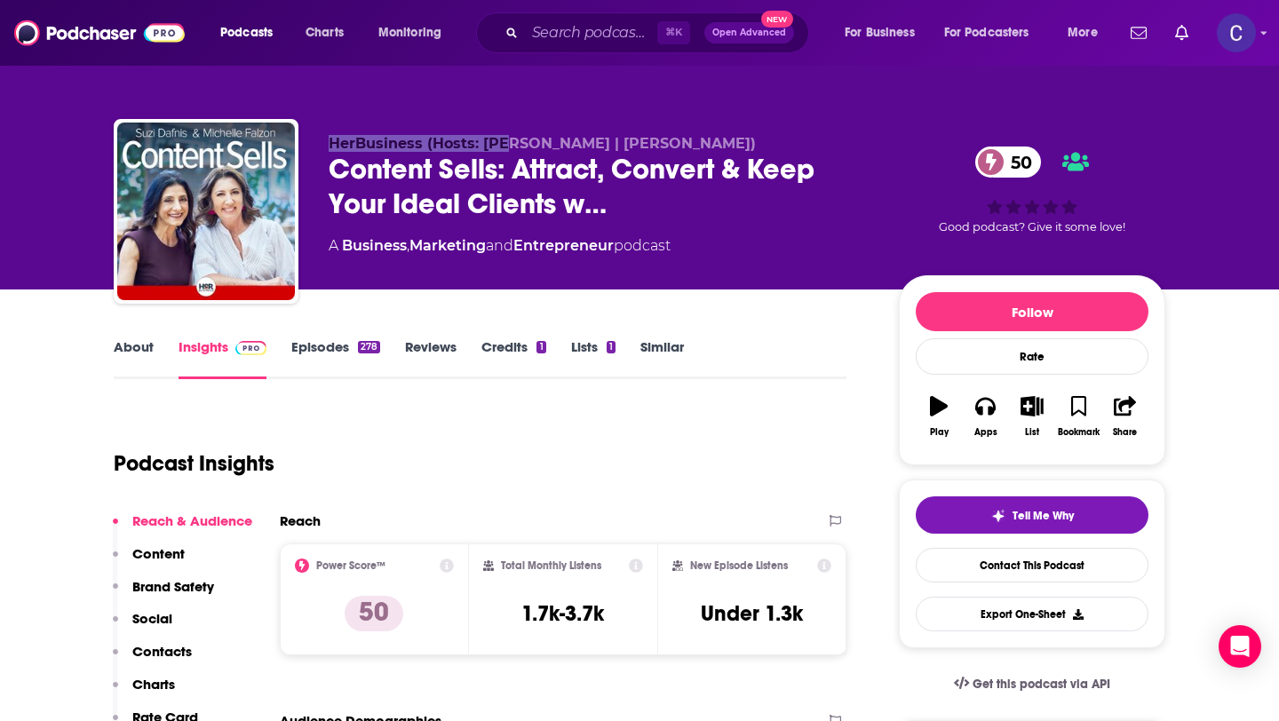
drag, startPoint x: 328, startPoint y: 145, endPoint x: 517, endPoint y: 145, distance: 189.1
click at [517, 145] on span "HerBusiness (Hosts: Suzi Dafnis | Michelle Falzon)" at bounding box center [542, 143] width 427 height 17
click at [647, 145] on span "HerBusiness (Hosts: Suzi Dafnis | Michelle Falzon)" at bounding box center [542, 143] width 427 height 17
drag, startPoint x: 481, startPoint y: 144, endPoint x: 691, endPoint y: 147, distance: 209.6
click at [691, 147] on span "HerBusiness (Hosts: Suzi Dafnis | Michelle Falzon)" at bounding box center [542, 143] width 427 height 17
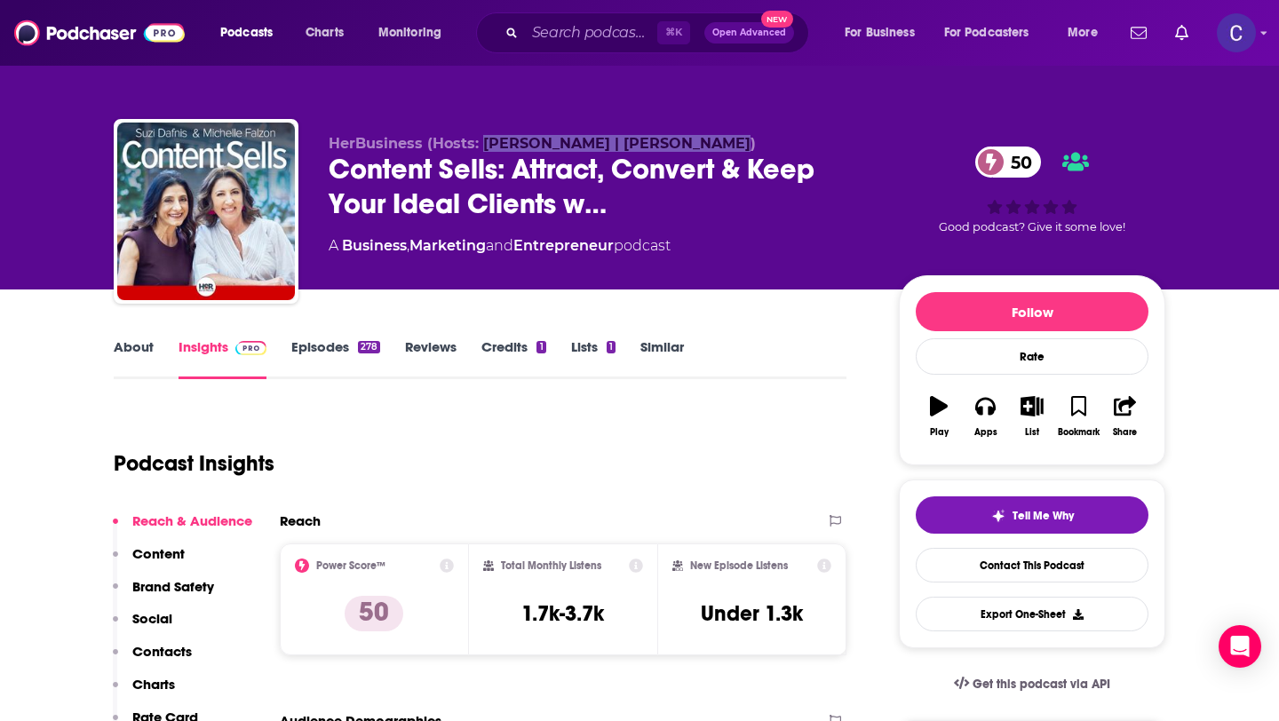
copy span "Suzi Dafnis | Michelle Falzon"
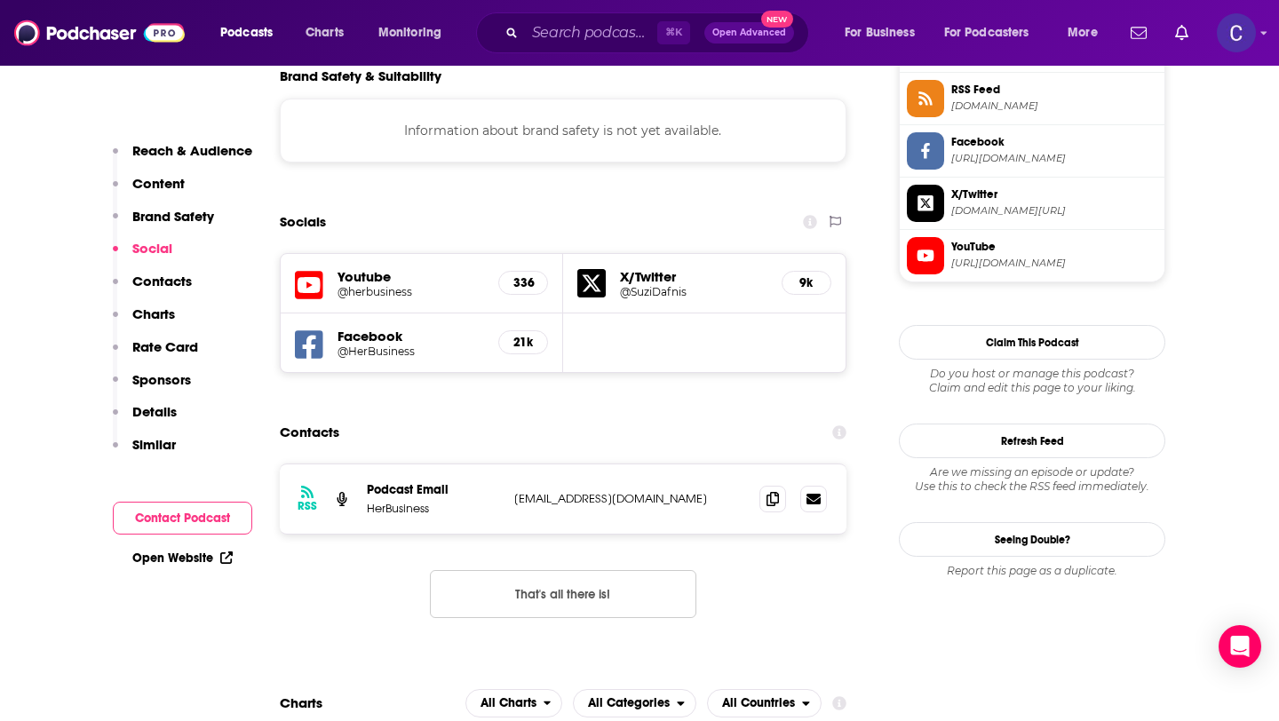
scroll to position [1531, 0]
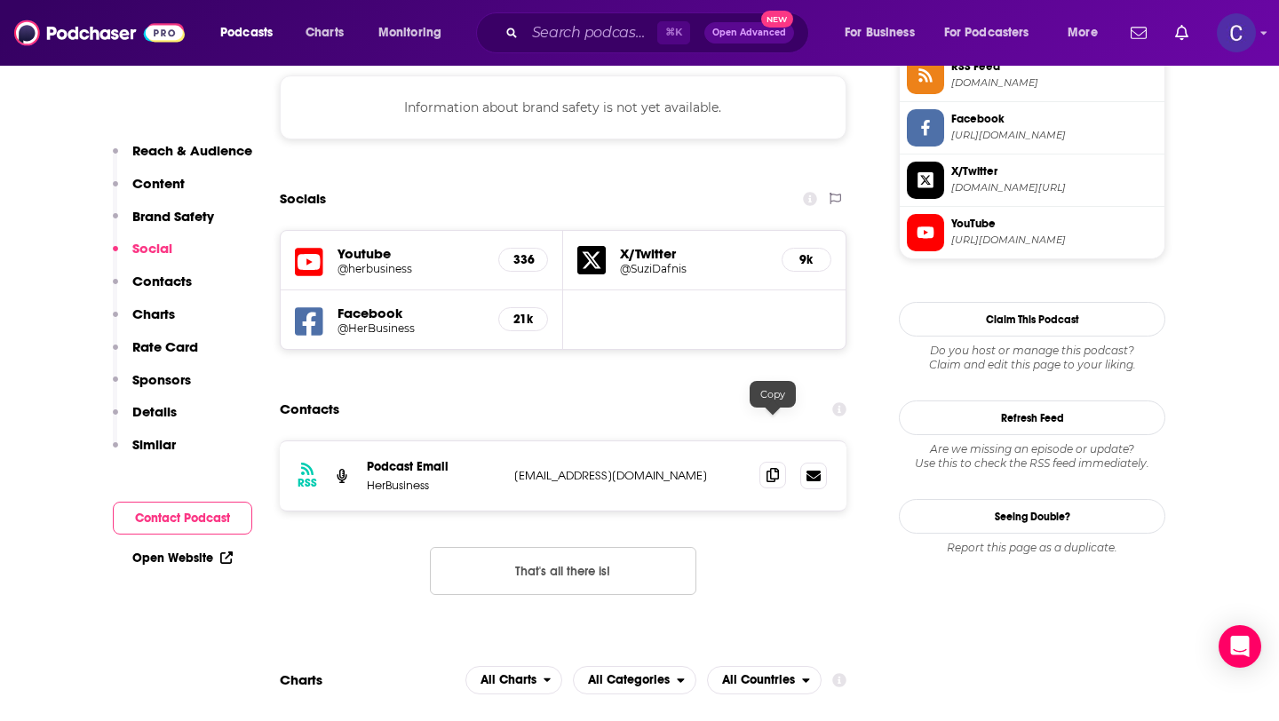
click at [767, 468] on icon at bounding box center [772, 475] width 12 height 14
click at [560, 37] on input "Search podcasts, credits, & more..." at bounding box center [591, 33] width 132 height 28
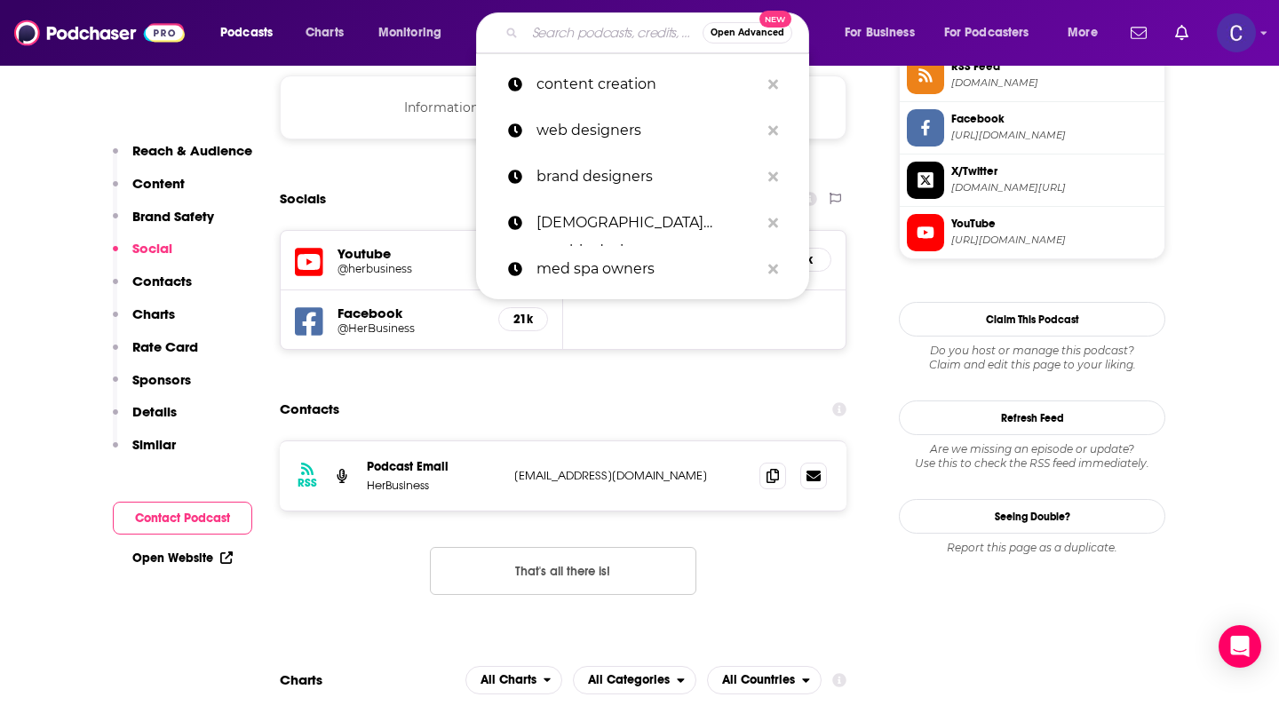
paste input "The Email Growth Show"
type input "The Email Growth Show"
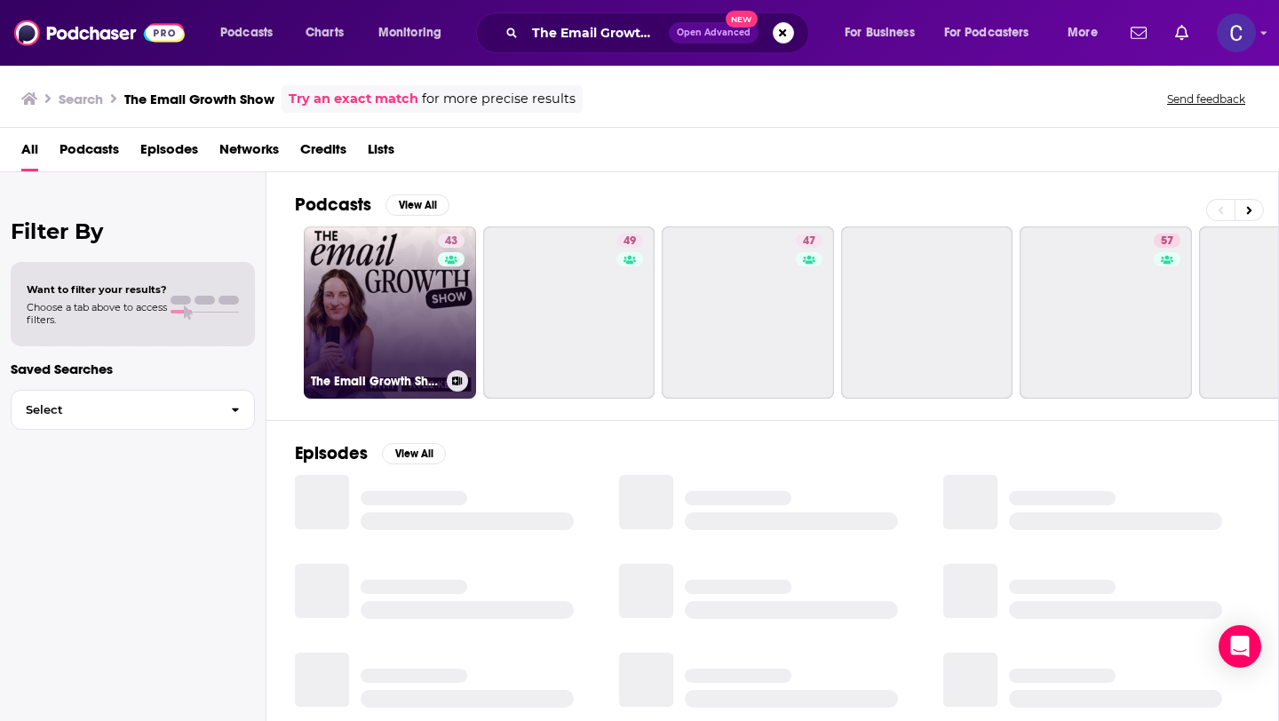
click at [395, 347] on link "43 The Email Growth Show | Email Marketing Tips for Women Coaches, Course Creat…" at bounding box center [390, 312] width 172 height 172
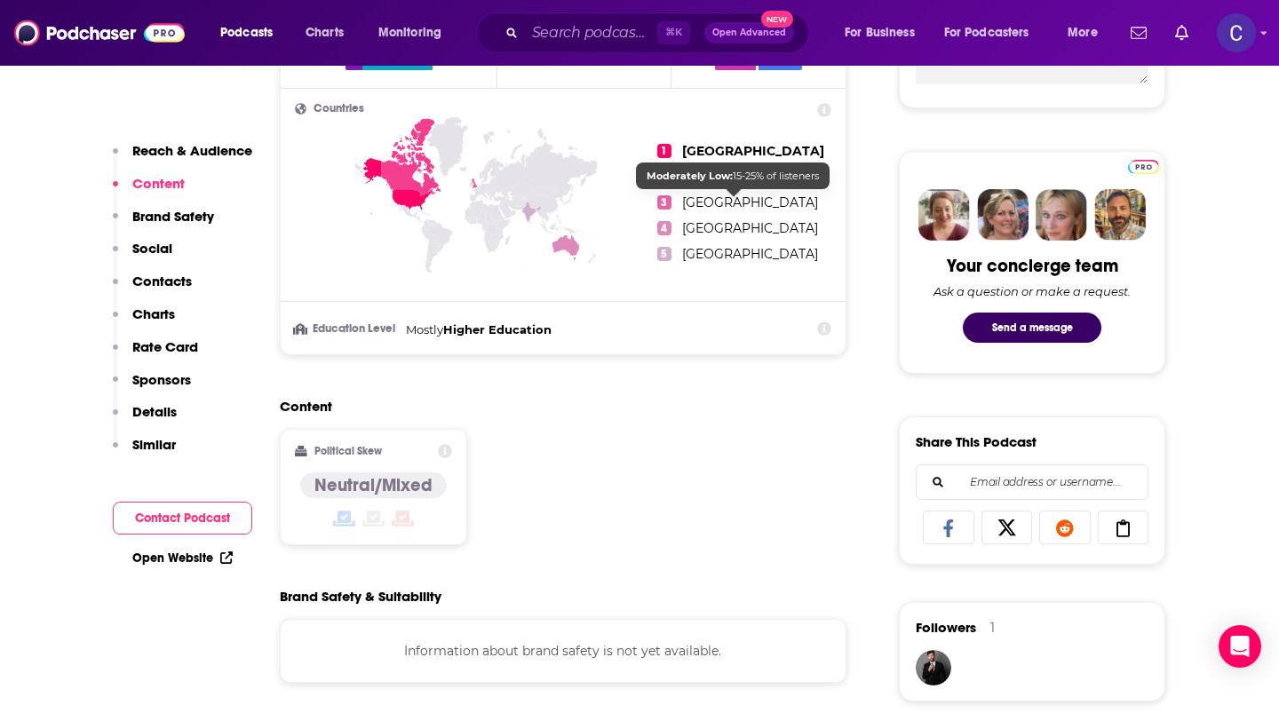
scroll to position [688, 0]
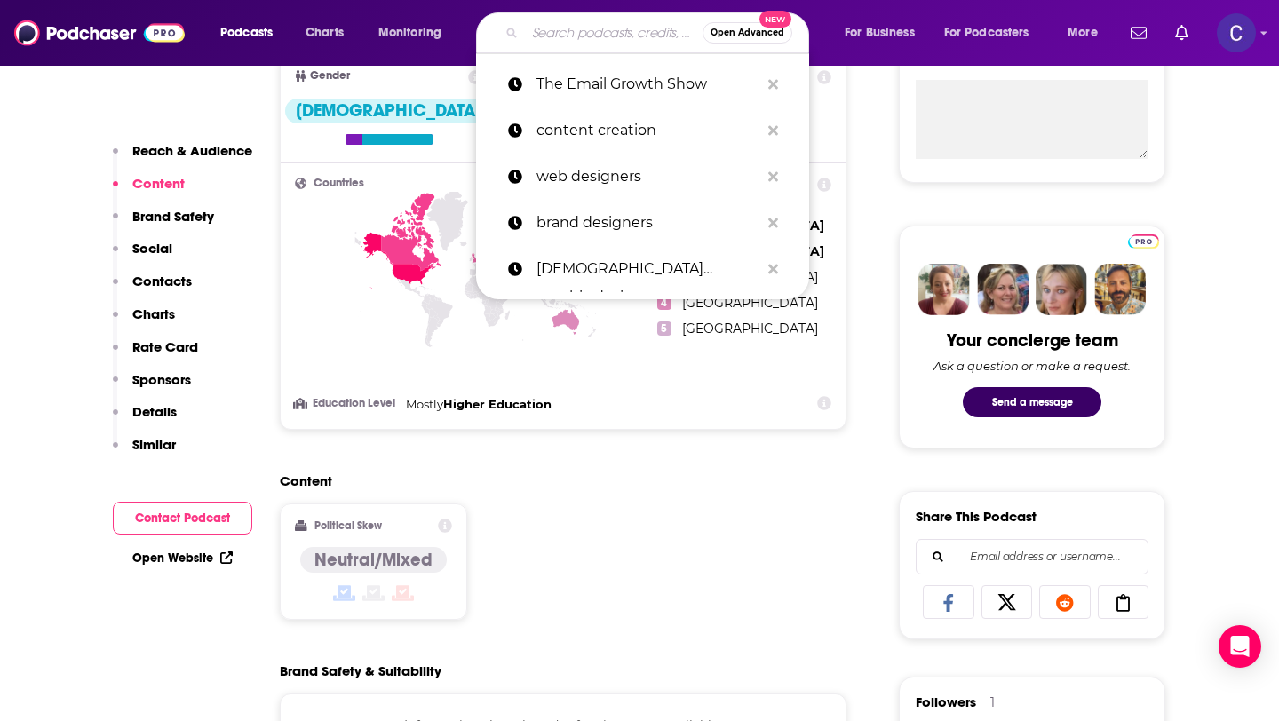
click at [614, 33] on input "Search podcasts, credits, & more..." at bounding box center [614, 33] width 178 height 28
paste input "Authority Builder Podcast"
type input "Authority Builder Podcast"
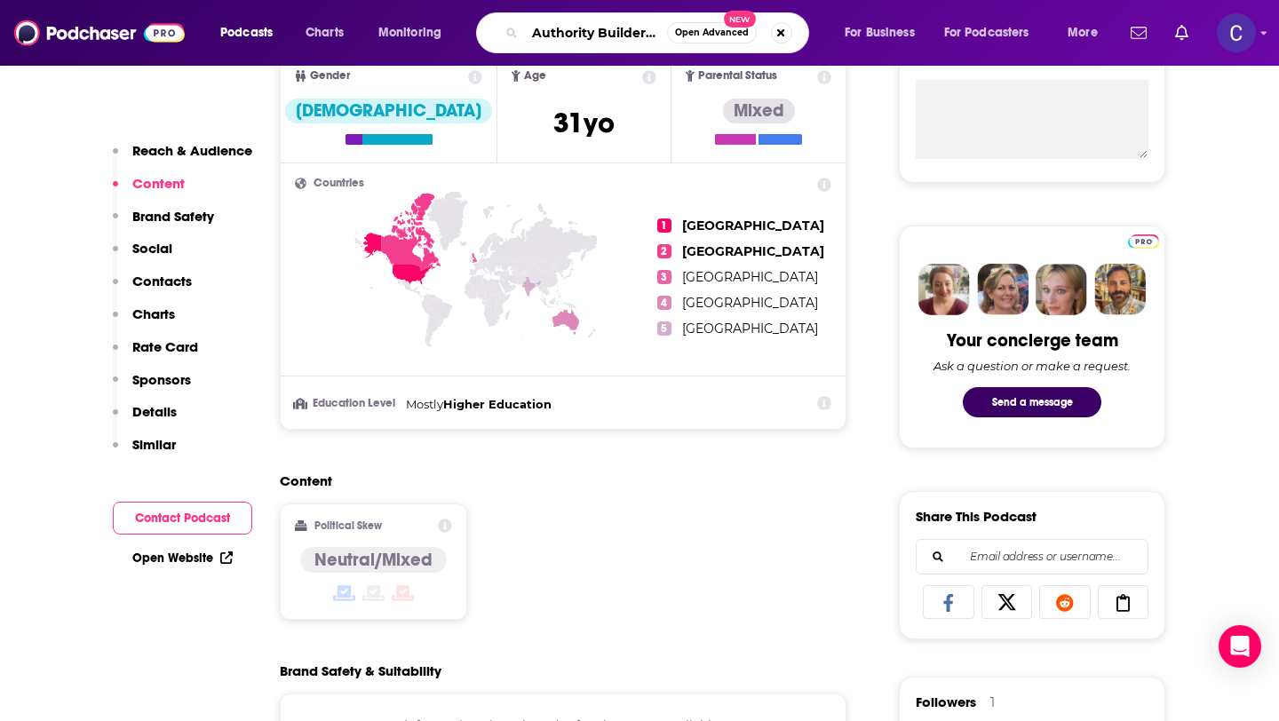
scroll to position [0, 43]
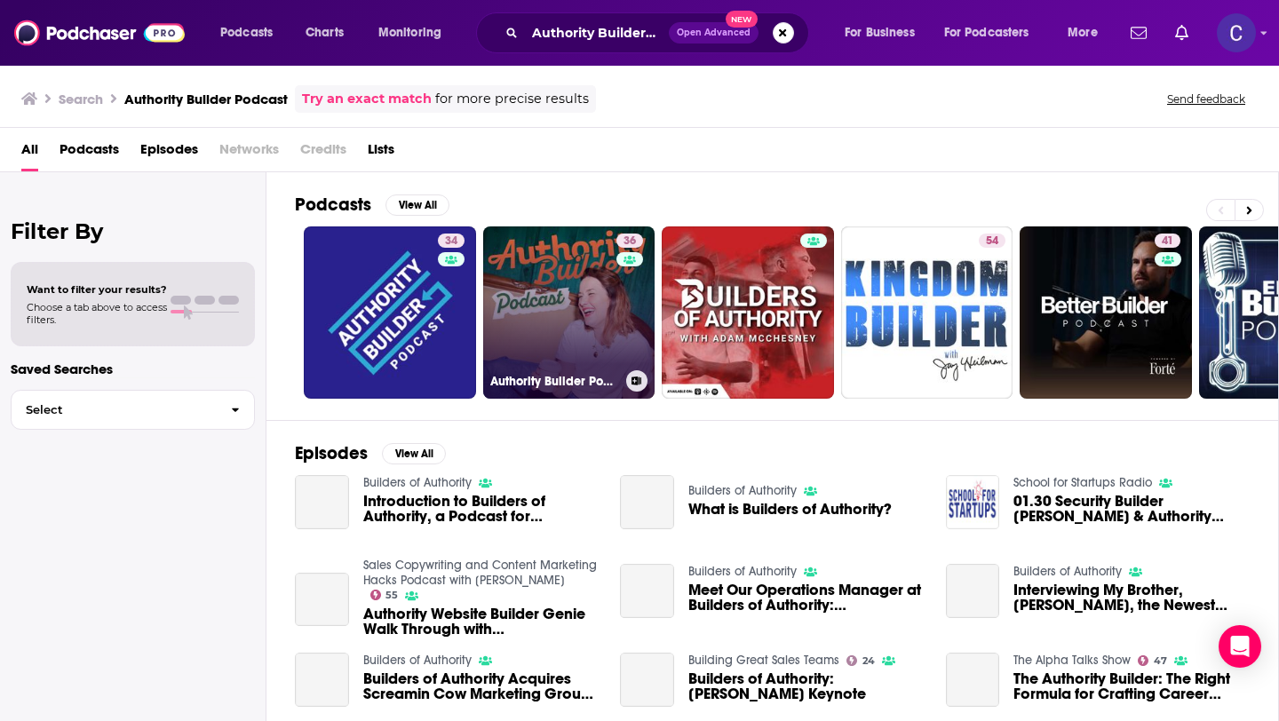
click at [559, 311] on link "36 Authority Builder Podcast | Client-Winning Strategies for Coaches, Consultan…" at bounding box center [569, 312] width 172 height 172
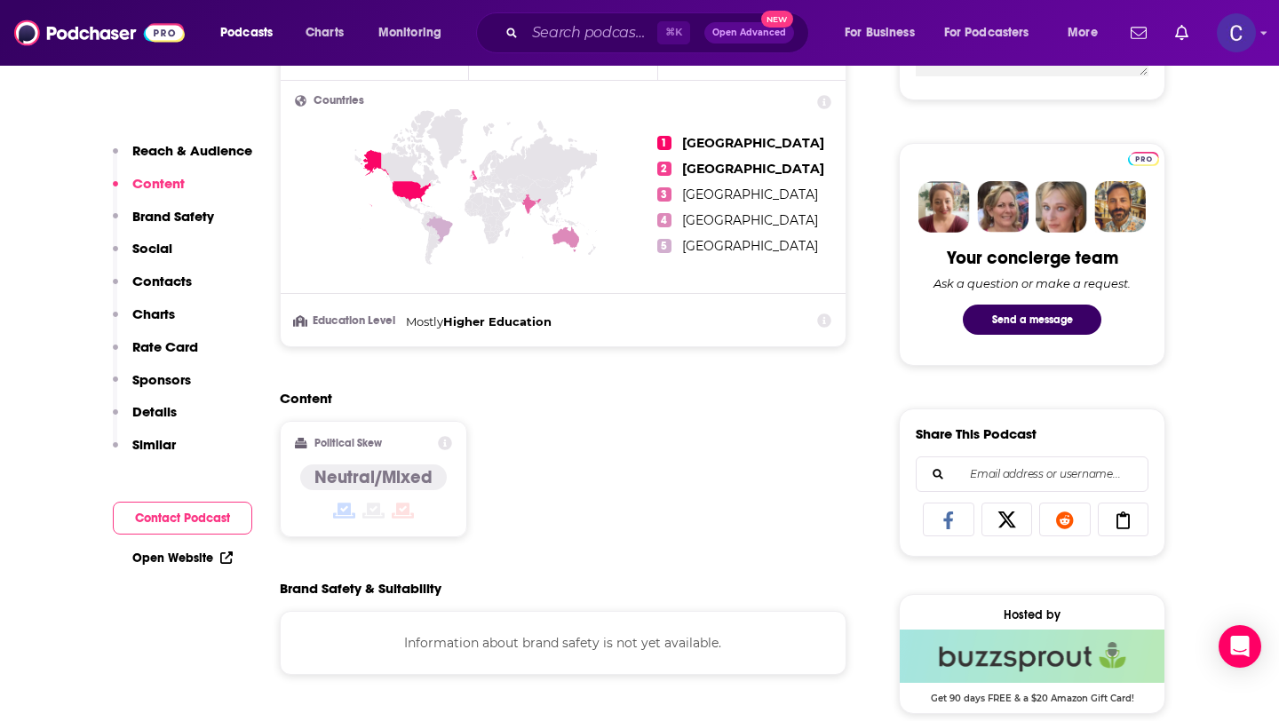
scroll to position [773, 0]
